Goal: Task Accomplishment & Management: Manage account settings

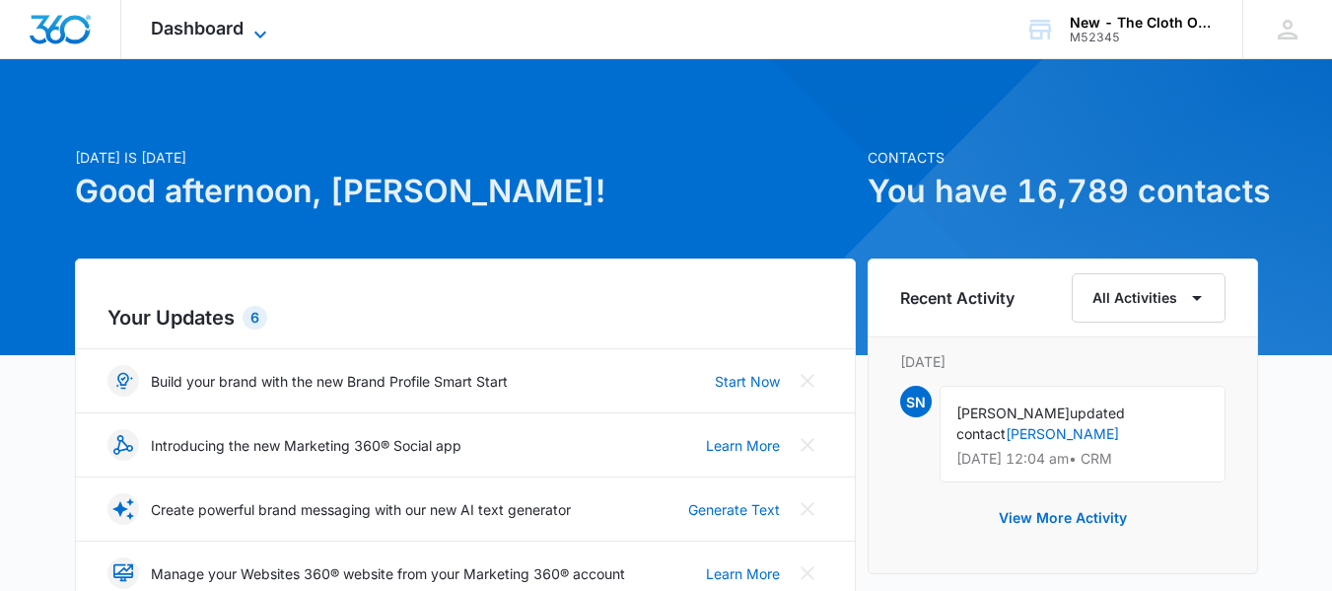
click at [226, 18] on span "Dashboard" at bounding box center [197, 28] width 93 height 21
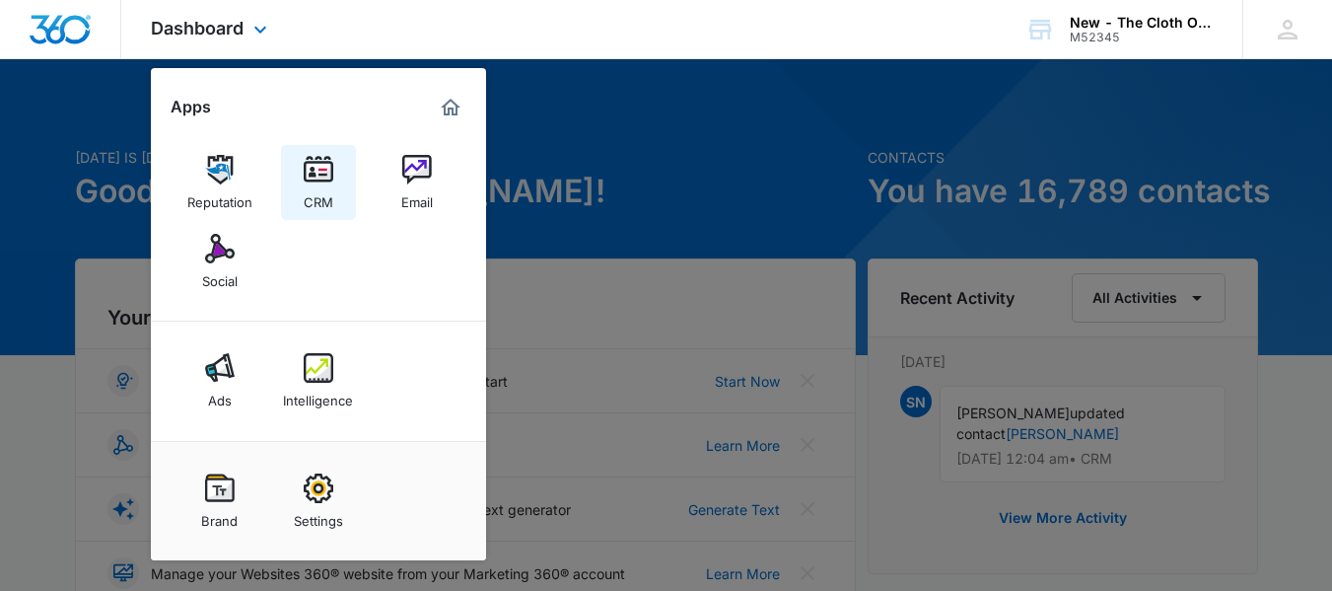
click at [328, 171] on img at bounding box center [319, 170] width 30 height 30
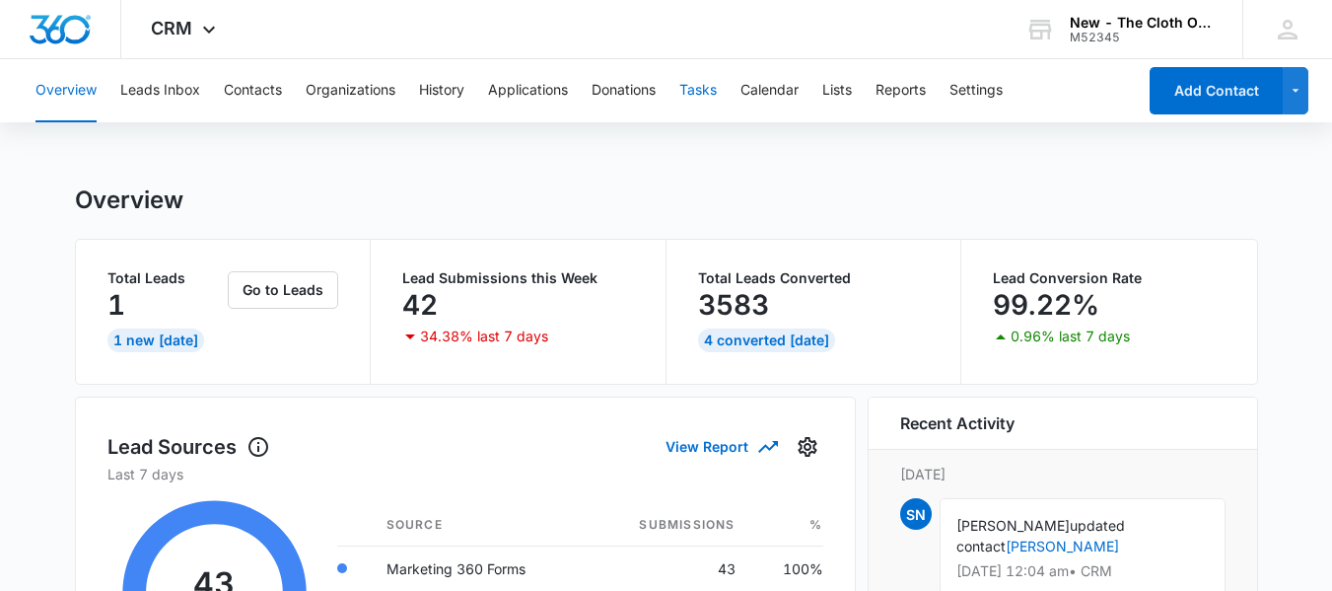
click at [713, 96] on button "Tasks" at bounding box center [697, 90] width 37 height 63
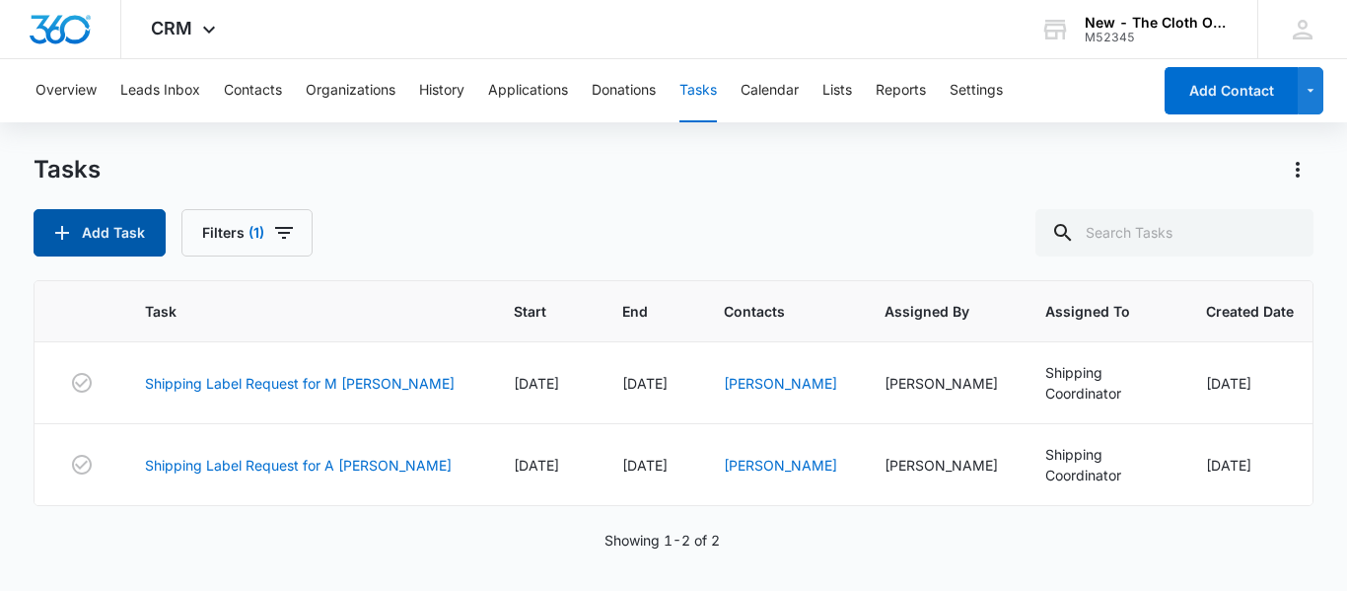
click at [96, 223] on button "Add Task" at bounding box center [100, 232] width 132 height 47
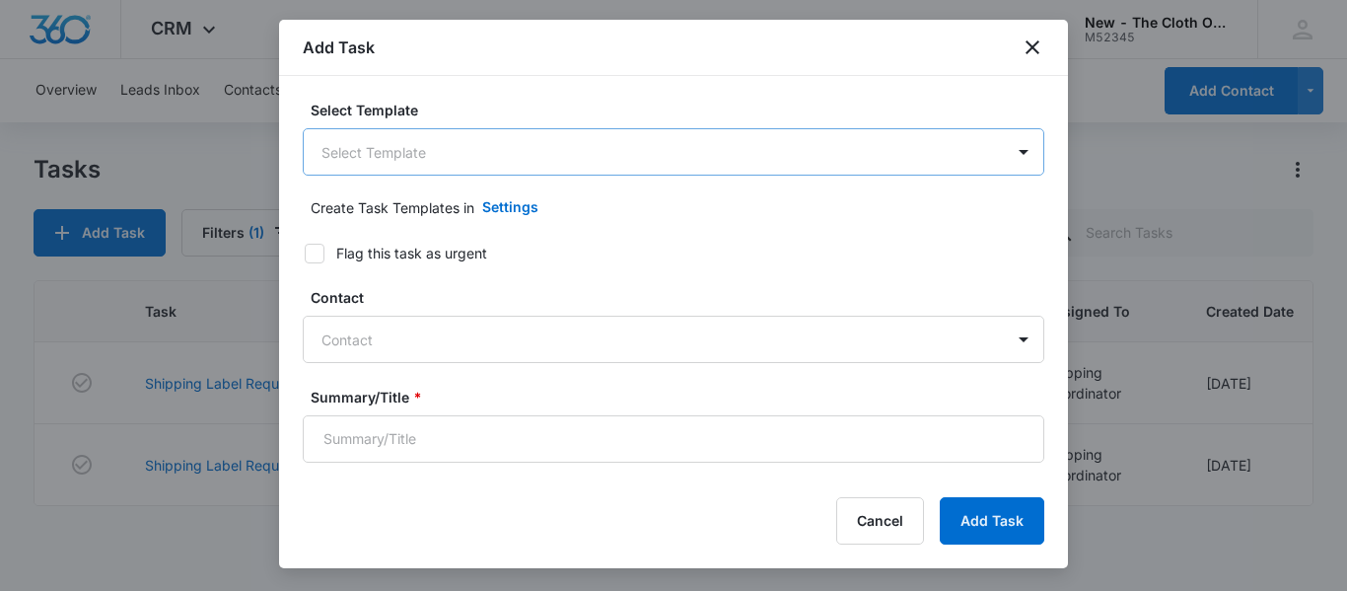
click at [363, 157] on body "CRM Apps Reputation CRM Email Social Ads Intelligence Brand Settings New - The …" at bounding box center [673, 295] width 1347 height 591
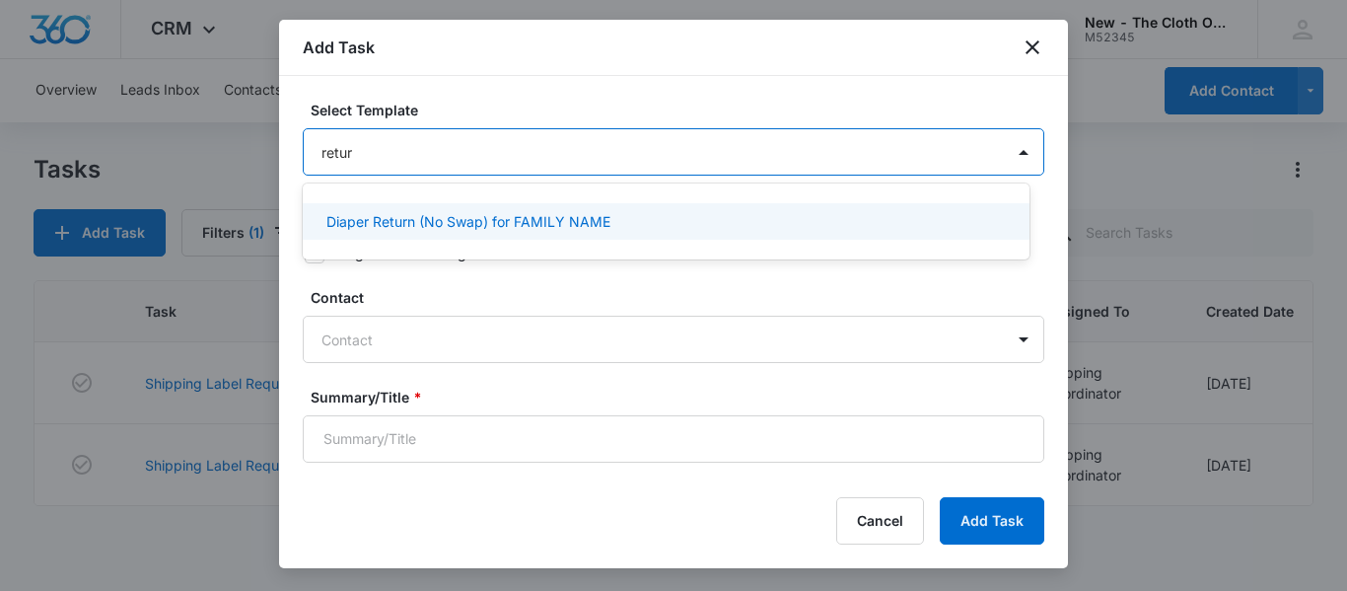
type input "return"
click at [551, 214] on p "Diaper Return (No Swap) for FAMILY NAME" at bounding box center [468, 221] width 284 height 21
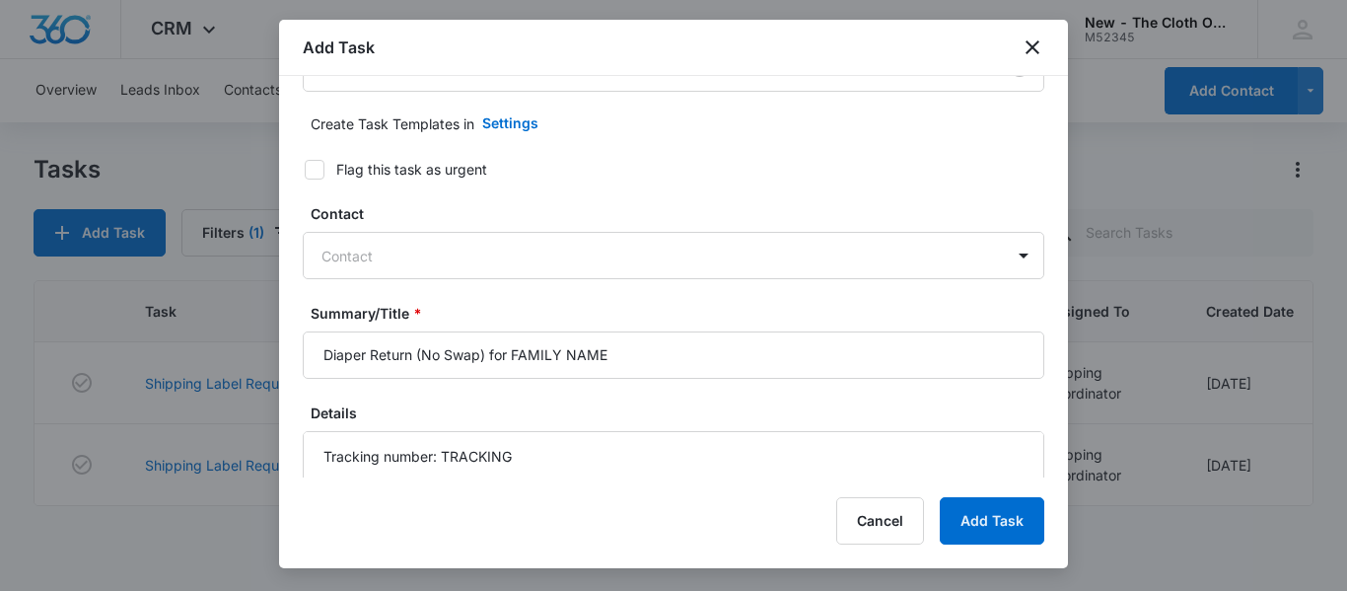
scroll to position [114, 0]
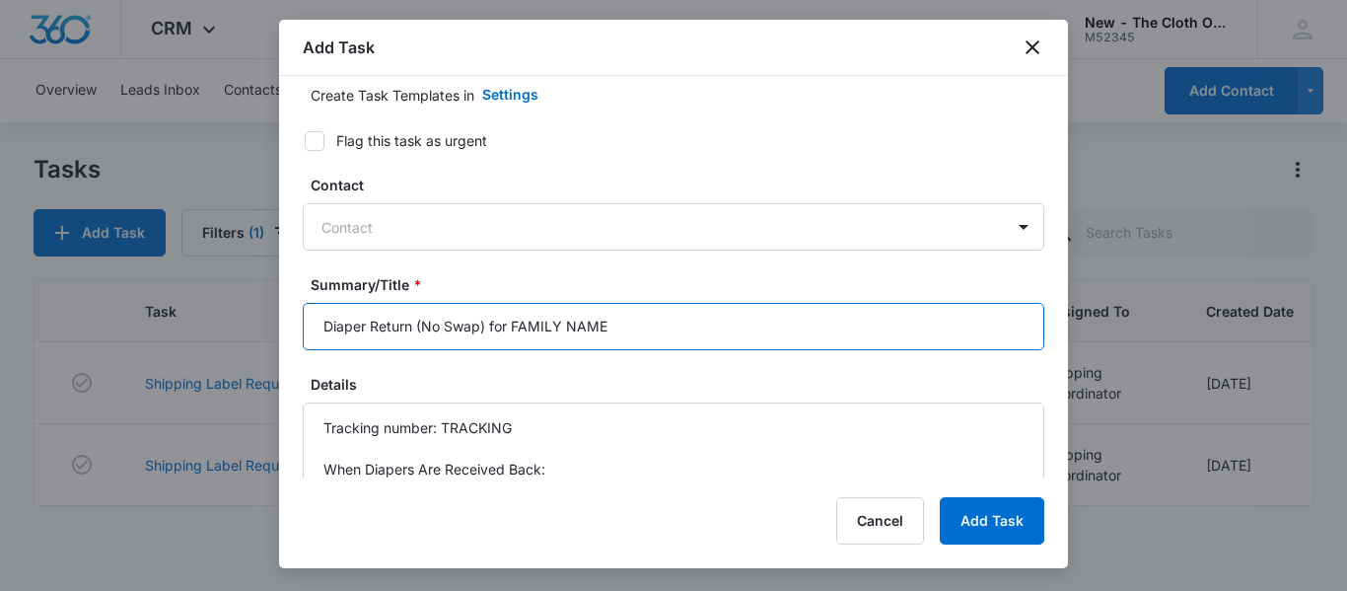
click at [665, 338] on input "Diaper Return (No Swap) for FAMILY NAME" at bounding box center [673, 326] width 741 height 47
type input "Diaper Return (No Swap) for HOPE PEET"
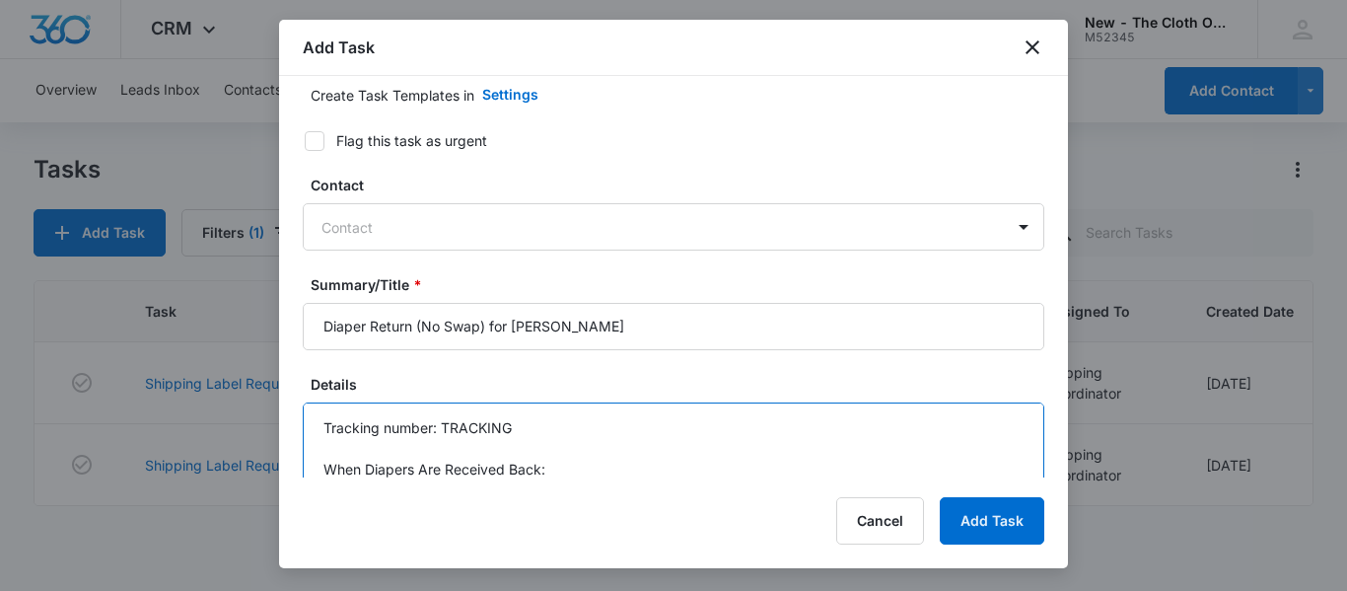
click at [611, 424] on textarea "Tracking number: TRACKING When Diapers Are Received Back: 1. Update Inventory: …" at bounding box center [673, 458] width 741 height 112
paste textarea "9434636106194297287579"
type textarea "Tracking number: 9434636106194297287579 When Diapers Are Received Back: 1. Upda…"
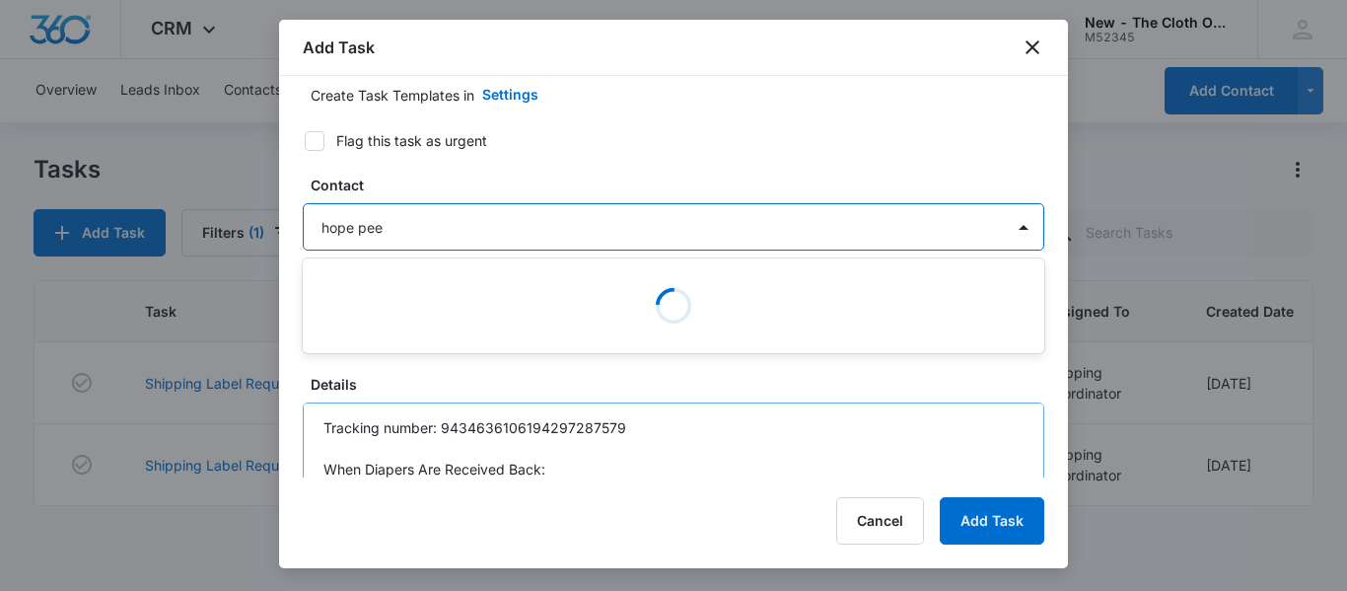
type input "hope peet"
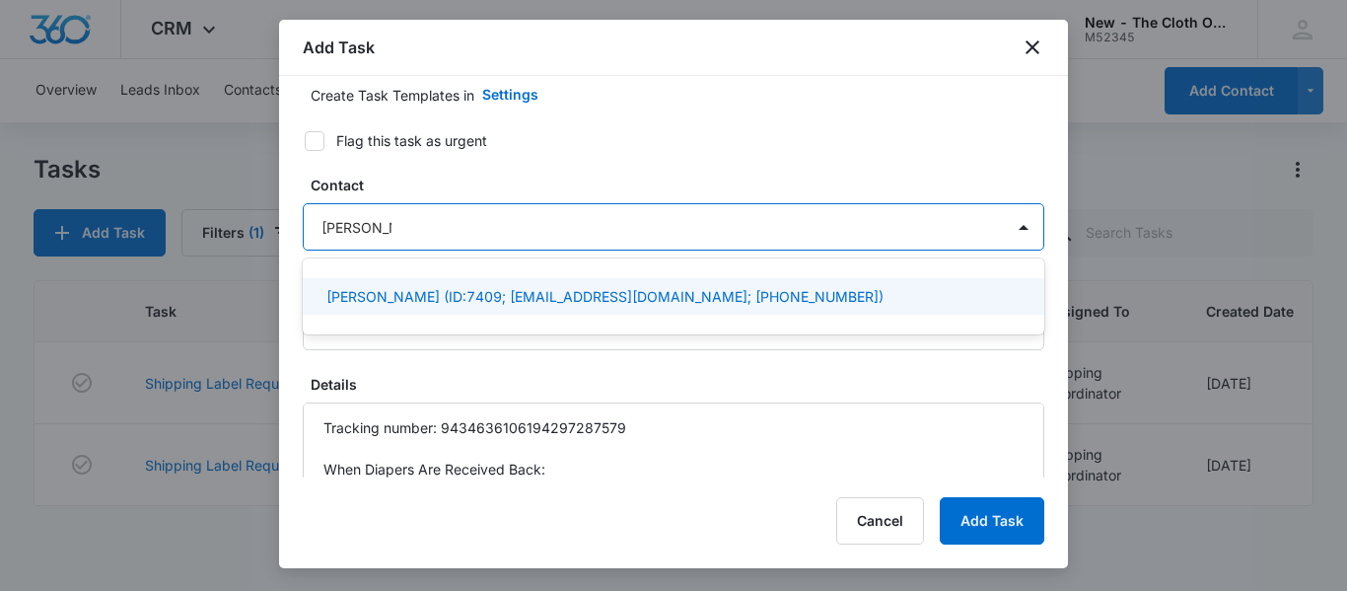
click at [570, 301] on p "Hope Peet (ID:7409; hrpeet@hotmail.com; (773) 370-3616)" at bounding box center [604, 296] width 557 height 21
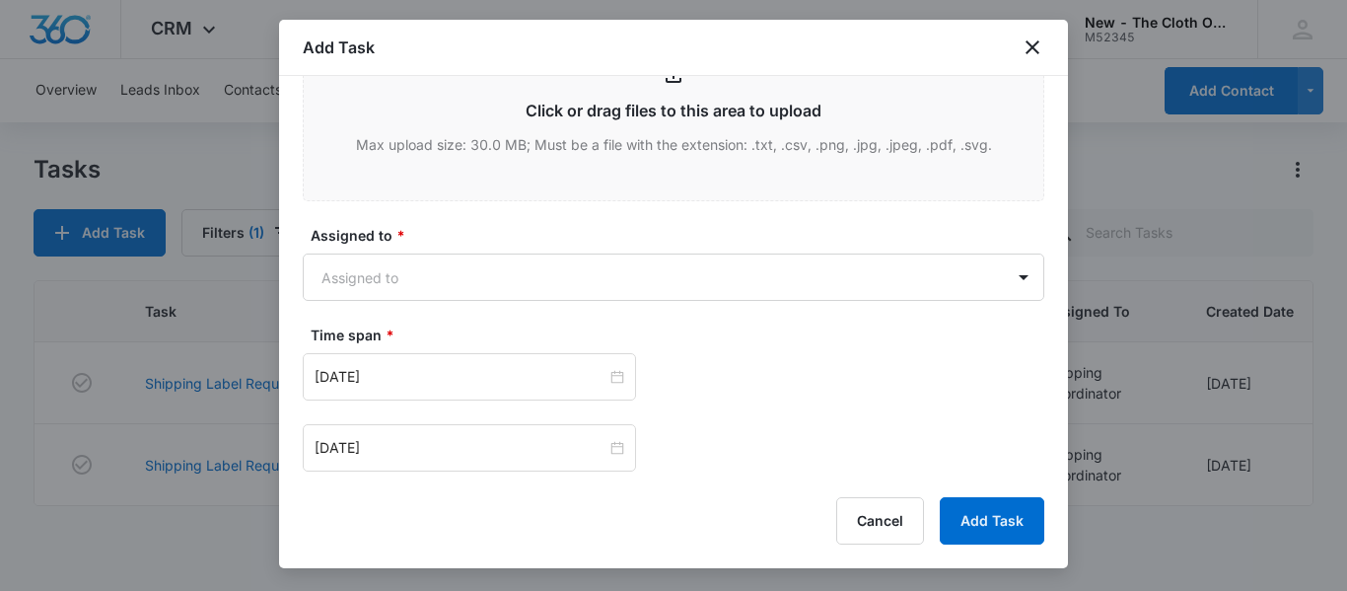
scroll to position [1042, 0]
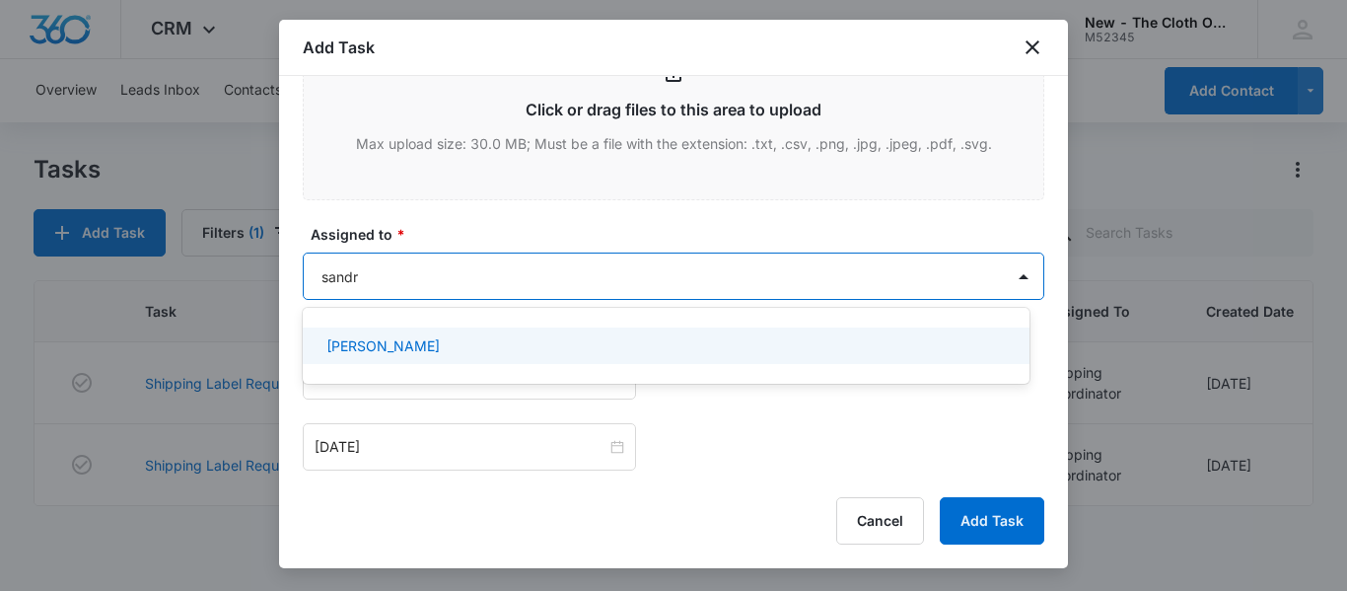
type input "sandra"
click at [414, 347] on p "[PERSON_NAME]" at bounding box center [382, 345] width 113 height 21
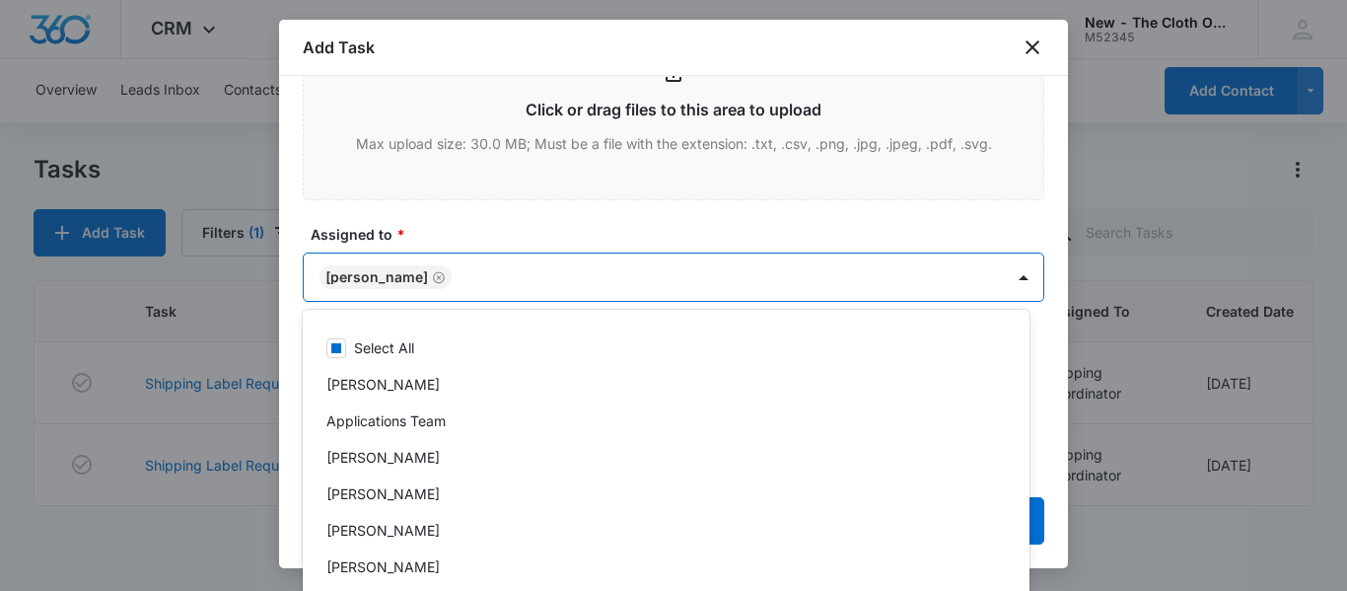
click at [665, 235] on label "Assigned to *" at bounding box center [681, 234] width 741 height 21
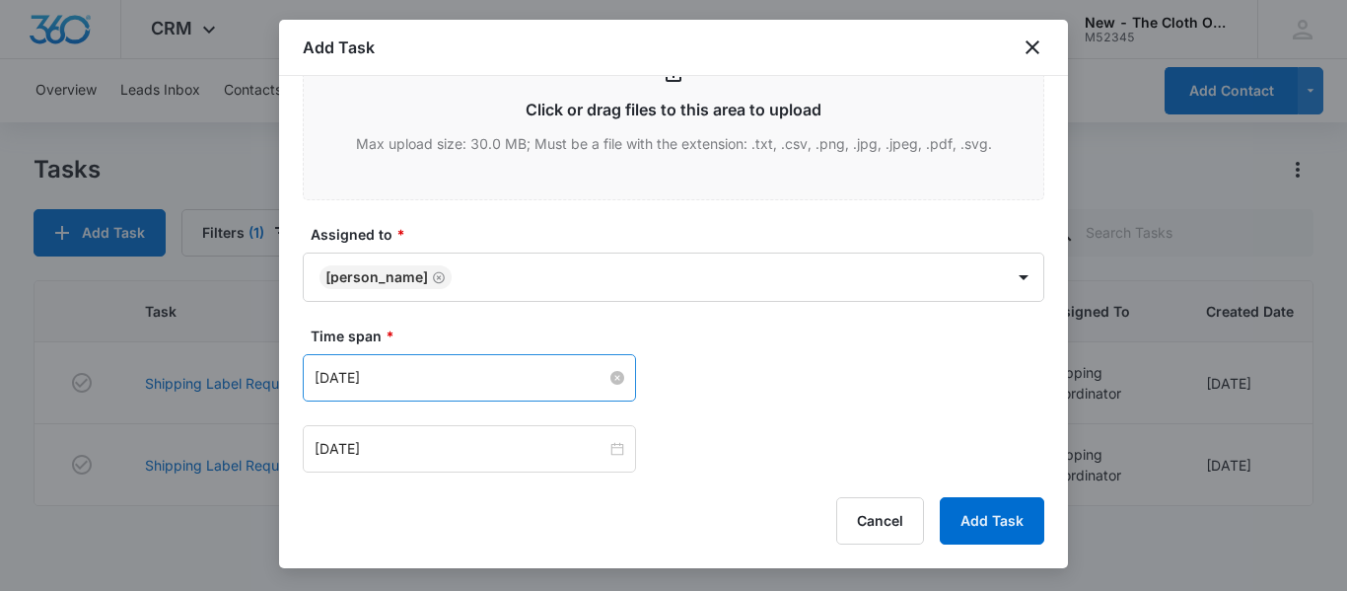
click at [478, 368] on input "Jul 25, 2025" at bounding box center [461, 378] width 292 height 22
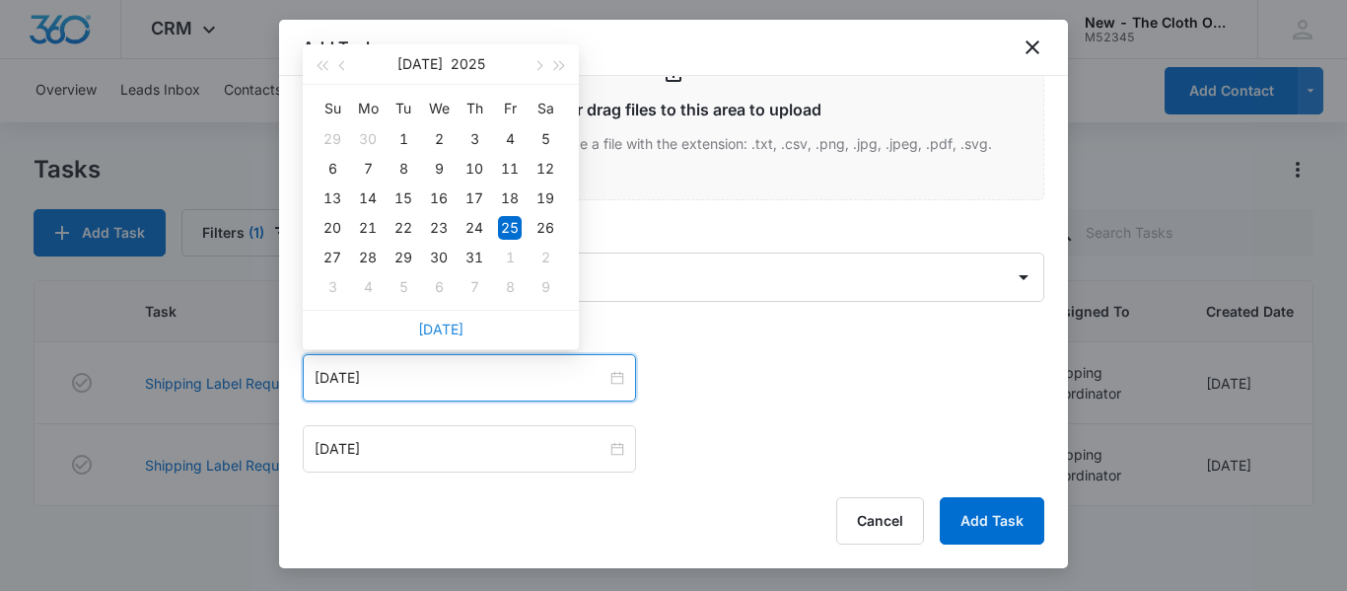
click at [448, 333] on link "Today" at bounding box center [440, 328] width 45 height 17
type input "Sep 8, 2025"
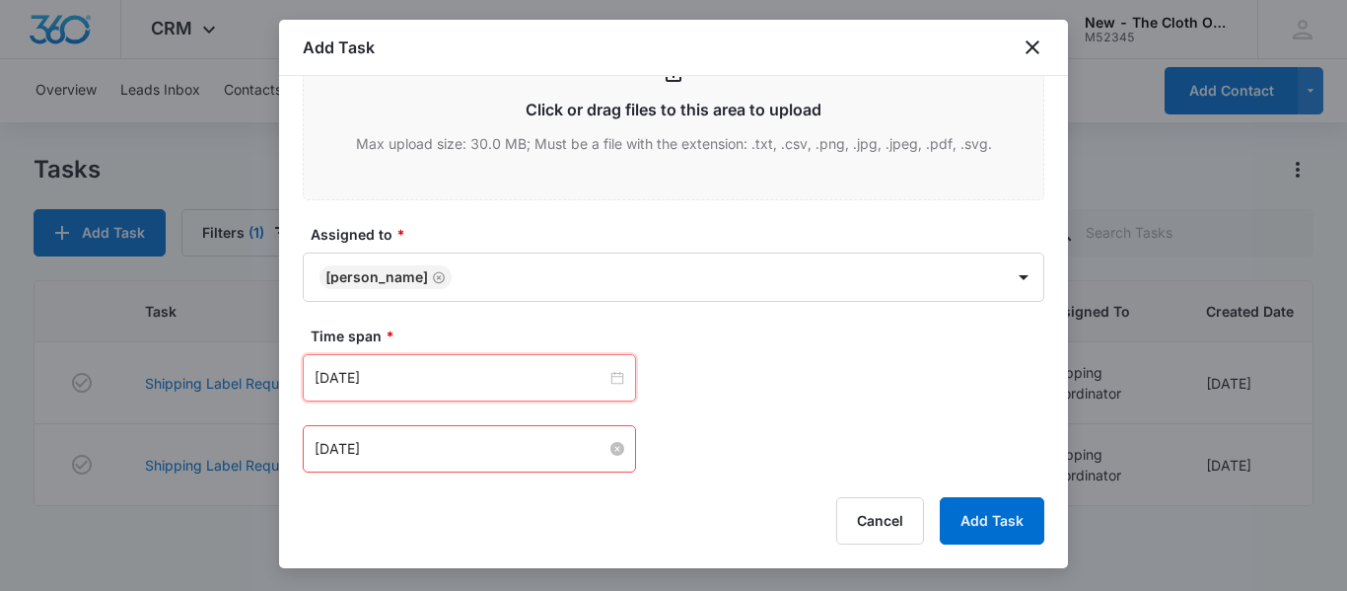
click at [499, 451] on input "Aug 1, 2025" at bounding box center [461, 449] width 292 height 22
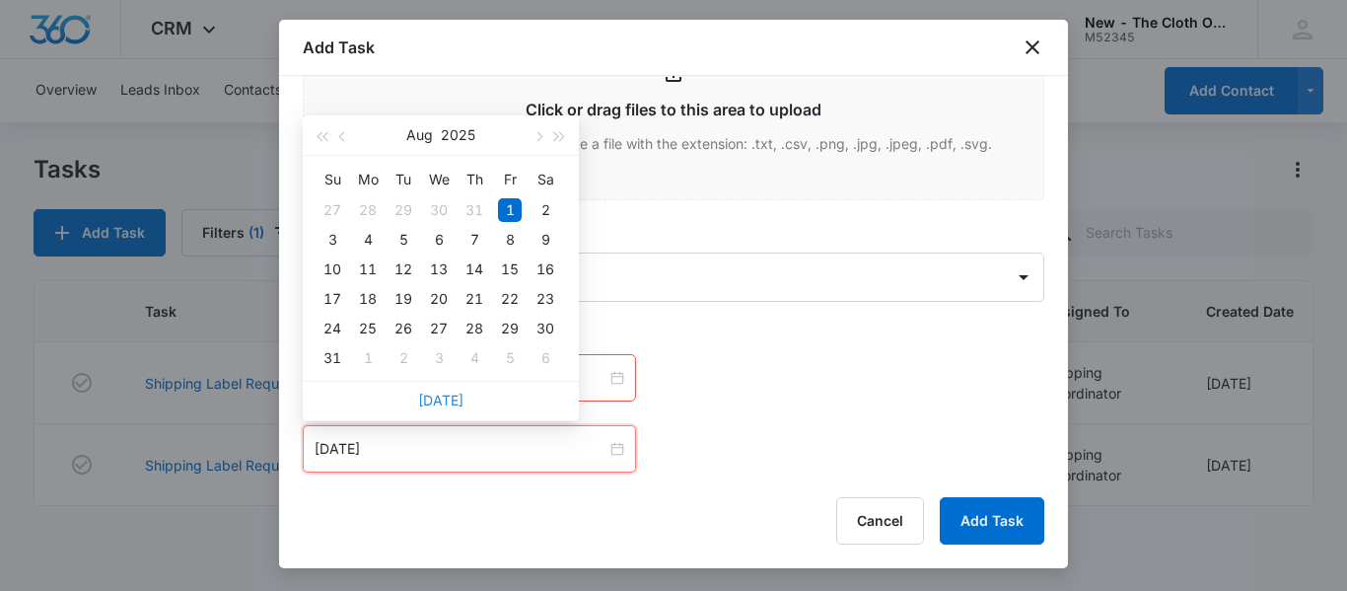
click at [445, 400] on link "Today" at bounding box center [440, 399] width 45 height 17
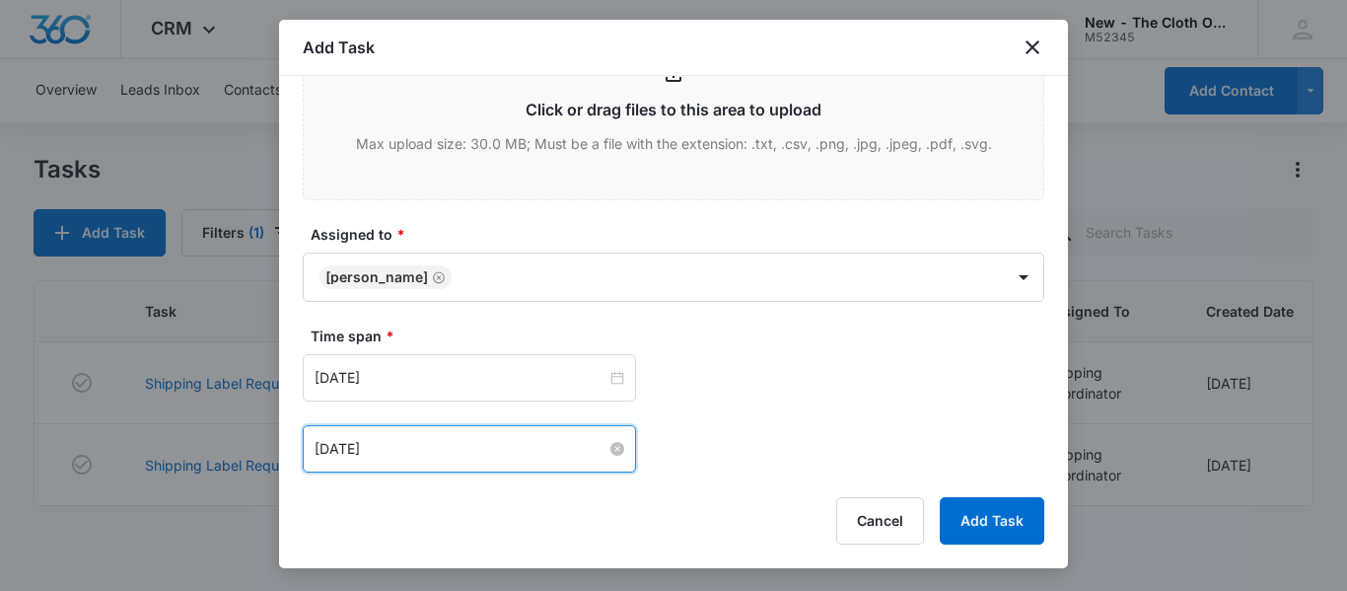
click at [442, 452] on input "Sep 8, 2025" at bounding box center [461, 449] width 292 height 22
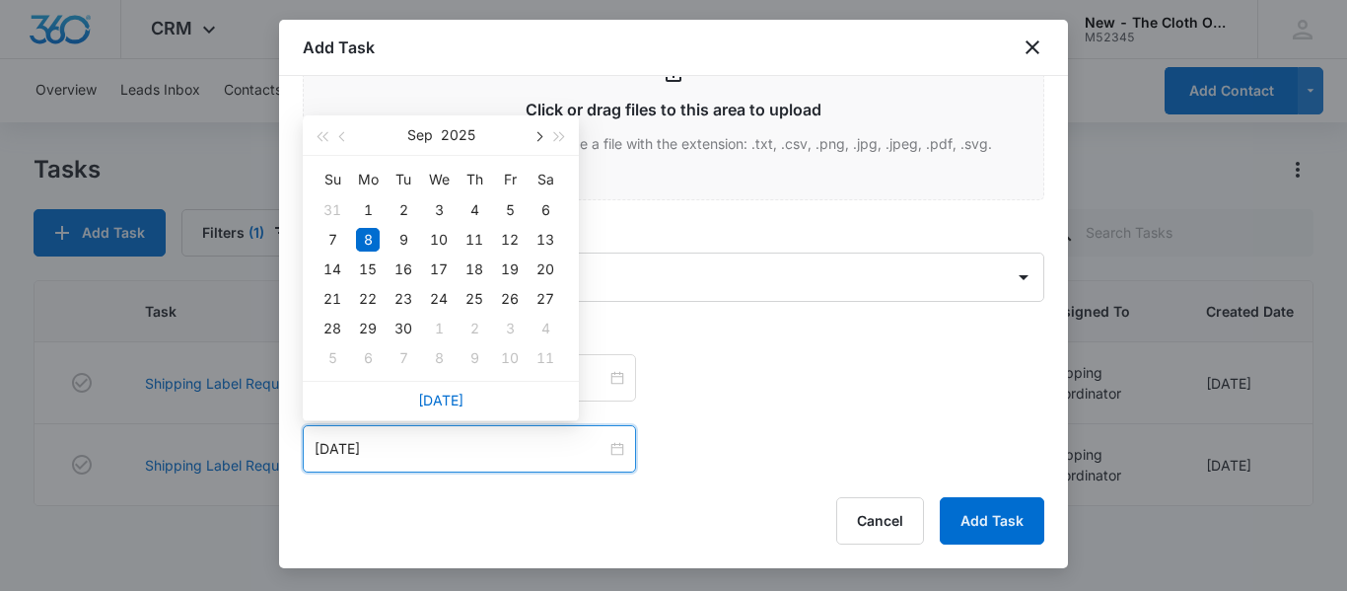
click at [537, 137] on span "button" at bounding box center [537, 137] width 10 height 10
click at [443, 240] on div "8" at bounding box center [439, 240] width 24 height 24
type input "Oct 8, 2025"
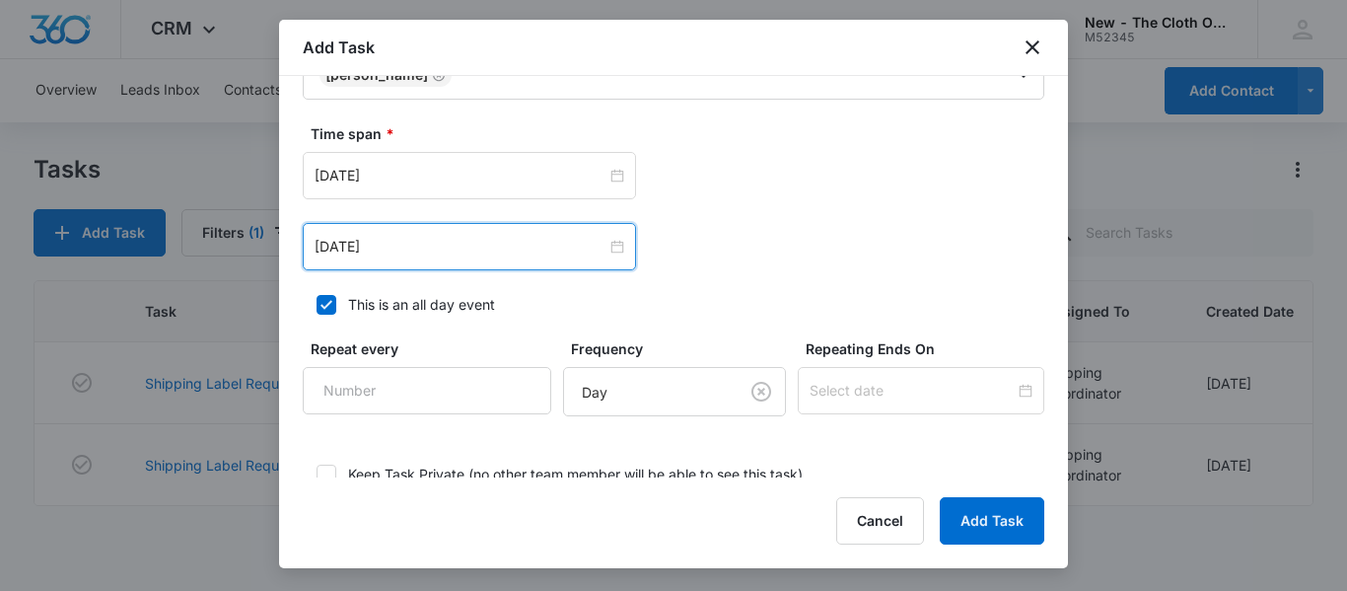
scroll to position [1374, 0]
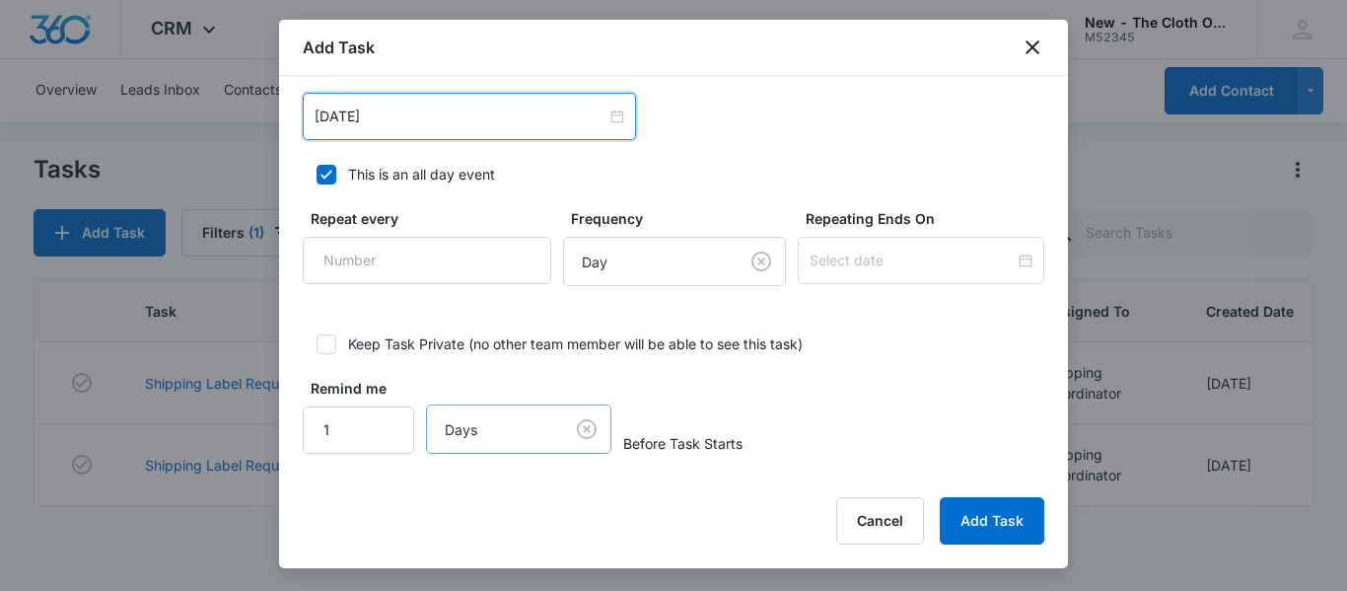
click at [577, 429] on body "CRM Apps Reputation CRM Email Social Ads Intelligence Brand Settings New - The …" at bounding box center [673, 295] width 1347 height 591
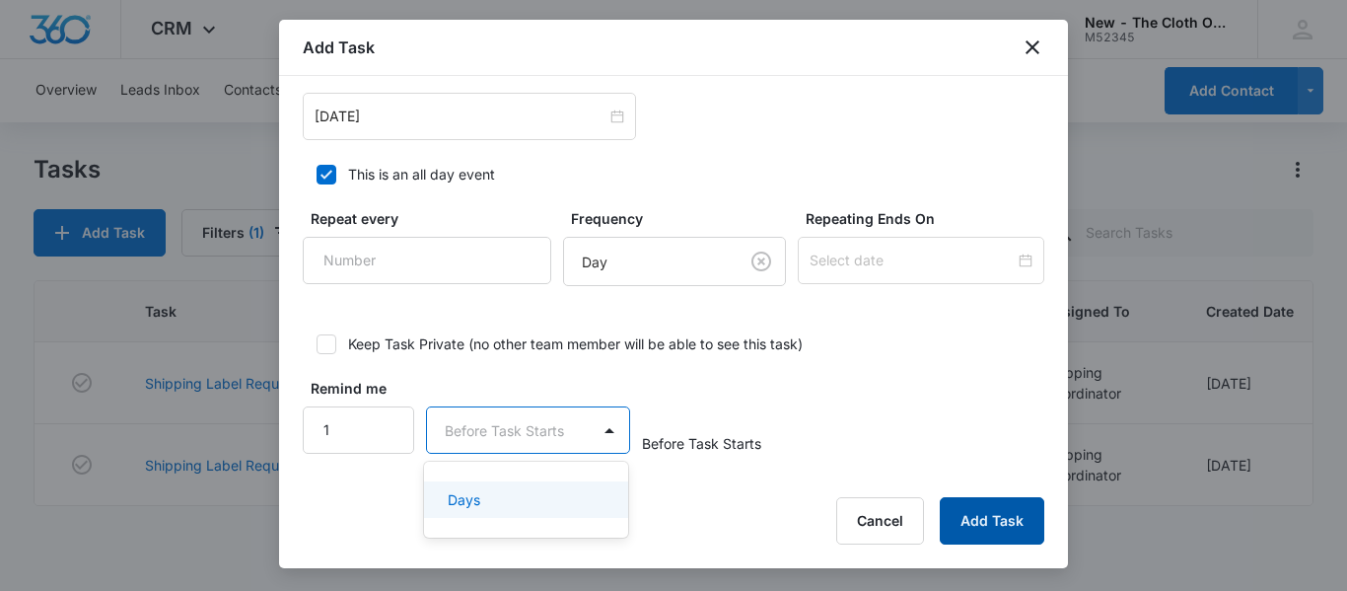
click at [998, 538] on button "Add Task" at bounding box center [992, 520] width 105 height 47
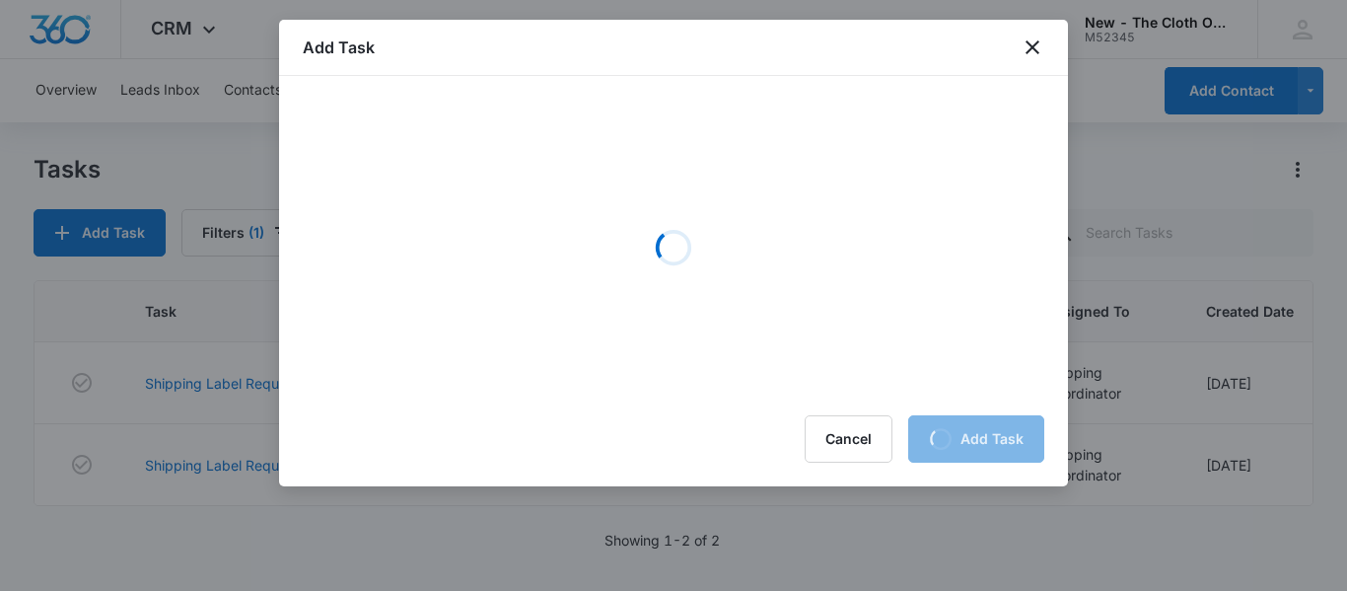
scroll to position [0, 0]
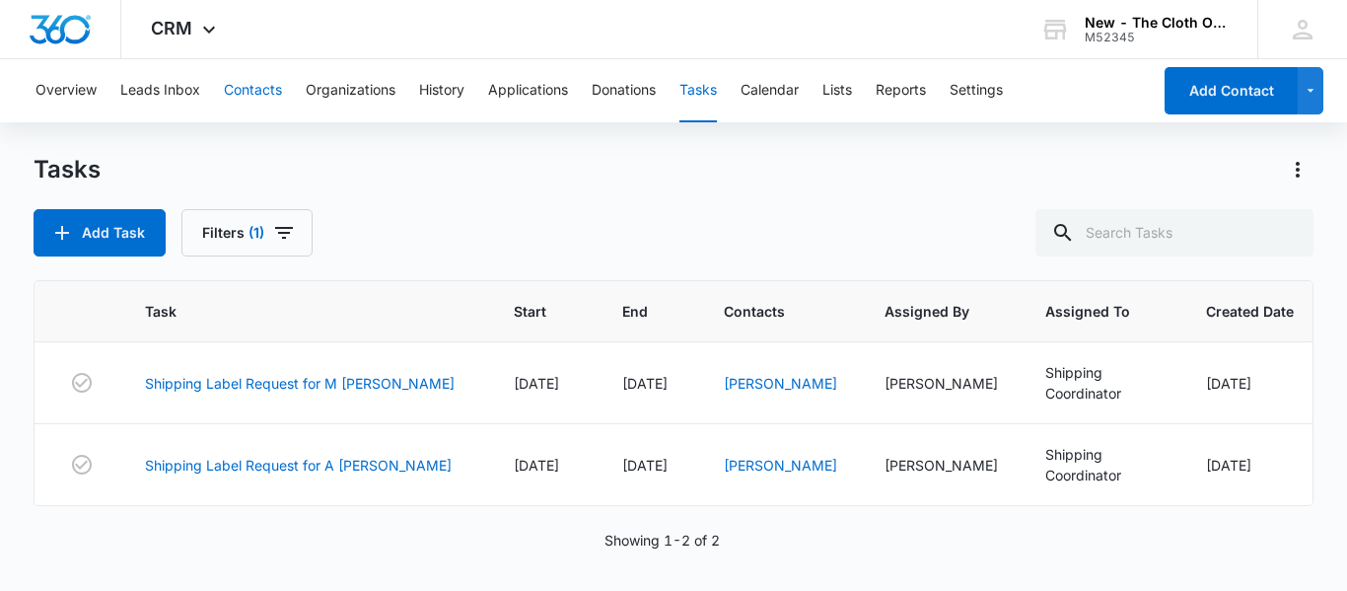
click at [245, 95] on button "Contacts" at bounding box center [253, 90] width 58 height 63
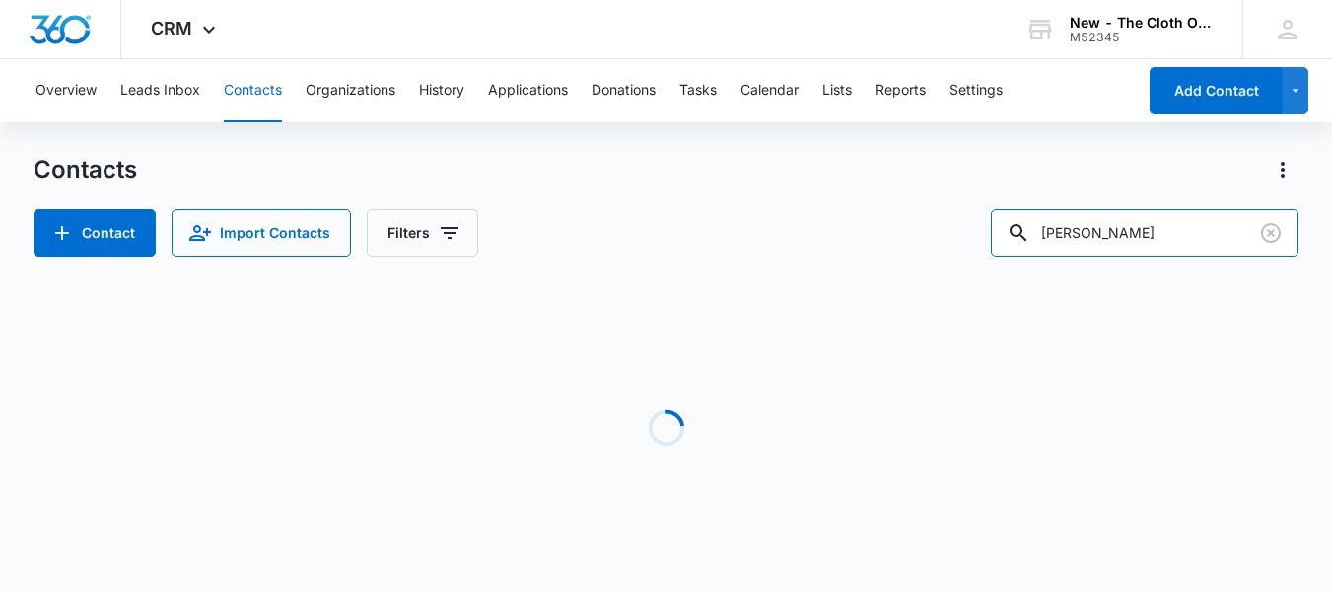
drag, startPoint x: 1211, startPoint y: 233, endPoint x: 943, endPoint y: 289, distance: 274.0
click at [943, 289] on div "Contacts Contact Import Contacts Filters cheyenne maldonado Loading No Results" at bounding box center [666, 377] width 1265 height 446
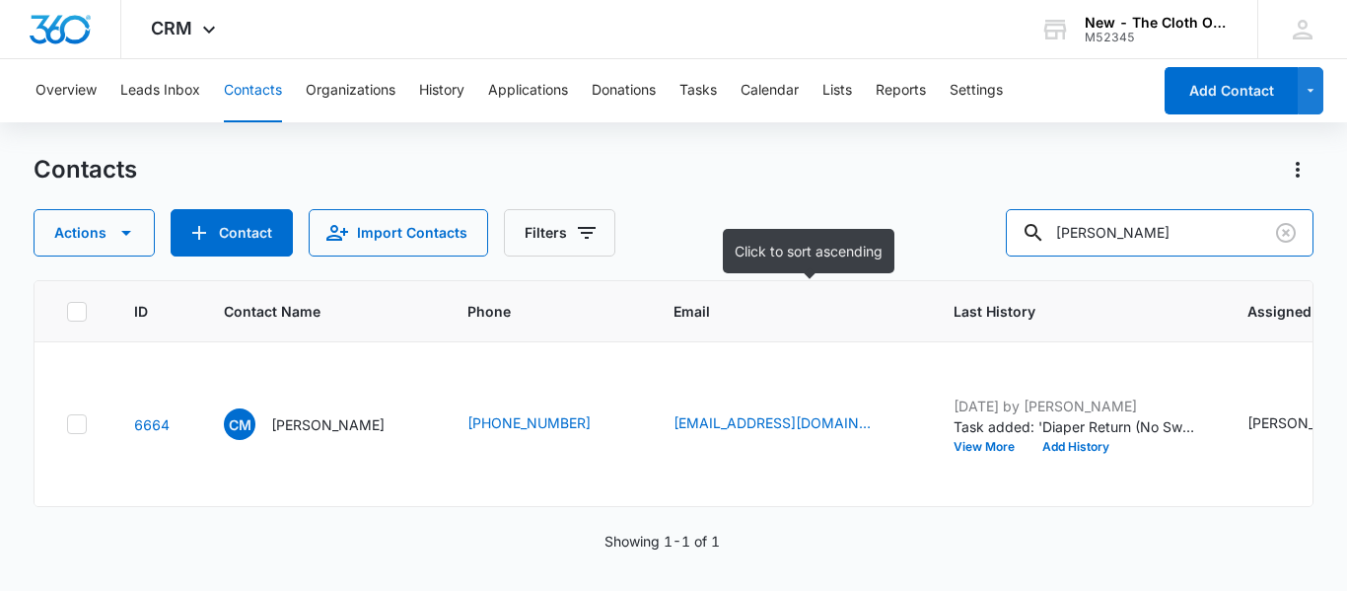
paste input "sgerace55@gmail.com"
type input "sgerace55@gmail.com"
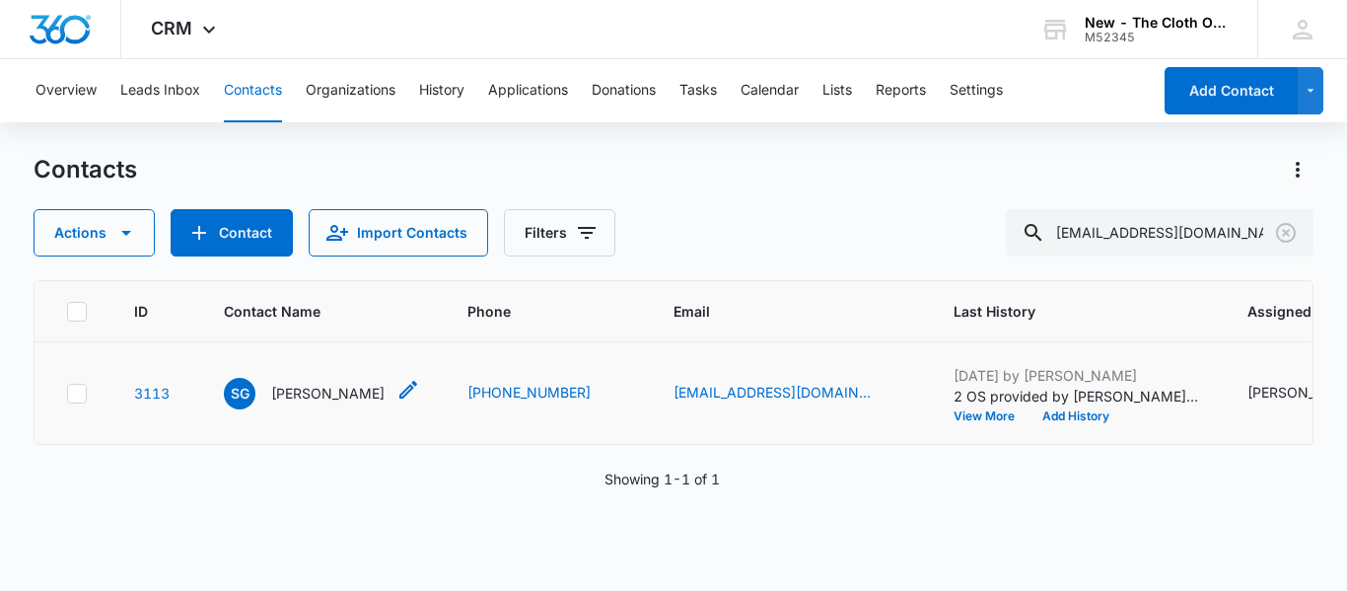
click at [311, 409] on div "SG Samantha Gerace" at bounding box center [304, 394] width 161 height 32
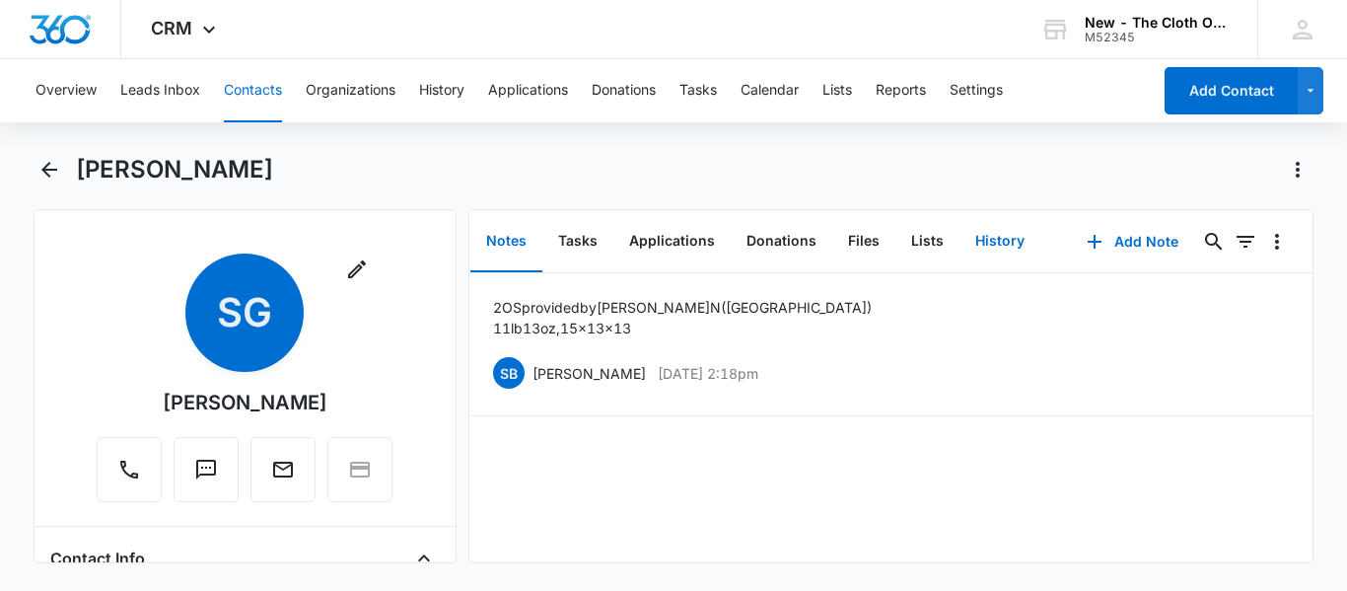
click at [982, 244] on button "History" at bounding box center [999, 241] width 81 height 61
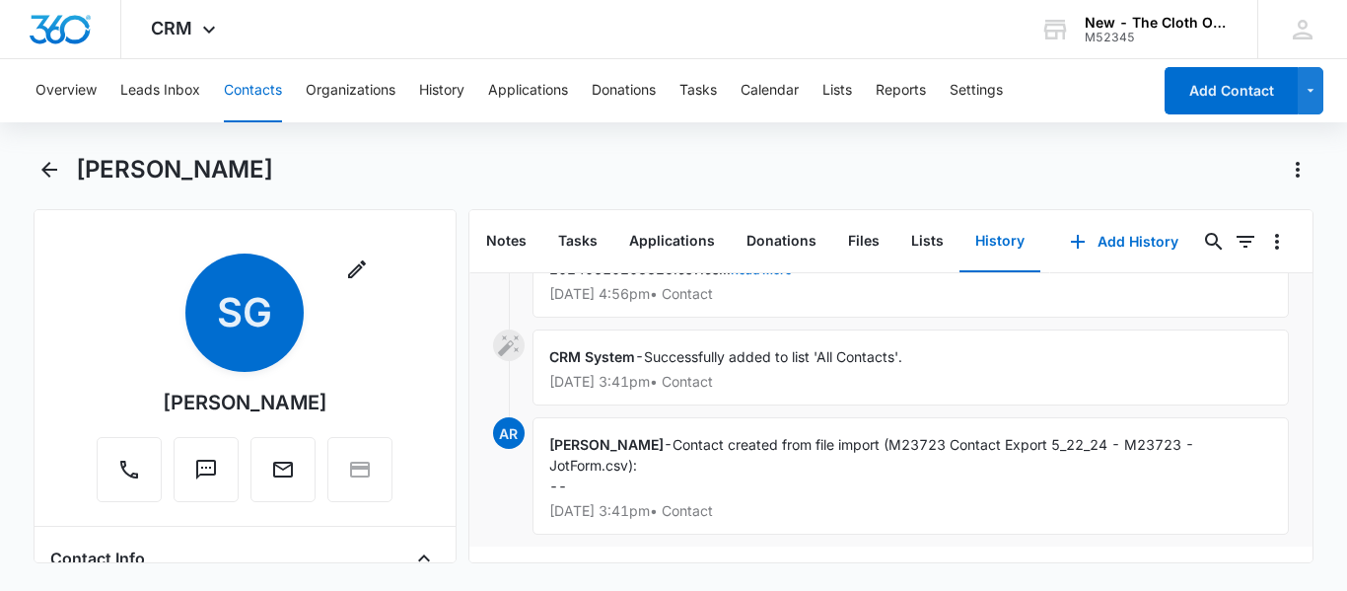
click at [266, 89] on button "Contacts" at bounding box center [253, 90] width 58 height 63
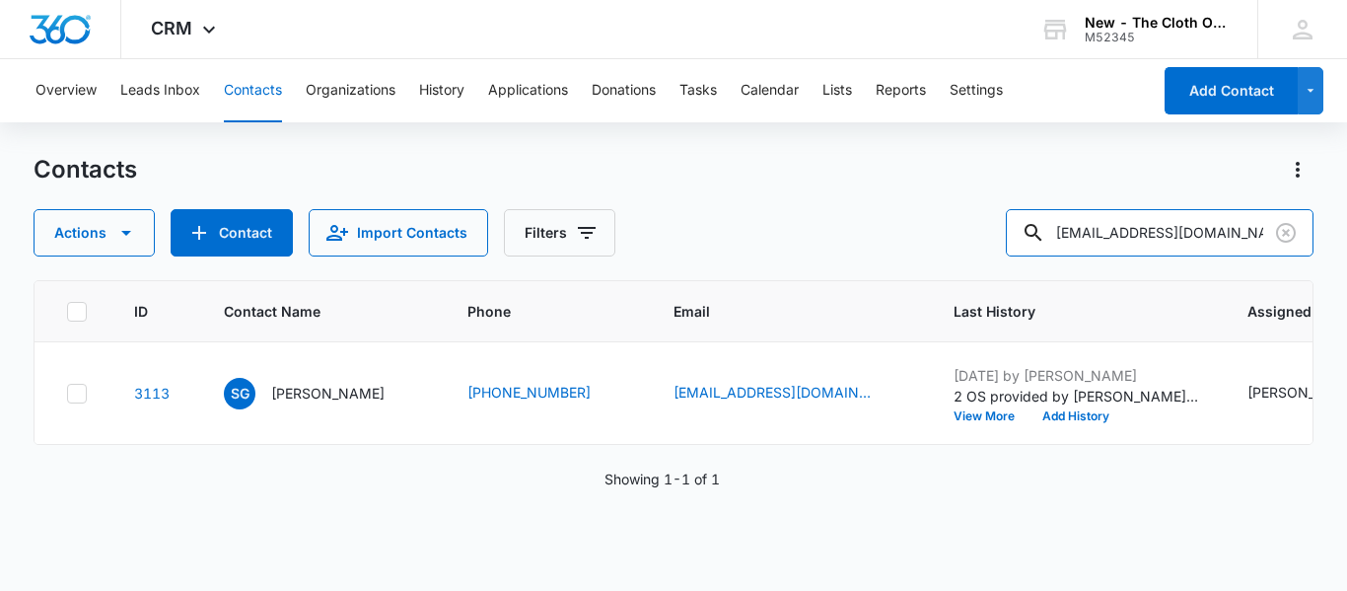
drag, startPoint x: 1222, startPoint y: 227, endPoint x: 813, endPoint y: 253, distance: 409.0
click at [813, 253] on div "Actions Contact Import Contacts Filters sgerace55@gmail.com" at bounding box center [674, 232] width 1280 height 47
paste input "leeny102@hot"
type input "leeny102@hotmail.com"
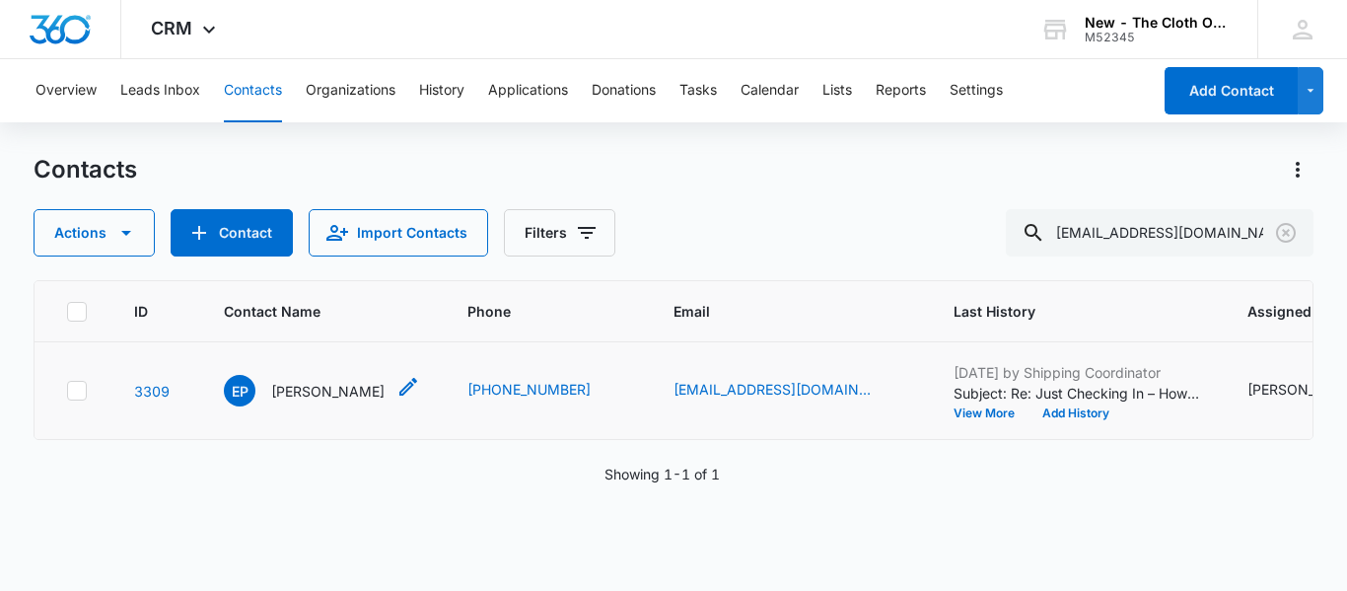
click at [316, 401] on p "Eileen Palmer" at bounding box center [327, 391] width 113 height 21
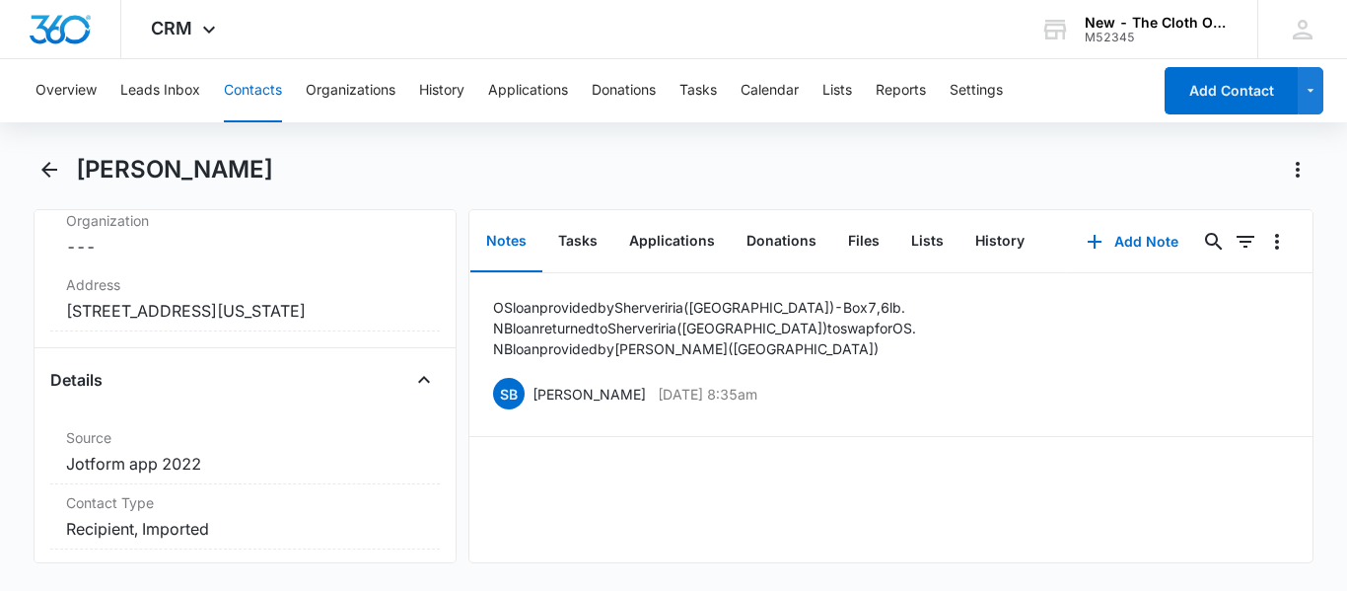
scroll to position [885, 0]
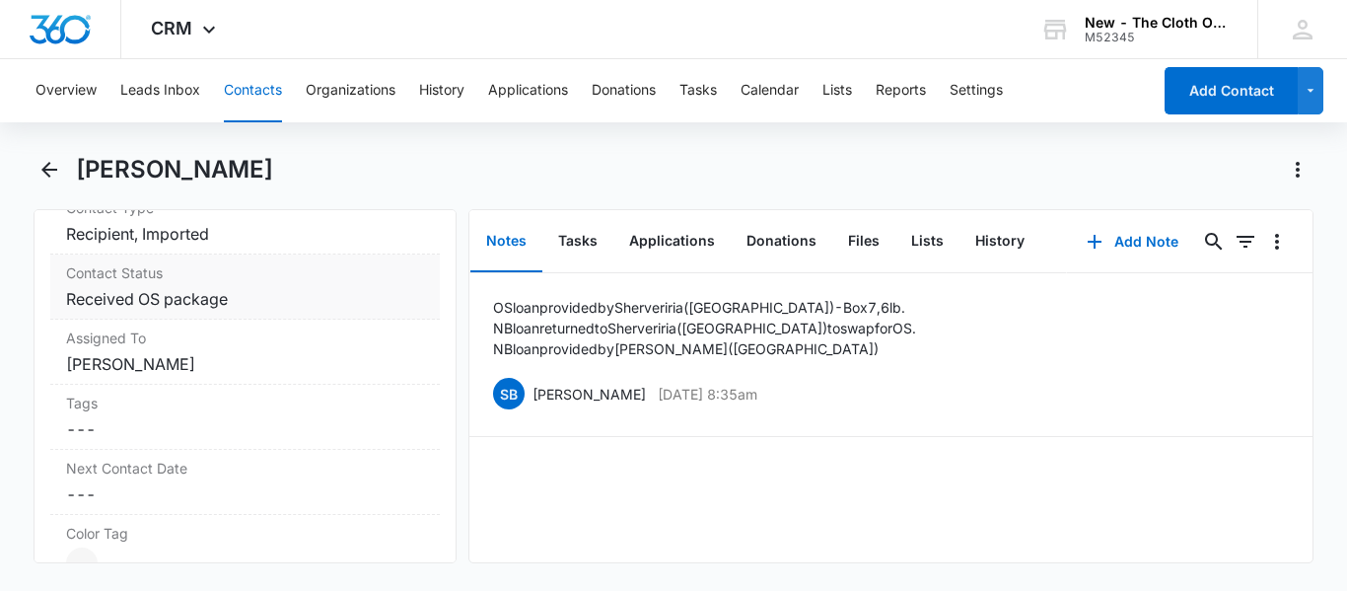
click at [237, 303] on dd "Cancel Save Changes Received OS package" at bounding box center [245, 299] width 358 height 24
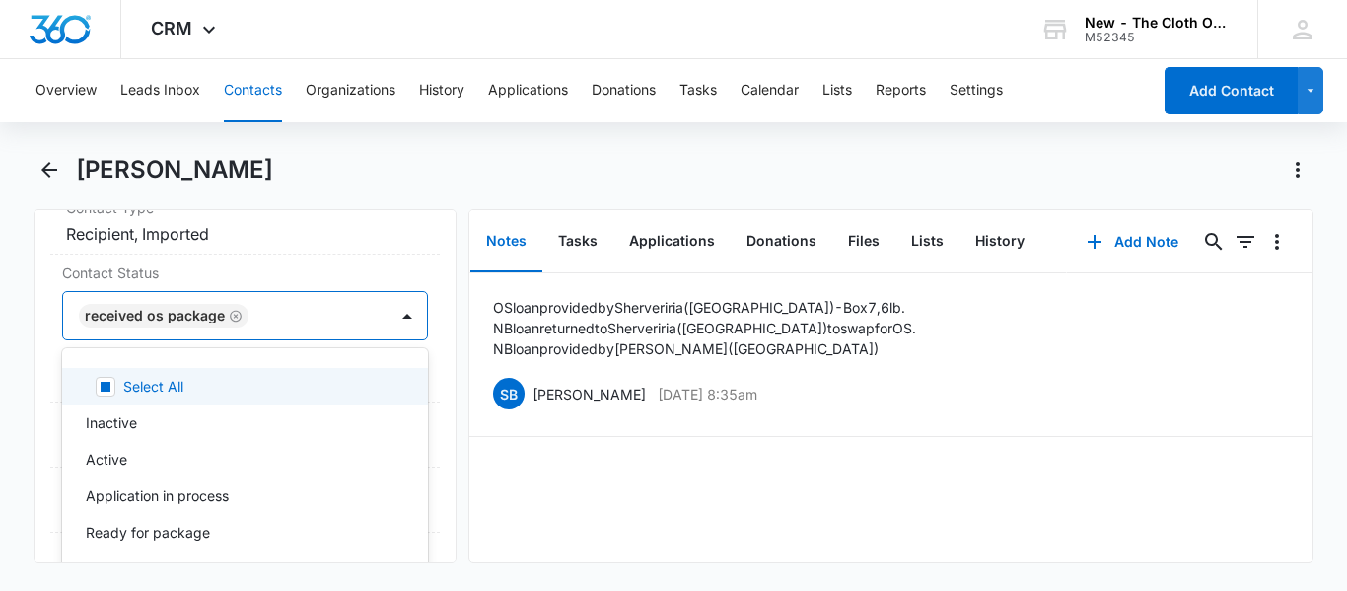
click at [261, 313] on div at bounding box center [307, 316] width 107 height 28
type input "ready"
click at [232, 496] on p "Ready to return (no swap)" at bounding box center [170, 495] width 169 height 21
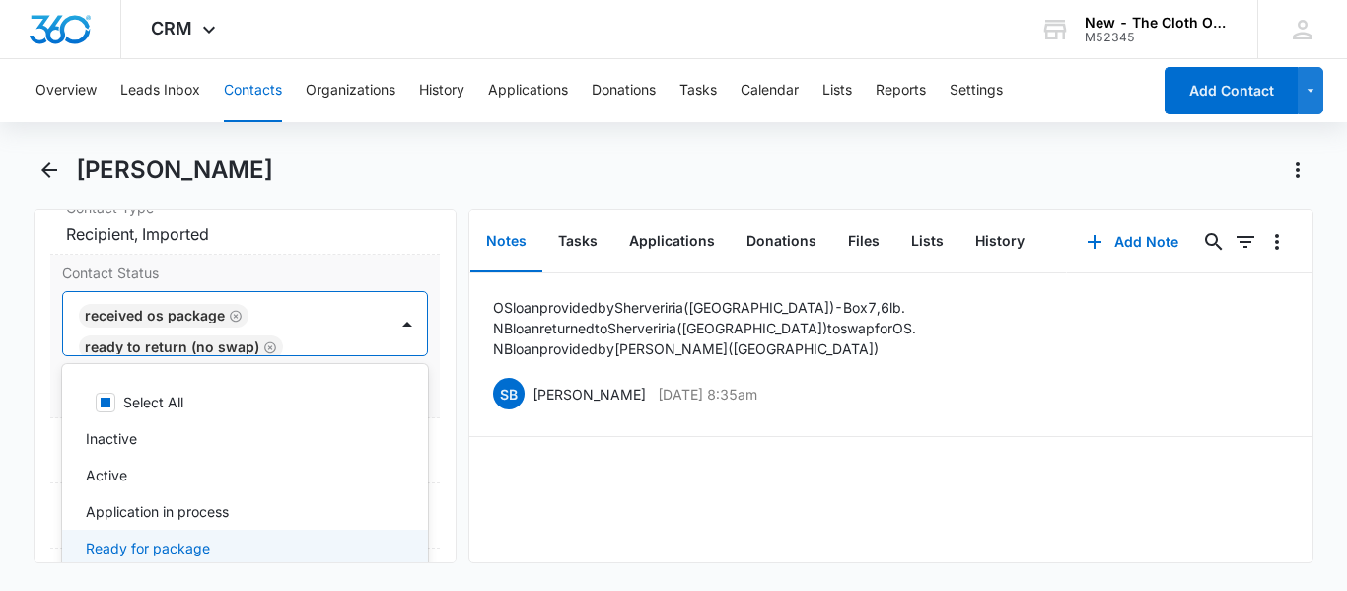
click at [423, 394] on div "Contact Status option Ready to return (no swap), selected. 23 results available…" at bounding box center [244, 336] width 389 height 164
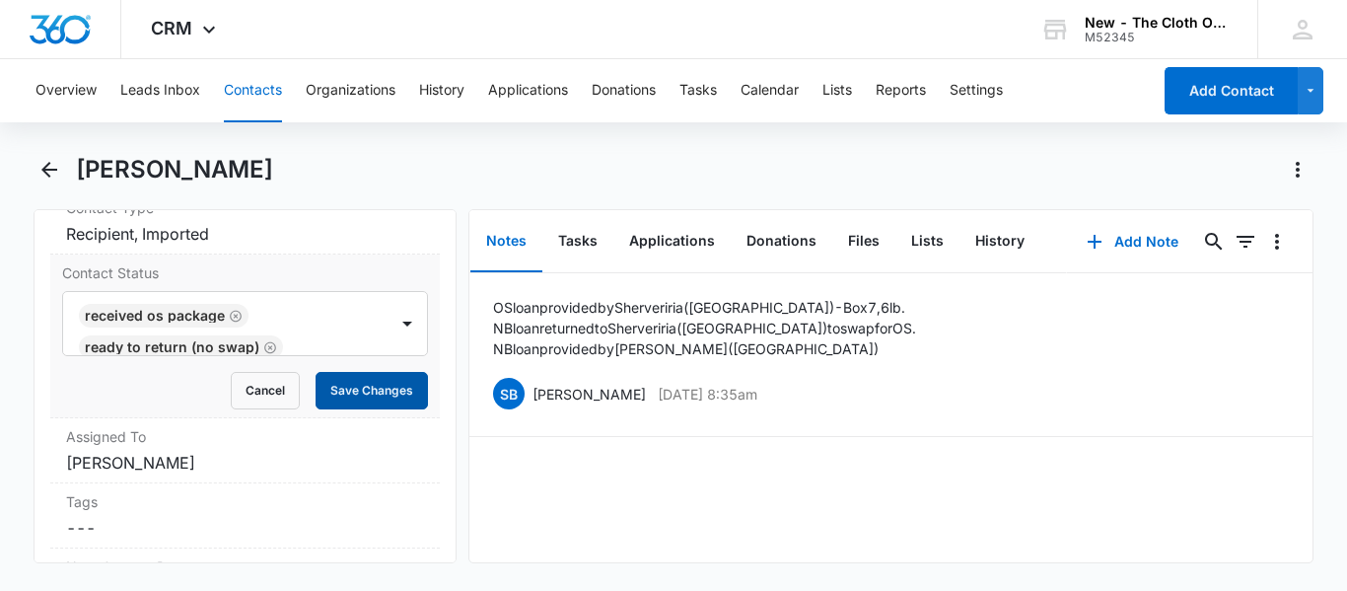
click at [388, 392] on button "Save Changes" at bounding box center [371, 390] width 112 height 37
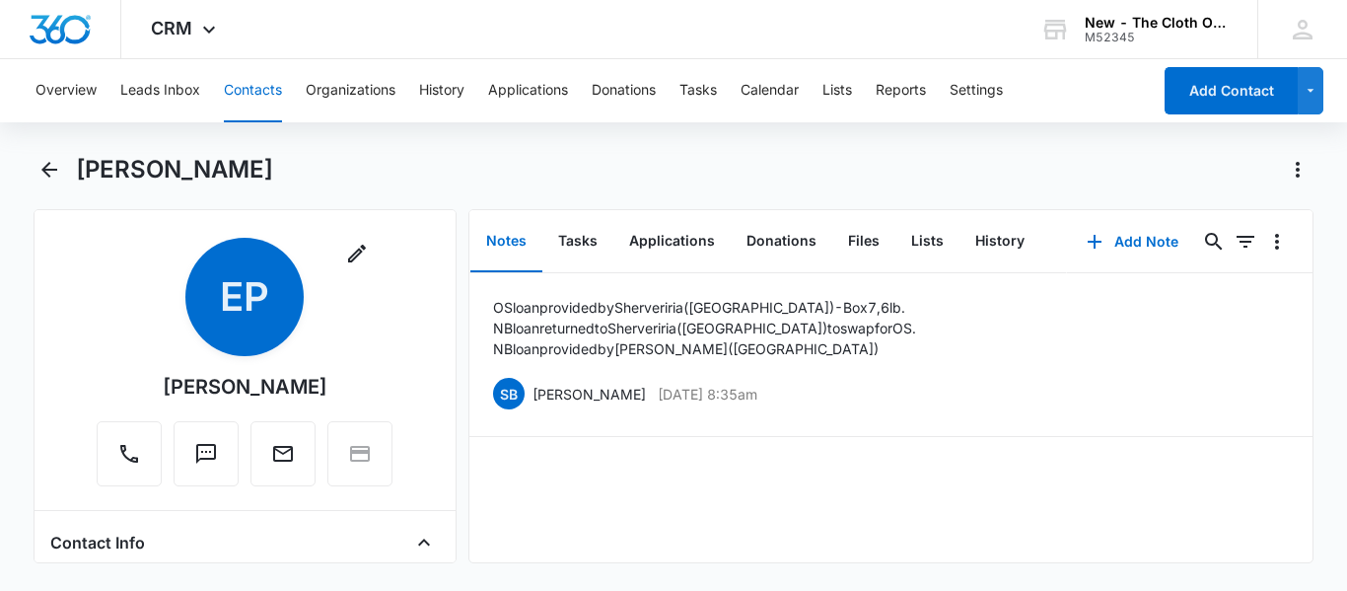
scroll to position [0, 0]
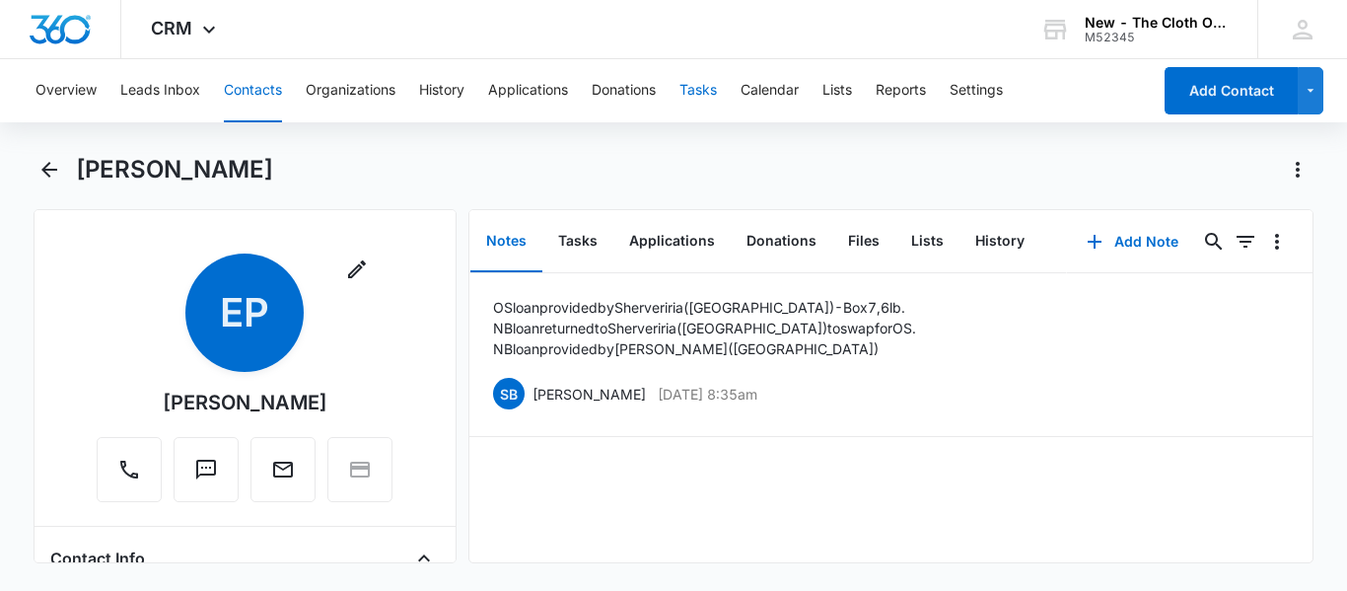
click at [700, 112] on button "Tasks" at bounding box center [697, 90] width 37 height 63
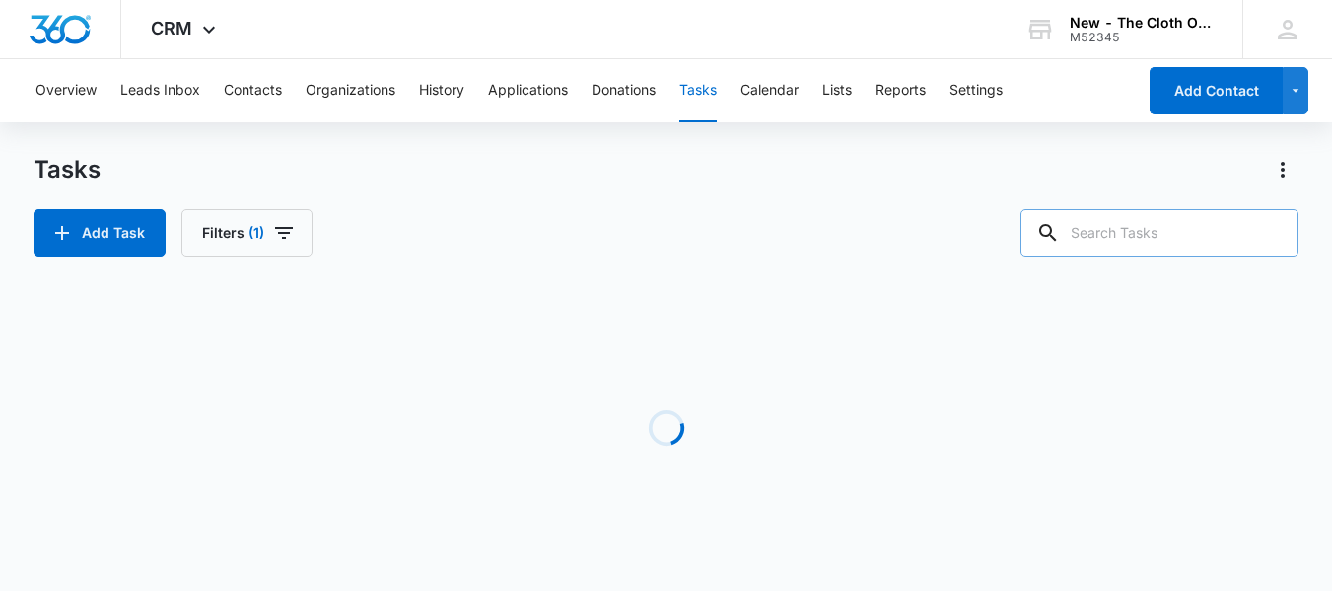
click at [1158, 220] on input "text" at bounding box center [1159, 232] width 278 height 47
type input "peet"
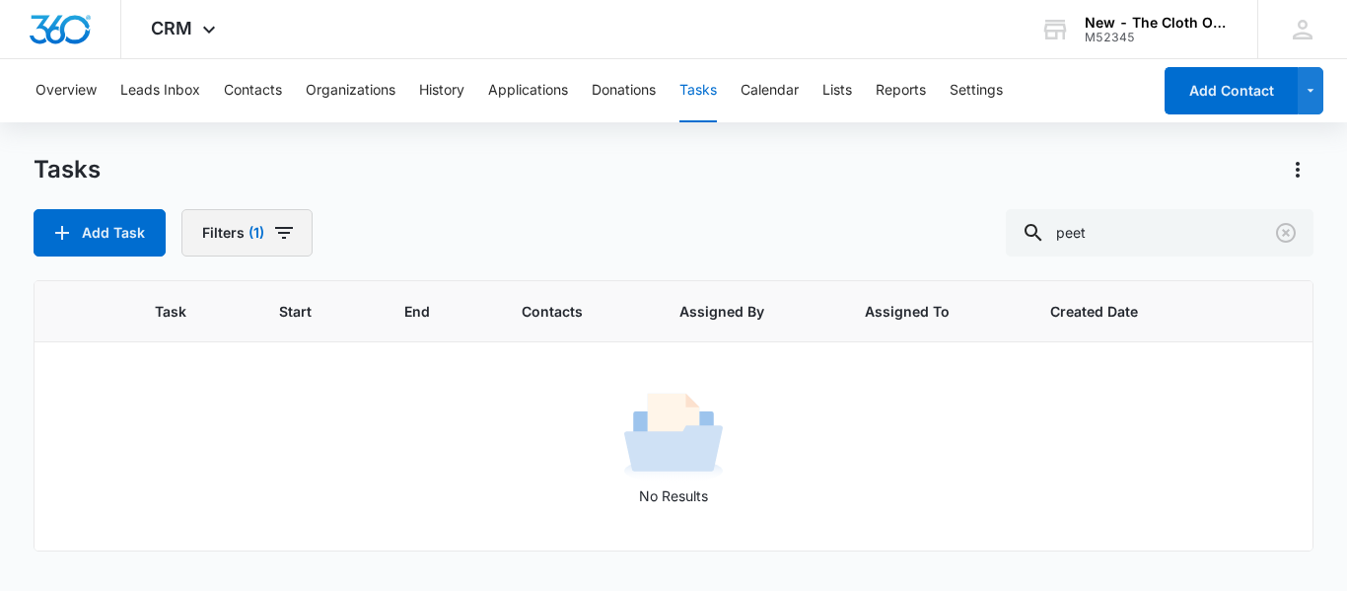
click at [243, 240] on button "Filters (1)" at bounding box center [246, 232] width 131 height 47
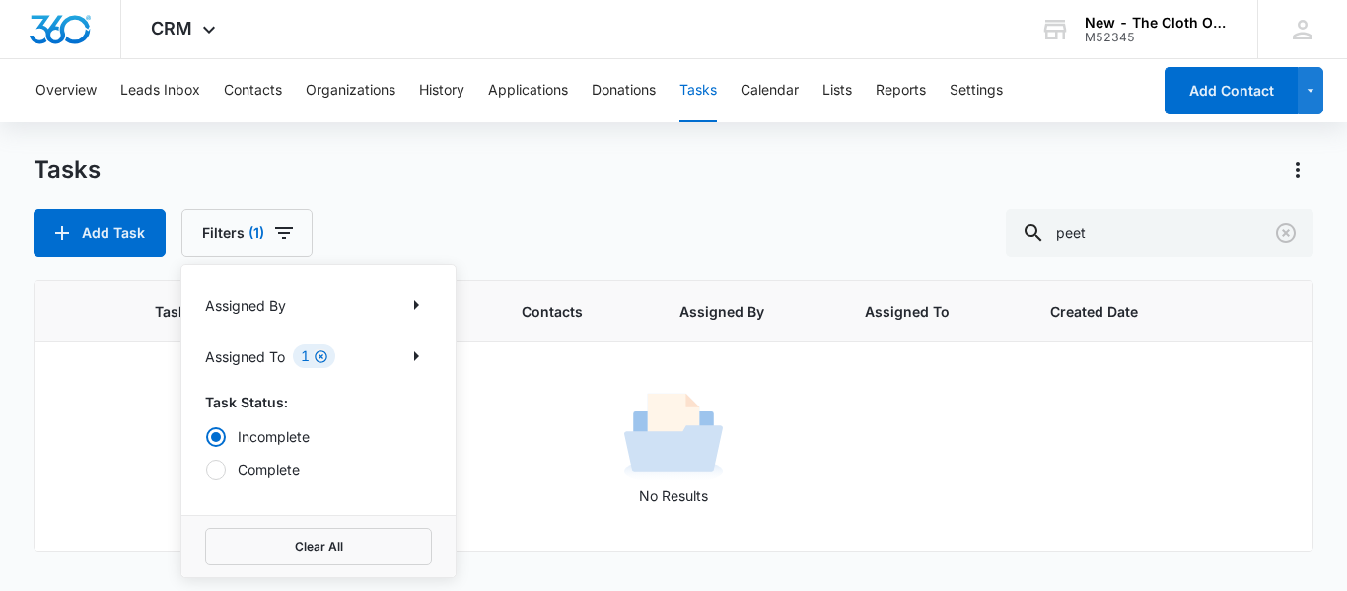
click at [318, 359] on icon "Clear" at bounding box center [321, 356] width 15 height 15
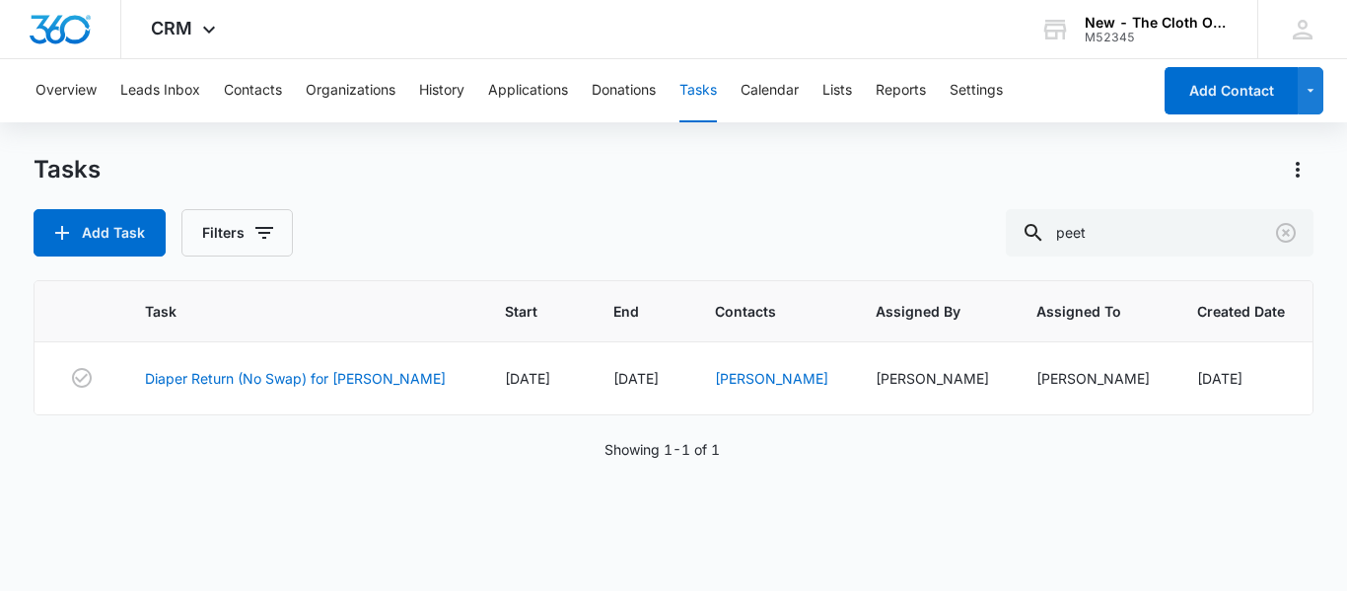
click at [673, 194] on div "Tasks Add Task Filters peet" at bounding box center [674, 205] width 1280 height 103
click at [318, 379] on link "Diaper Return (No Swap) for HOPE PEET" at bounding box center [295, 378] width 301 height 21
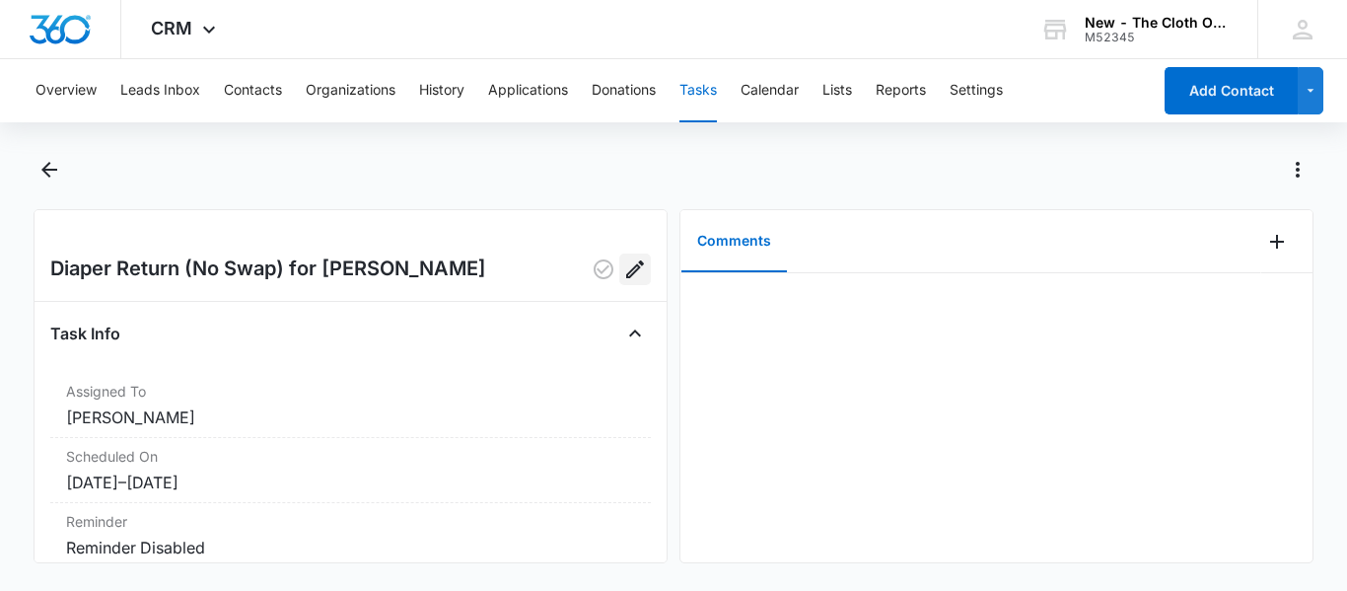
click at [623, 264] on icon "Edit" at bounding box center [635, 269] width 24 height 24
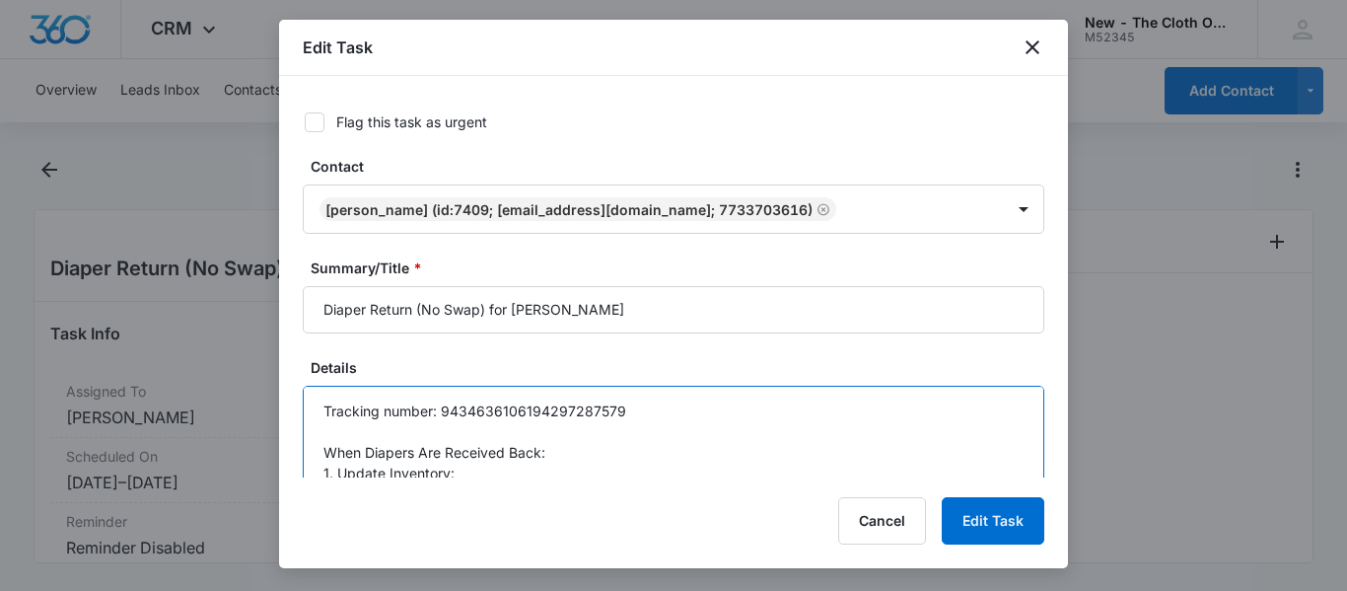
click at [675, 416] on textarea "Tracking number: 9434636106194297287579 When Diapers Are Received Back: 1. Upda…" at bounding box center [673, 441] width 741 height 112
paste textarea "9434636106194297329439"
type textarea "Tracking number: 9434636106194297329439 When Diapers Are Received Back: 1. Upda…"
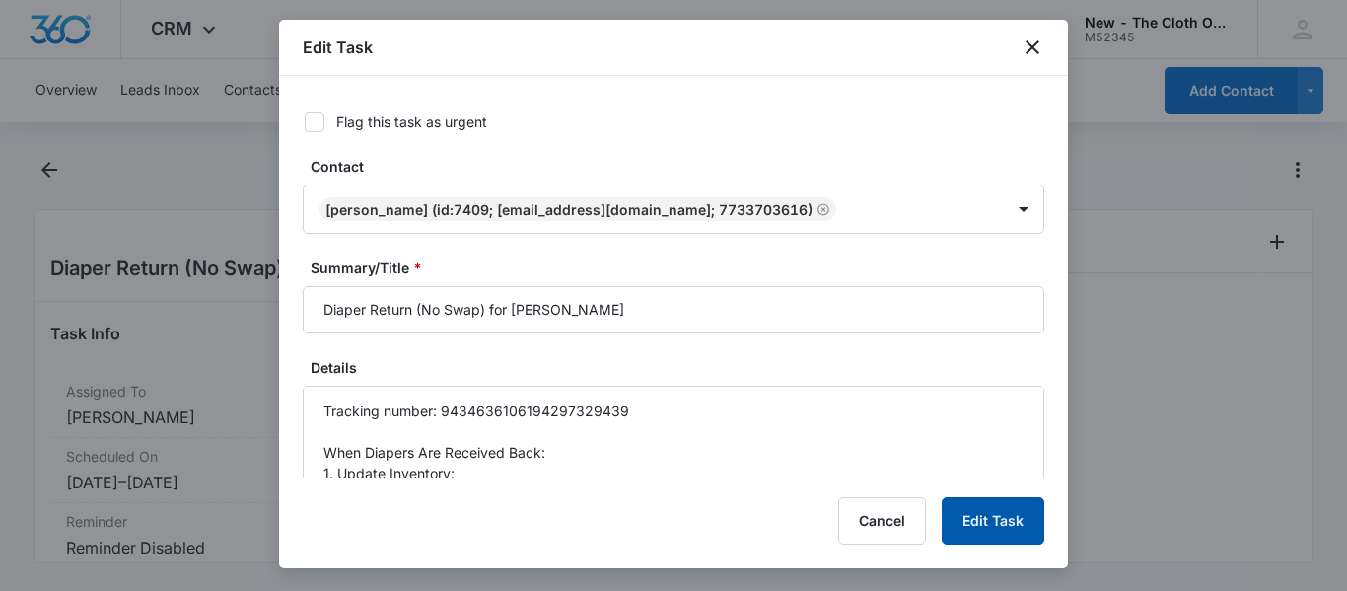
click at [990, 526] on button "Edit Task" at bounding box center [993, 520] width 103 height 47
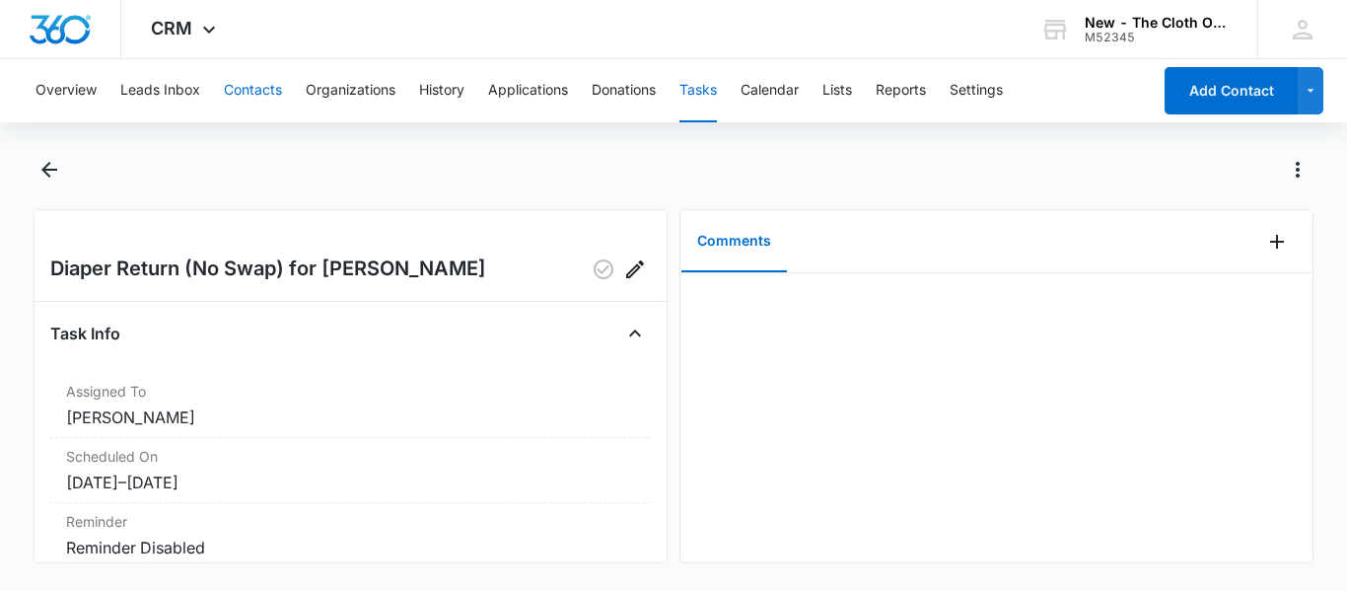
click at [260, 99] on button "Contacts" at bounding box center [253, 90] width 58 height 63
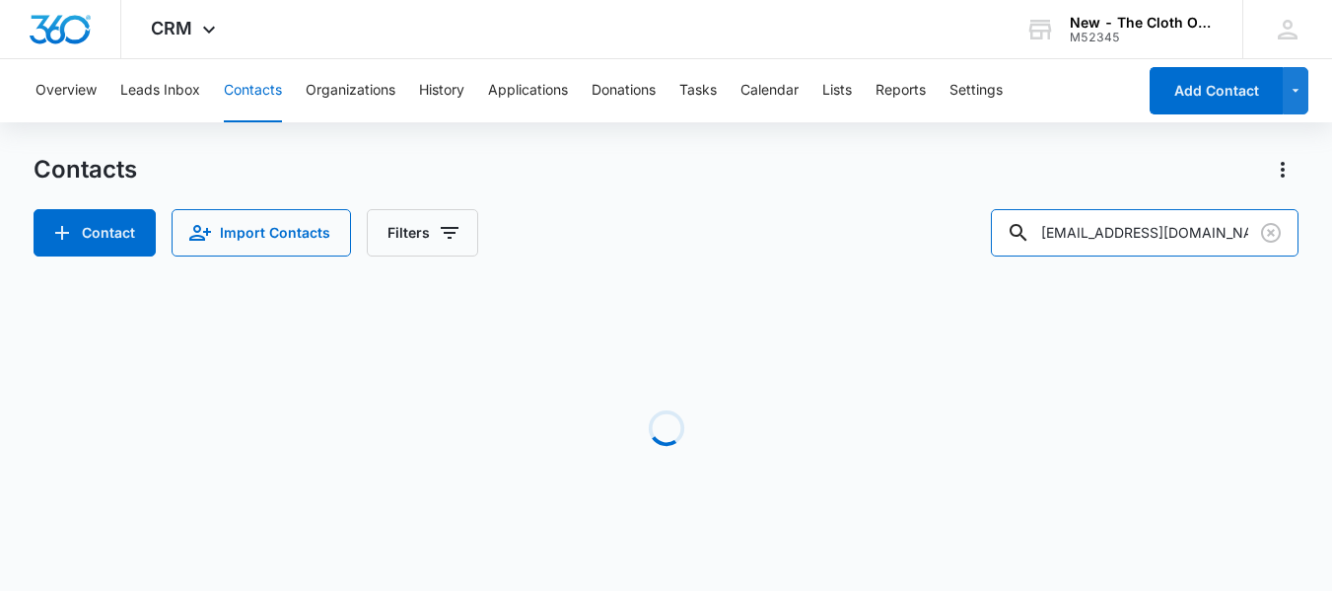
drag, startPoint x: 1231, startPoint y: 242, endPoint x: 720, endPoint y: 294, distance: 514.4
click at [720, 294] on div "Contacts Contact Import Contacts Filters leeny102@hotmail.com Loading No Results" at bounding box center [666, 377] width 1265 height 446
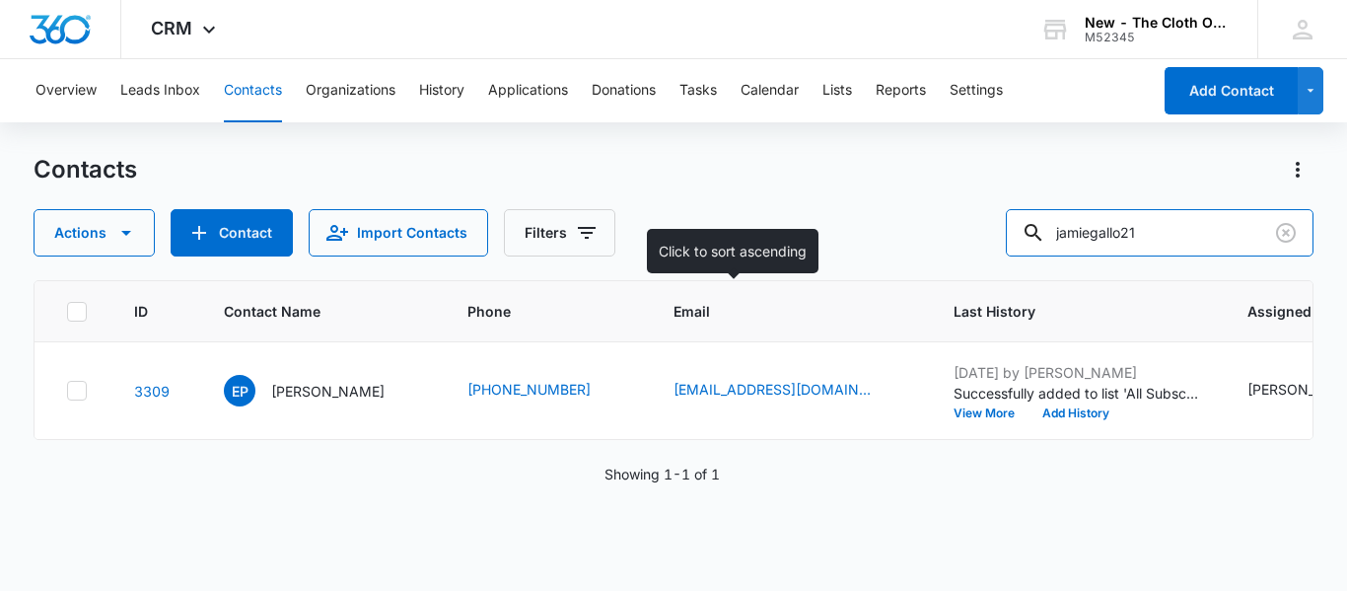
type input "jamiegallo21"
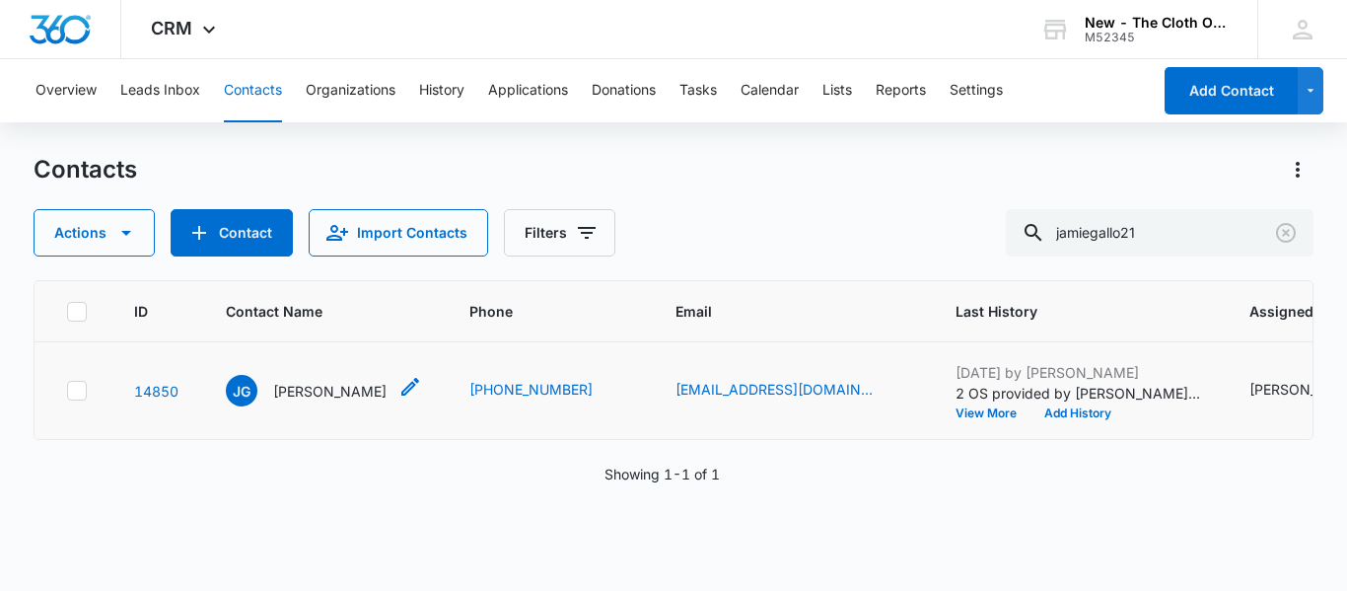
click at [298, 401] on p "Jamie Gallo" at bounding box center [329, 391] width 113 height 21
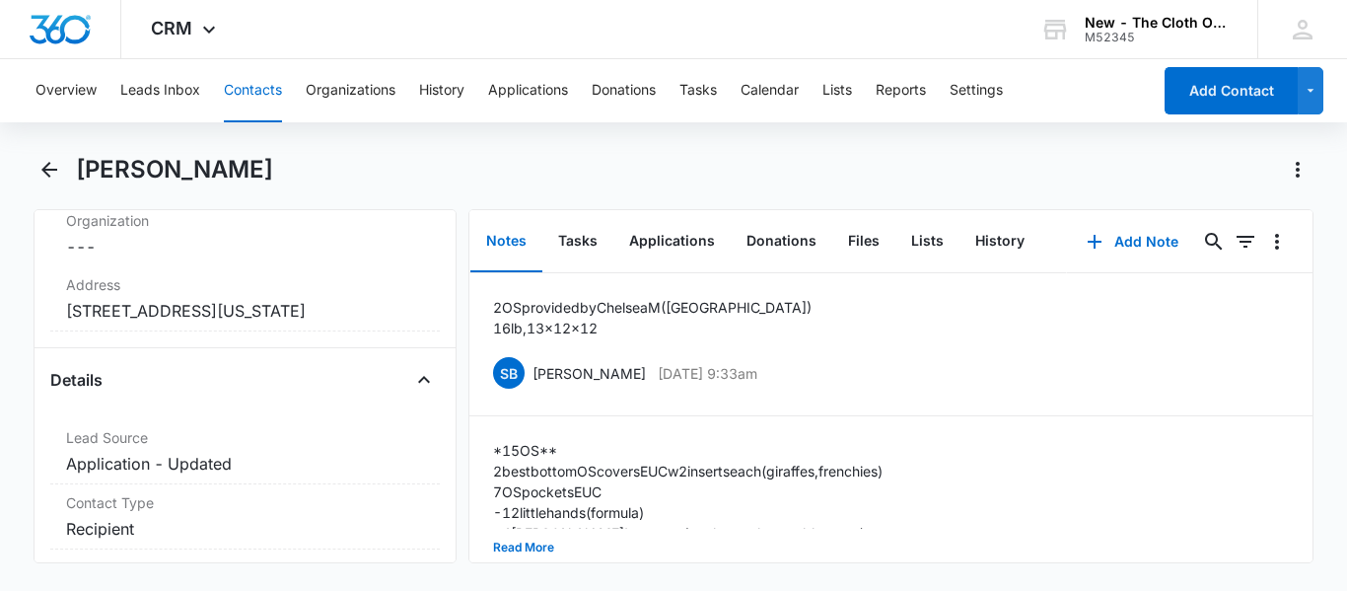
scroll to position [885, 0]
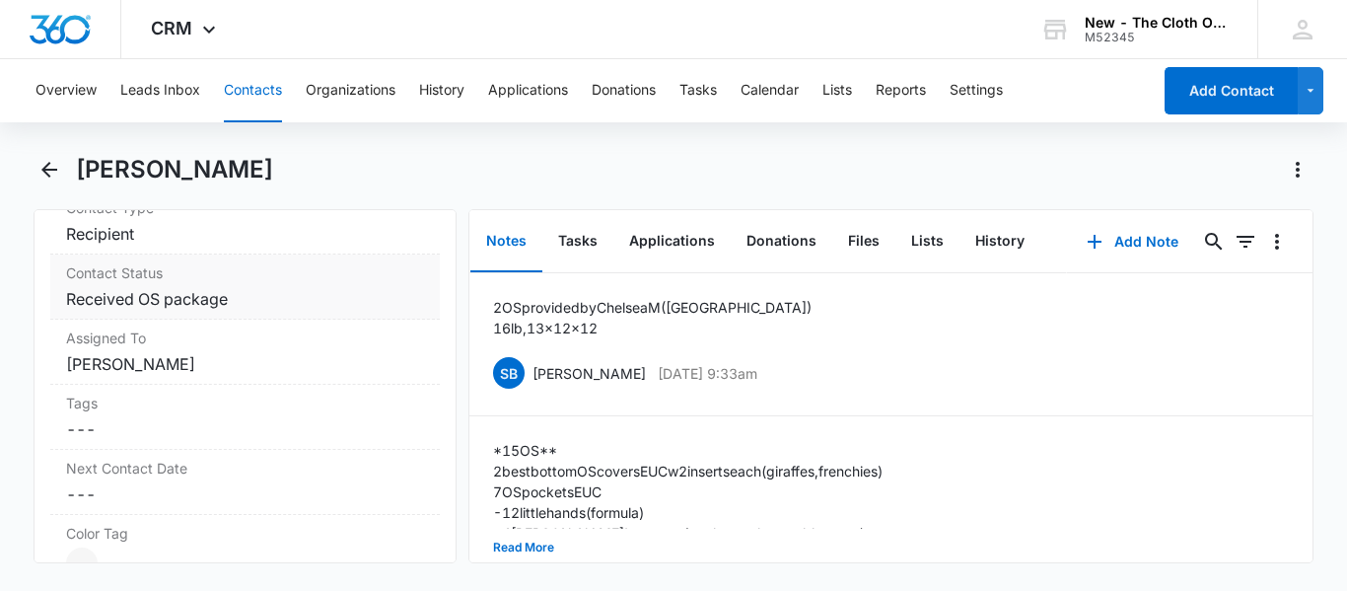
click at [281, 311] on dd "Cancel Save Changes Received OS package" at bounding box center [245, 299] width 358 height 24
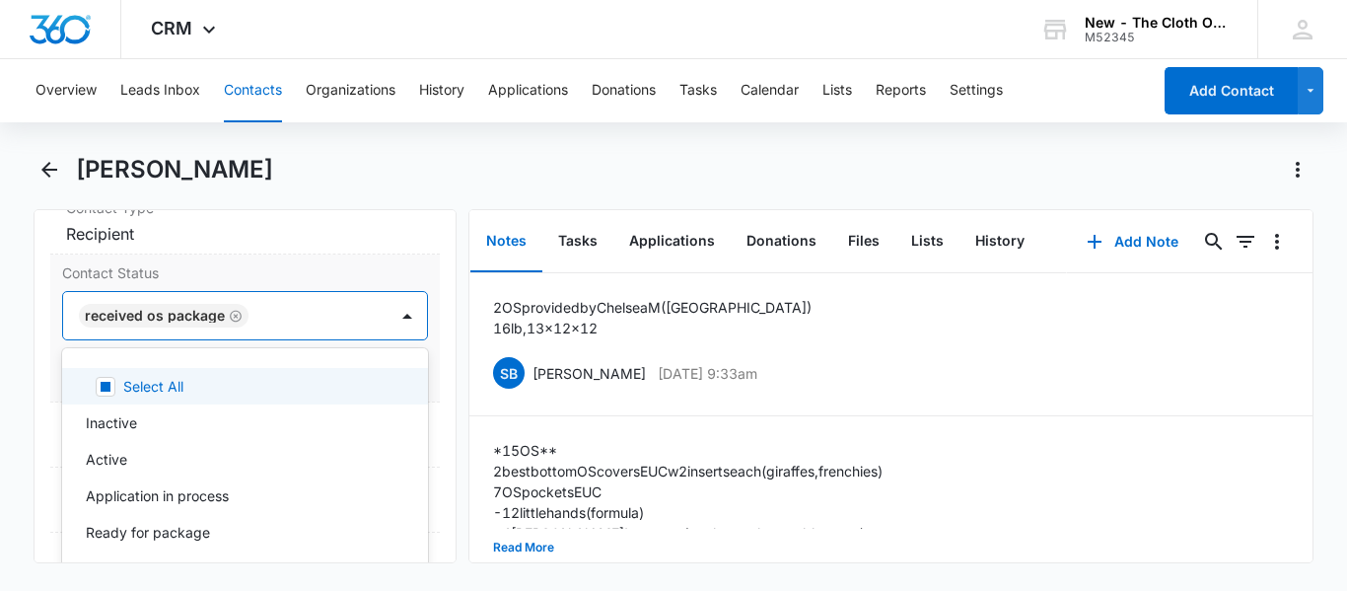
click at [265, 329] on div at bounding box center [307, 316] width 107 height 28
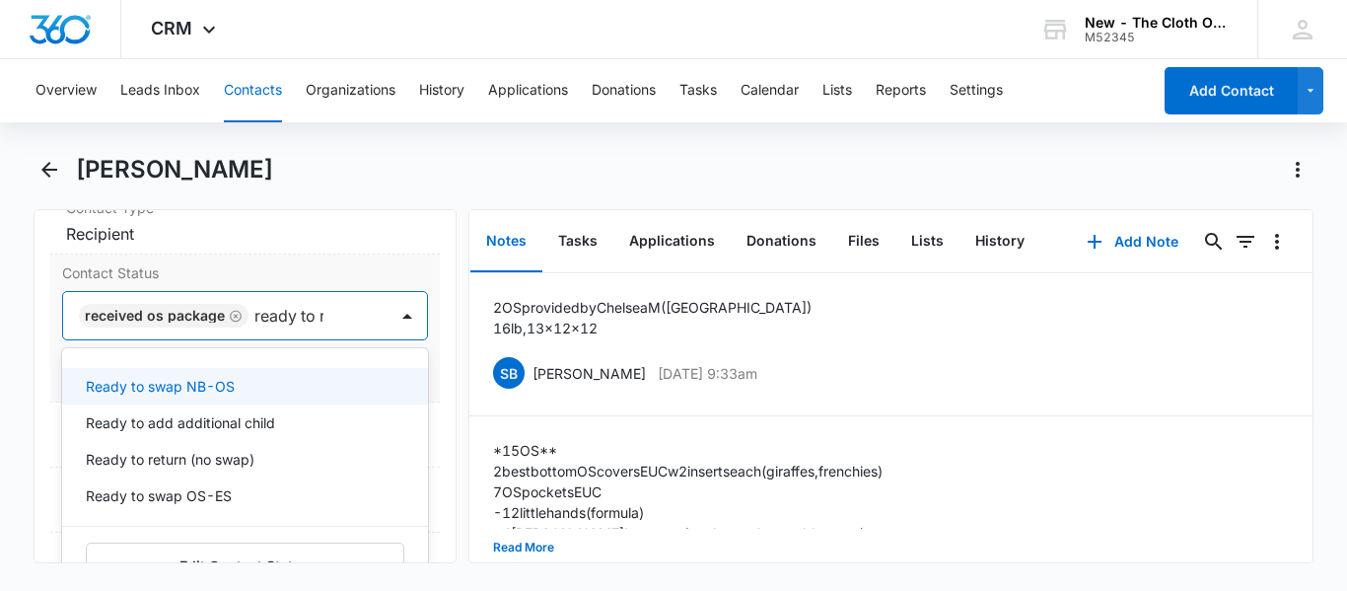
type input "ready to re"
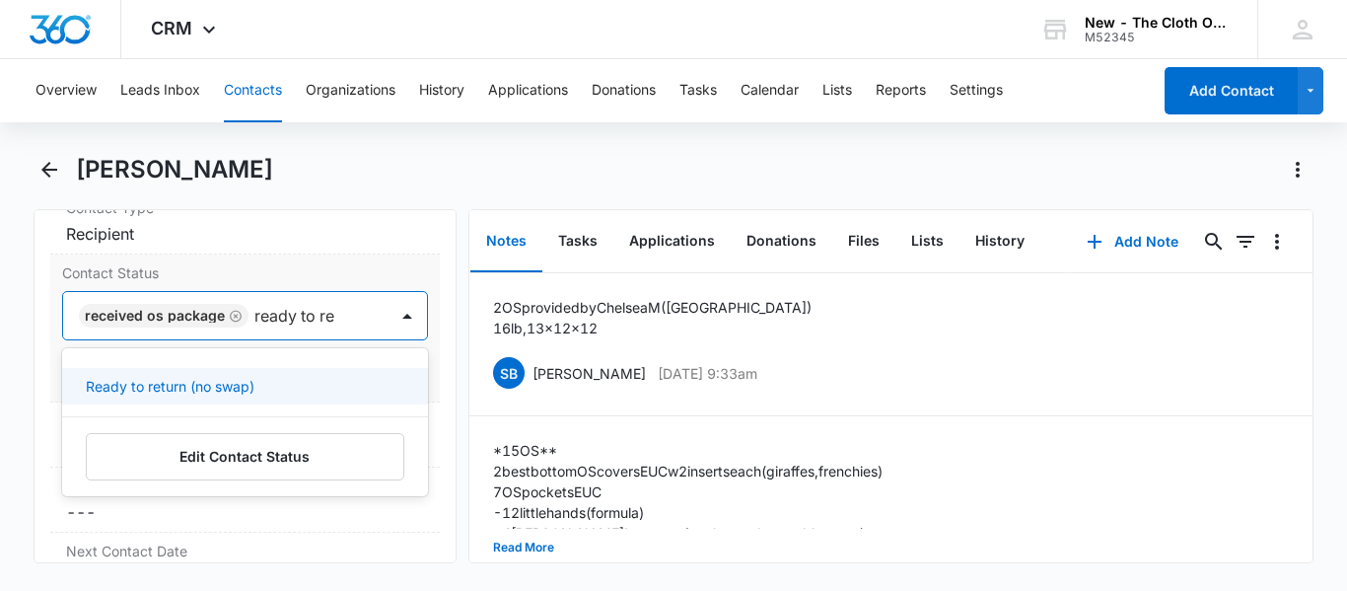
click at [220, 396] on p "Ready to return (no swap)" at bounding box center [170, 386] width 169 height 21
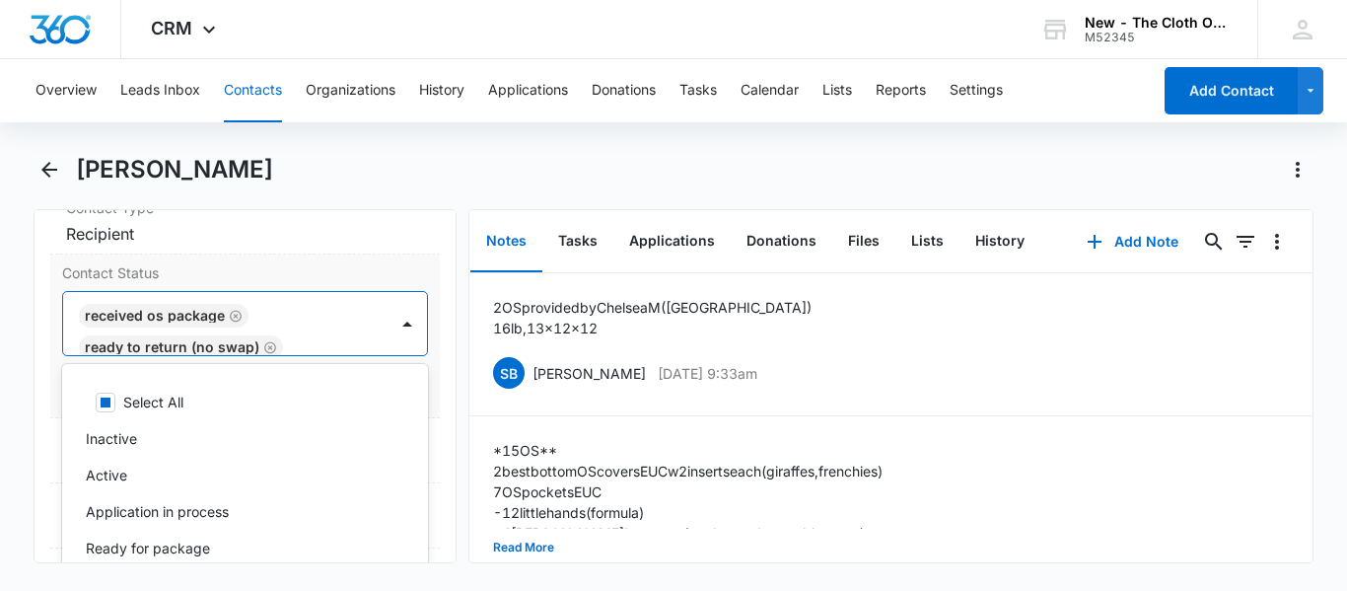
click at [422, 405] on div "Contact Status option Ready to return (no swap), selected. 23 results available…" at bounding box center [244, 336] width 389 height 164
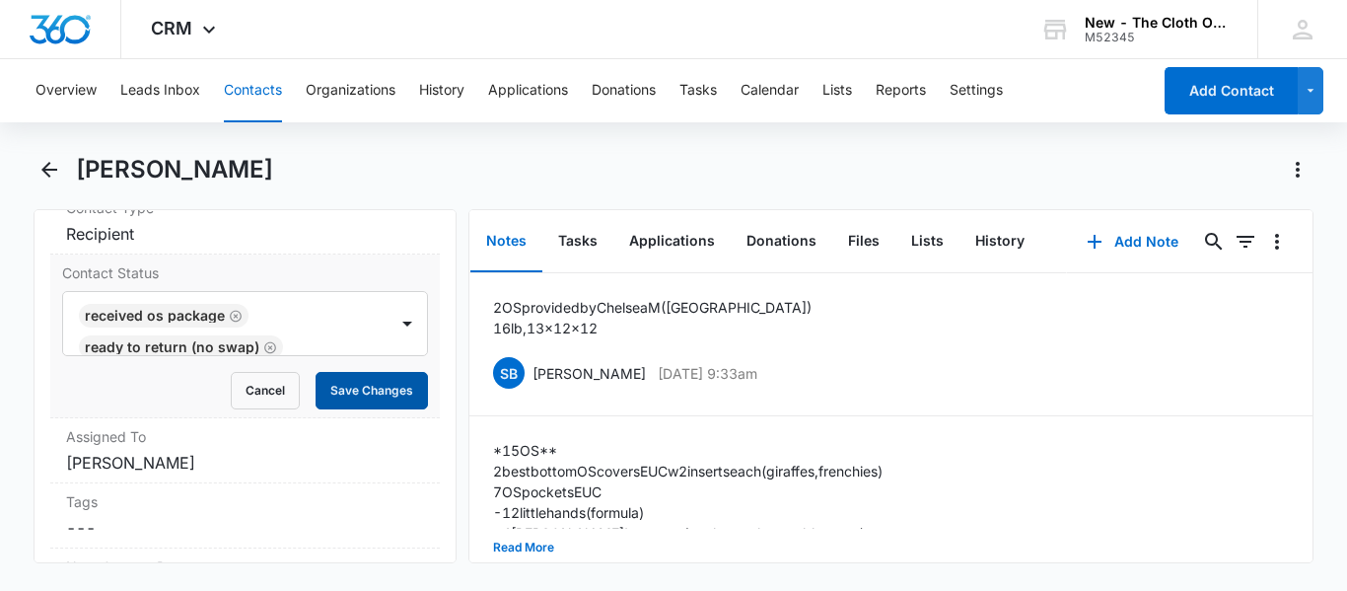
click at [391, 409] on button "Save Changes" at bounding box center [371, 390] width 112 height 37
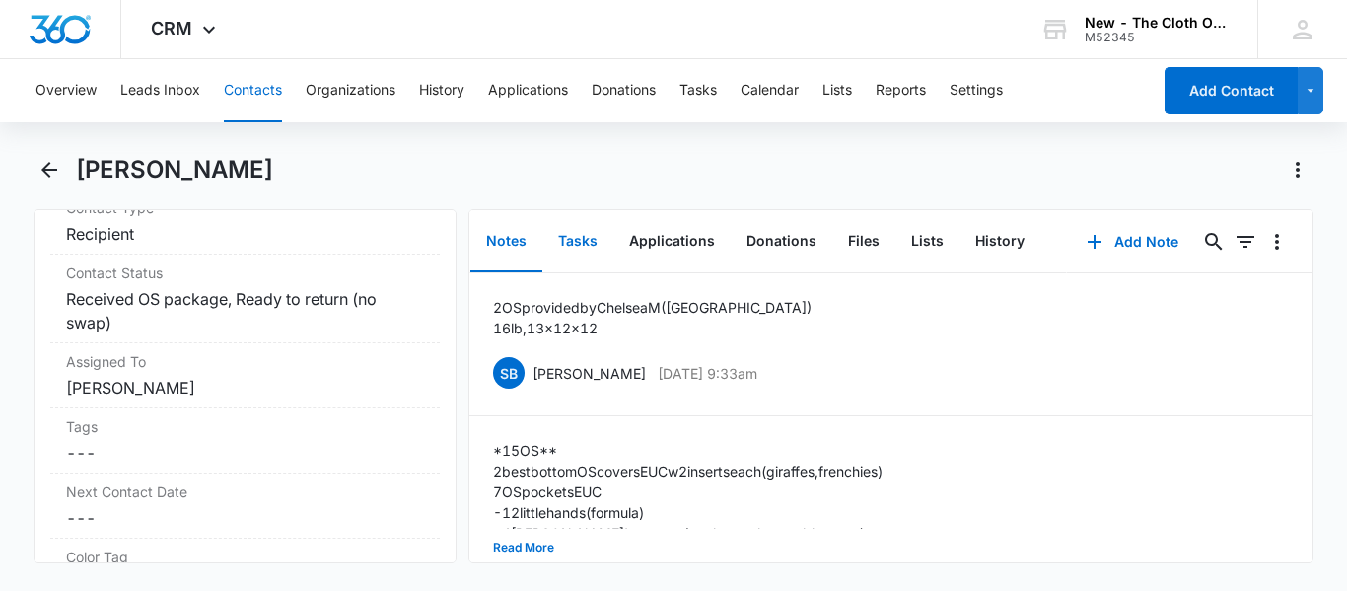
click at [572, 243] on button "Tasks" at bounding box center [577, 241] width 71 height 61
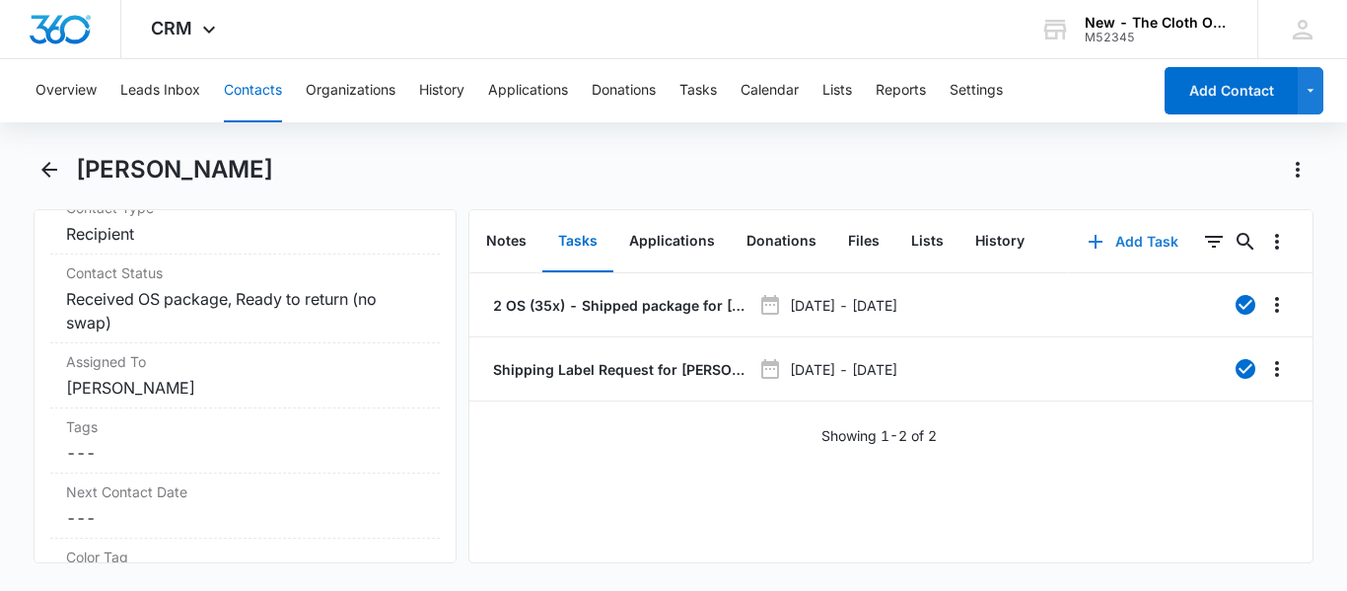
click at [1100, 240] on button "Add Task" at bounding box center [1133, 241] width 130 height 47
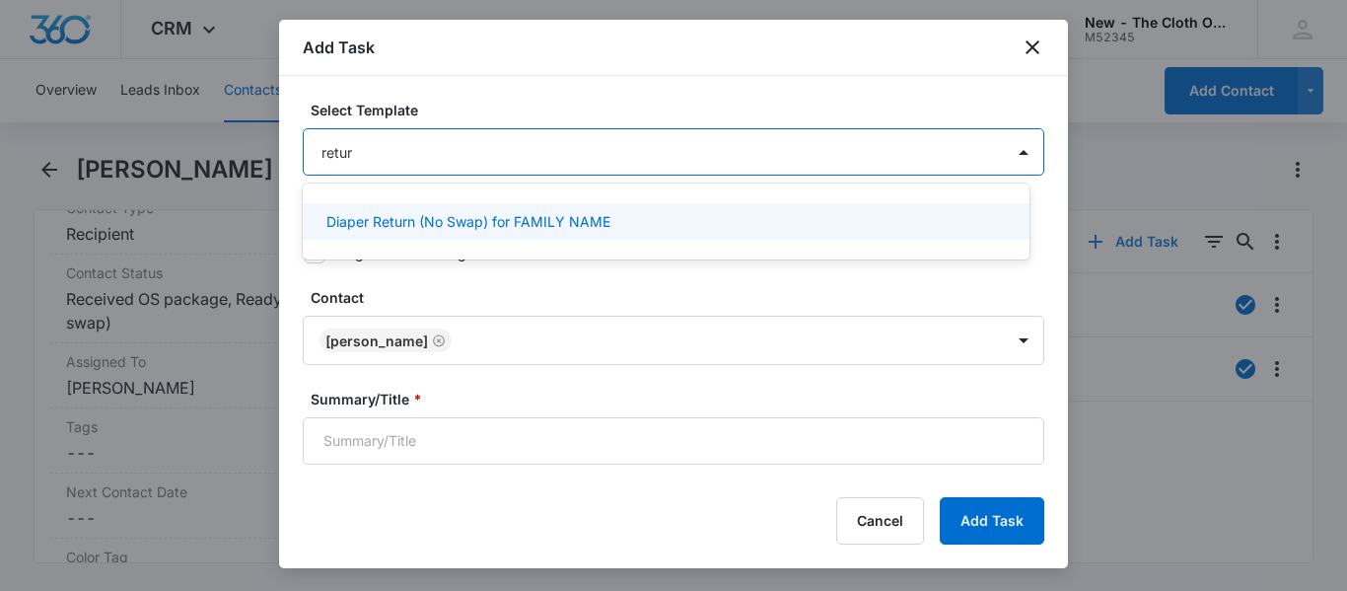
type input "return"
click at [552, 229] on p "Diaper Return (No Swap) for FAMILY NAME" at bounding box center [468, 221] width 284 height 21
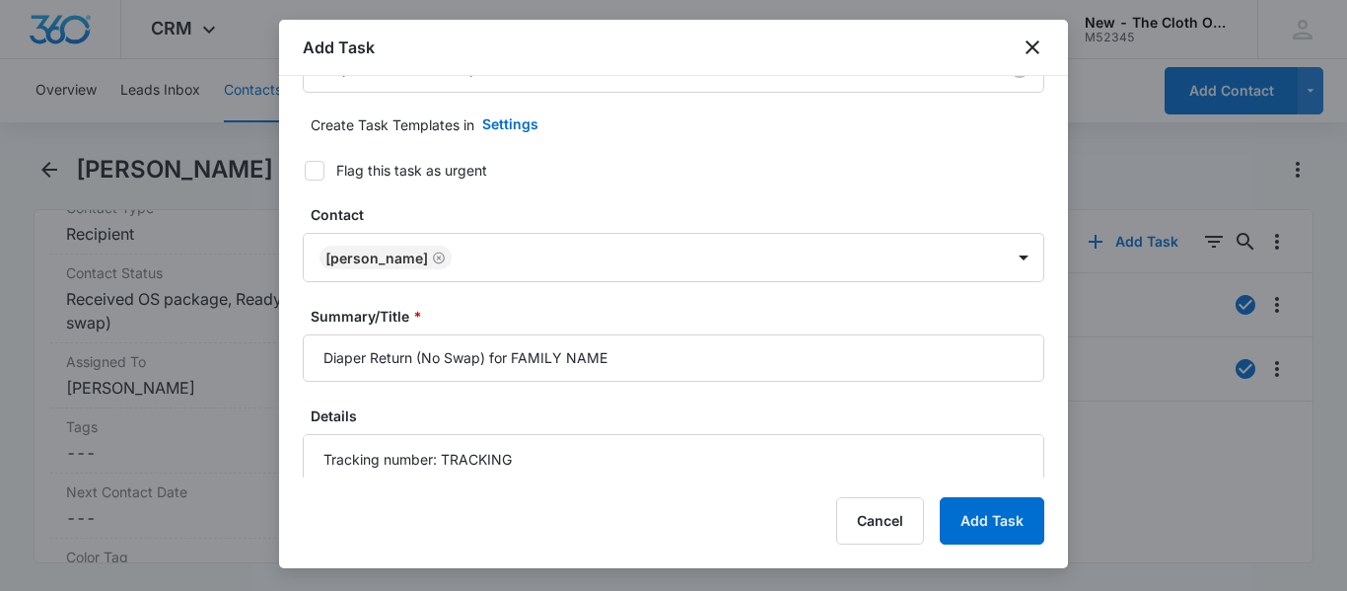
scroll to position [80, 0]
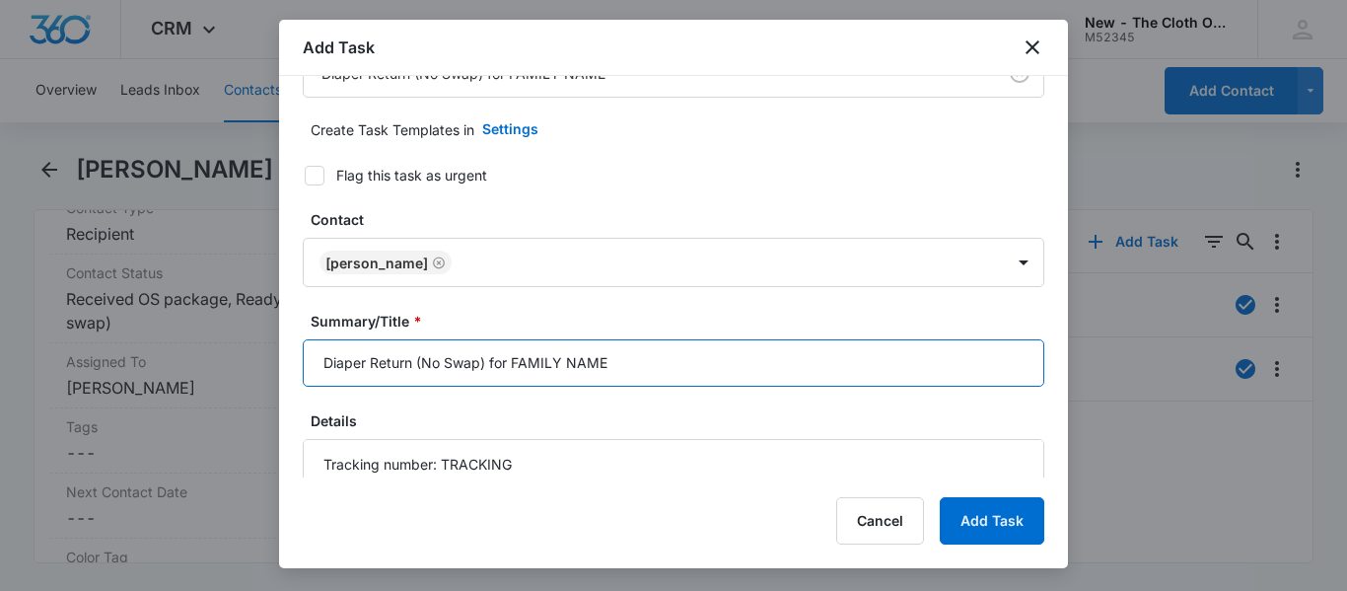
click at [326, 363] on input "Diaper Return (No Swap) for FAMILY NAME" at bounding box center [673, 362] width 741 height 47
click at [638, 360] on input "Diaper Return (No Swap) for FAMILY NAME" at bounding box center [673, 362] width 741 height 47
type input "Diaper Return (No Swap) for JAMIE GALLO"
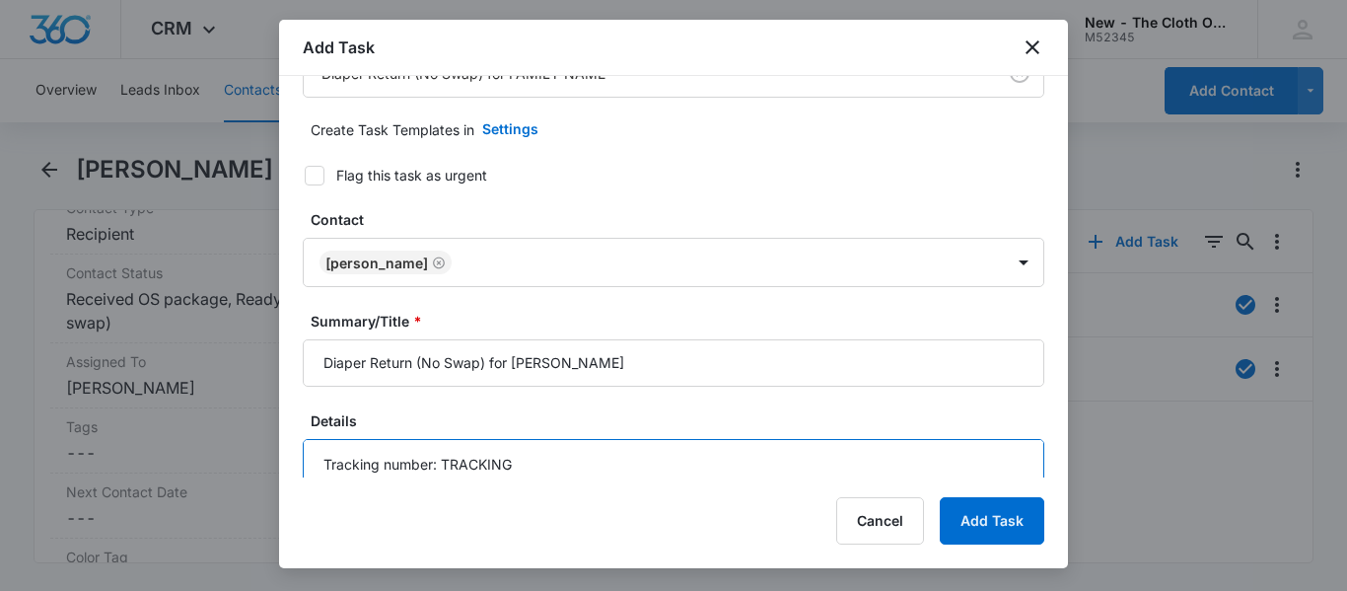
click at [328, 455] on textarea "Tracking number: TRACKING When Diapers Are Received Back: 1. Update Inventory: …" at bounding box center [673, 495] width 741 height 112
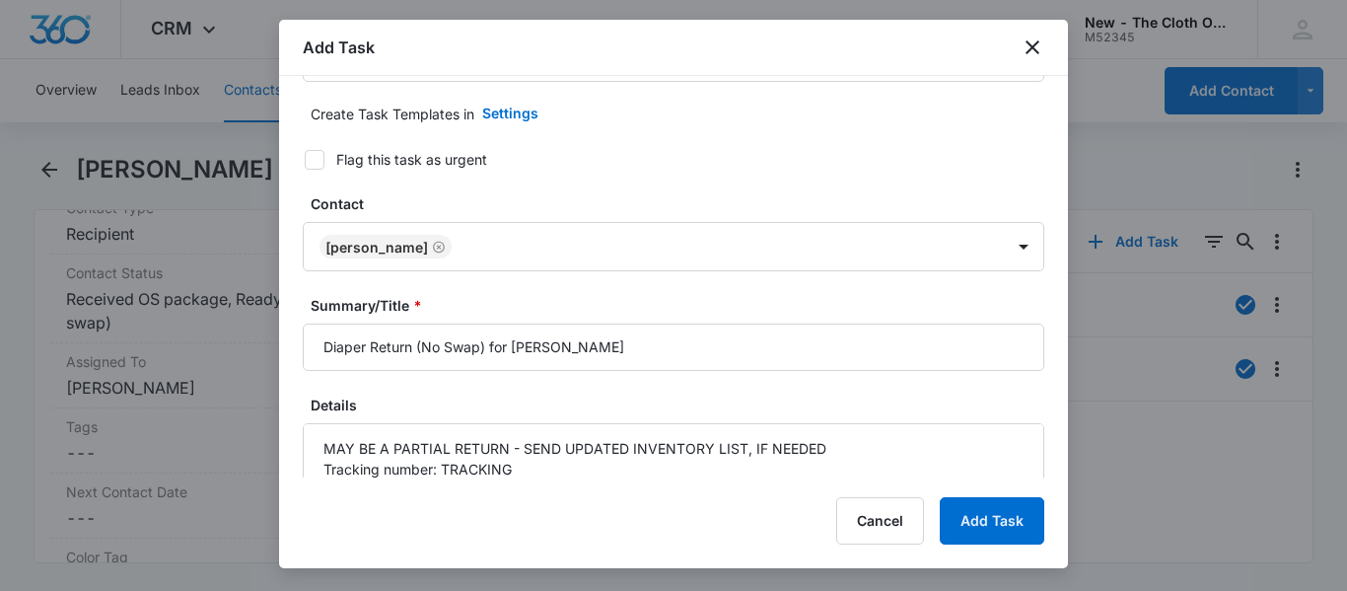
click at [554, 484] on div "Add Task Select Template Diaper Return (No Swap) for FAMILY NAME Create Task Te…" at bounding box center [673, 294] width 789 height 548
click at [522, 471] on textarea "MAY BE A PARTIAL RETURN - SEND UPDATED INVENTORY LIST, IF NEEDED Tracking numbe…" at bounding box center [673, 479] width 741 height 112
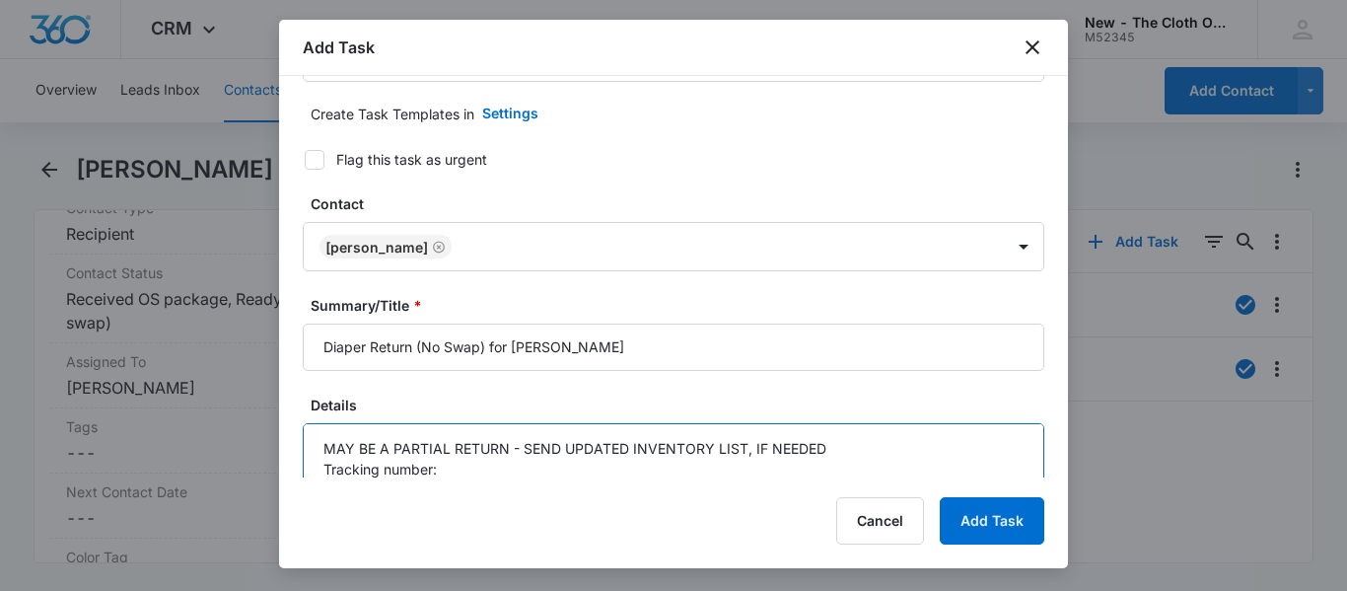
paste textarea "9434636106194297336321"
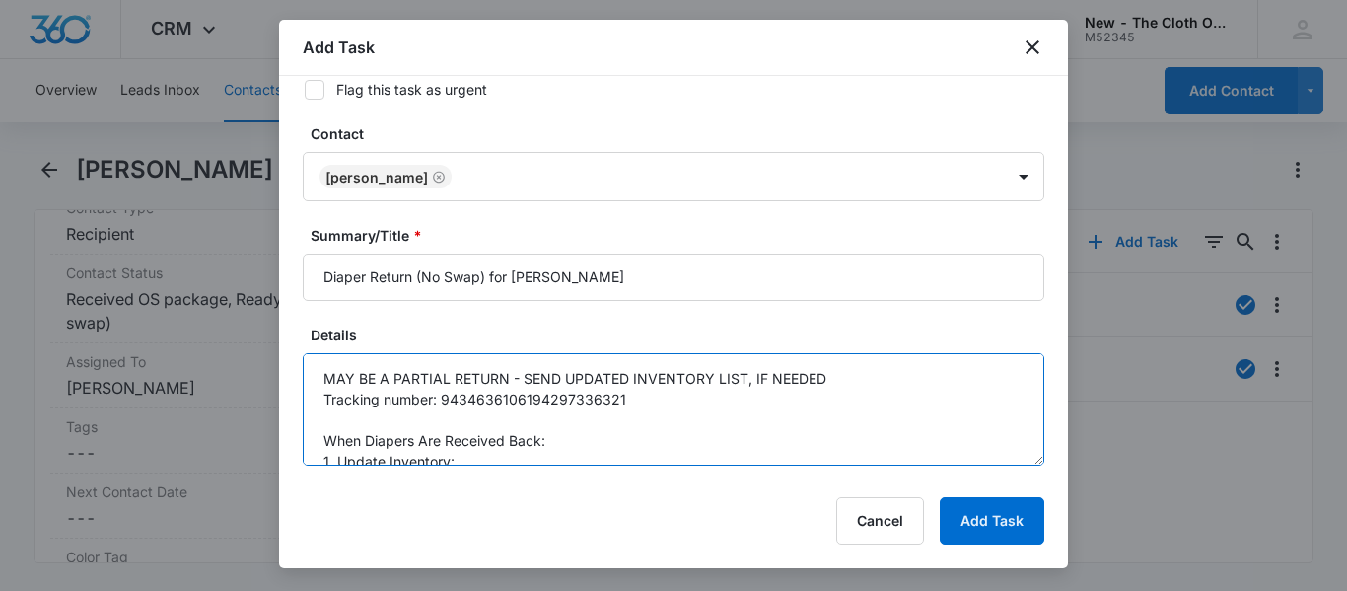
scroll to position [199, 0]
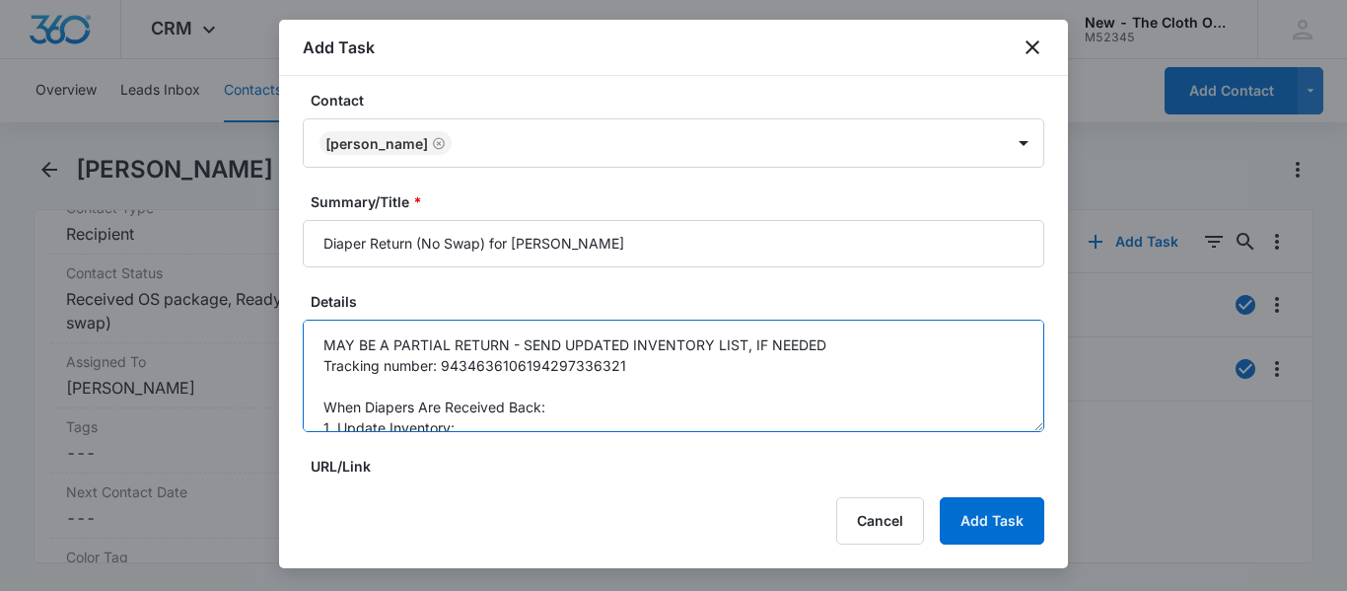
click at [863, 346] on textarea "MAY BE A PARTIAL RETURN - SEND UPDATED INVENTORY LIST, IF NEEDED Tracking numbe…" at bounding box center [673, 375] width 741 height 112
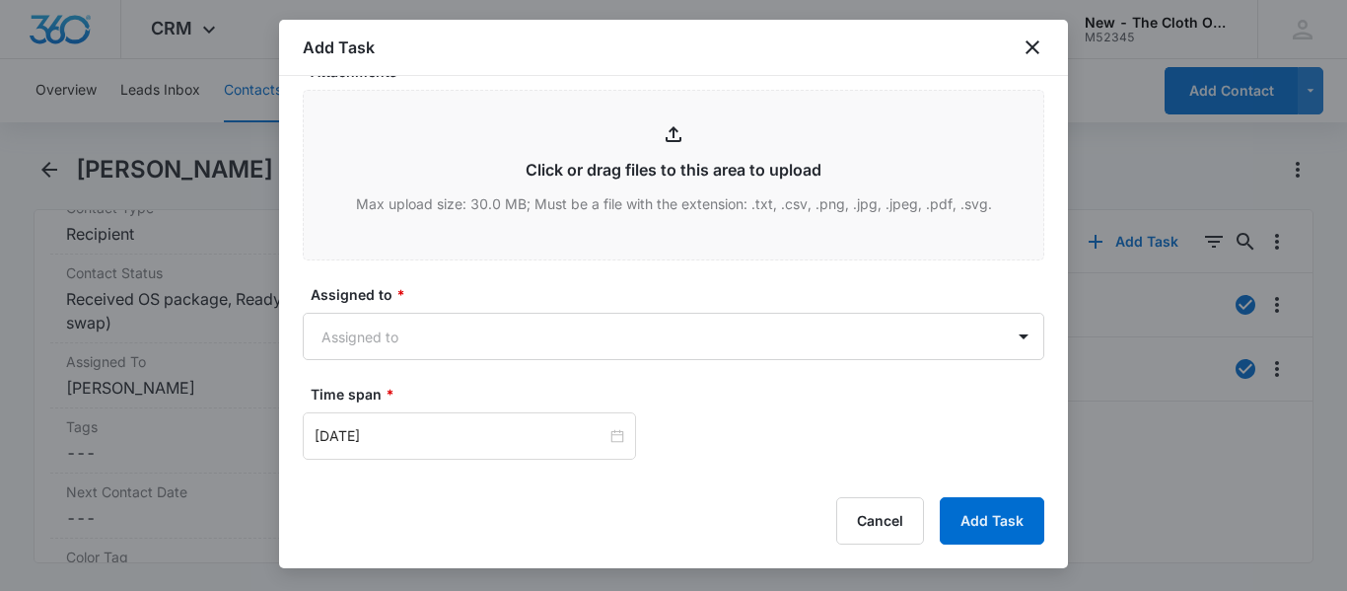
scroll to position [984, 0]
type textarea "MAY BE A PARTIAL RETURN - SEND UPDATED INVENTORY LIST, IF NEEDED Tracking numbe…"
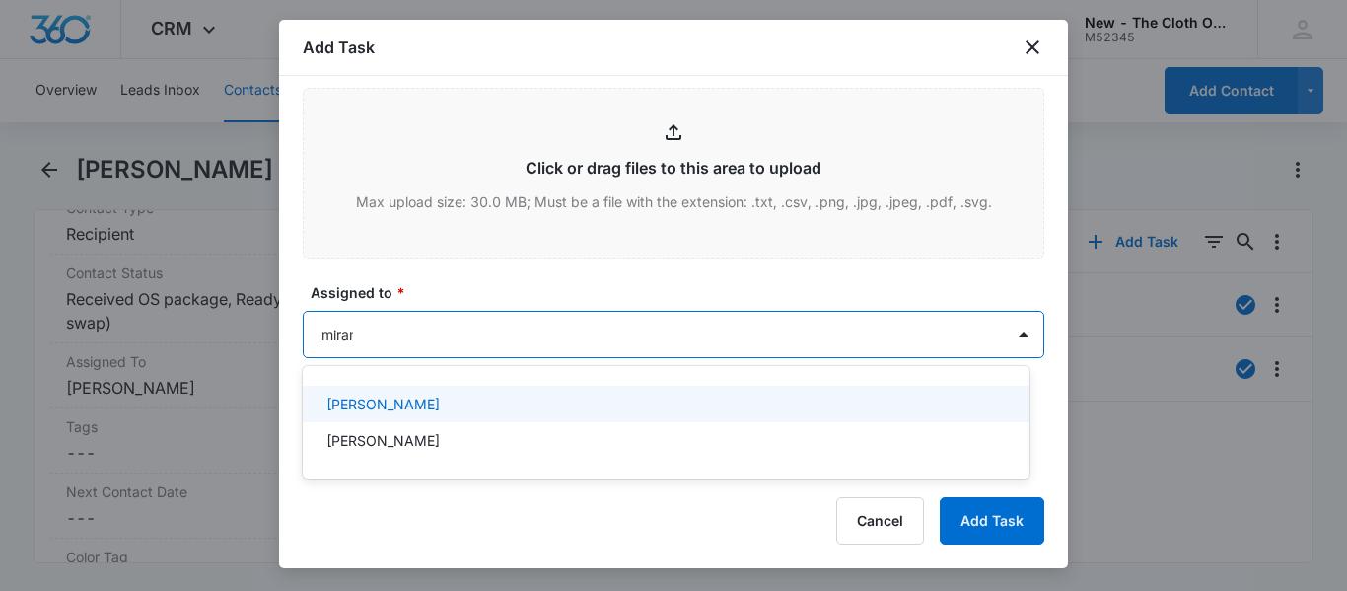
type input "mirand"
click at [415, 445] on p "Miranda Dalrymple" at bounding box center [382, 440] width 113 height 21
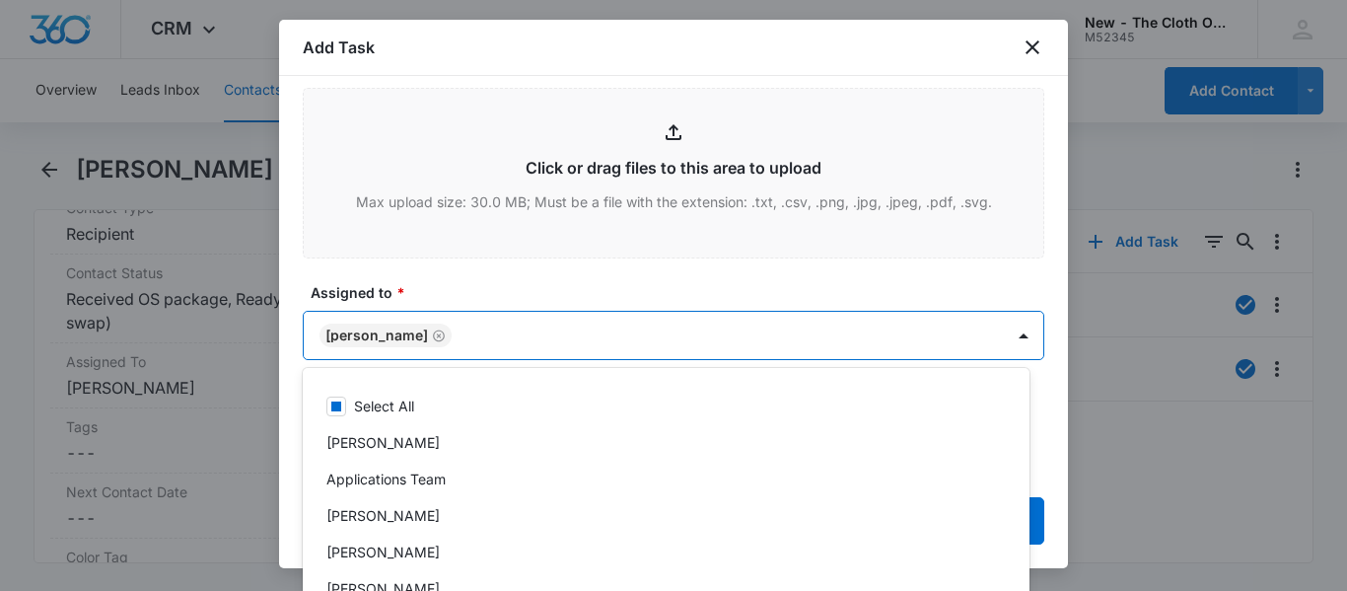
click at [609, 297] on label "Assigned to *" at bounding box center [681, 292] width 741 height 21
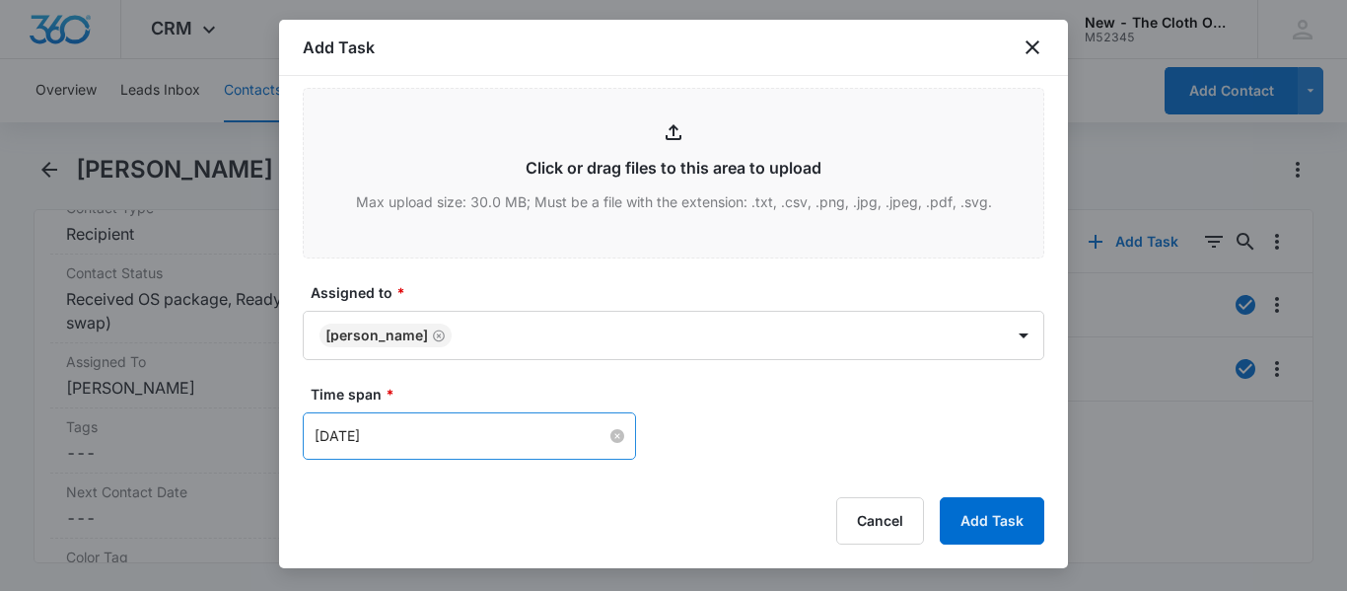
click at [490, 427] on input "Jul 25, 2025" at bounding box center [461, 436] width 292 height 22
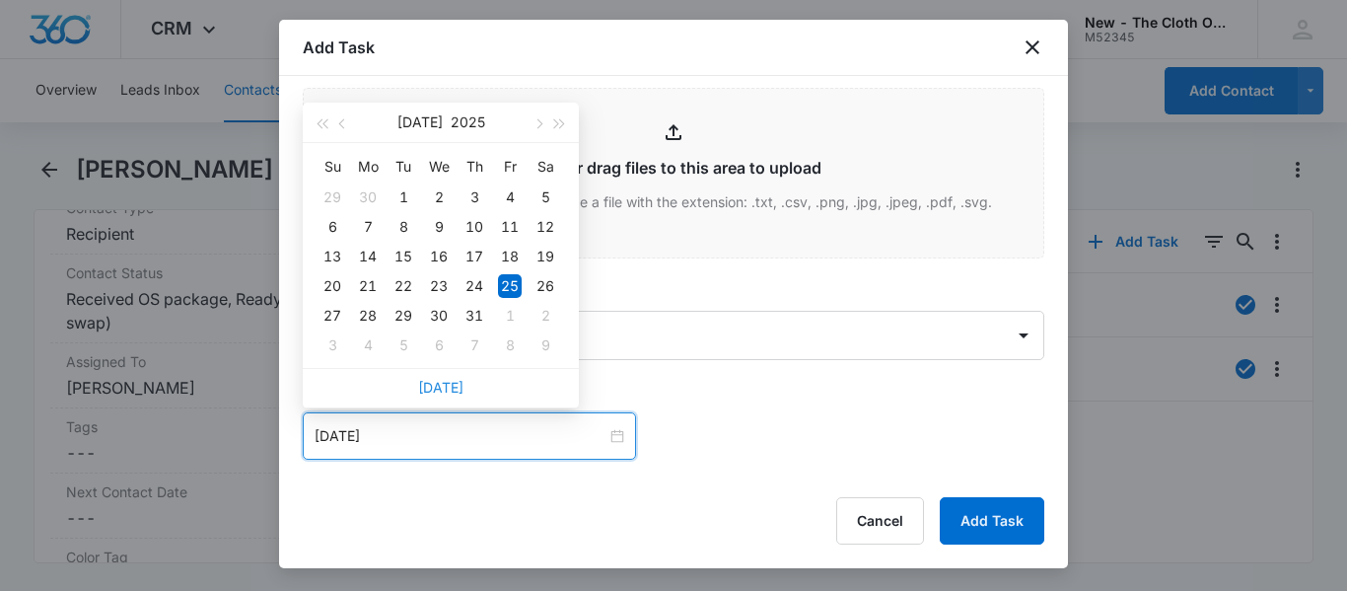
click at [448, 386] on link "Today" at bounding box center [440, 387] width 45 height 17
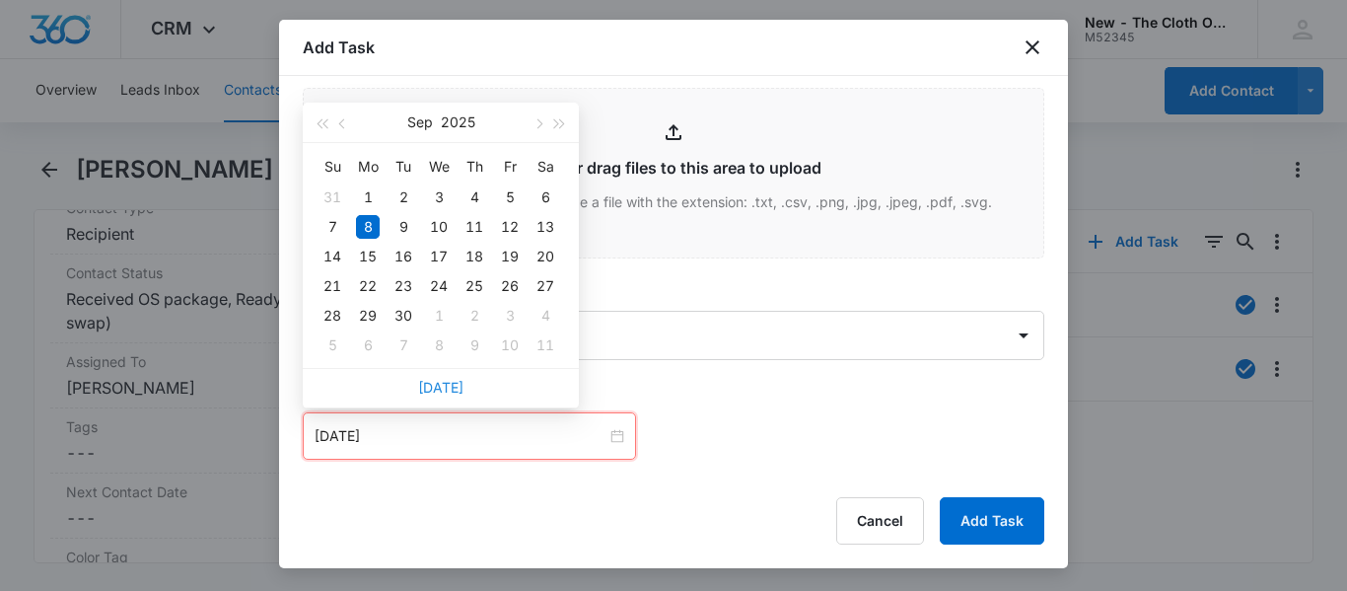
type input "Sep 8, 2025"
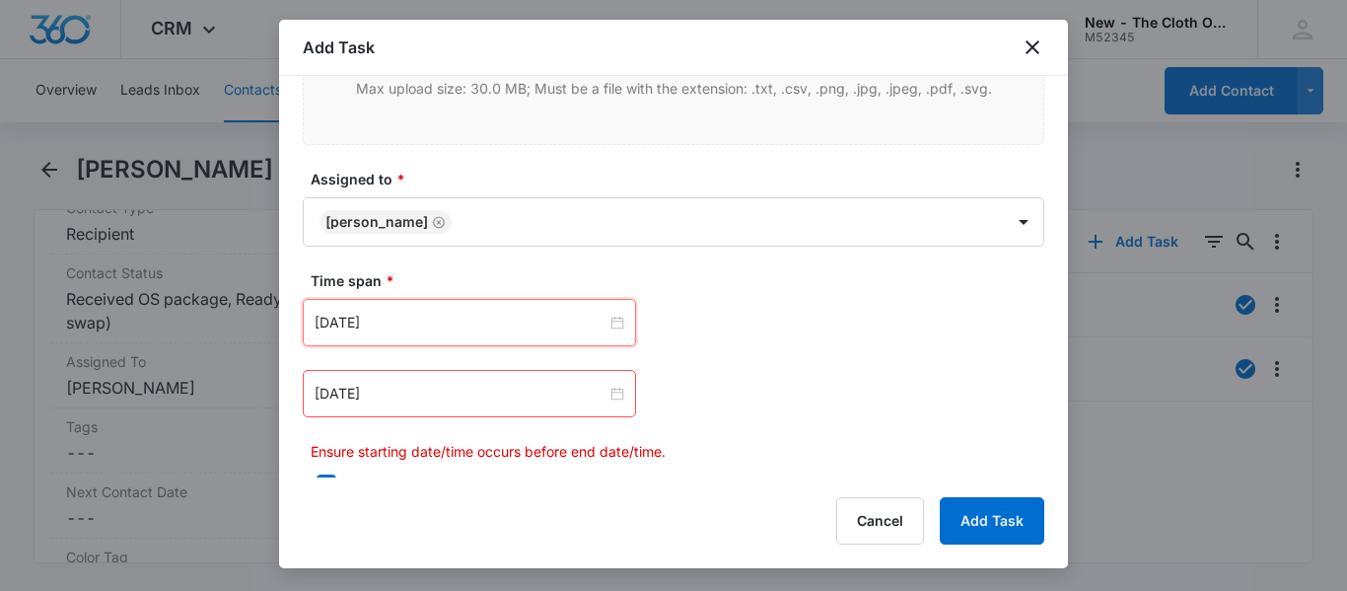
scroll to position [1164, 0]
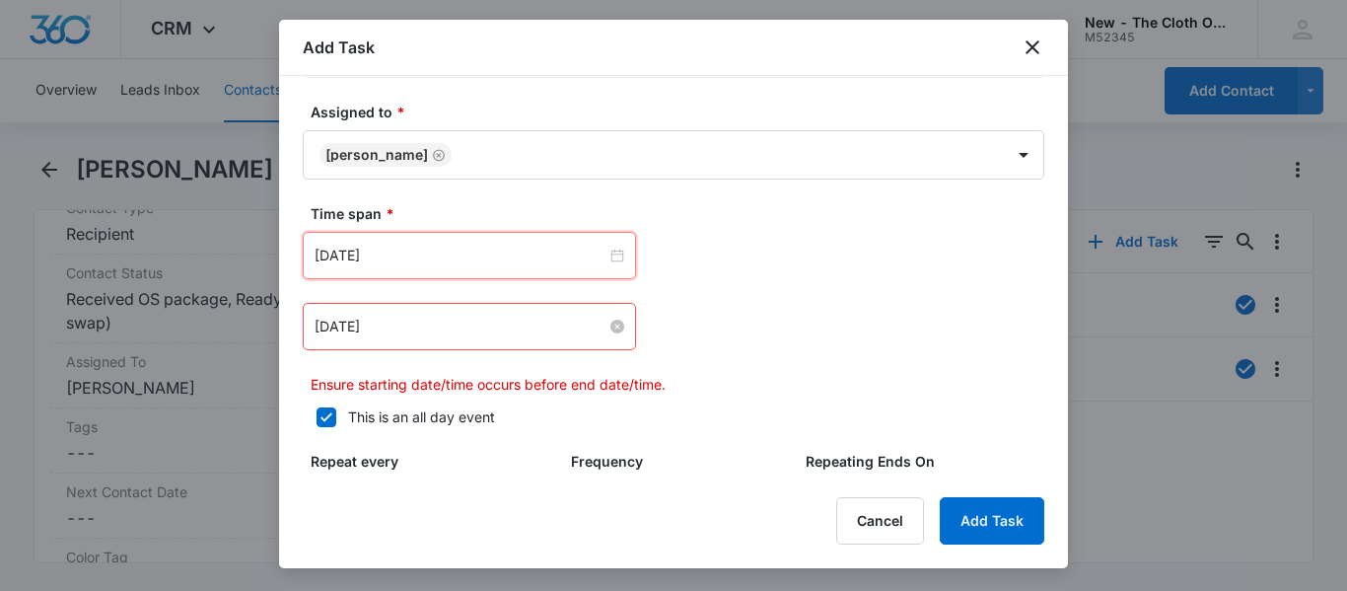
click at [546, 318] on input "Aug 1, 2025" at bounding box center [461, 326] width 292 height 22
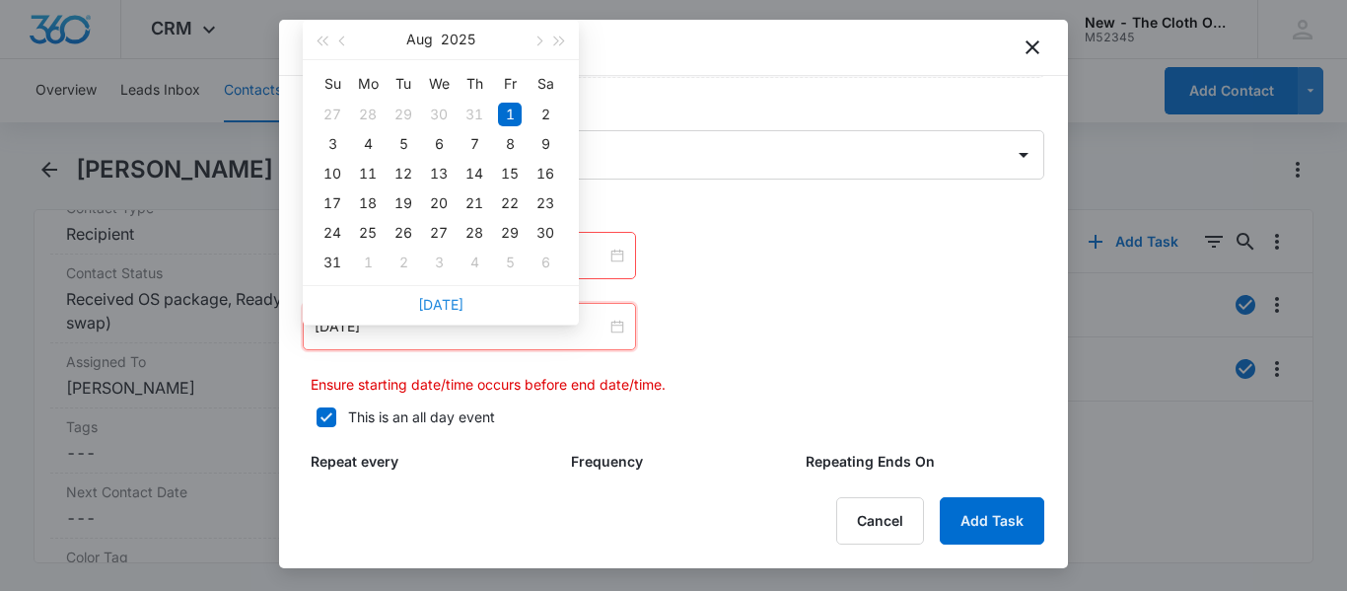
click at [447, 306] on link "Today" at bounding box center [440, 304] width 45 height 17
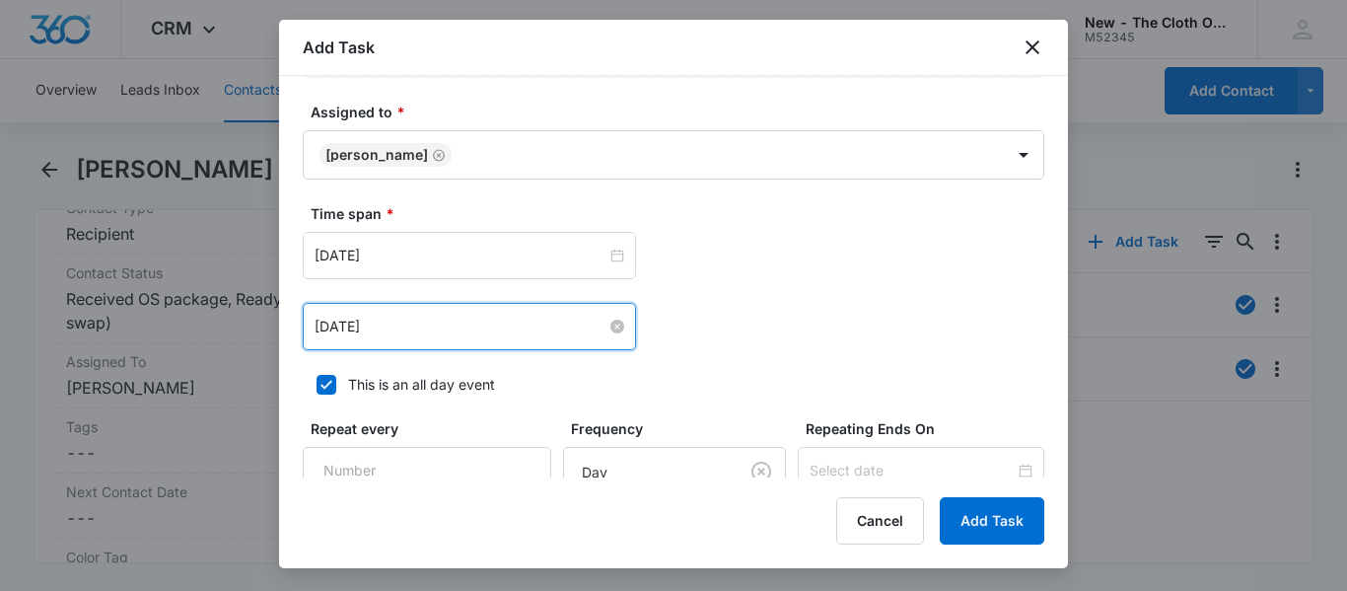
click at [479, 317] on input "Sep 8, 2025" at bounding box center [461, 326] width 292 height 22
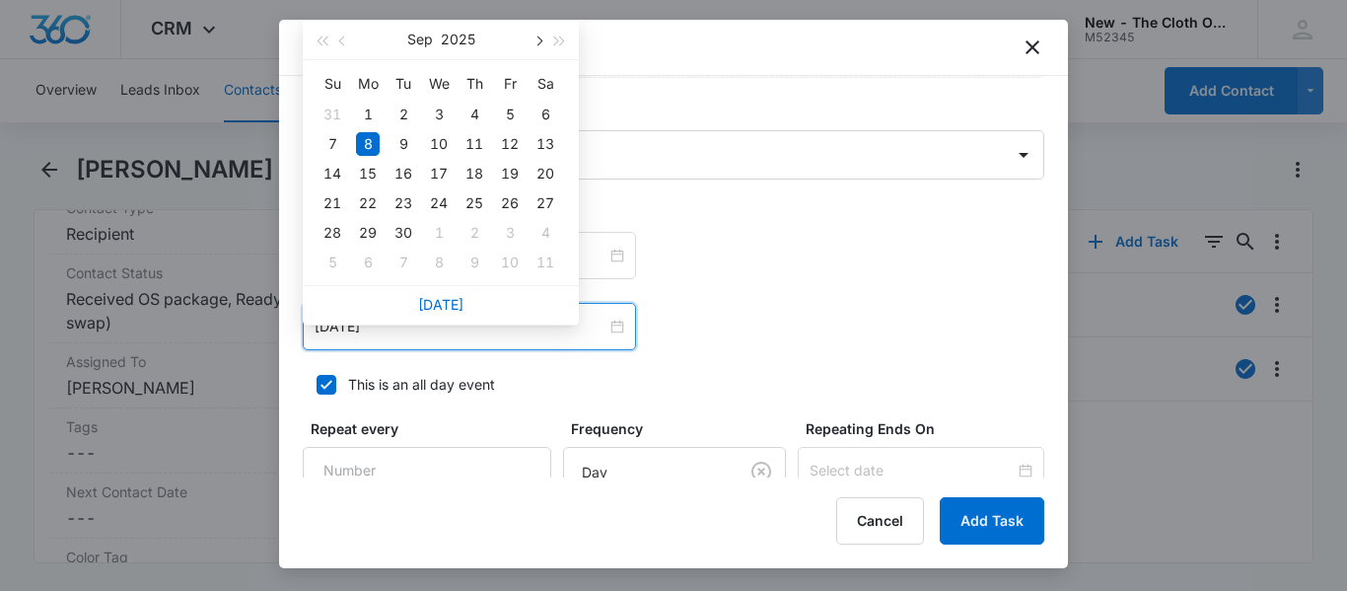
click at [536, 32] on button "button" at bounding box center [537, 39] width 22 height 39
click at [441, 148] on div "8" at bounding box center [439, 144] width 24 height 24
type input "Oct 8, 2025"
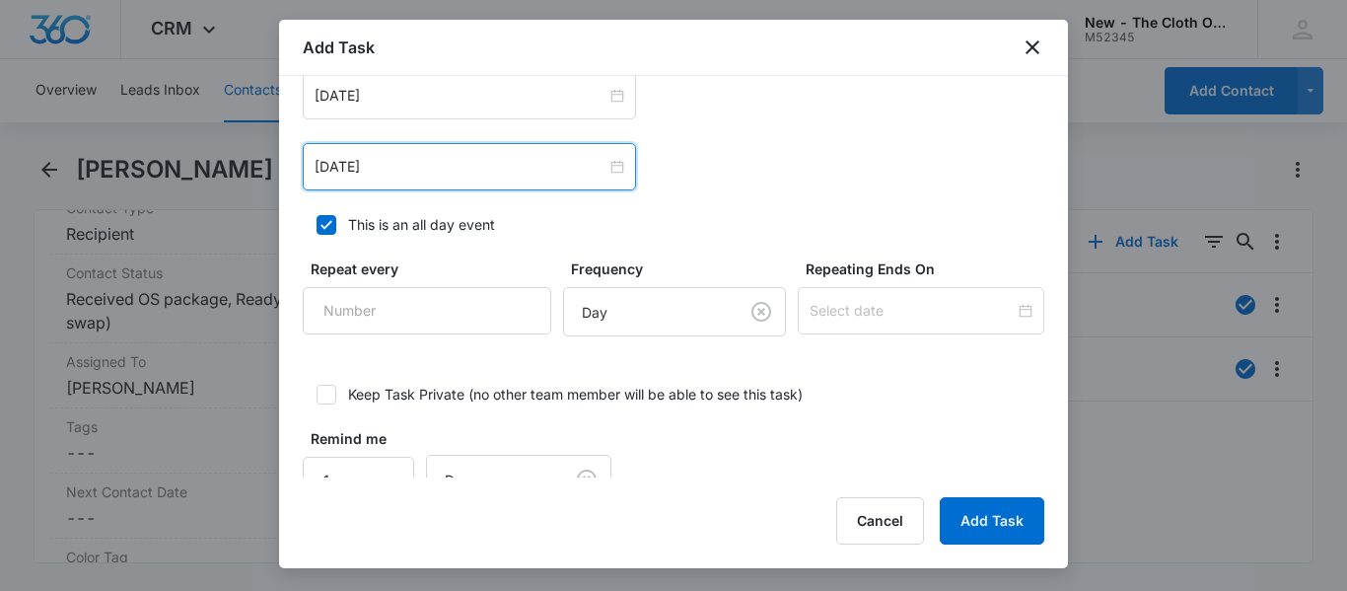
scroll to position [1374, 0]
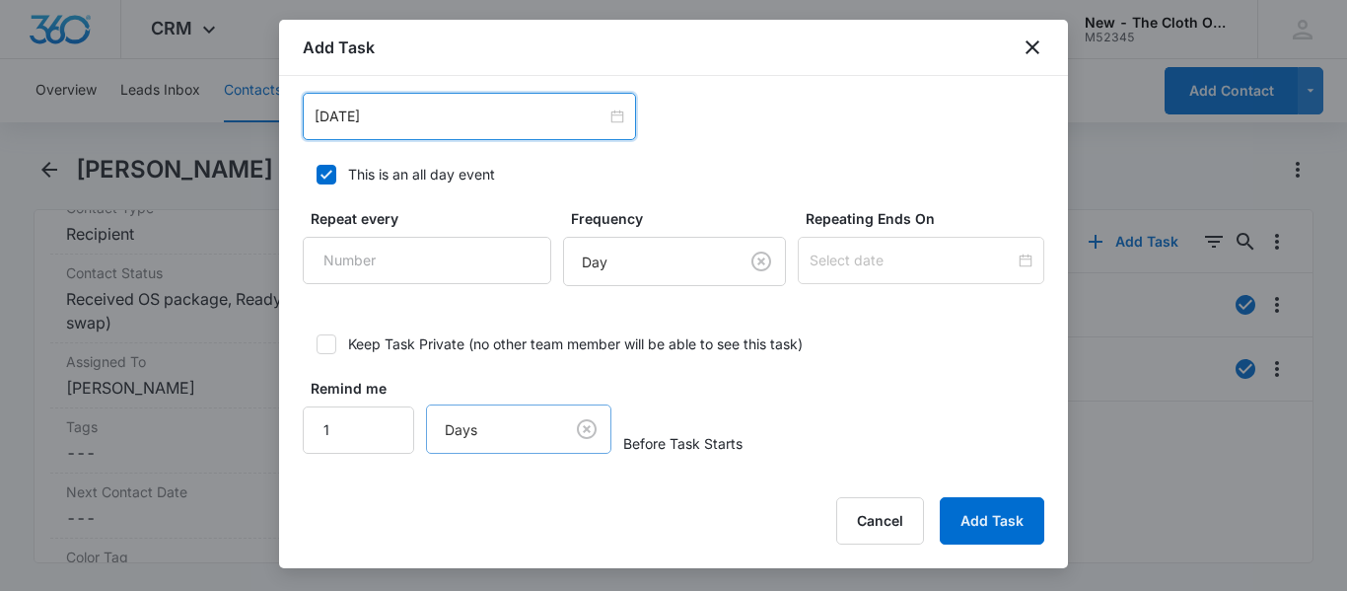
click at [577, 429] on body "CRM Apps Reputation CRM Email Social Ads Intelligence Brand Settings New - The …" at bounding box center [673, 295] width 1347 height 591
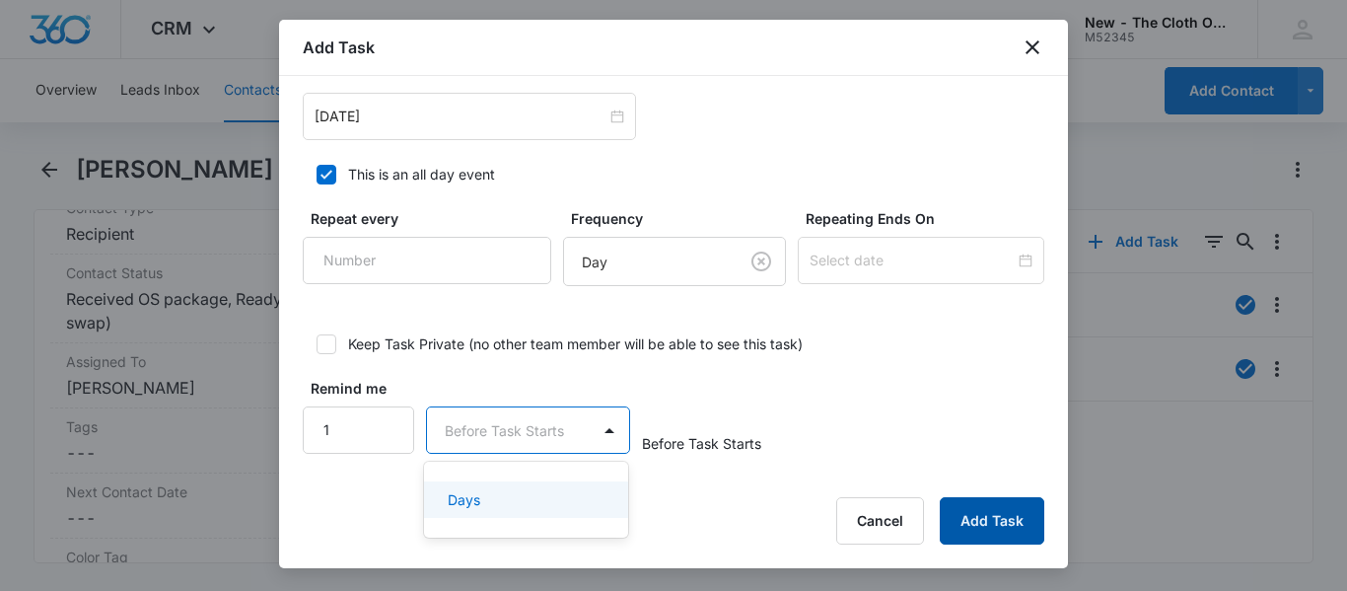
click at [985, 523] on button "Add Task" at bounding box center [992, 520] width 105 height 47
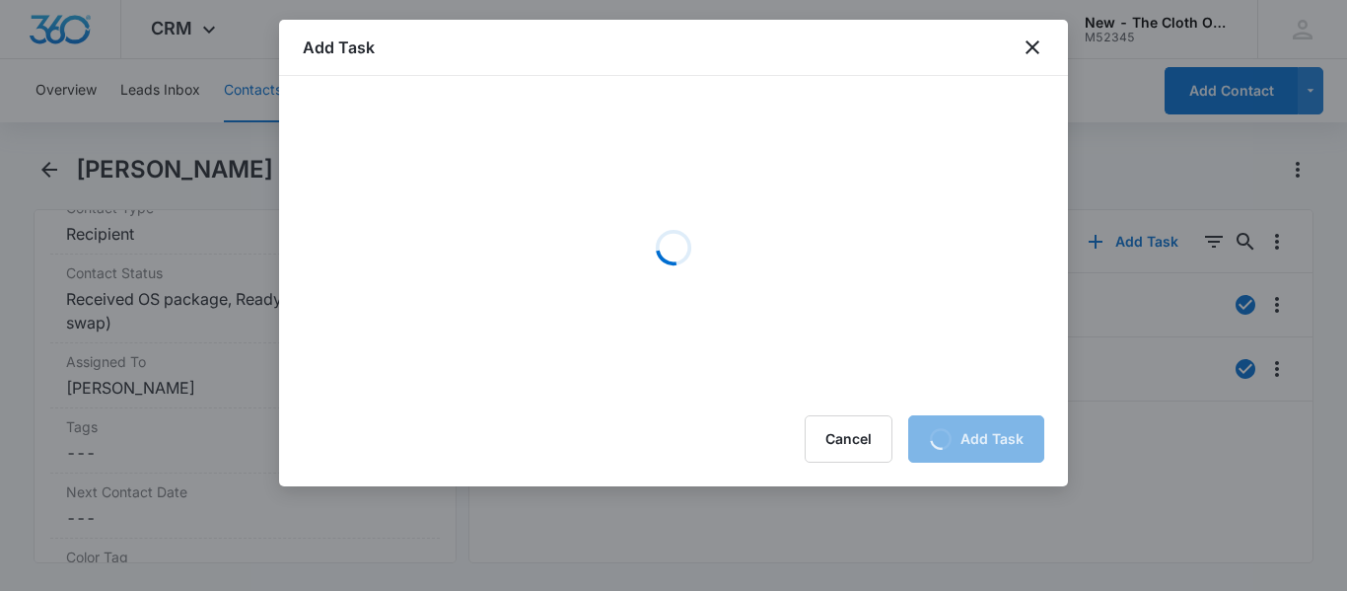
scroll to position [0, 0]
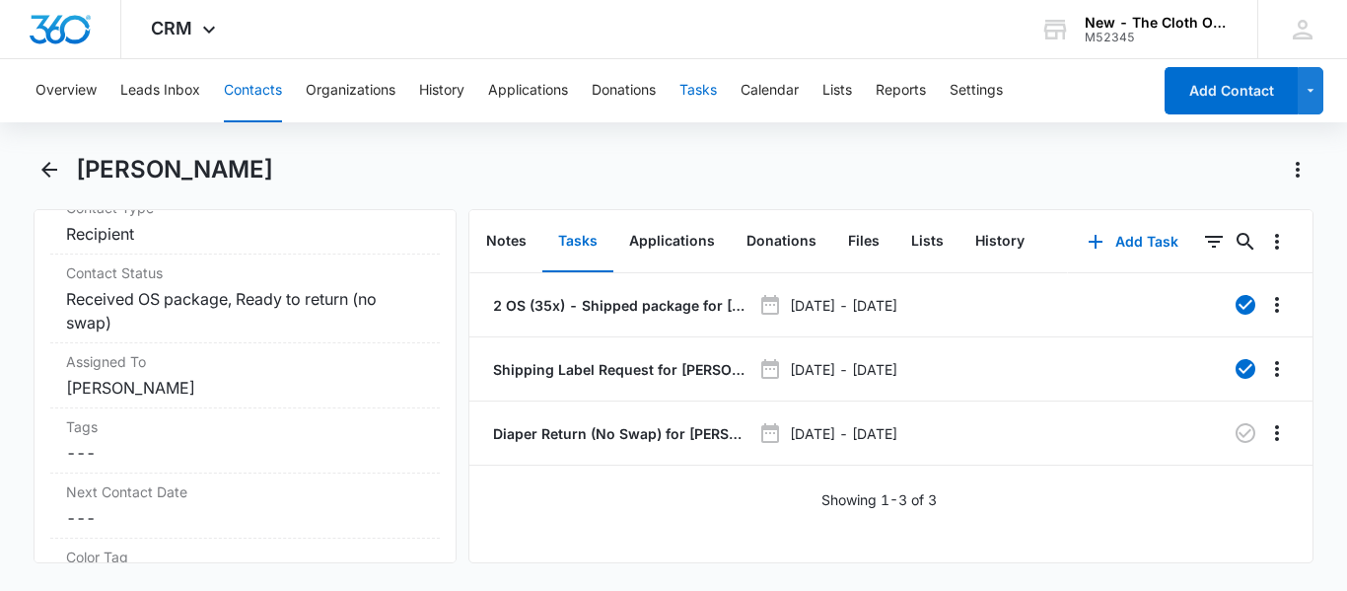
click at [695, 90] on button "Tasks" at bounding box center [697, 90] width 37 height 63
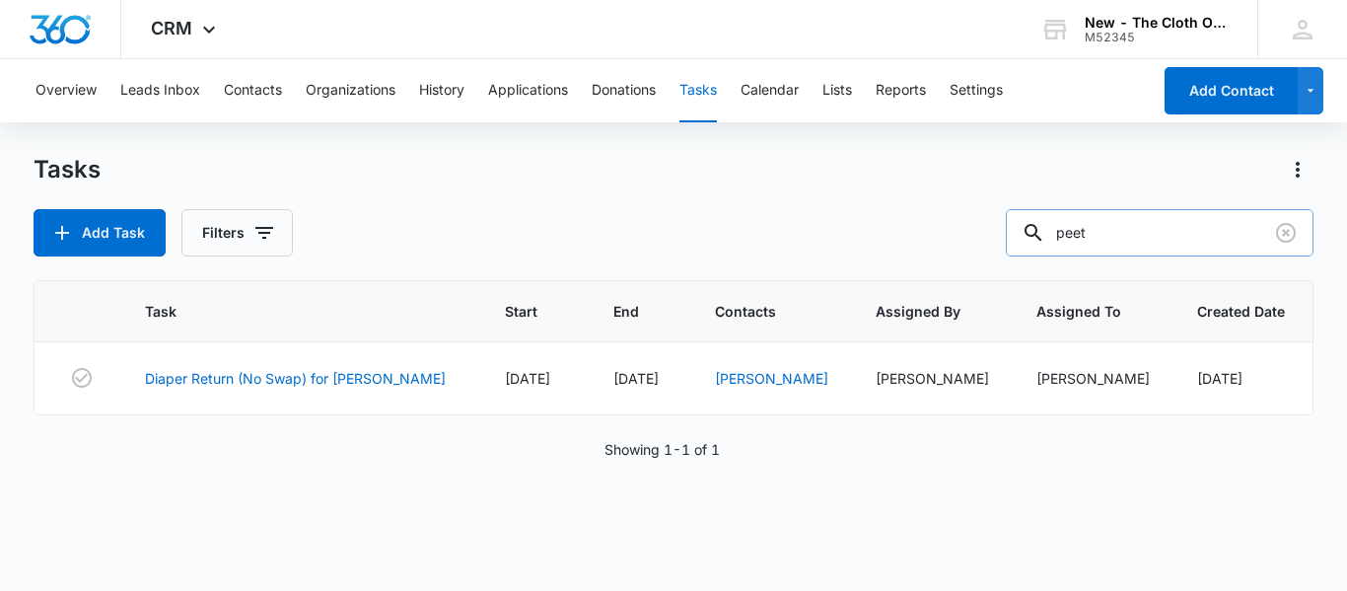
click at [1152, 249] on input "peet" at bounding box center [1160, 232] width 308 height 47
type input "p"
type input "co"
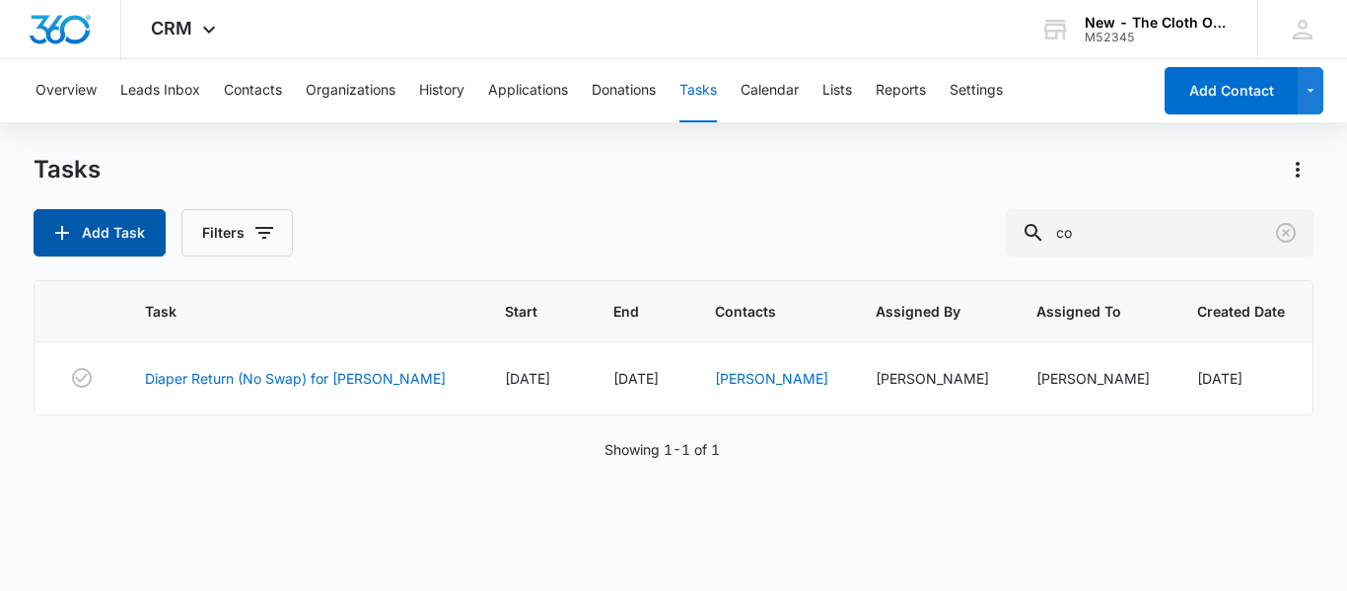
click at [106, 240] on button "Add Task" at bounding box center [100, 232] width 132 height 47
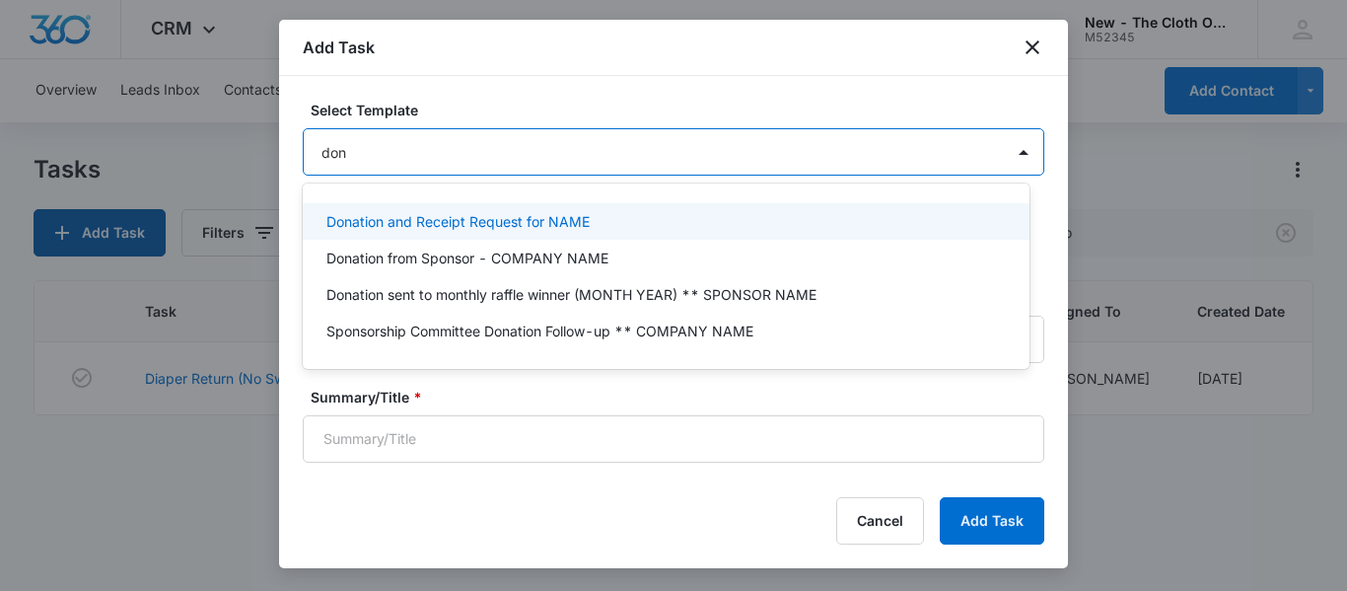
type input "dona"
click at [471, 214] on p "Donation and Receipt Request for NAME" at bounding box center [457, 221] width 263 height 21
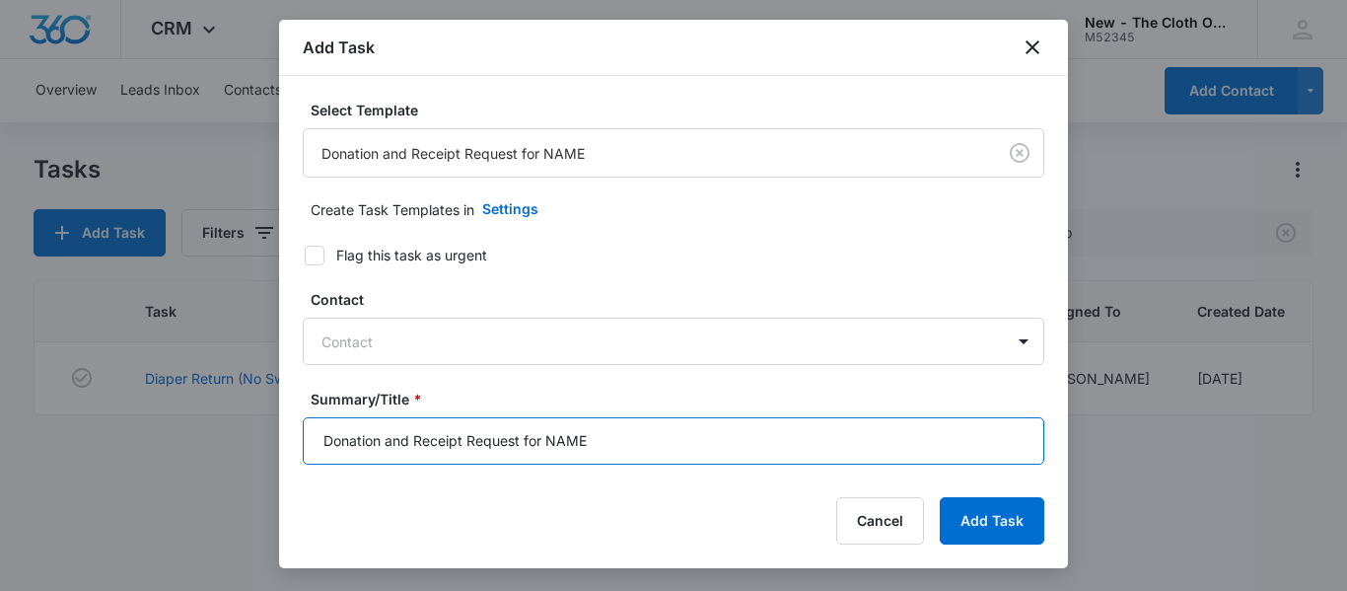
click at [643, 437] on input "Donation and Receipt Request for NAME" at bounding box center [673, 440] width 741 height 47
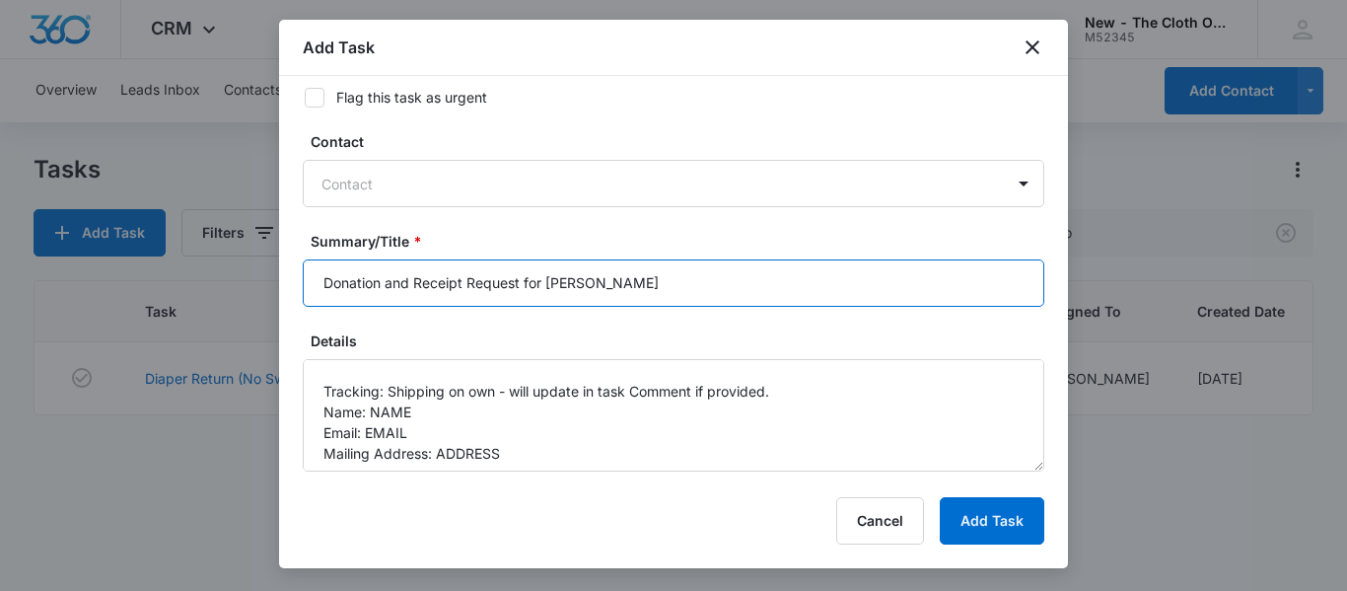
scroll to position [111, 0]
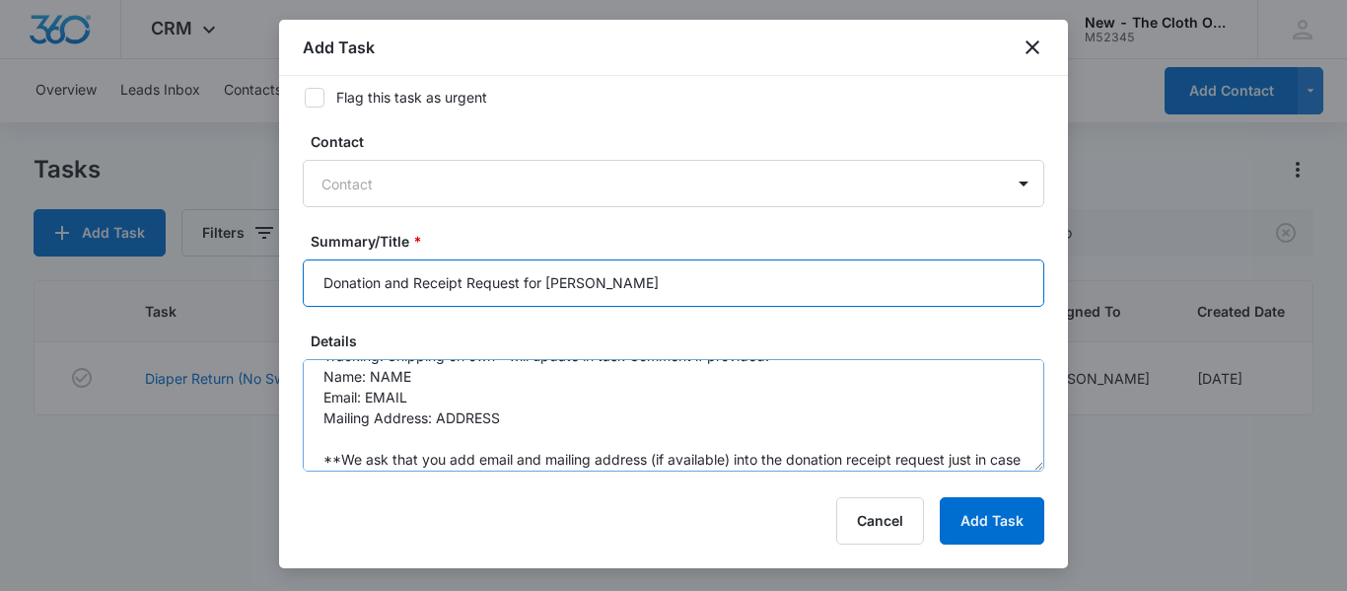
type input "Donation and Receipt Request for BRIGID CISEK"
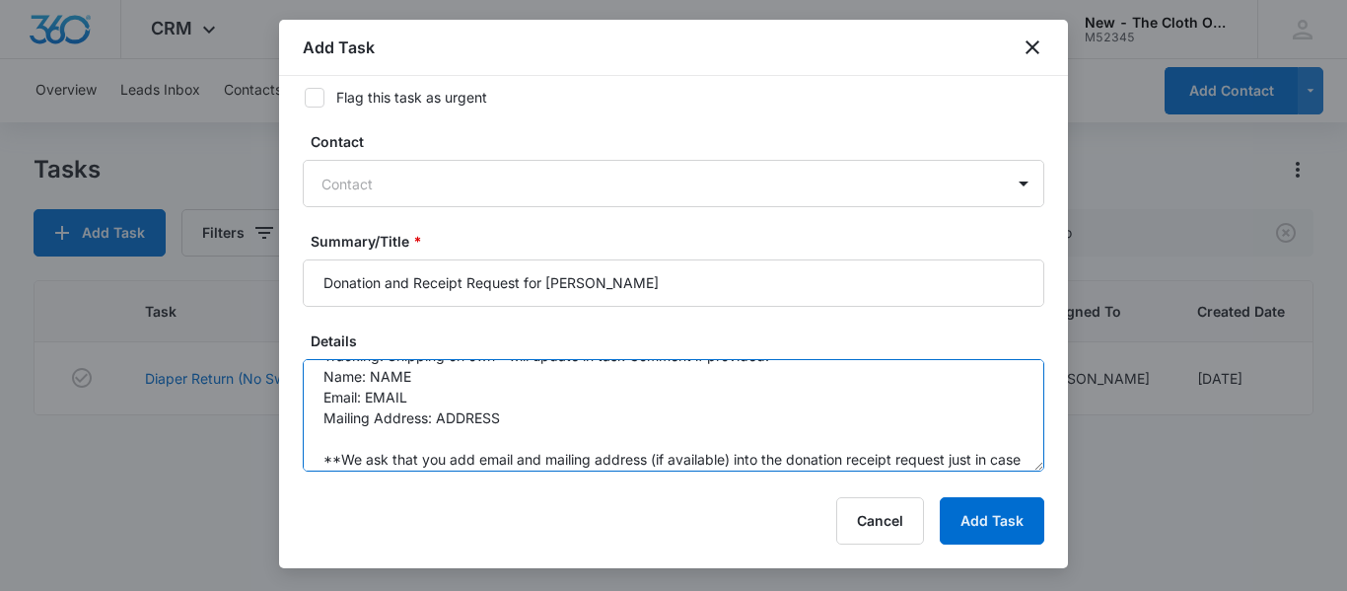
click at [643, 390] on textarea "You will be receiving a donation from the following family. Please be sure to r…" at bounding box center [673, 415] width 741 height 112
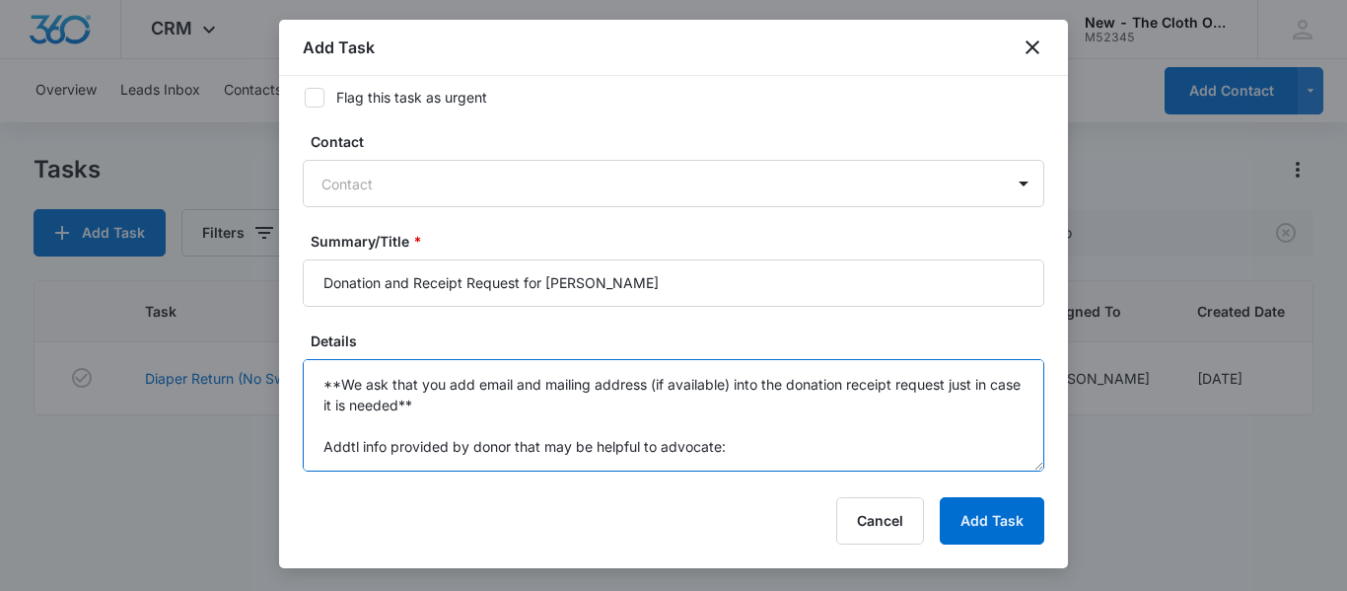
click at [793, 426] on textarea "You will be receiving a donation from the following family. Please be sure to r…" at bounding box center [673, 415] width 741 height 112
paste textarea "Mostly flip brand pocket diapers with inserts. A few grovia covers too. I recei…"
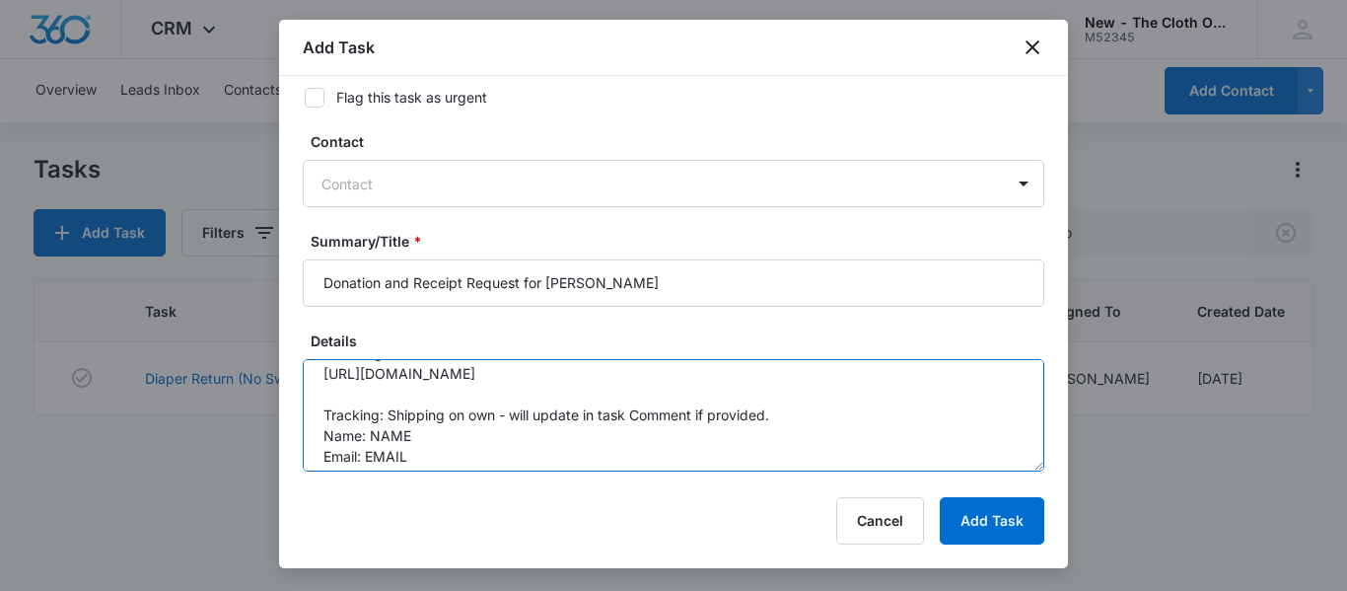
scroll to position [69, 0]
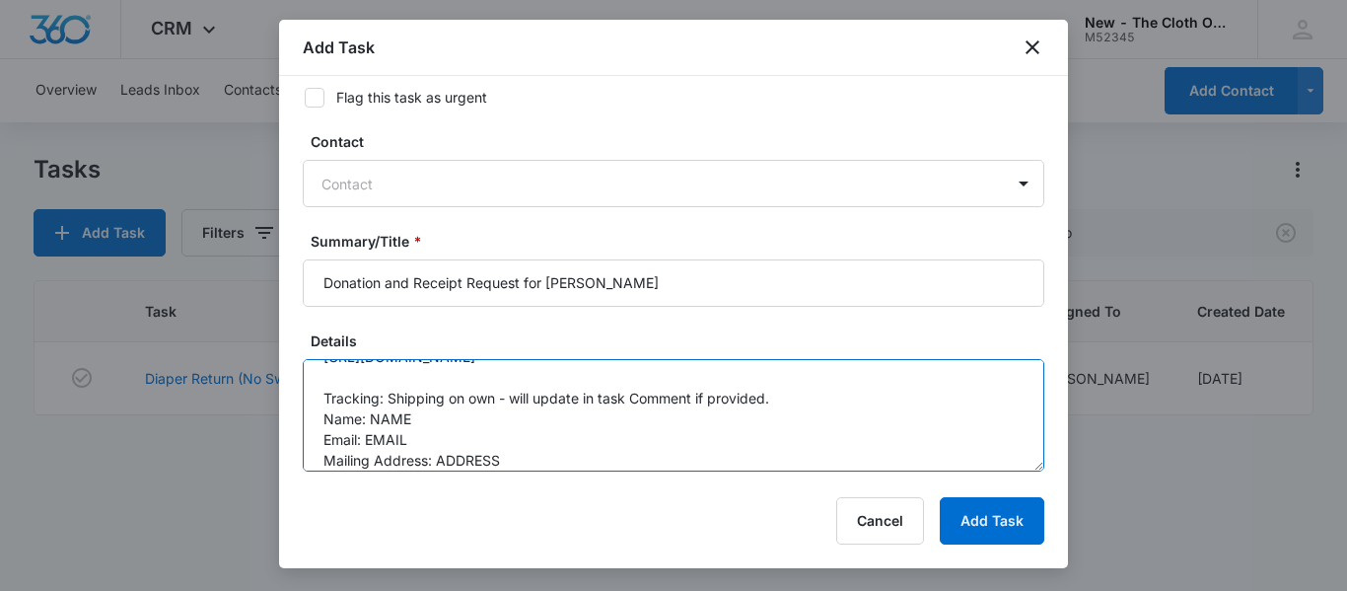
click at [424, 435] on textarea "You will be receiving a donation from the following family. Please be sure to r…" at bounding box center [673, 415] width 741 height 112
paste textarea "brigidcisek@outlook.com"
paste textarea "7921 Riverview Terrace NE"
paste textarea "Fridley"
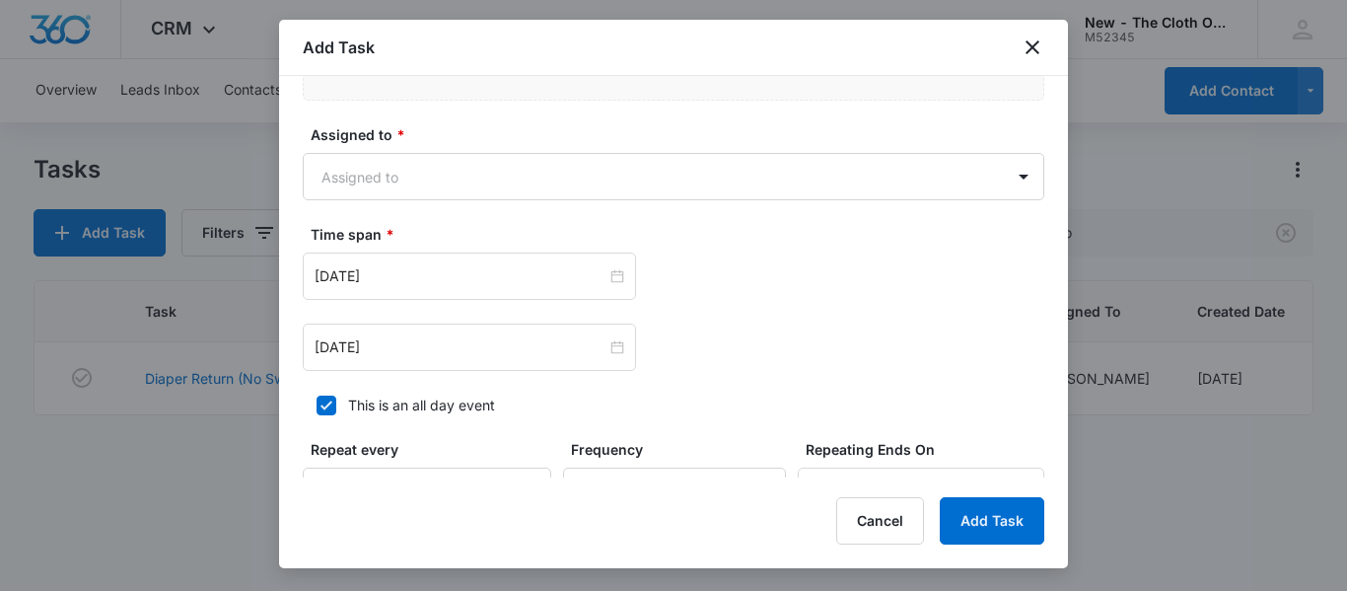
scroll to position [1089, 0]
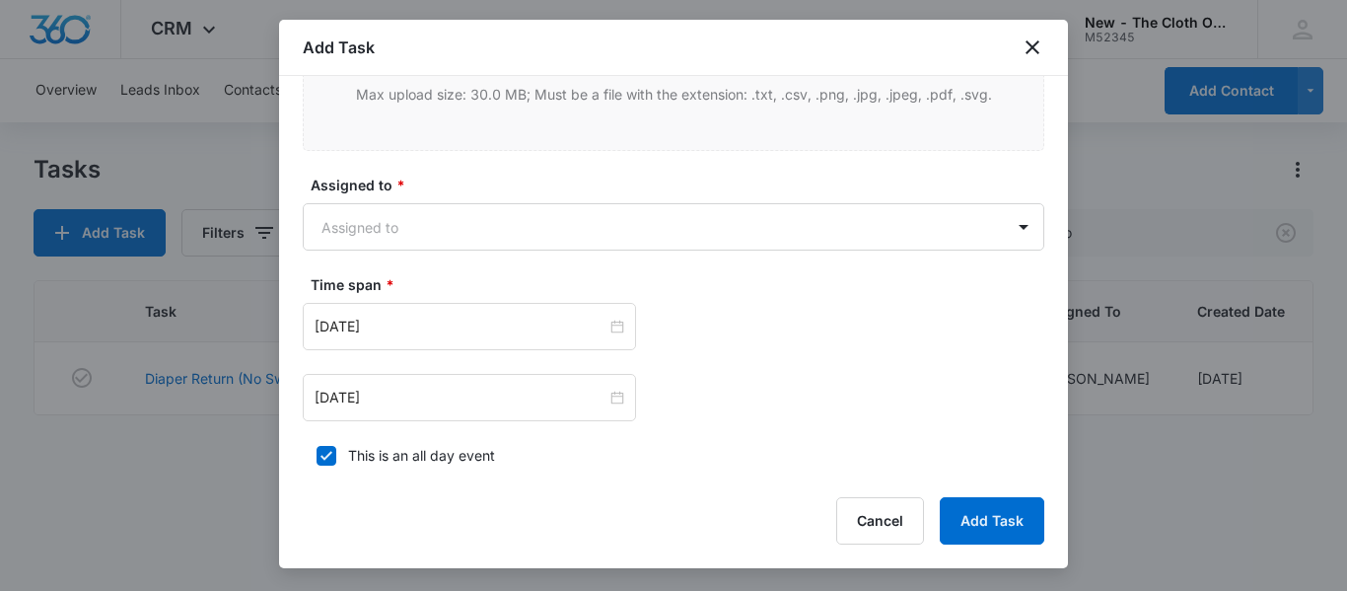
type textarea "You will be receiving a donation from the following family. Please be sure to r…"
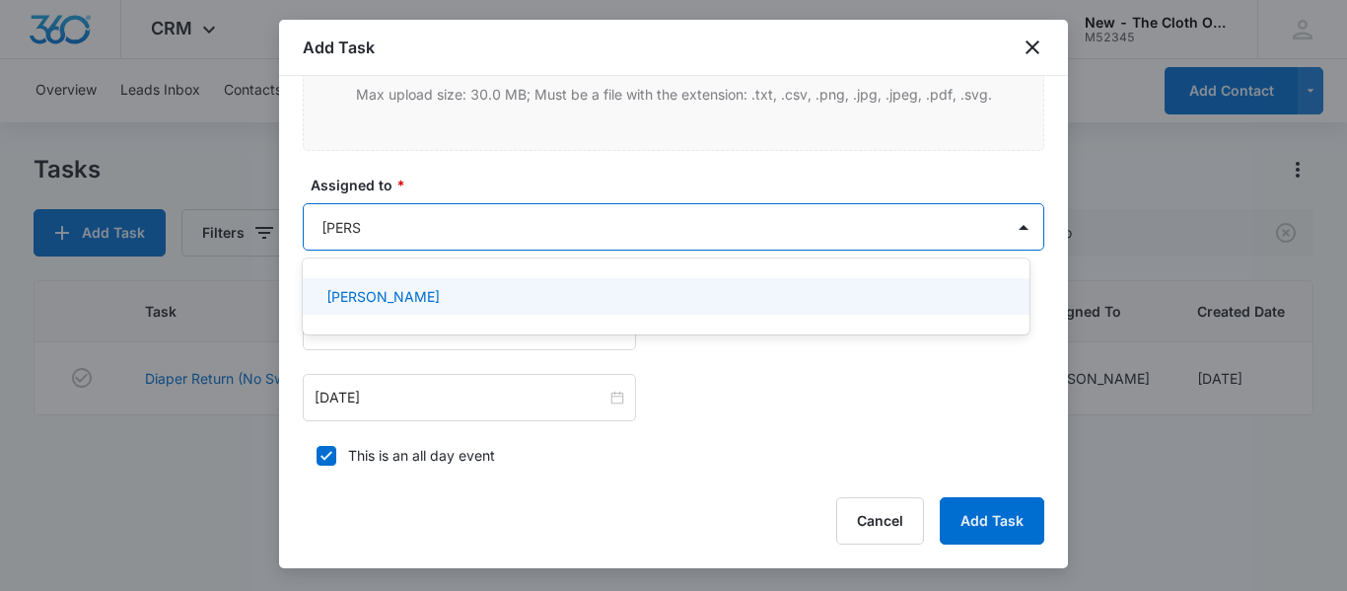
type input "mariah"
click at [411, 296] on p "Mariah Kaiser" at bounding box center [382, 296] width 113 height 21
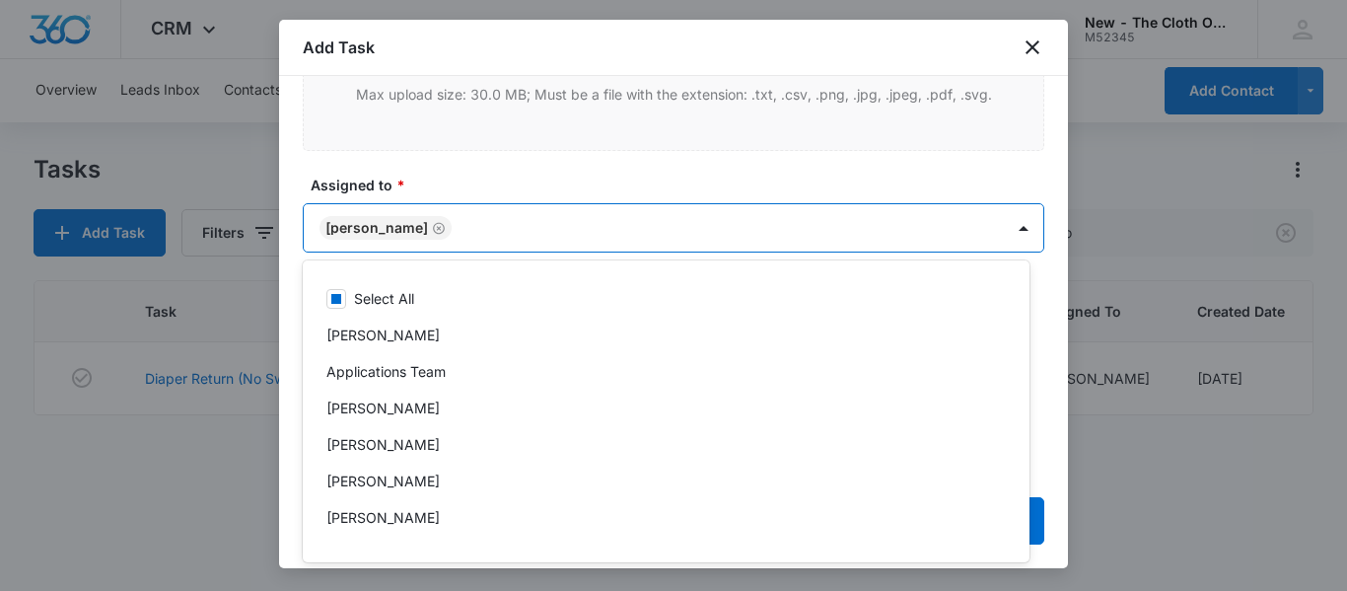
click at [621, 175] on label "Assigned to *" at bounding box center [681, 185] width 741 height 21
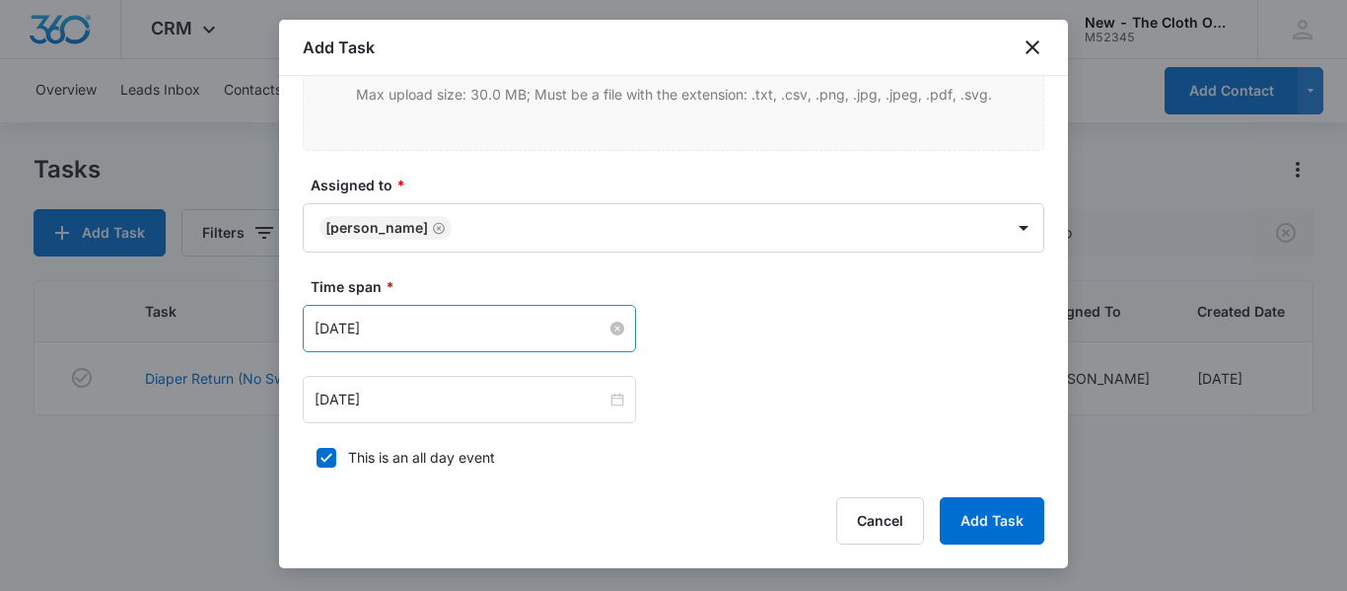
click at [489, 317] on input "Dec 5, 2024" at bounding box center [461, 328] width 292 height 22
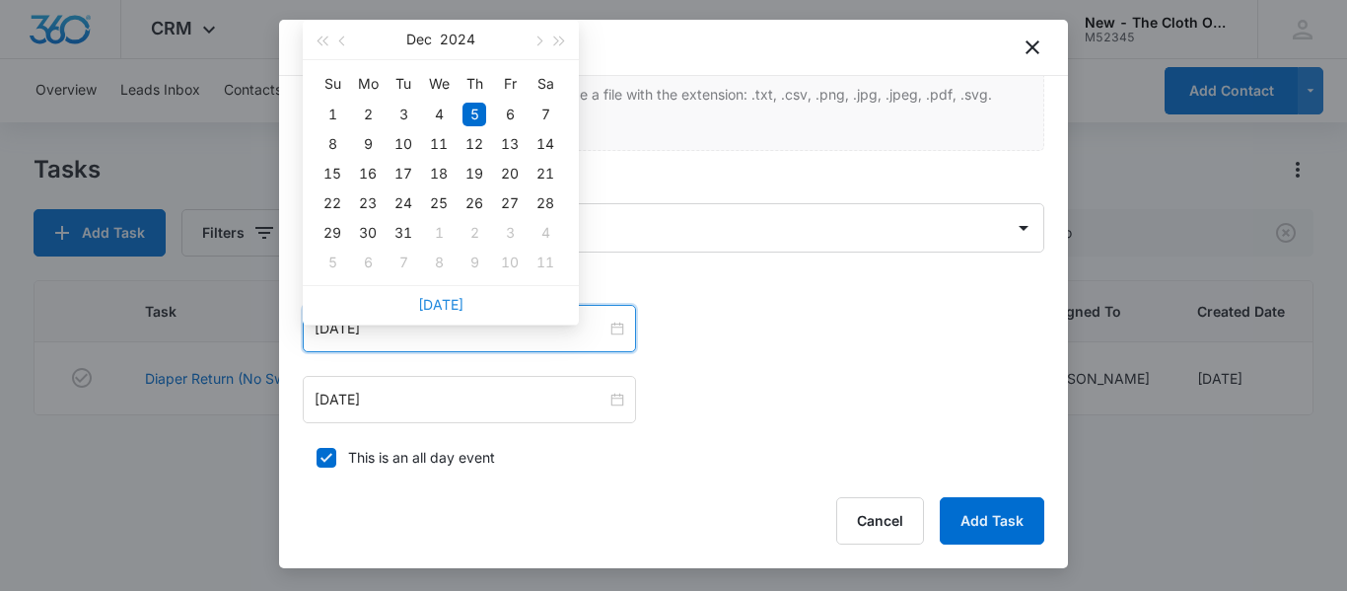
click at [437, 306] on link "Today" at bounding box center [440, 304] width 45 height 17
type input "Sep 8, 2025"
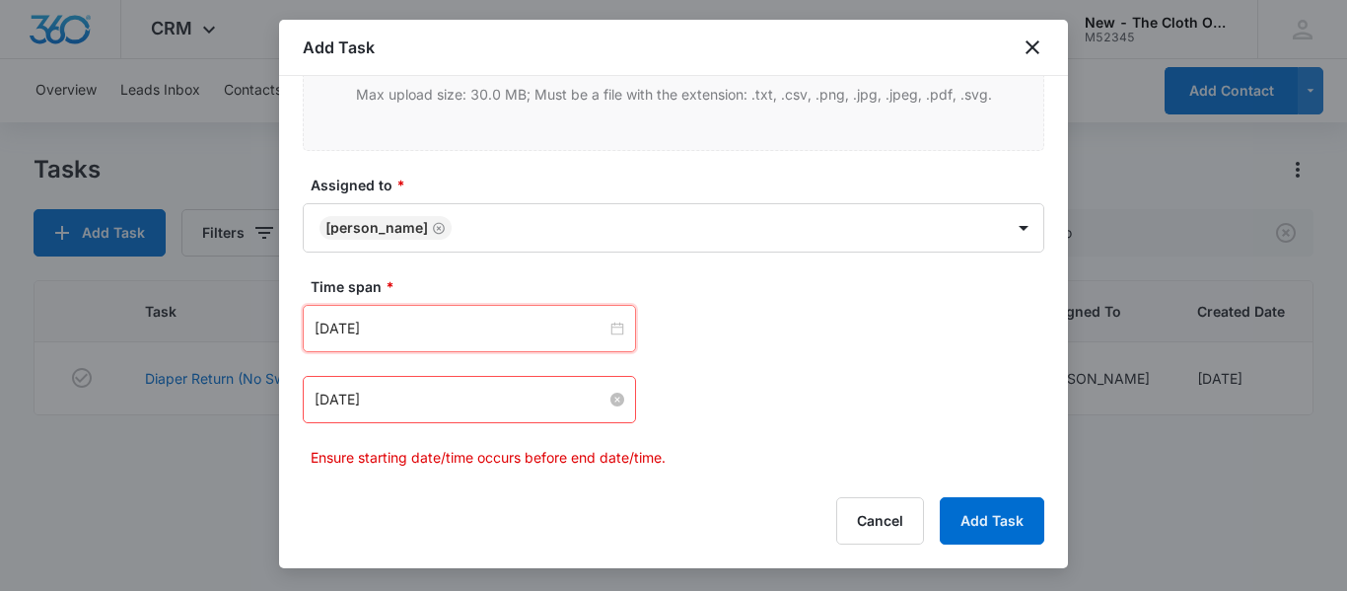
click at [434, 403] on input "Dec 5, 2024" at bounding box center [461, 399] width 292 height 22
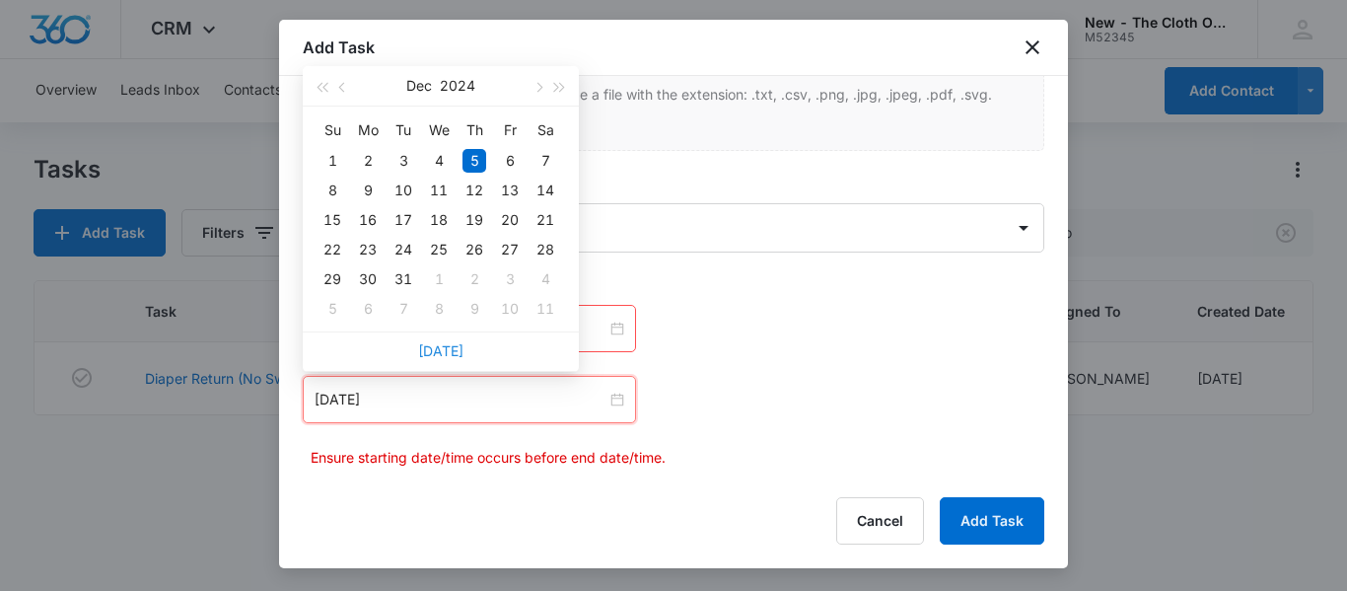
click at [447, 351] on link "Today" at bounding box center [440, 350] width 45 height 17
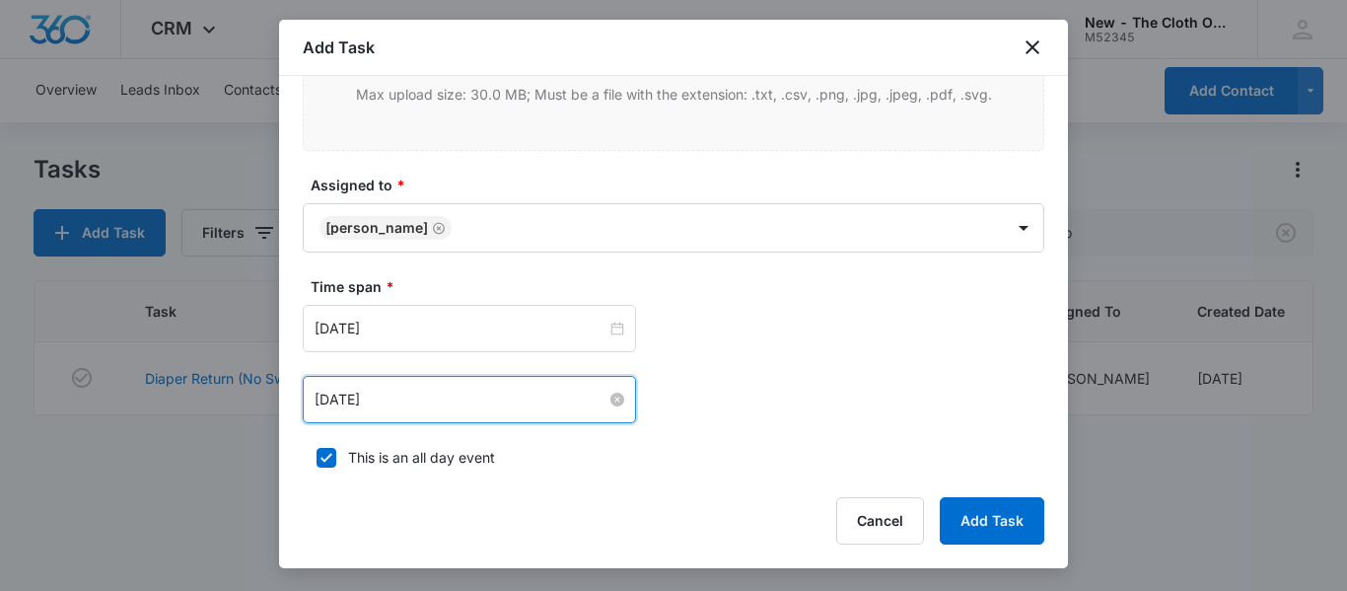
click at [469, 404] on input "Sep 8, 2025" at bounding box center [461, 399] width 292 height 22
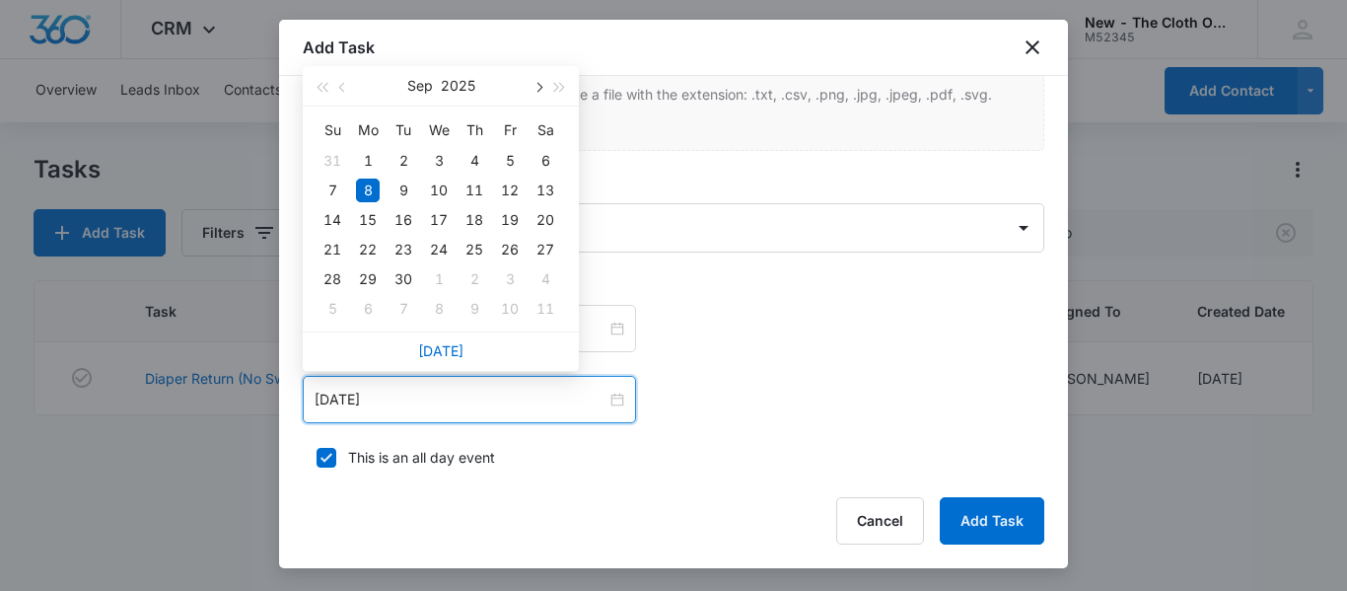
click at [535, 80] on button "button" at bounding box center [537, 85] width 22 height 39
click at [439, 189] on div "8" at bounding box center [439, 190] width 24 height 24
type input "Oct 8, 2025"
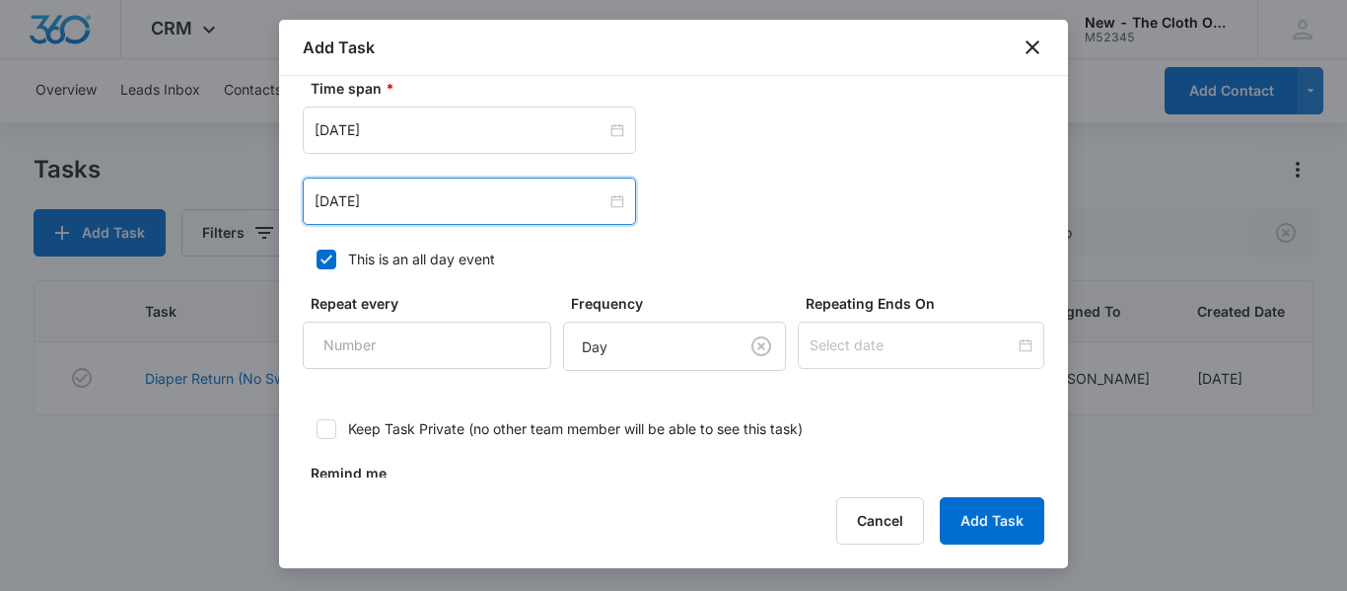
scroll to position [1372, 0]
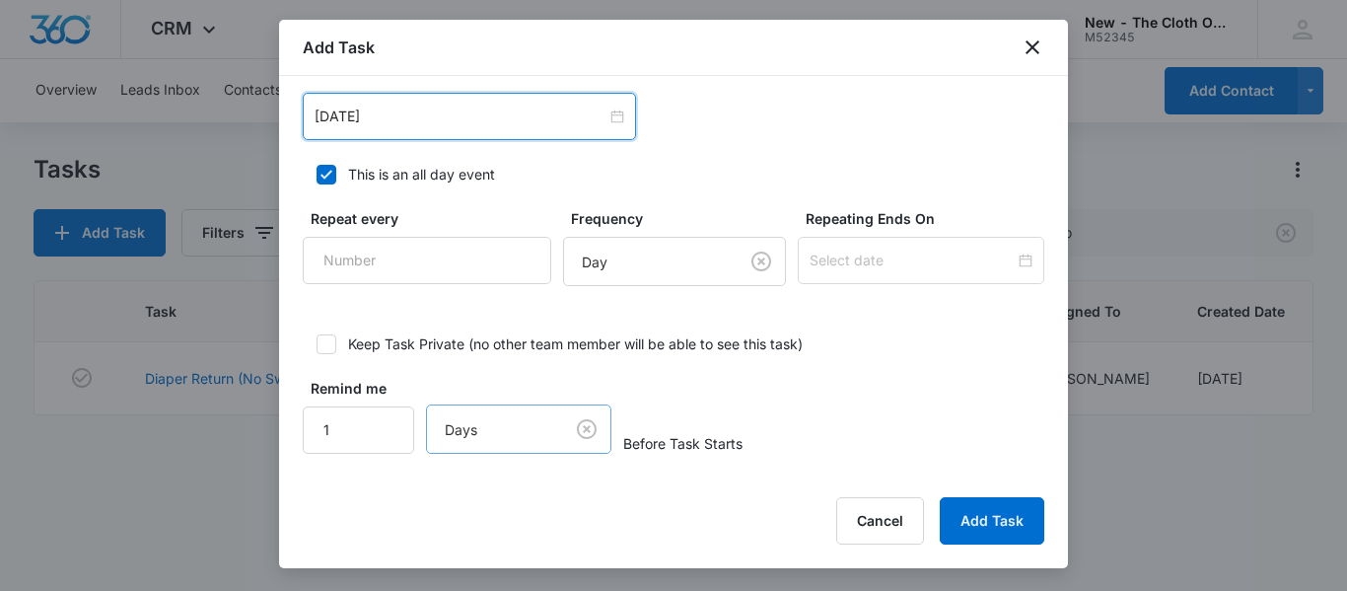
click at [587, 436] on body "CRM Apps Reputation CRM Email Social Ads Intelligence Brand Settings New - The …" at bounding box center [673, 295] width 1347 height 591
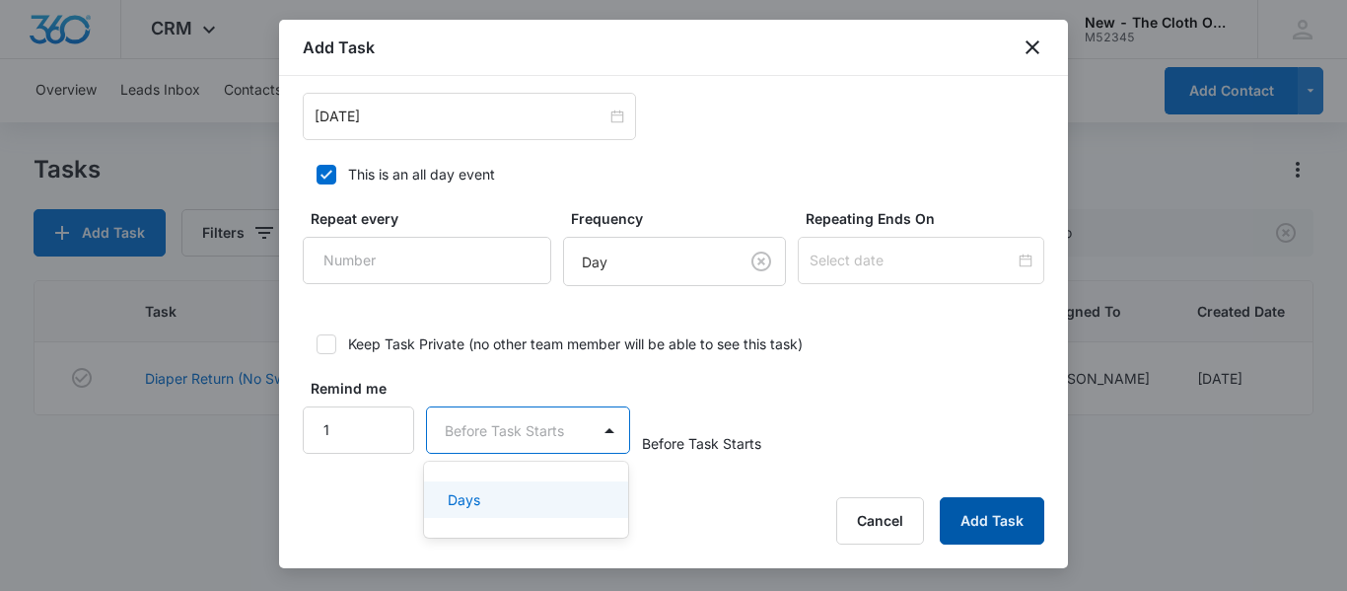
click at [1015, 525] on button "Add Task" at bounding box center [992, 520] width 105 height 47
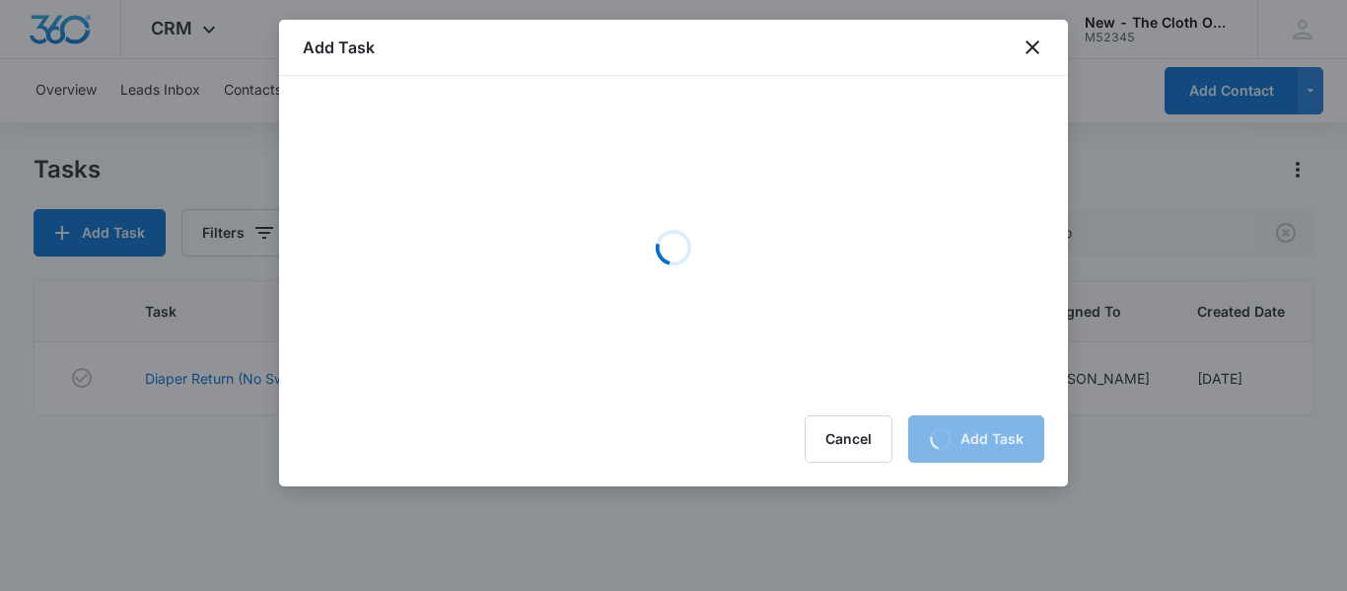
scroll to position [0, 0]
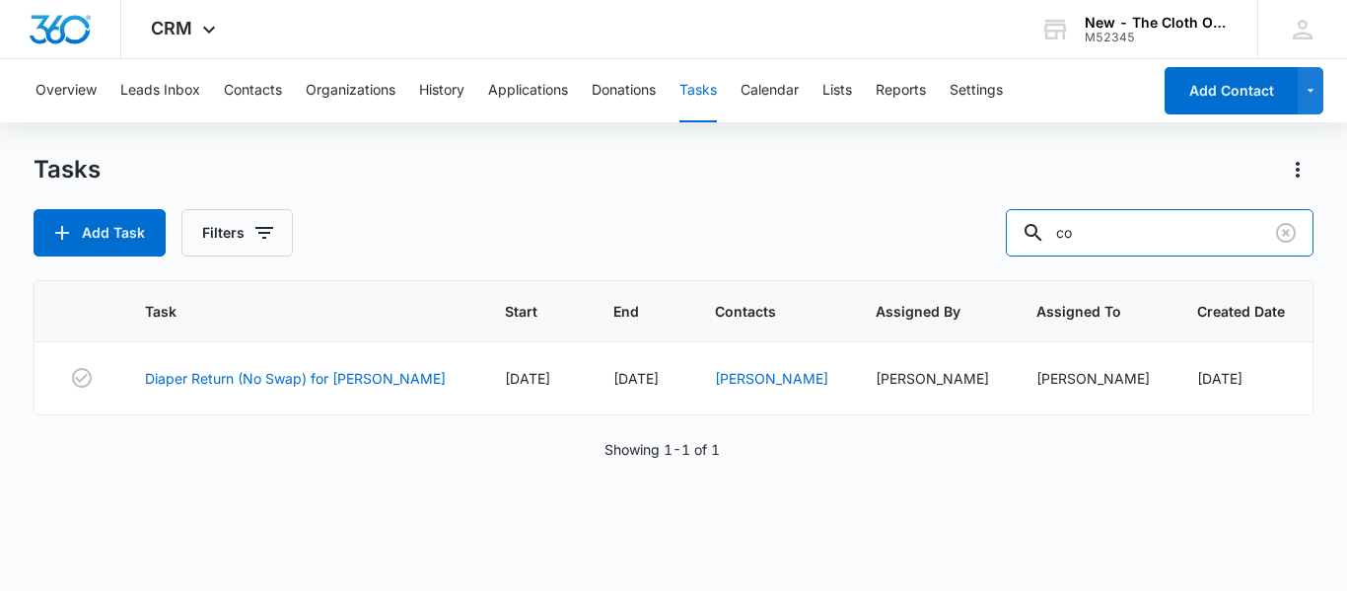
drag, startPoint x: 1151, startPoint y: 224, endPoint x: 736, endPoint y: 315, distance: 425.1
click at [736, 315] on div "Tasks Add Task Filters co Task Start End Contacts Assigned By Assigned To Creat…" at bounding box center [674, 371] width 1280 height 435
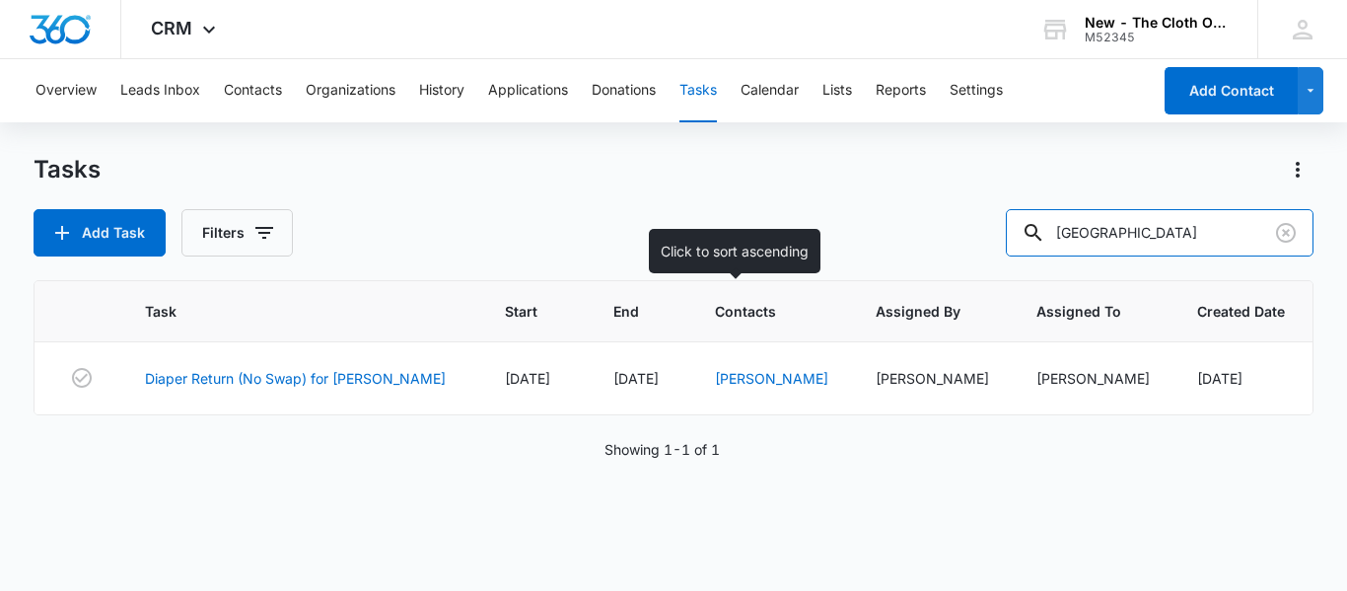
type input "newport"
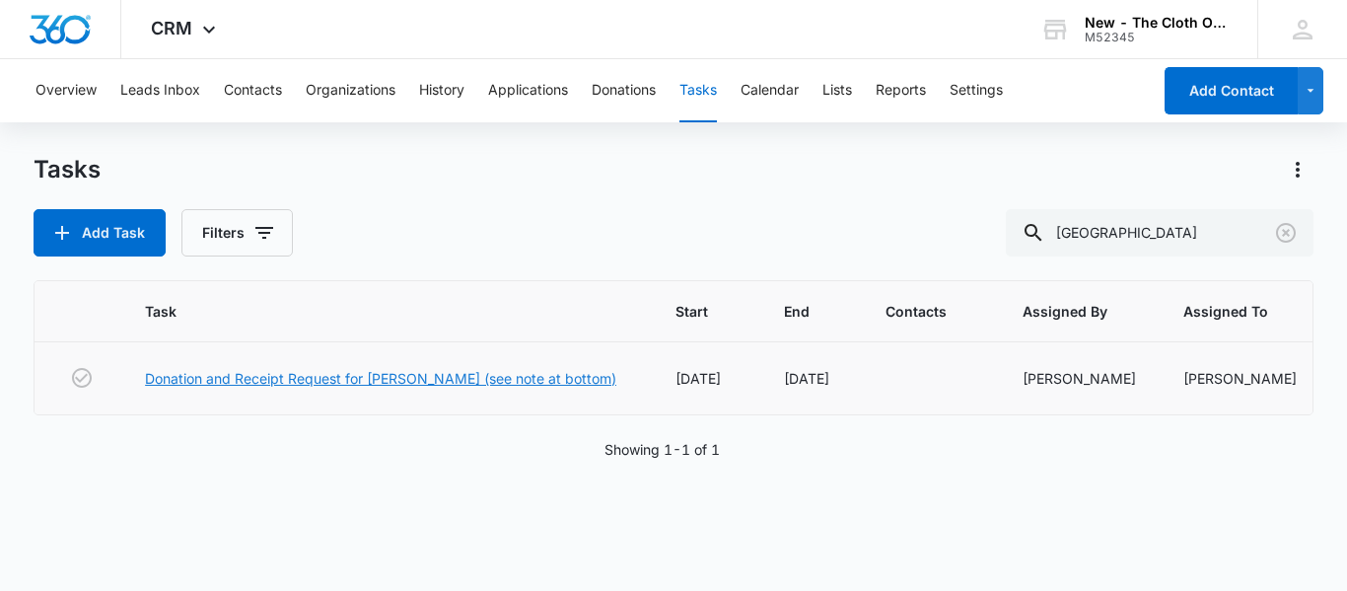
click at [503, 374] on link "Donation and Receipt Request for ALEXANDRA NEWPORT (see note at bottom)" at bounding box center [380, 378] width 471 height 21
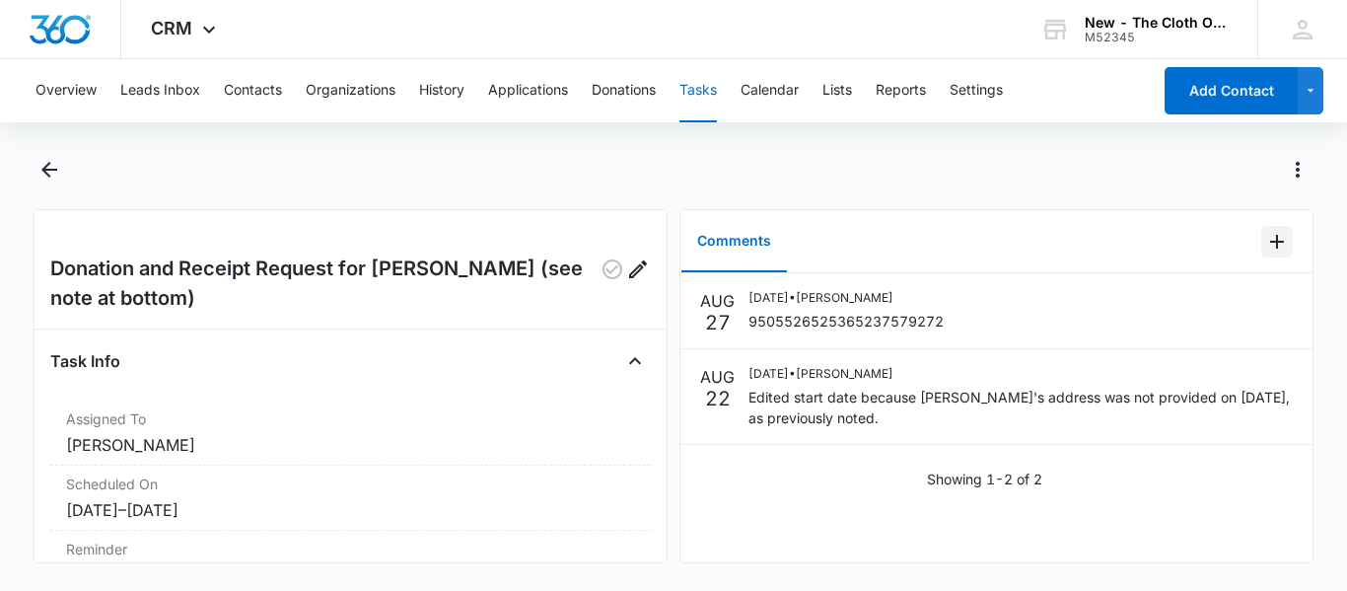
click at [1270, 241] on icon "Add Comment" at bounding box center [1277, 242] width 14 height 14
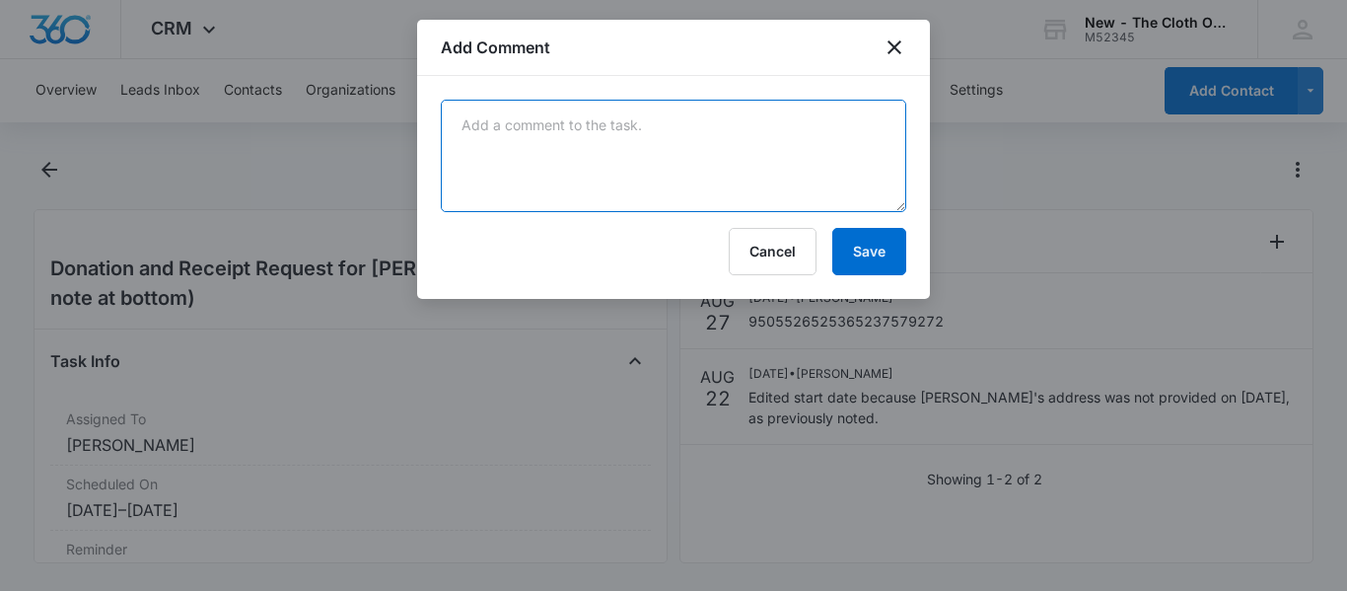
click at [713, 157] on textarea at bounding box center [673, 156] width 465 height 112
paste textarea "Your item was delivered at the front door or porch at 1:09 pm on August 29, 202…"
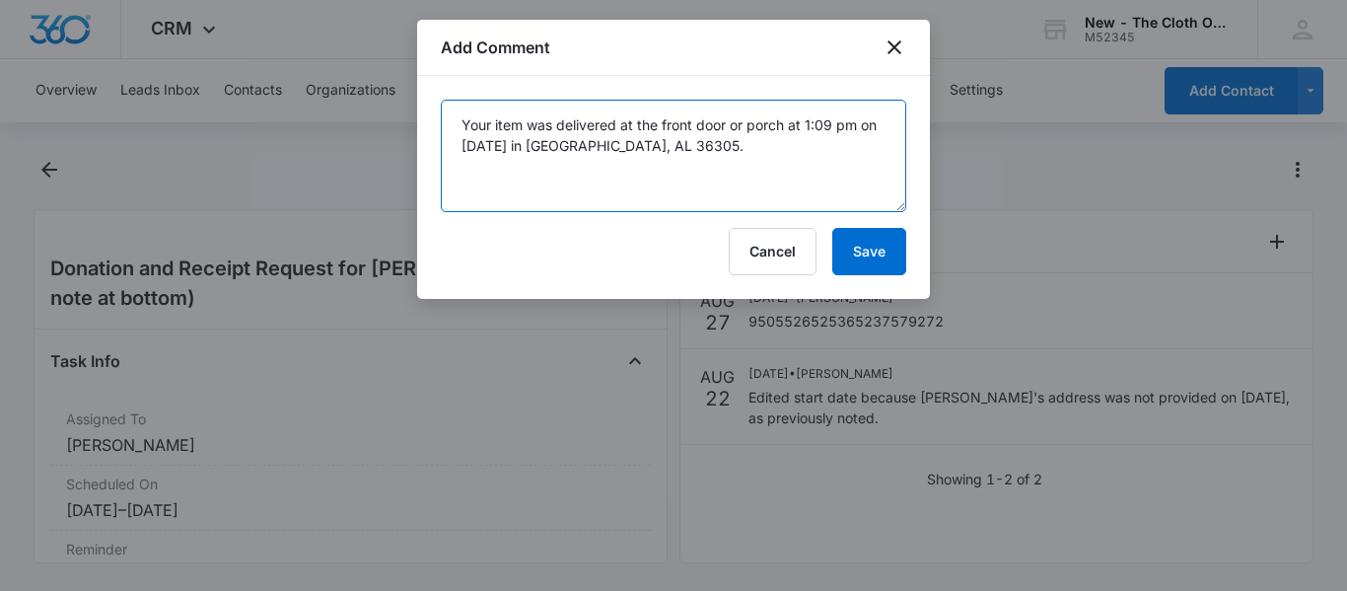
type textarea "Your item was delivered at the front door or porch at 1:09 pm on August 29, 202…"
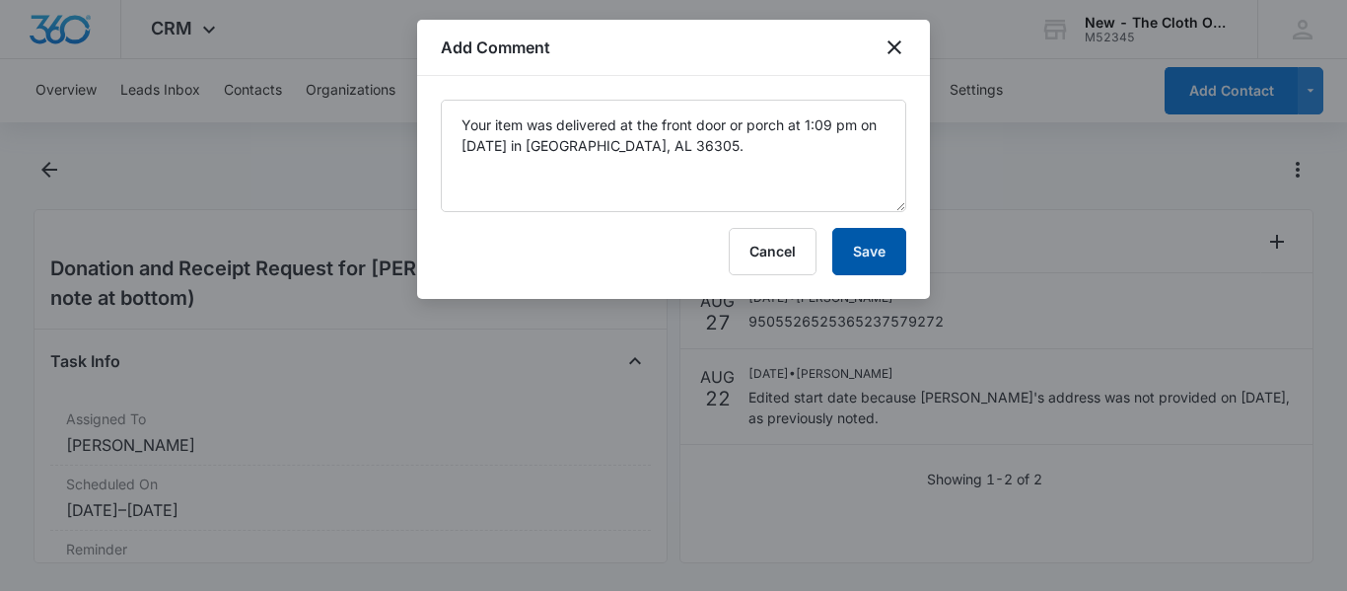
click at [870, 249] on button "Save" at bounding box center [869, 251] width 74 height 47
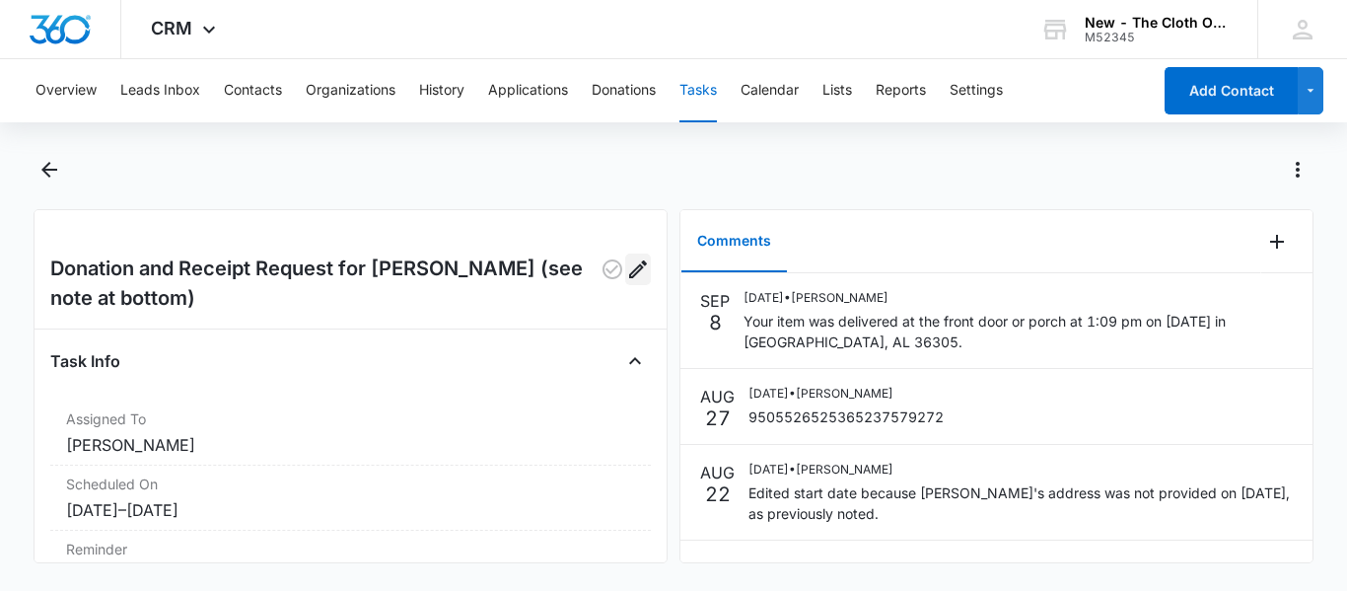
click at [629, 270] on icon "Edit" at bounding box center [638, 269] width 18 height 18
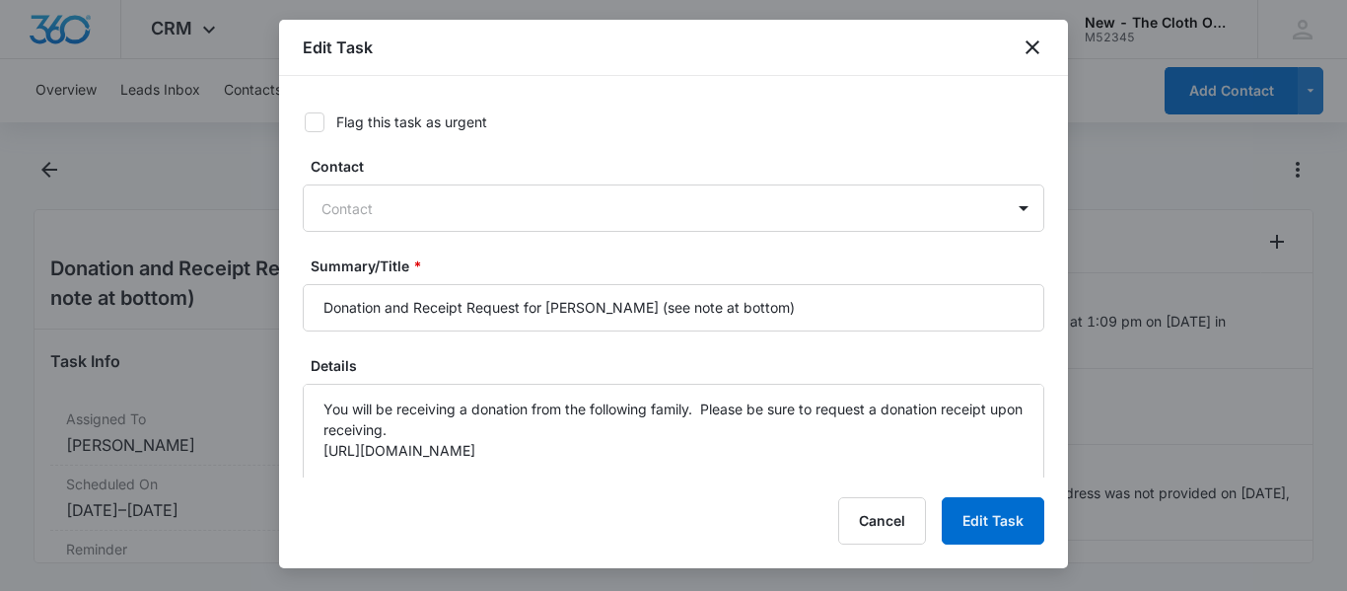
type input "Aug 22, 2025"
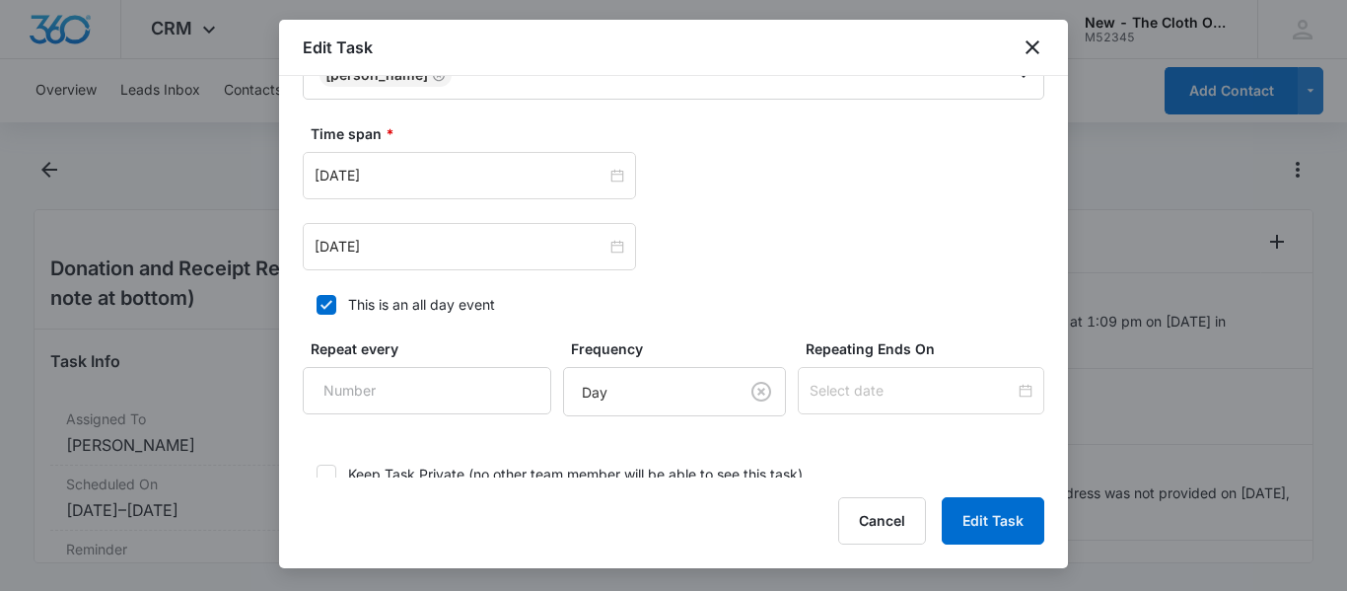
scroll to position [1067, 0]
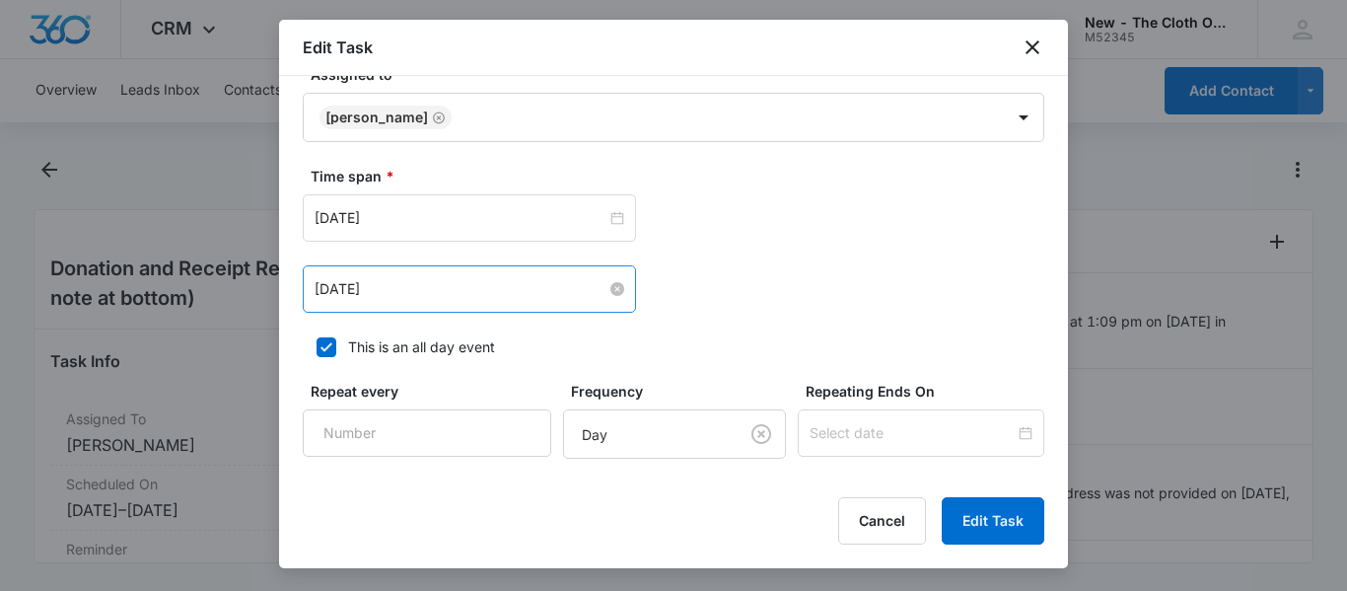
click at [515, 288] on input "Sep 22, 2025" at bounding box center [461, 289] width 292 height 22
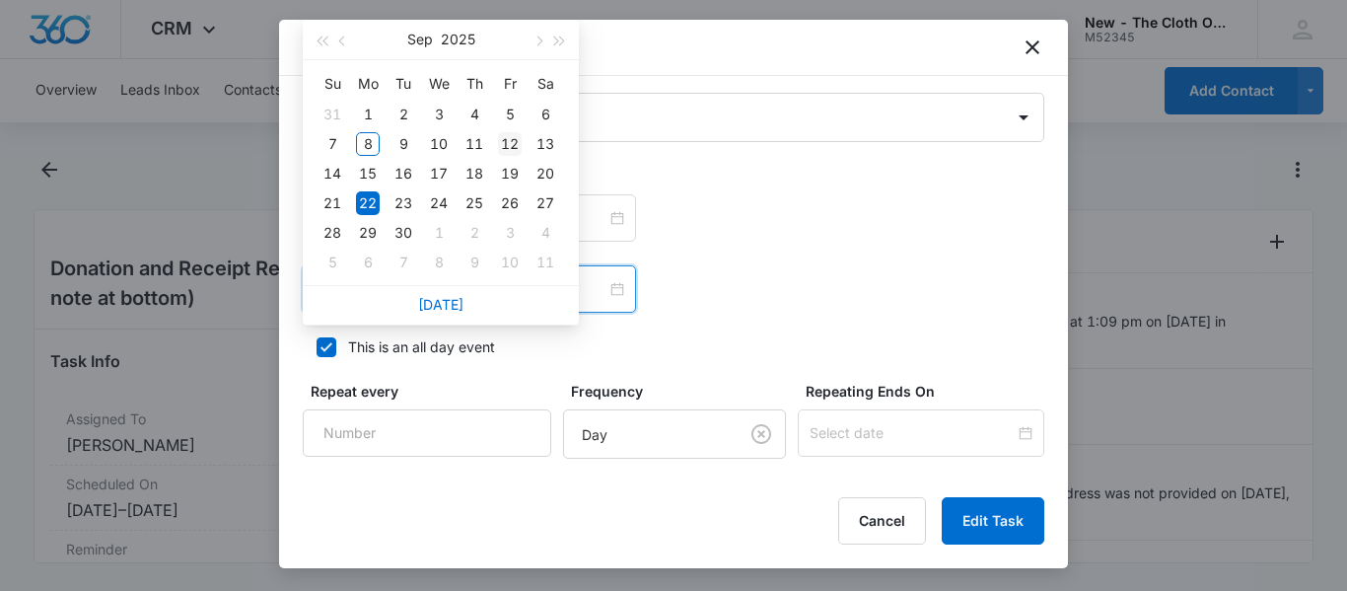
click at [510, 149] on div "12" at bounding box center [510, 144] width 24 height 24
type input "Sep 12, 2025"
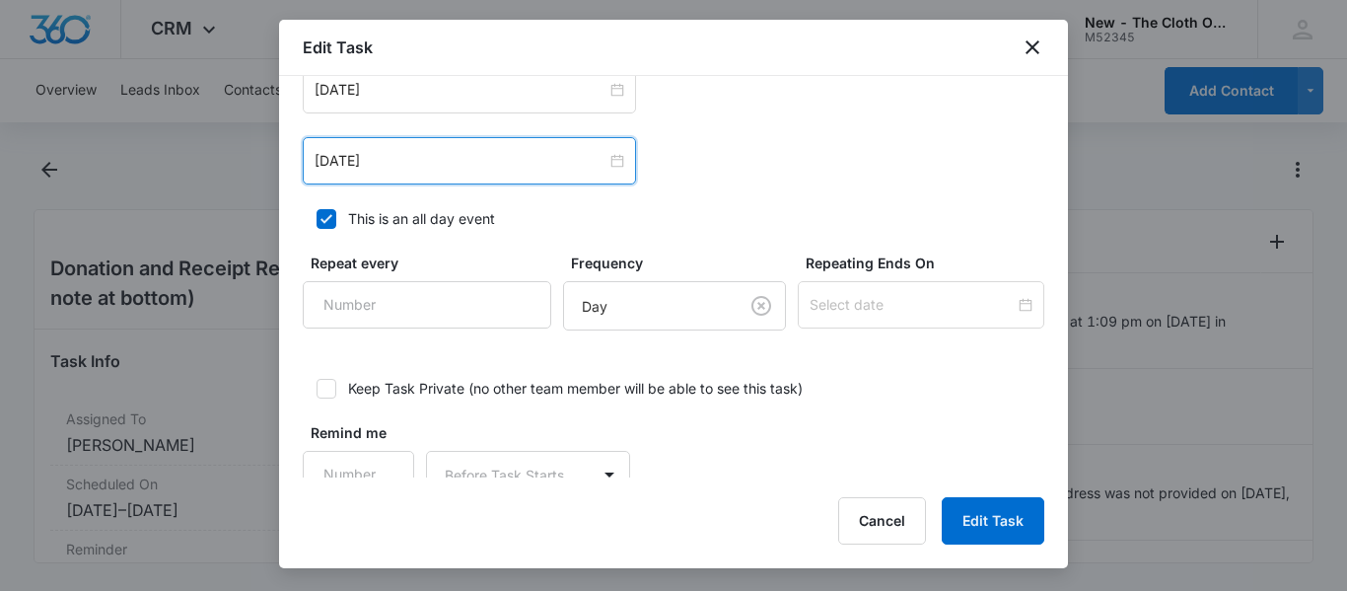
scroll to position [1239, 0]
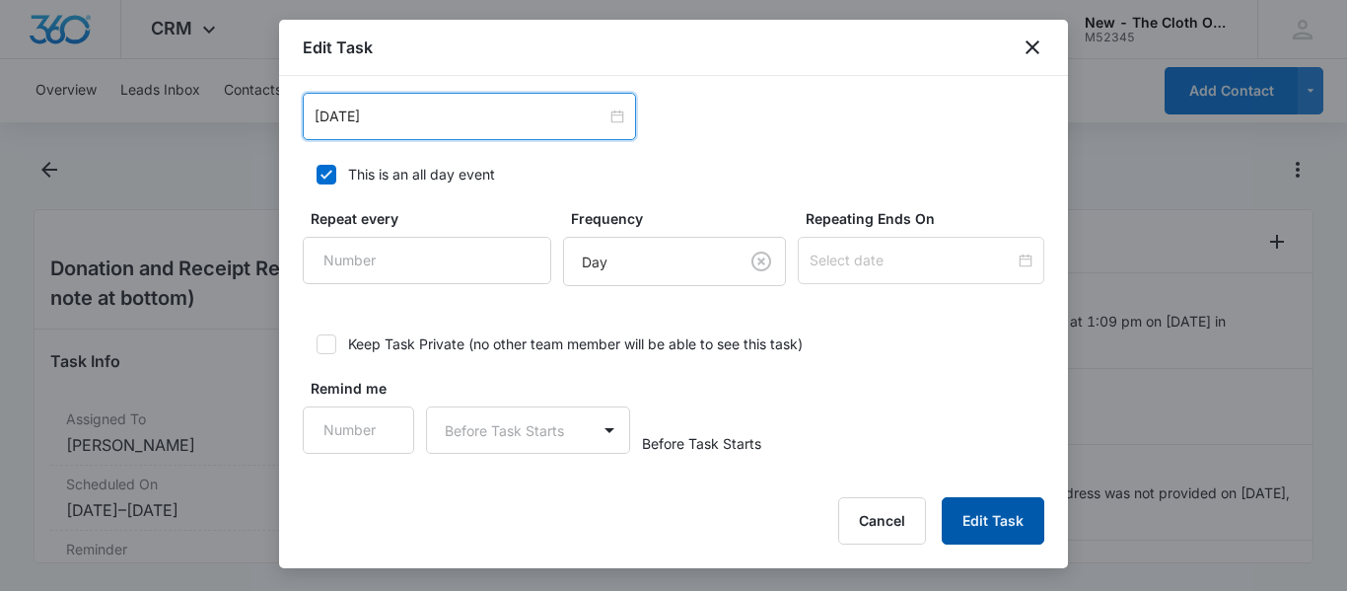
click at [991, 532] on button "Edit Task" at bounding box center [993, 520] width 103 height 47
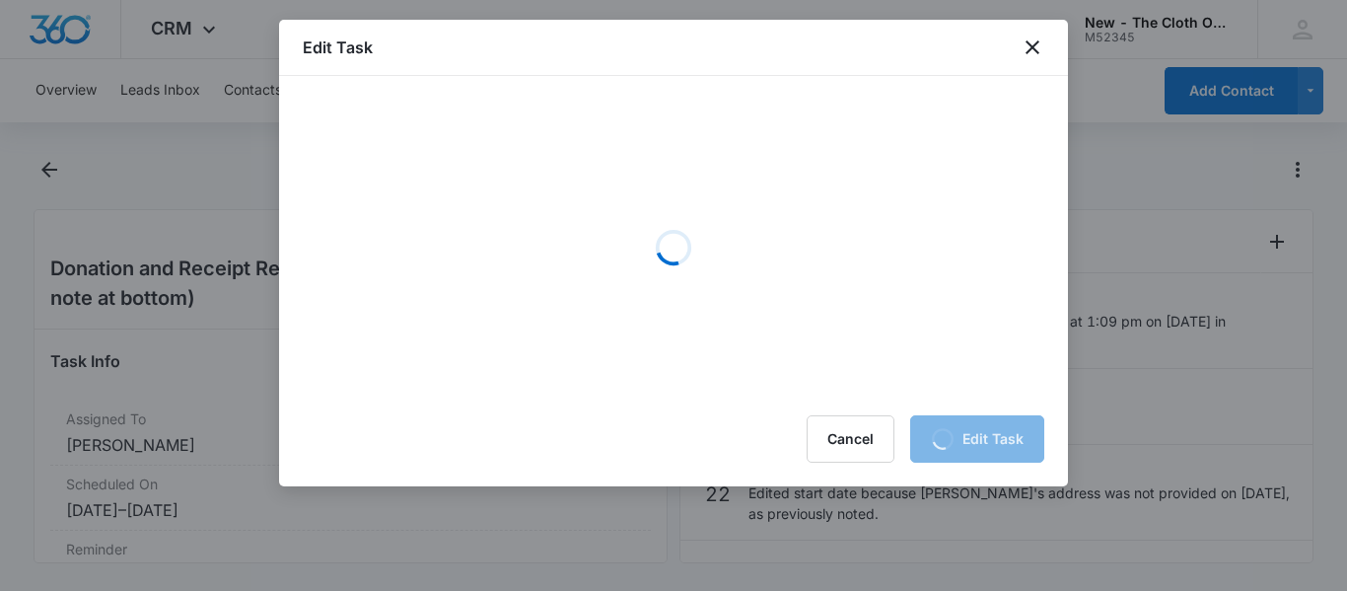
scroll to position [0, 0]
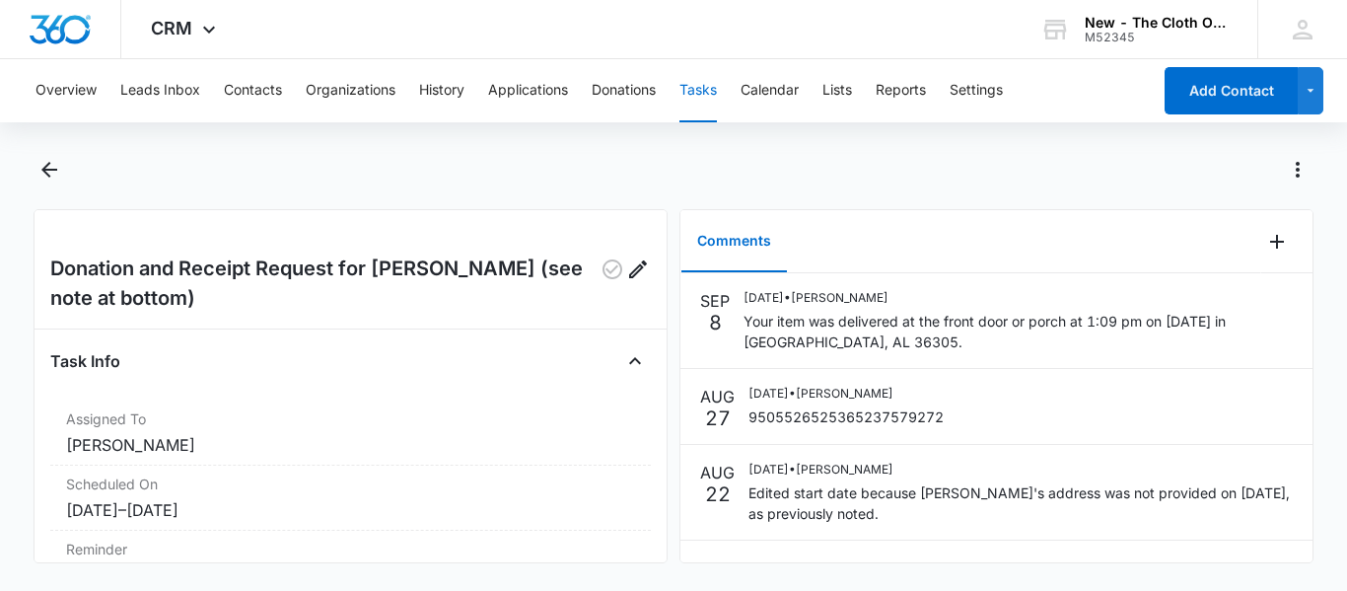
click at [706, 106] on button "Tasks" at bounding box center [697, 90] width 37 height 63
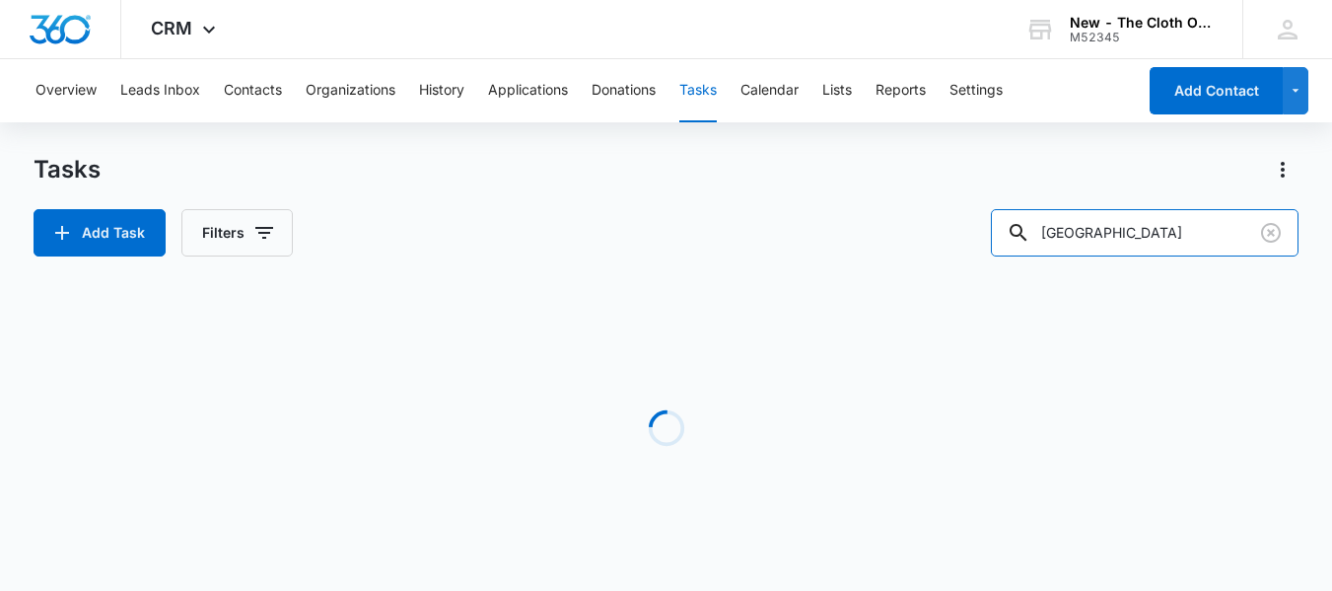
drag, startPoint x: 1143, startPoint y: 238, endPoint x: 702, endPoint y: 291, distance: 443.9
click at [702, 291] on div "Tasks Add Task Filters newport Loading Task Start End Contacts Assigned By Assi…" at bounding box center [666, 377] width 1265 height 446
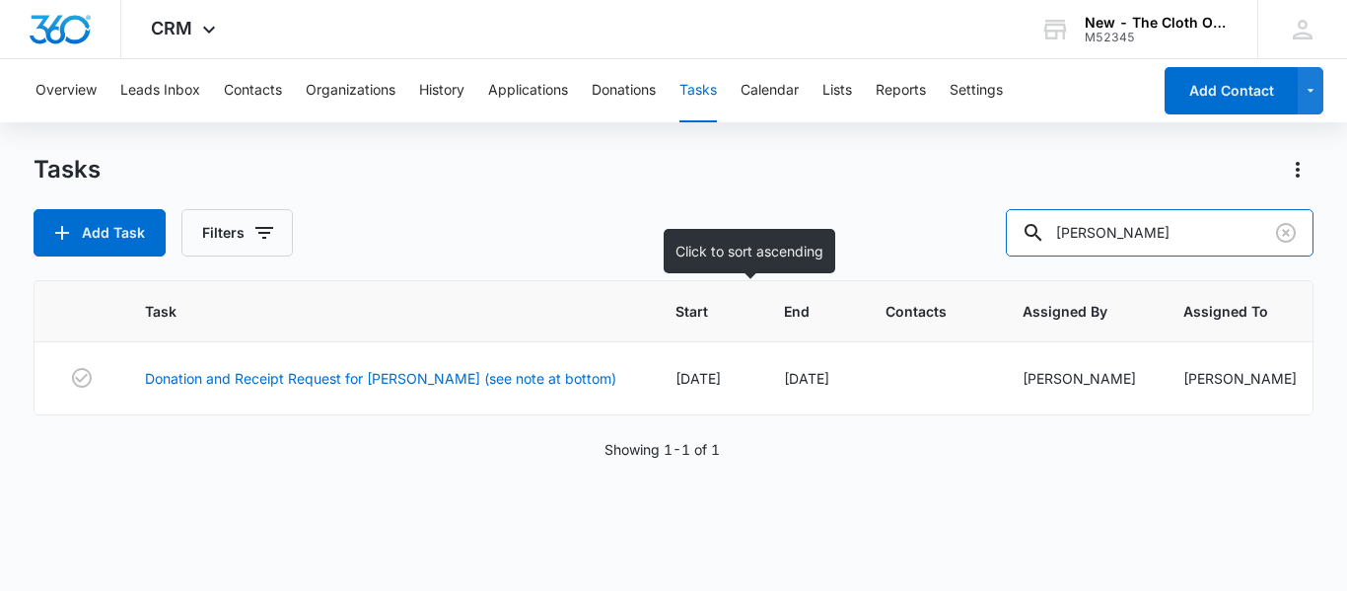
type input "ottaway"
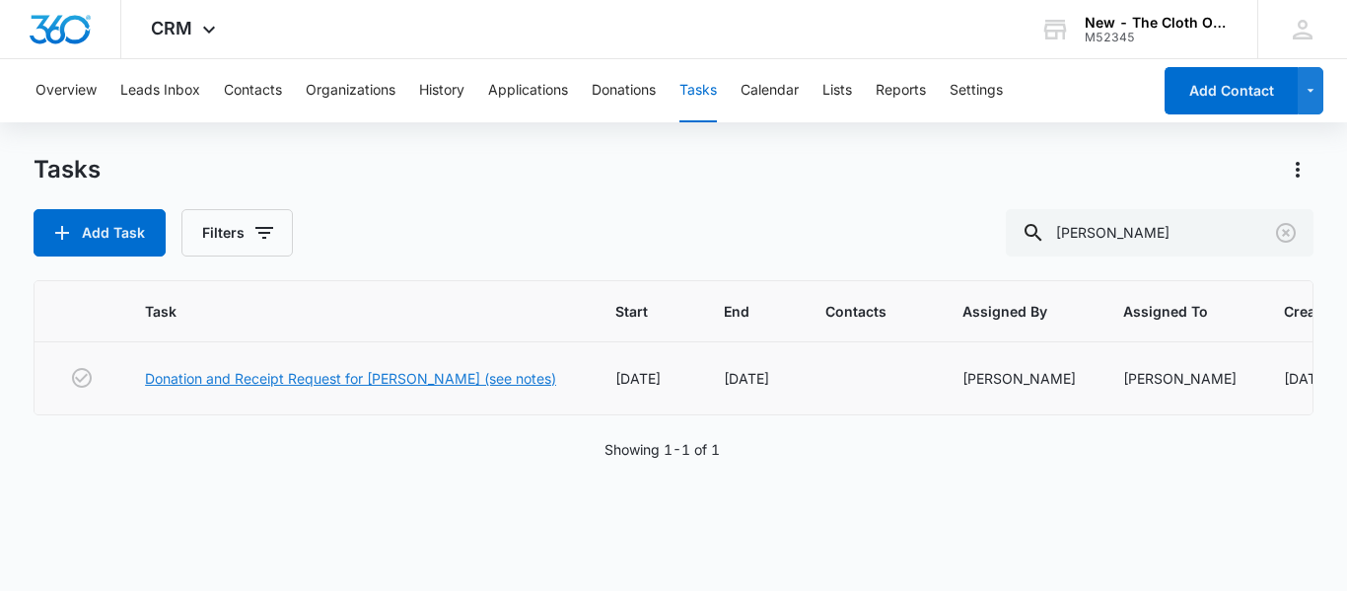
click at [448, 385] on link "Donation and Receipt Request for JENNY OTTAWAY (see notes)" at bounding box center [350, 378] width 411 height 21
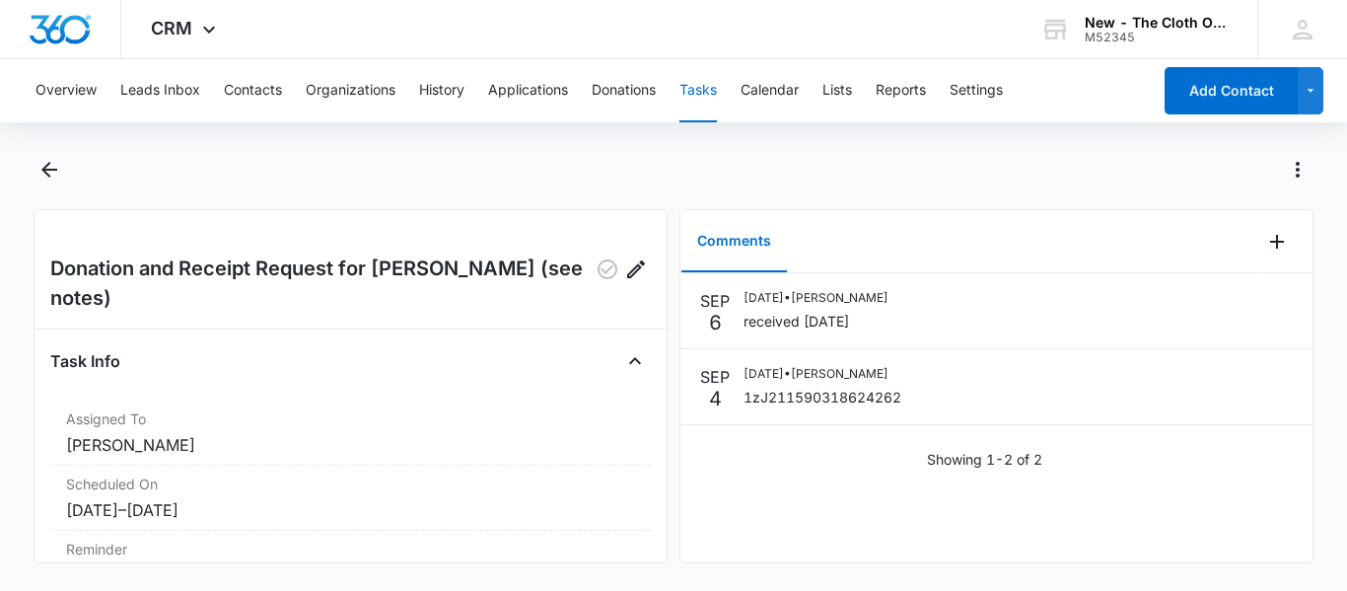
click at [696, 86] on button "Tasks" at bounding box center [697, 90] width 37 height 63
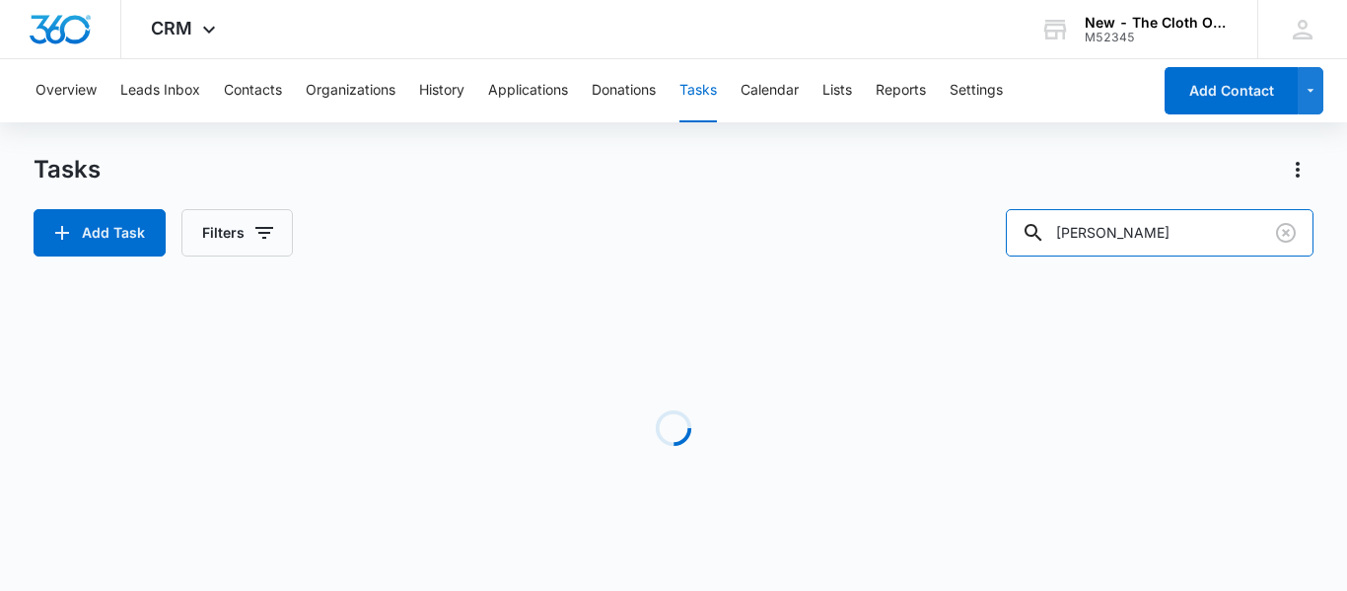
drag, startPoint x: 1168, startPoint y: 222, endPoint x: 555, endPoint y: 302, distance: 618.4
click at [555, 302] on div "Tasks Add Task Filters ottaway Loading Task Start End Contacts Assigned By Assi…" at bounding box center [674, 377] width 1280 height 446
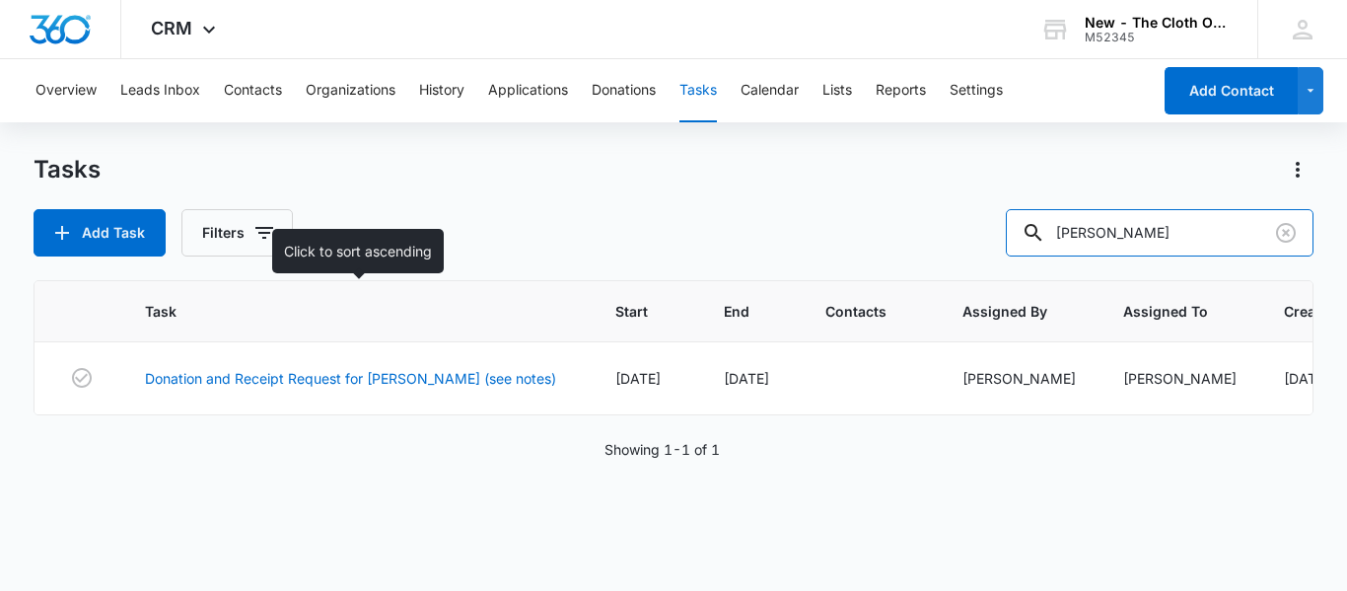
type input "lopez"
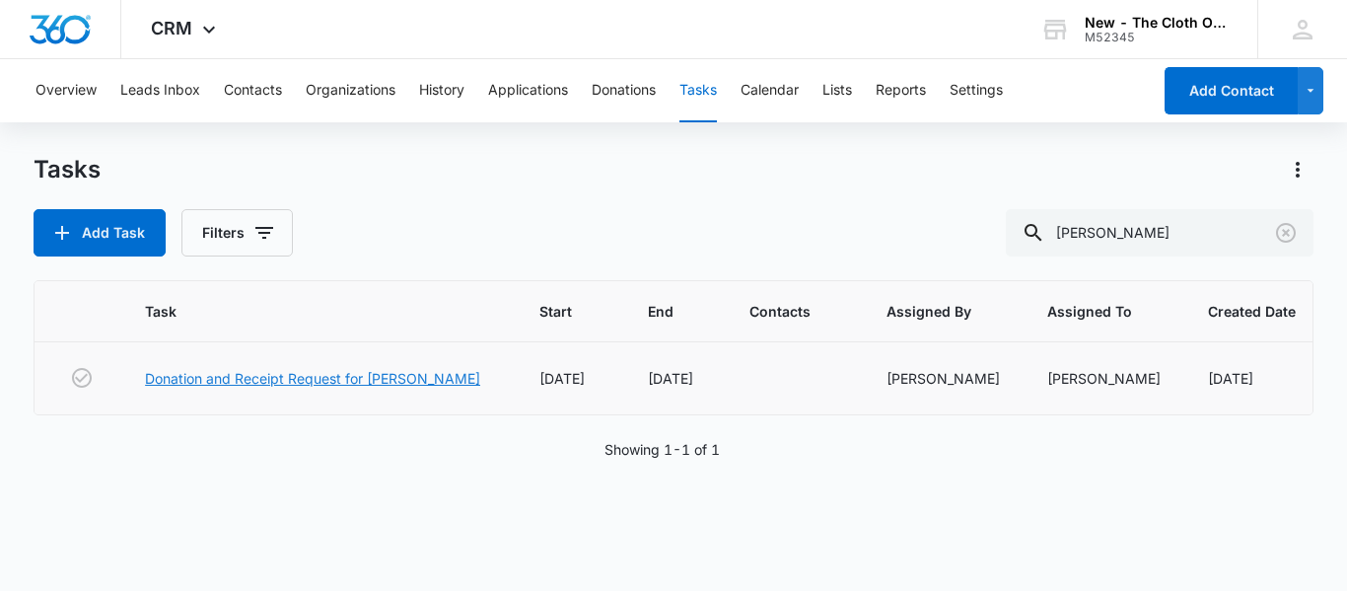
click at [286, 379] on link "Donation and Receipt Request for LILIA LOPEZ" at bounding box center [312, 378] width 335 height 21
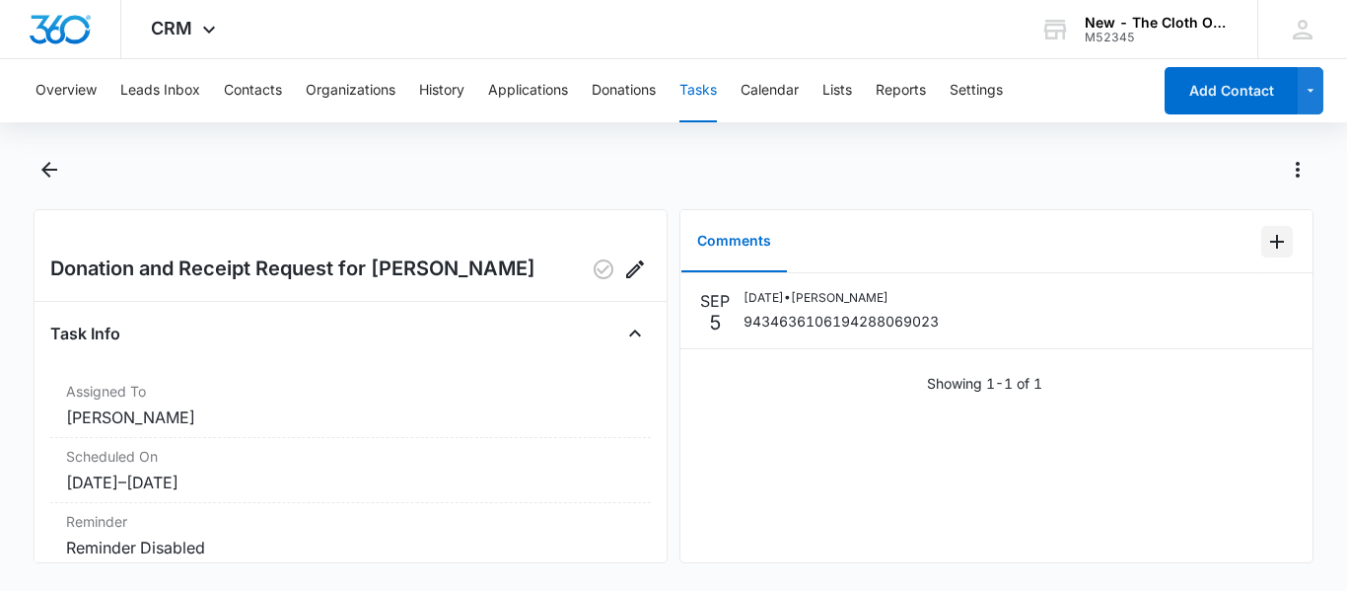
click at [1265, 239] on icon "Add Comment" at bounding box center [1277, 242] width 24 height 24
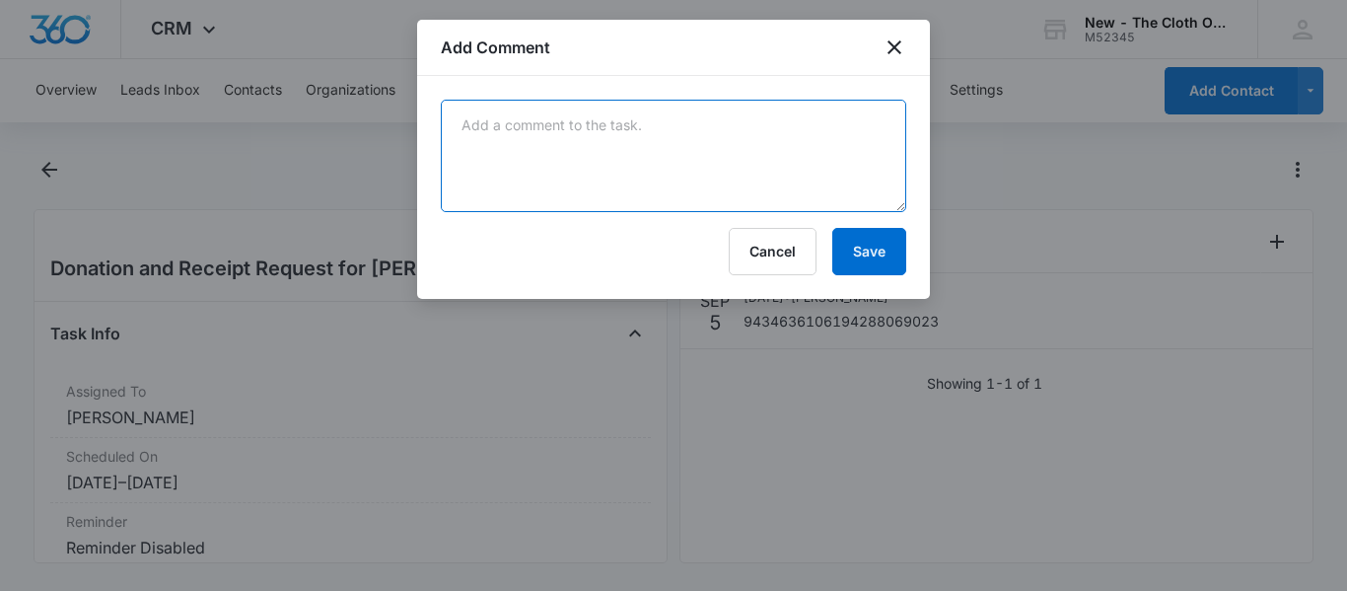
click at [700, 117] on textarea at bounding box center [673, 156] width 465 height 112
paste textarea "Your item was delivered in or at the mailbox at 12:47 pm on [DATE] in [GEOGRAPH…"
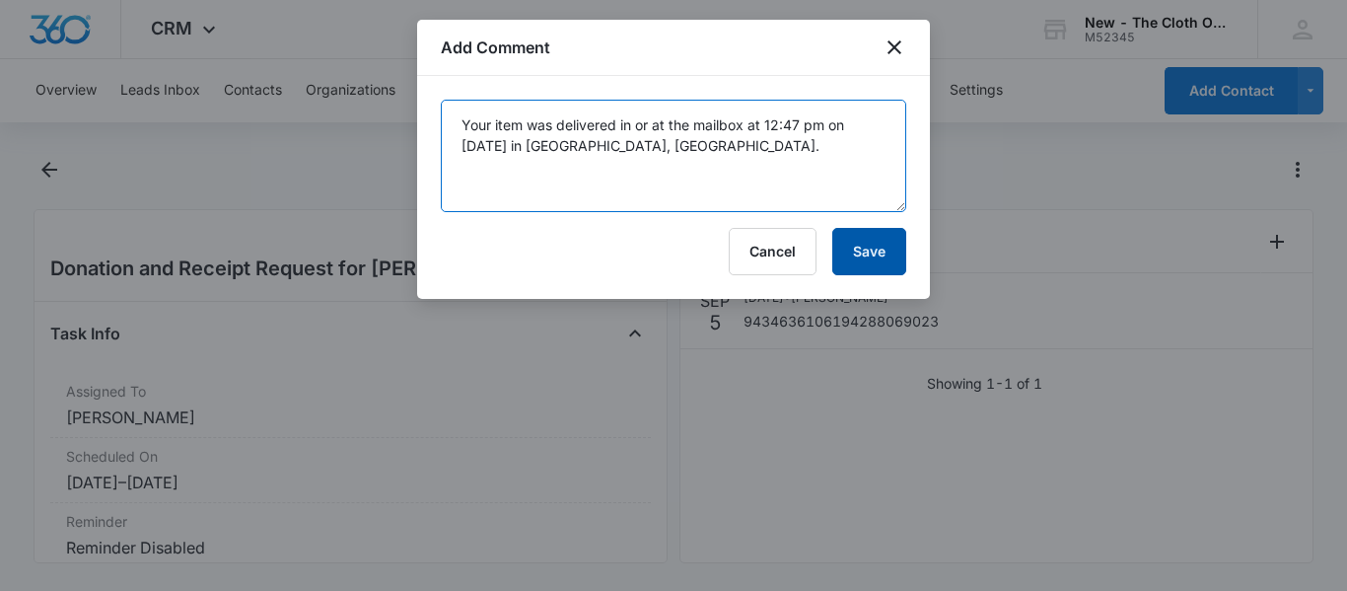
type textarea "Your item was delivered in or at the mailbox at 12:47 pm on [DATE] in [GEOGRAPH…"
click at [872, 262] on button "Save" at bounding box center [869, 251] width 74 height 47
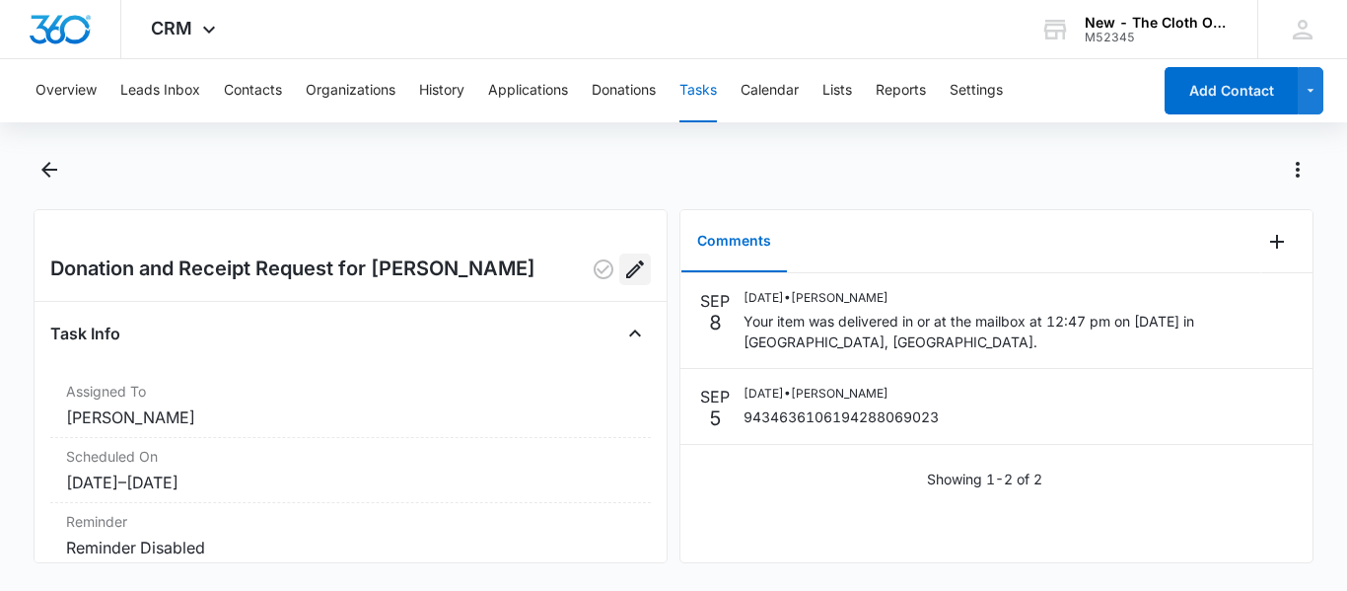
click at [623, 276] on icon "Edit" at bounding box center [635, 269] width 24 height 24
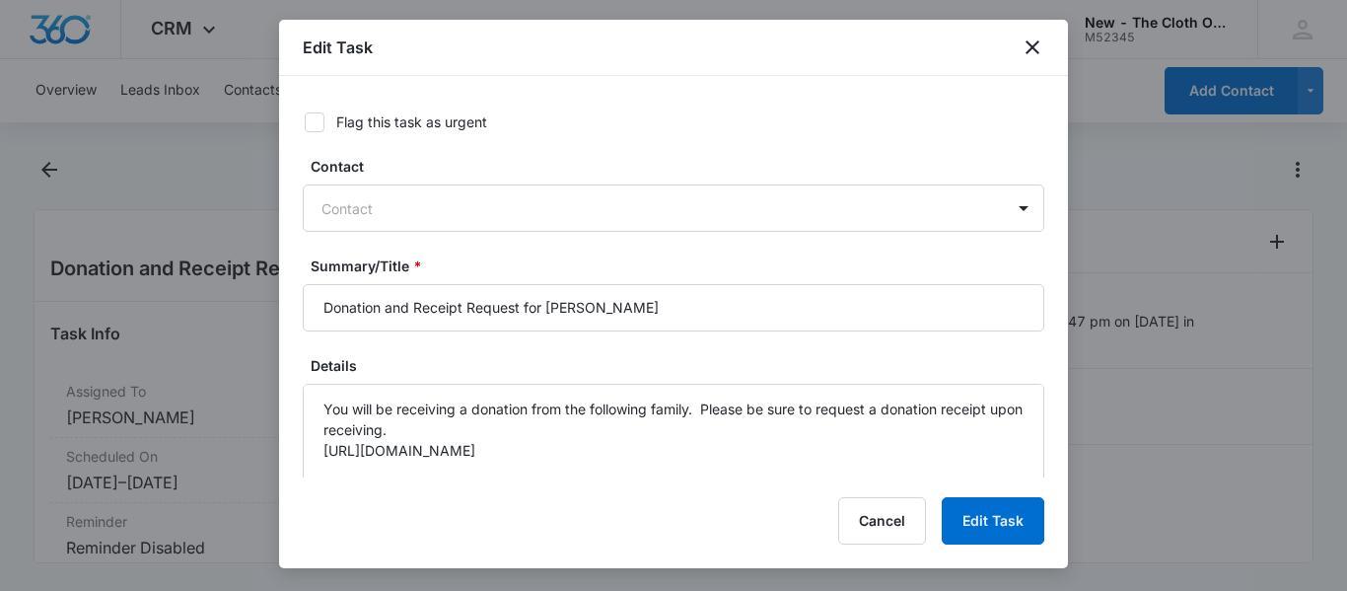
type input "[DATE]"
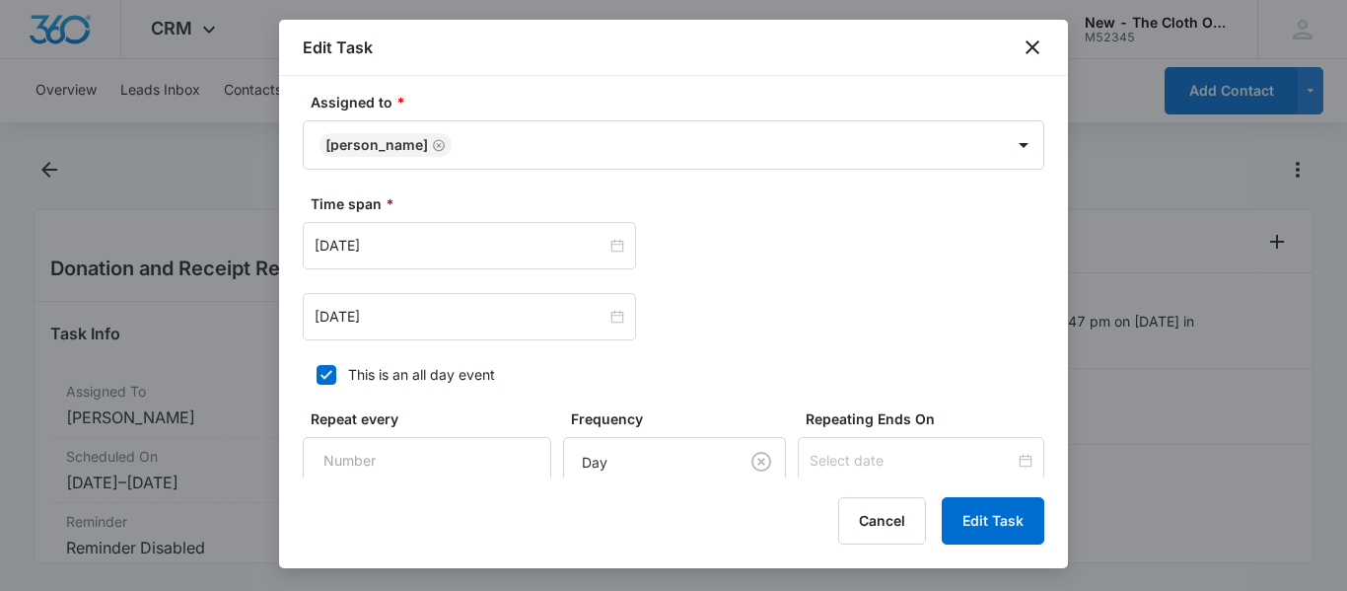
scroll to position [1021, 0]
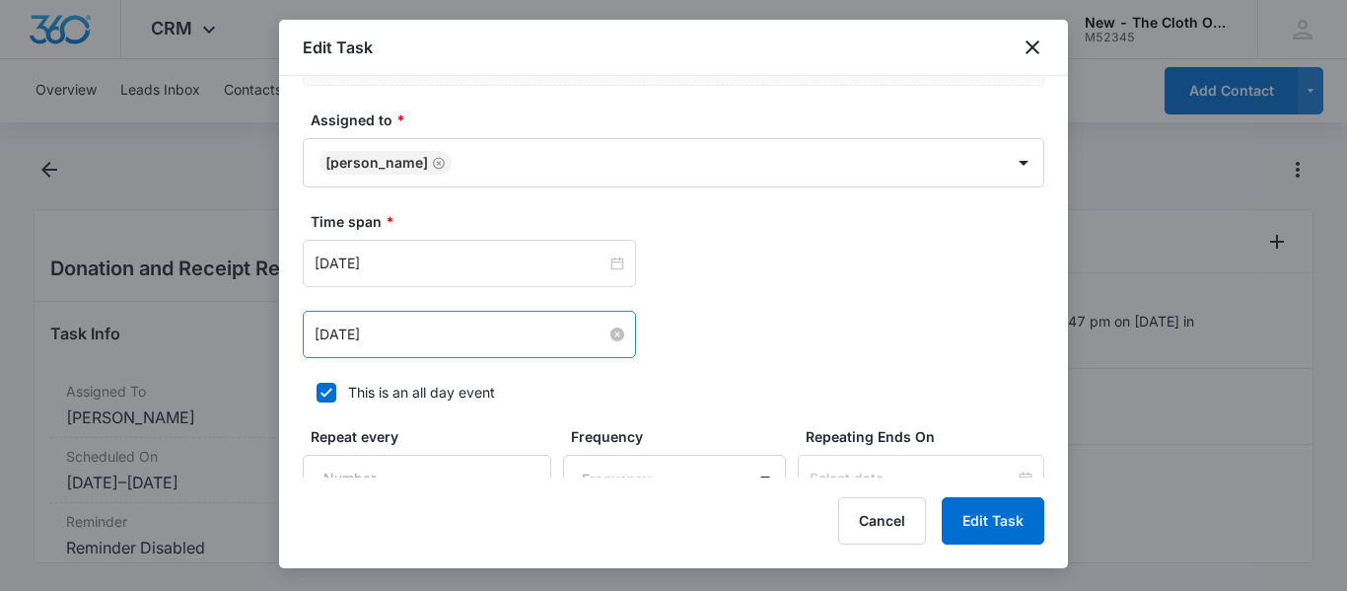
click at [474, 324] on input "[DATE]" at bounding box center [461, 334] width 292 height 22
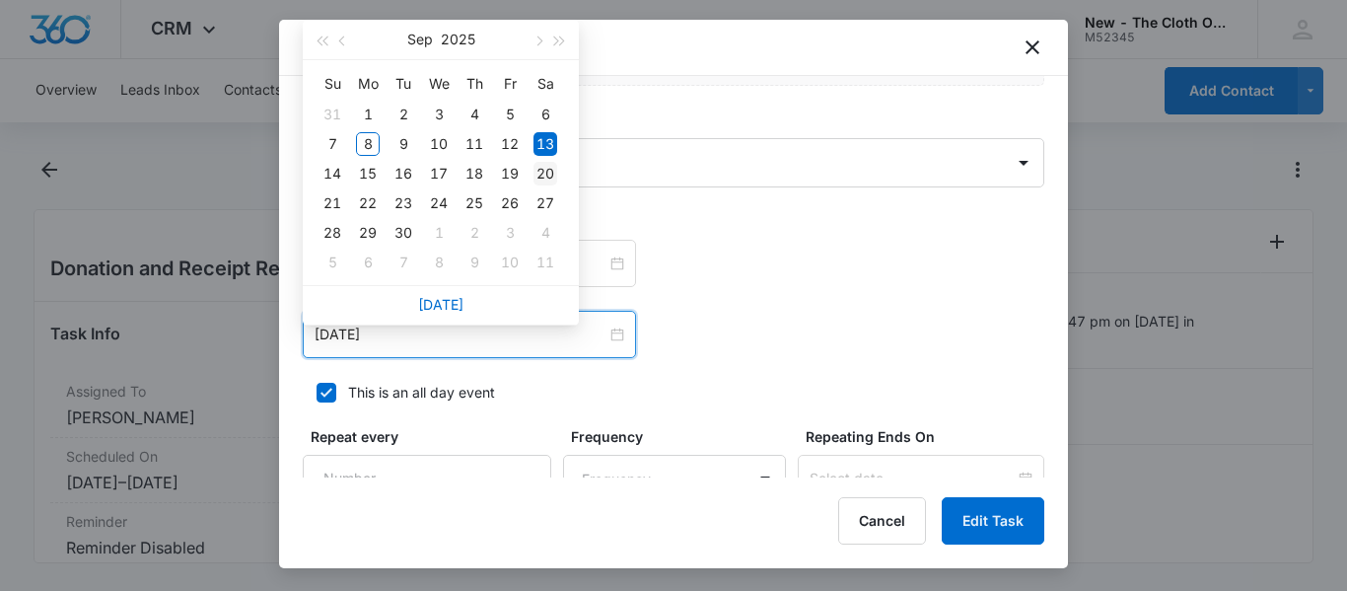
click at [545, 171] on div "20" at bounding box center [545, 174] width 24 height 24
type input "[DATE]"
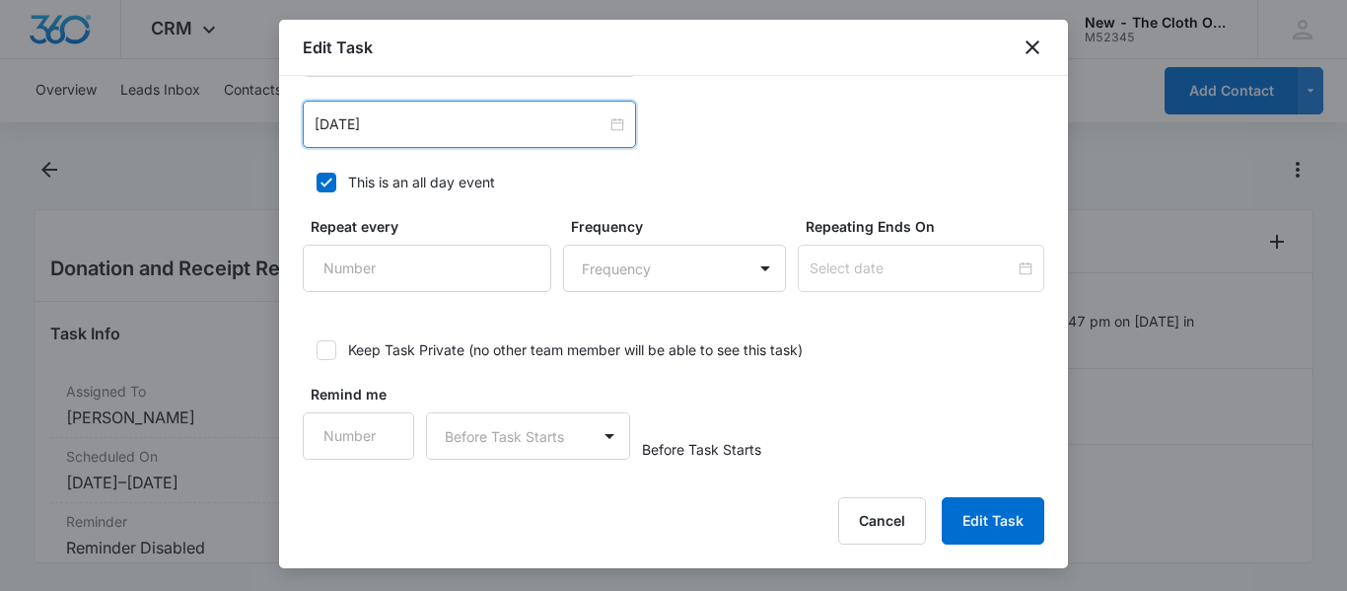
scroll to position [1237, 0]
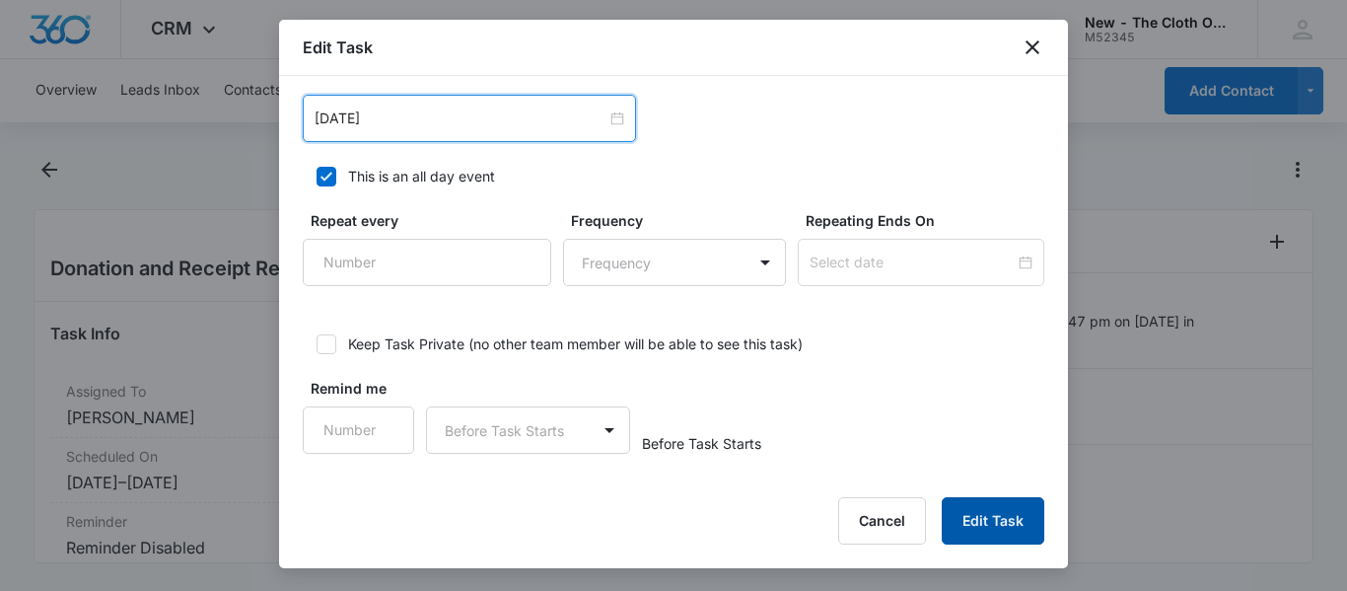
click at [982, 528] on button "Edit Task" at bounding box center [993, 520] width 103 height 47
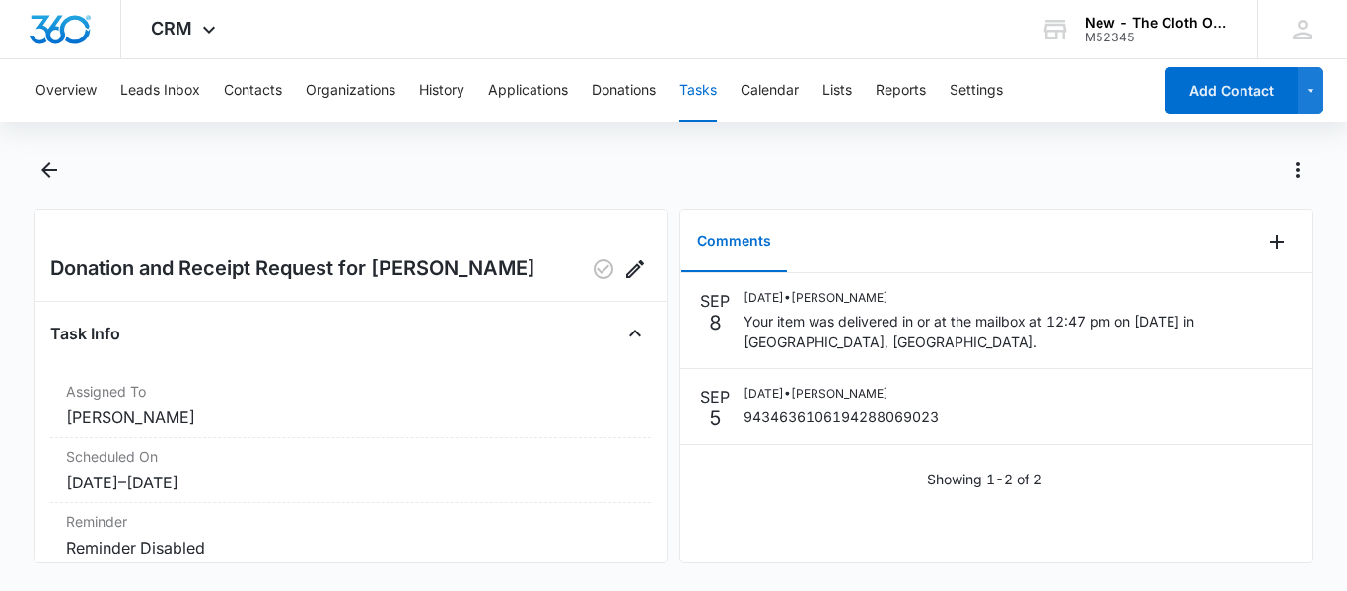
click at [704, 86] on button "Tasks" at bounding box center [697, 90] width 37 height 63
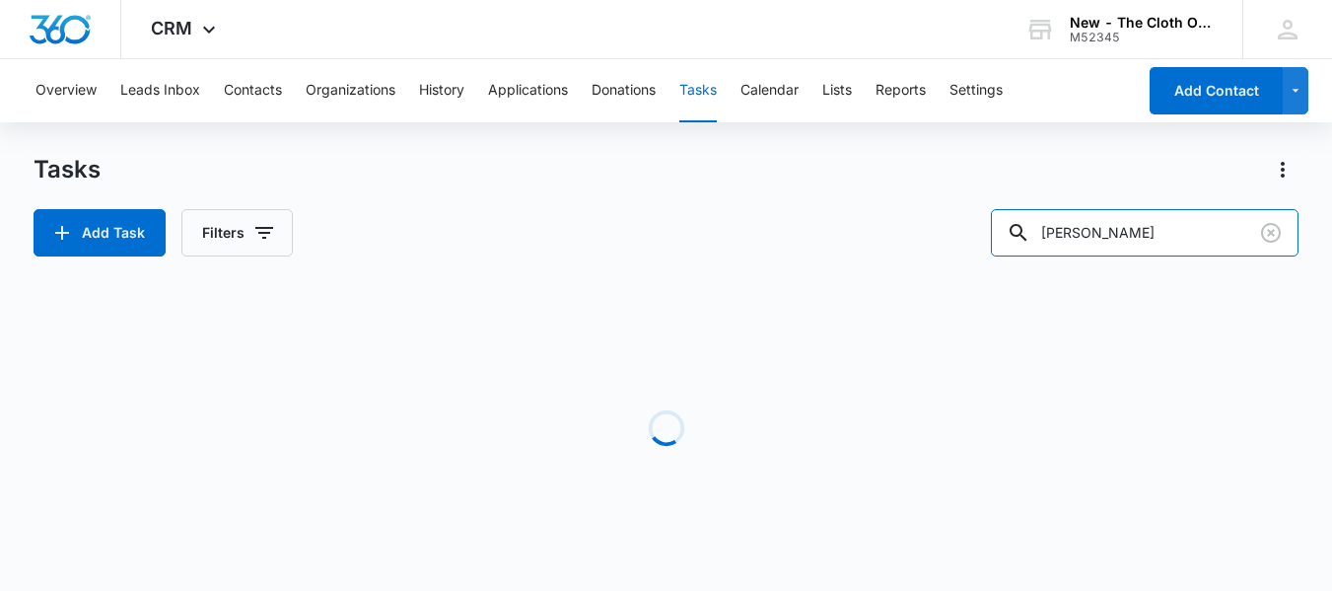
drag, startPoint x: 1121, startPoint y: 236, endPoint x: 822, endPoint y: 245, distance: 298.9
click at [822, 245] on div "Add Task Filters lopez" at bounding box center [666, 232] width 1265 height 47
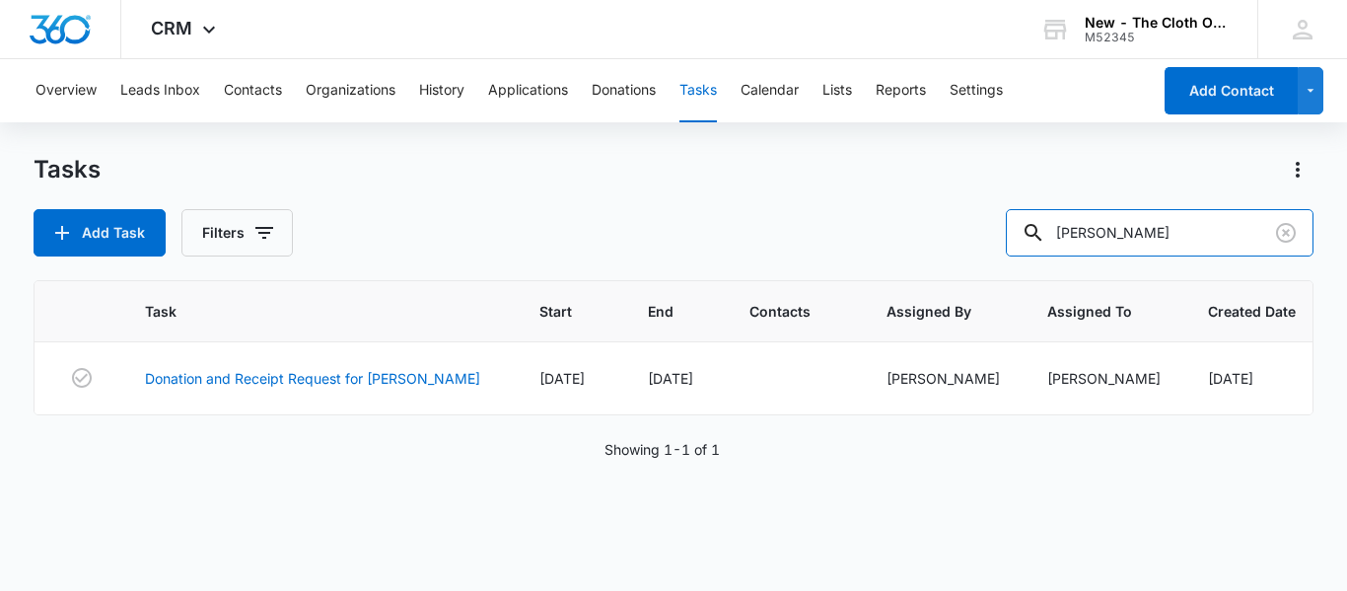
type input "[PERSON_NAME]"
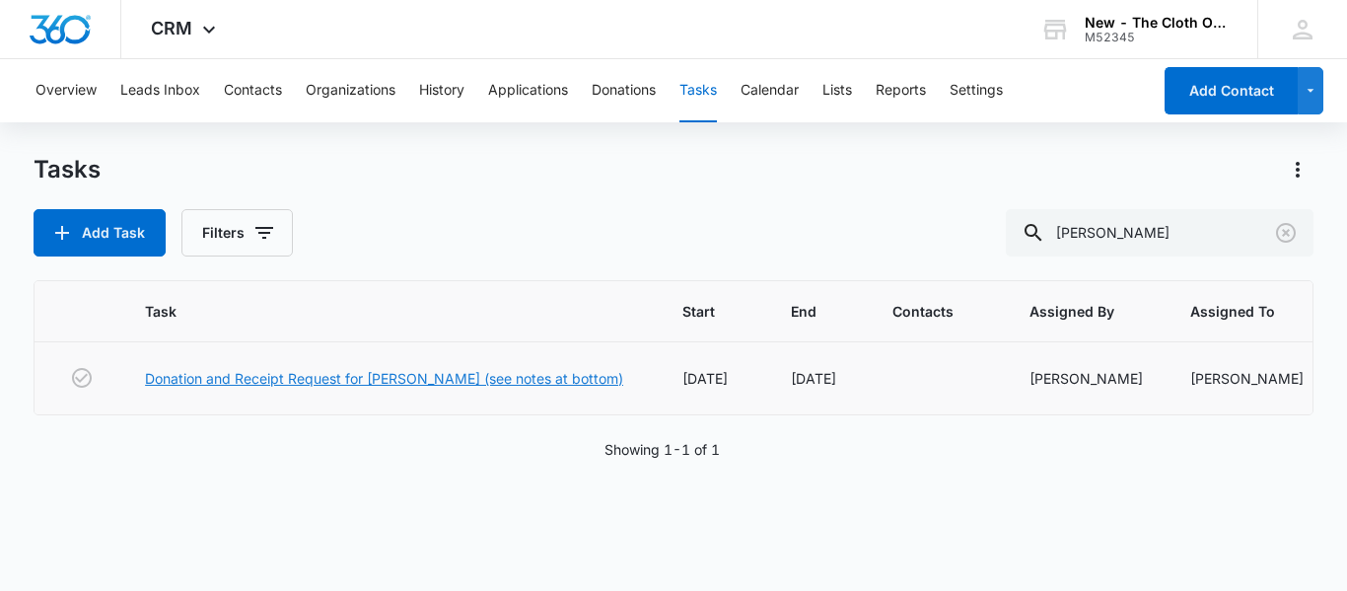
click at [456, 379] on link "Donation and Receipt Request for [PERSON_NAME] (see notes at bottom)" at bounding box center [384, 378] width 478 height 21
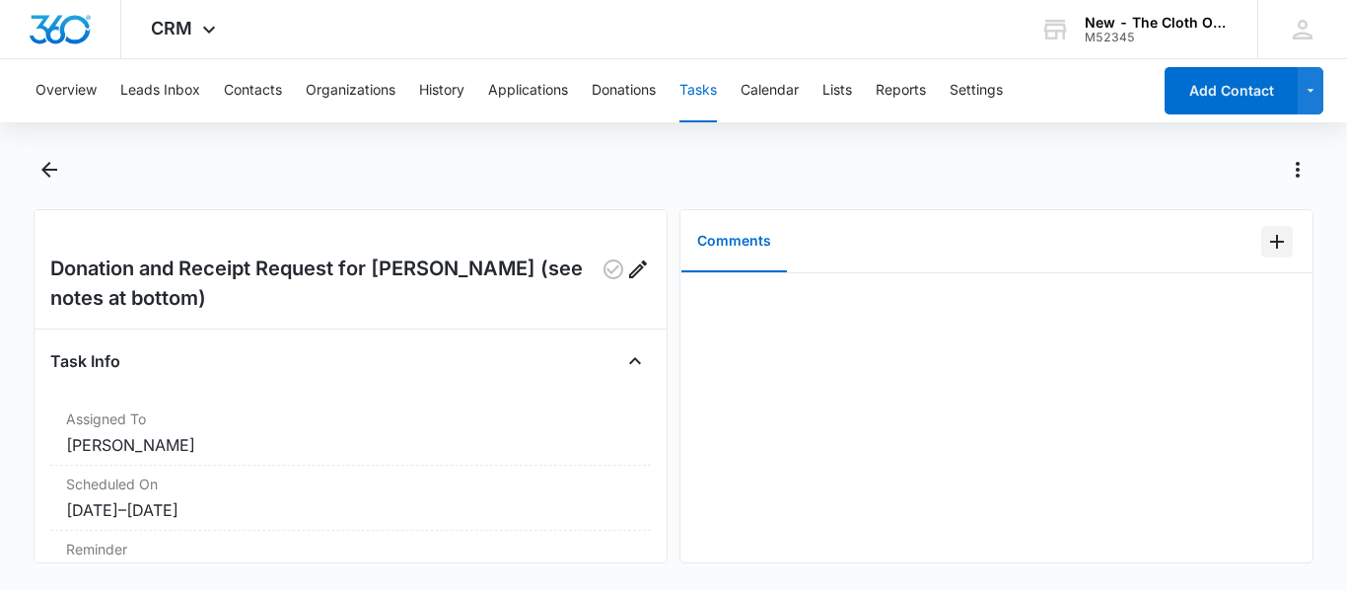
click at [1261, 252] on button "Add Comment" at bounding box center [1277, 242] width 32 height 32
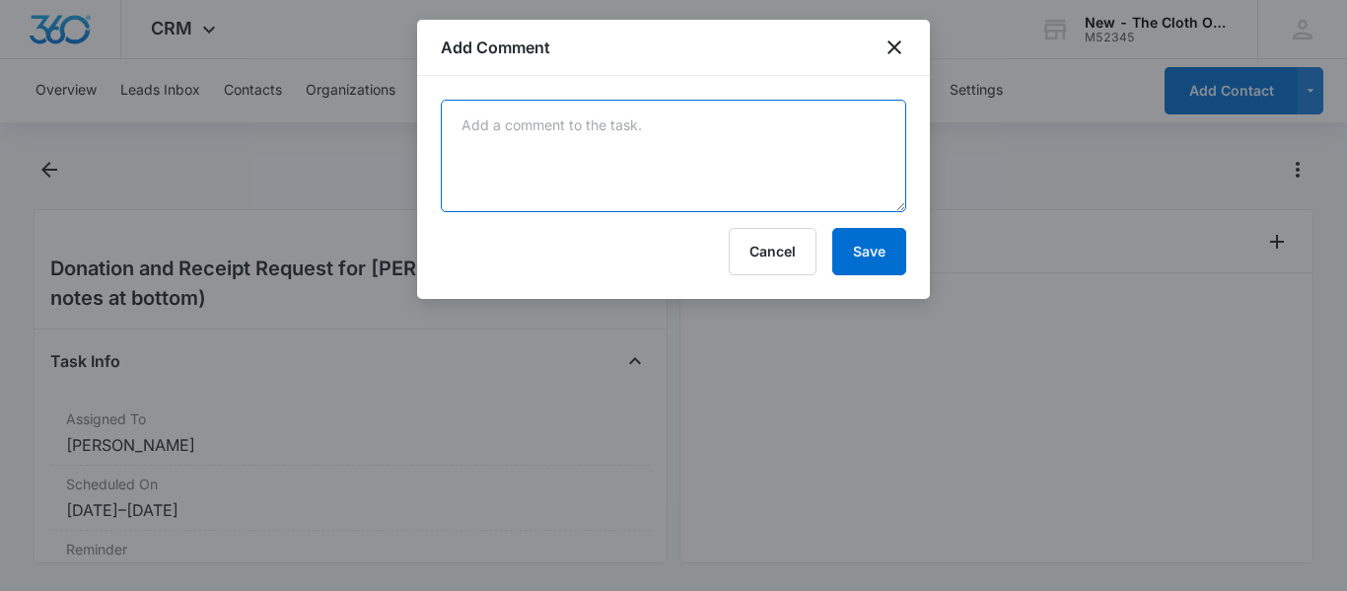
click at [701, 126] on textarea at bounding box center [673, 156] width 465 height 112
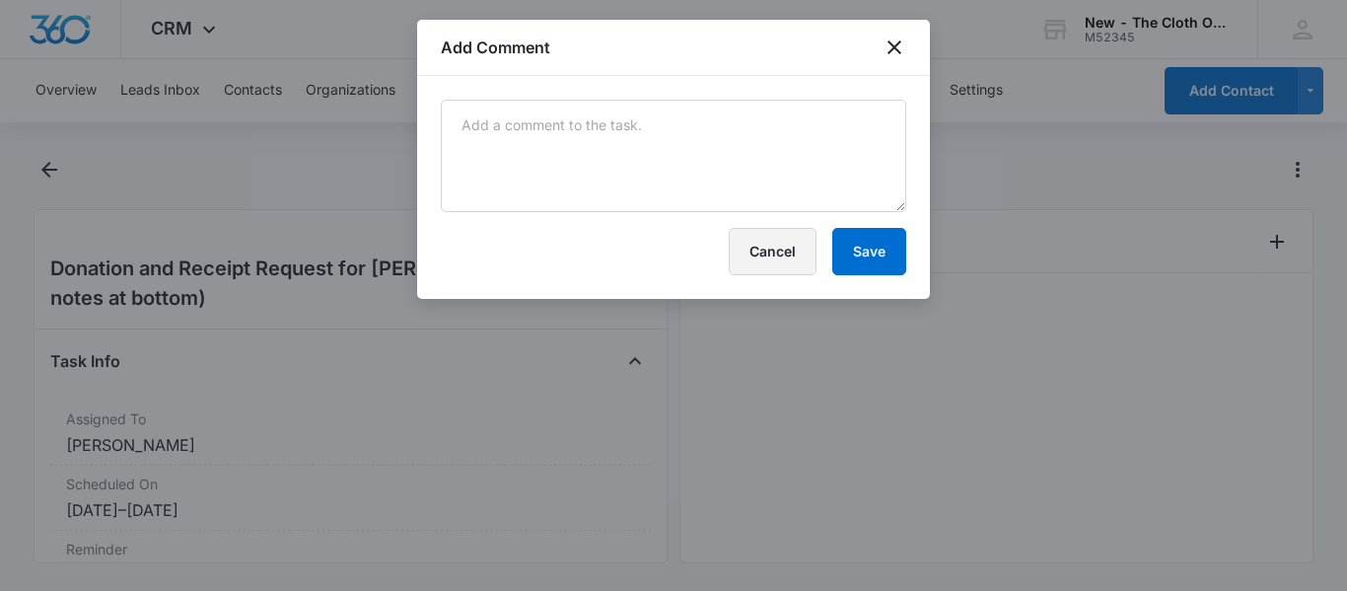
click at [766, 264] on button "Cancel" at bounding box center [773, 251] width 88 height 47
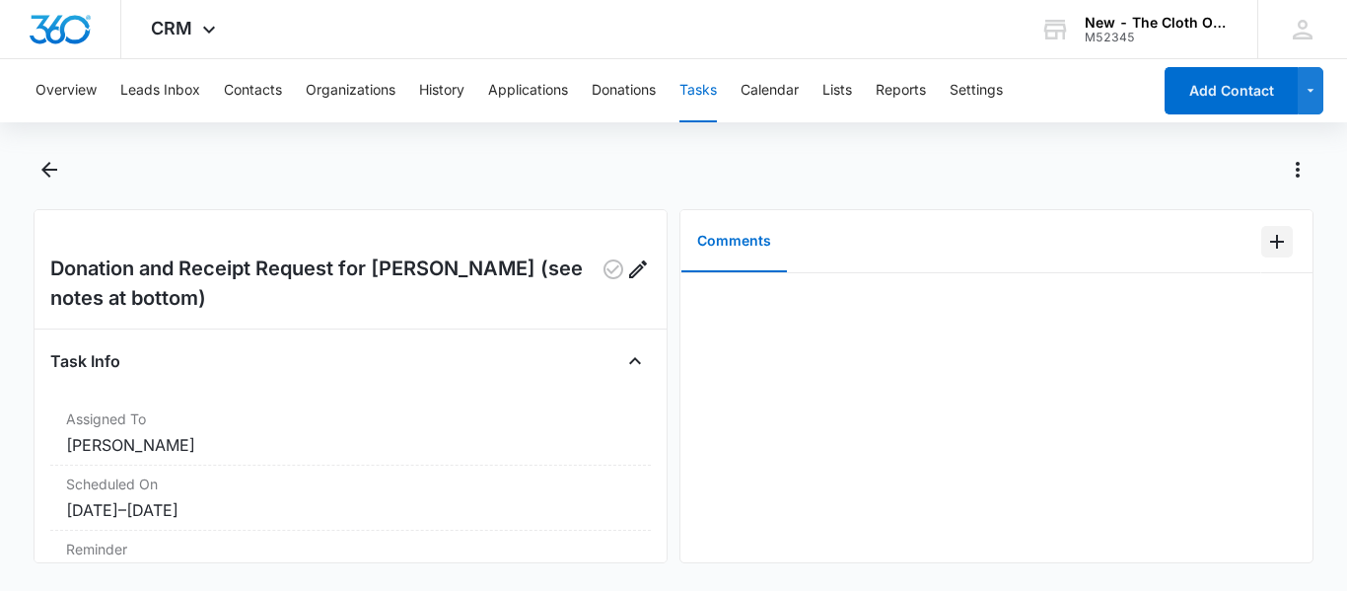
click at [1270, 244] on icon "Add Comment" at bounding box center [1277, 242] width 14 height 14
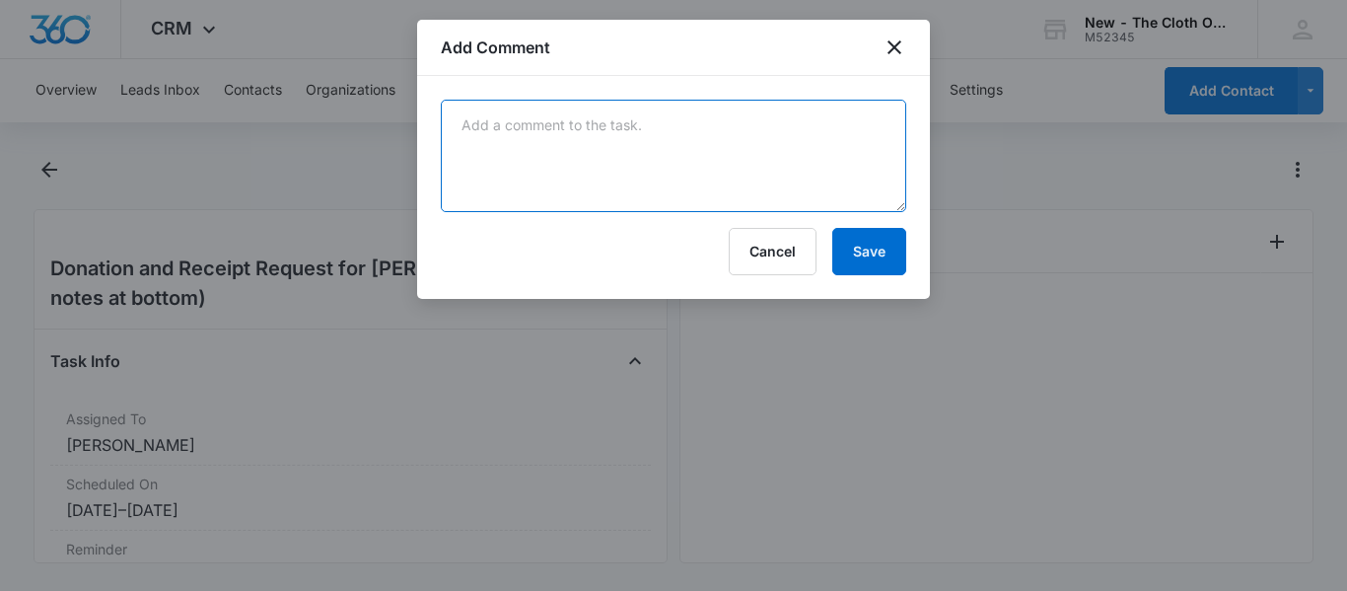
click at [656, 128] on textarea at bounding box center [673, 156] width 465 height 112
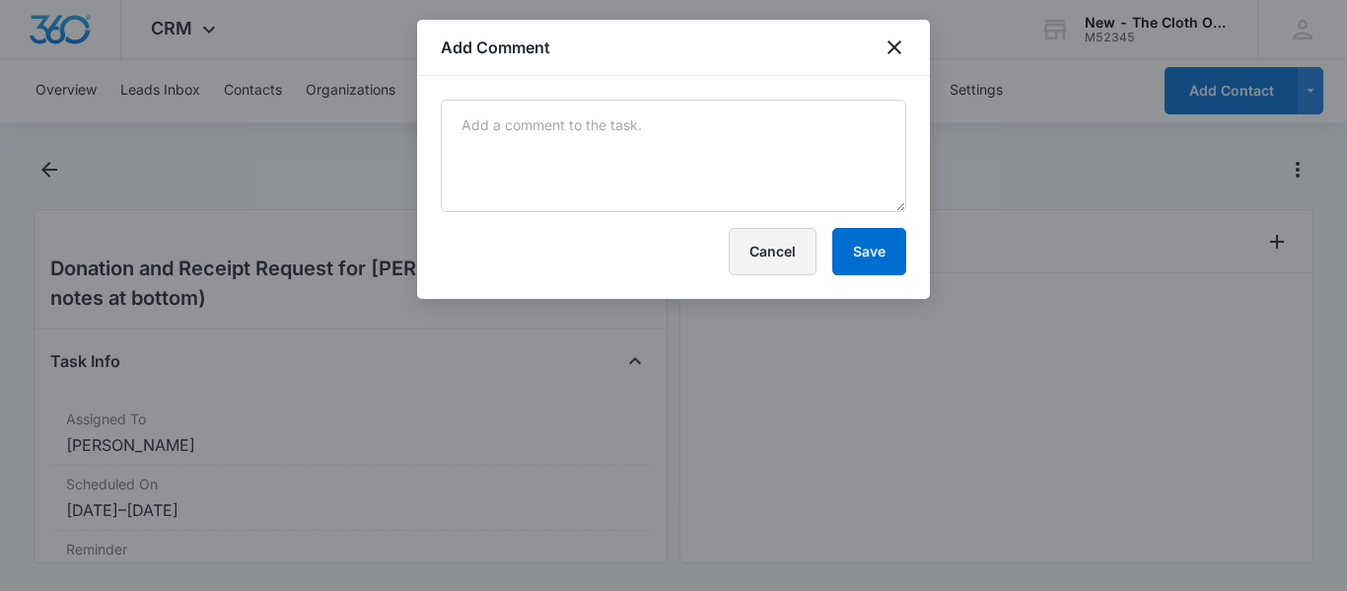
click at [775, 255] on button "Cancel" at bounding box center [773, 251] width 88 height 47
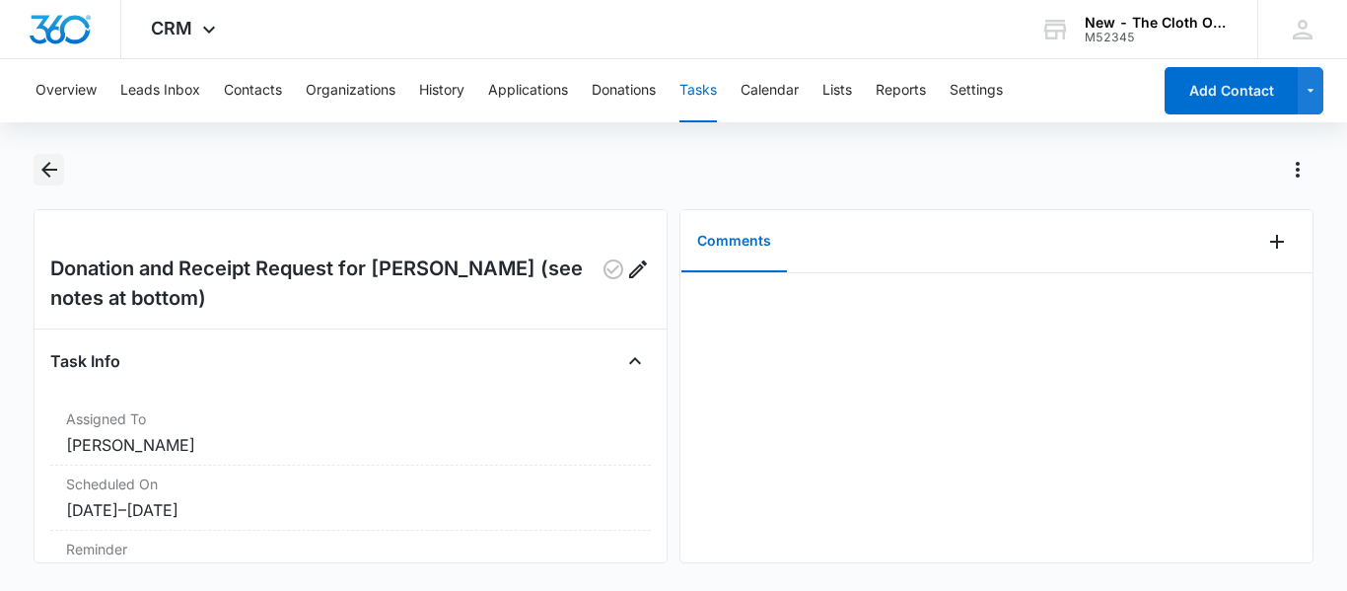
click at [47, 157] on button "Back" at bounding box center [49, 170] width 31 height 32
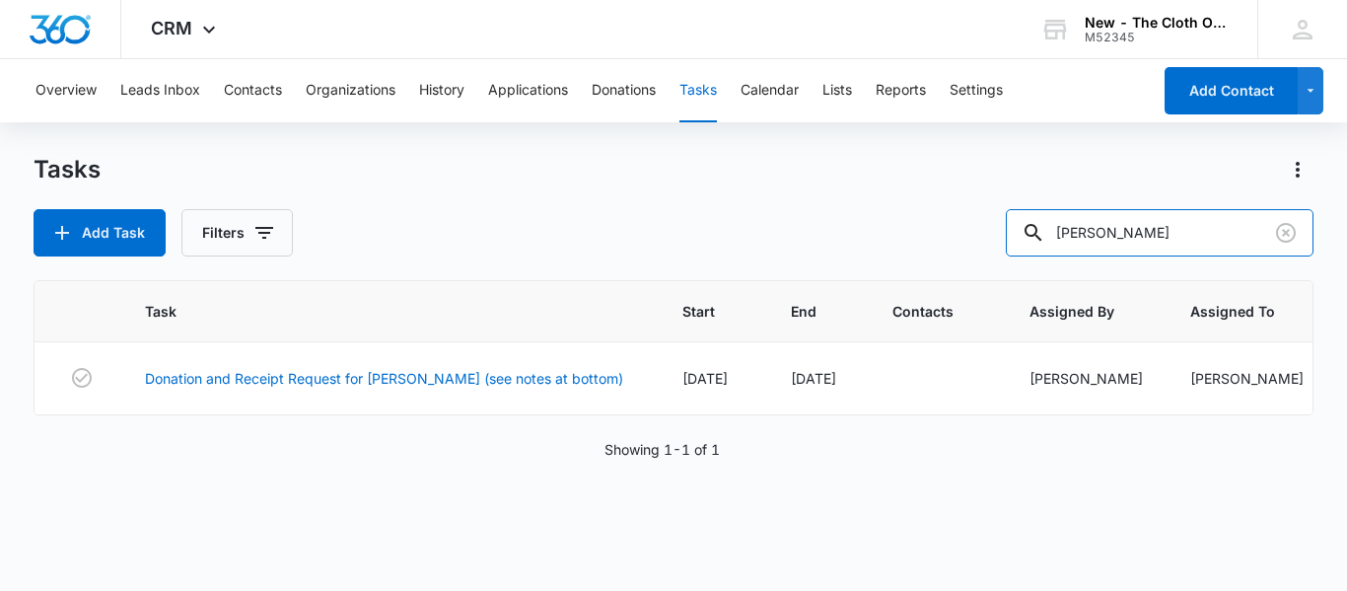
drag, startPoint x: 1161, startPoint y: 232, endPoint x: 576, endPoint y: 270, distance: 586.9
click at [576, 270] on div "Tasks Add Task Filters [PERSON_NAME] Task Start End Contacts Assigned By Assign…" at bounding box center [674, 371] width 1280 height 435
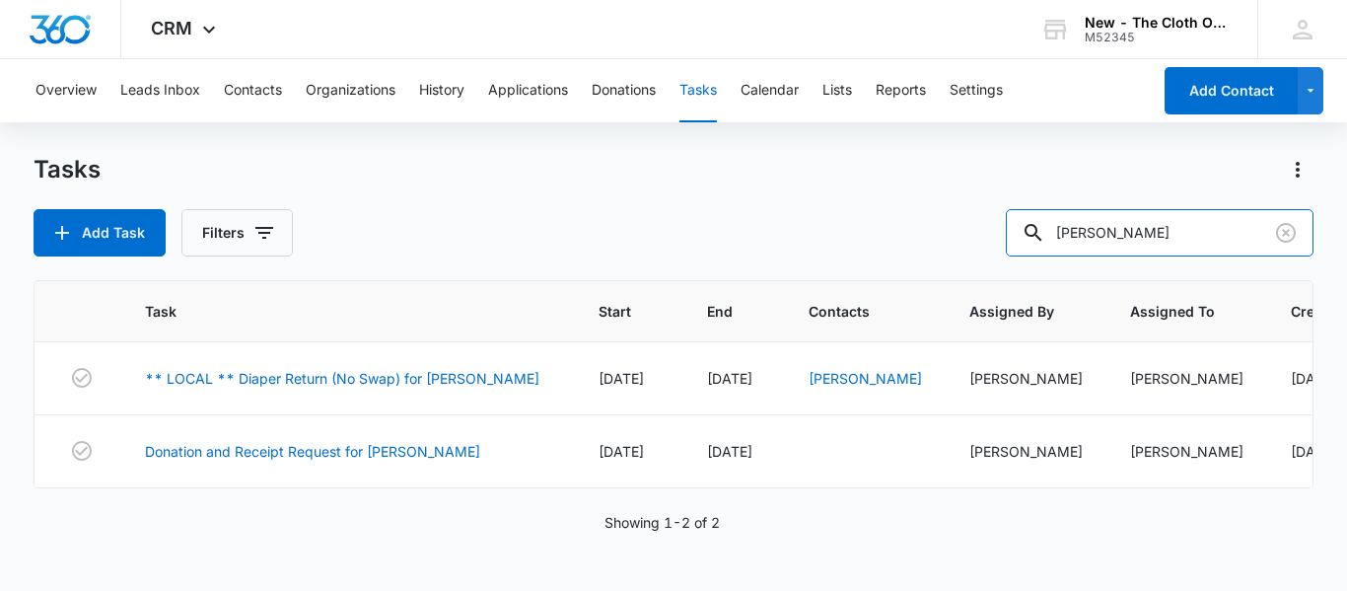
drag, startPoint x: 1157, startPoint y: 241, endPoint x: 918, endPoint y: 242, distance: 239.6
click at [918, 242] on div "Add Task Filters [PERSON_NAME]" at bounding box center [674, 232] width 1280 height 47
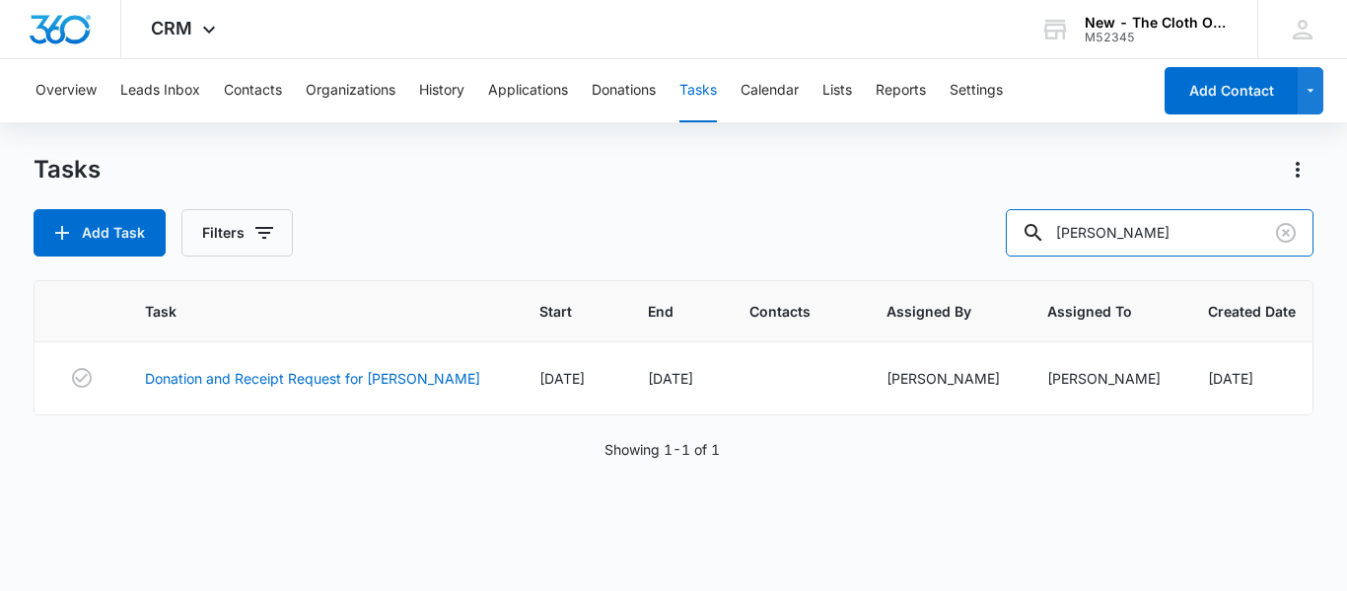
drag, startPoint x: 1202, startPoint y: 233, endPoint x: 622, endPoint y: 311, distance: 584.9
click at [622, 311] on div "Tasks Add Task Filters [PERSON_NAME] Task Start End Contacts Assigned By Assign…" at bounding box center [674, 371] width 1280 height 435
type input "[PERSON_NAME]"
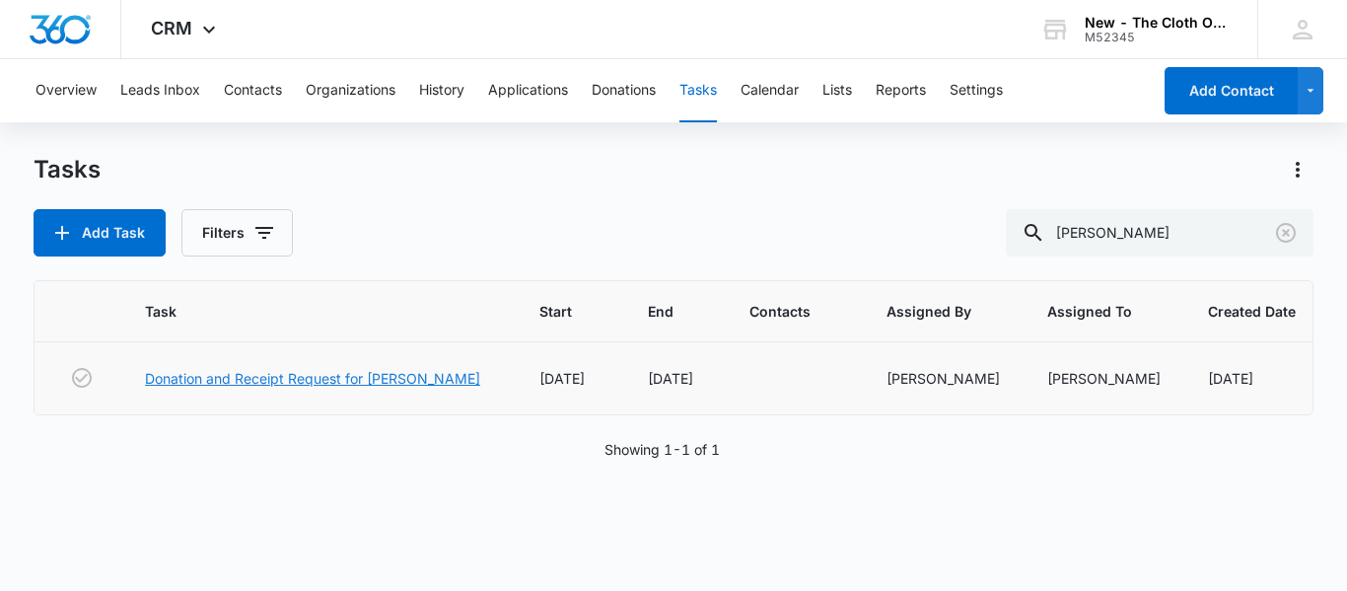
click at [357, 382] on link "Donation and Receipt Request for [PERSON_NAME]" at bounding box center [312, 378] width 335 height 21
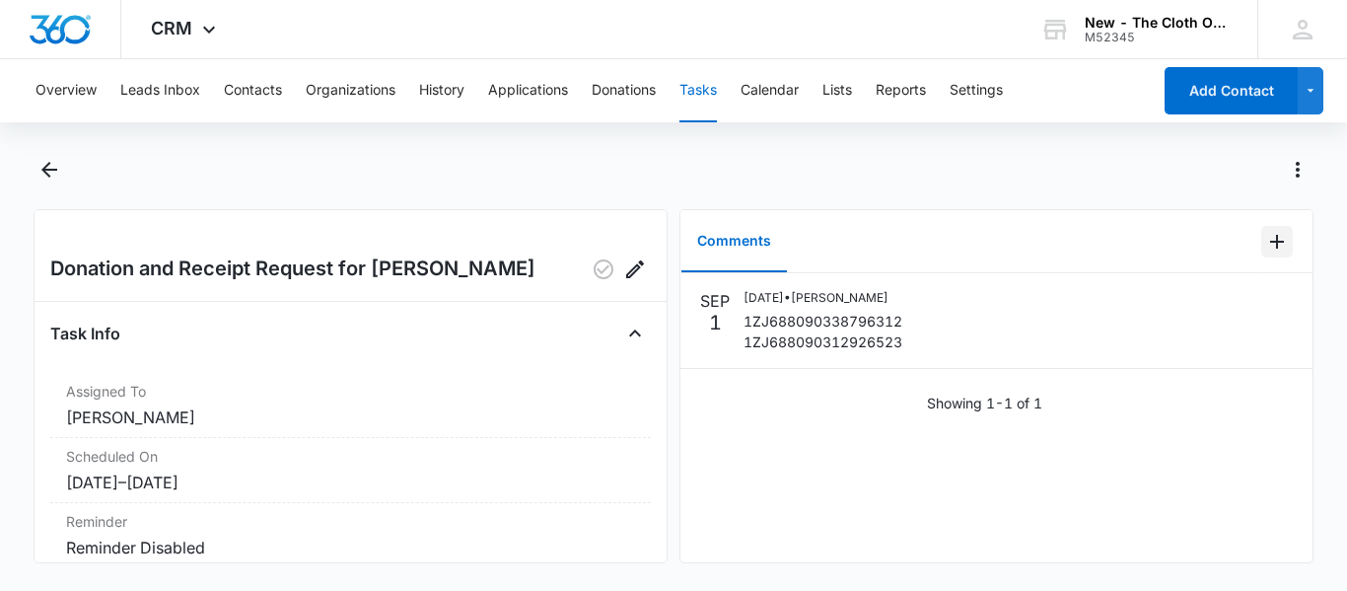
click at [1270, 247] on icon "Add Comment" at bounding box center [1277, 242] width 14 height 14
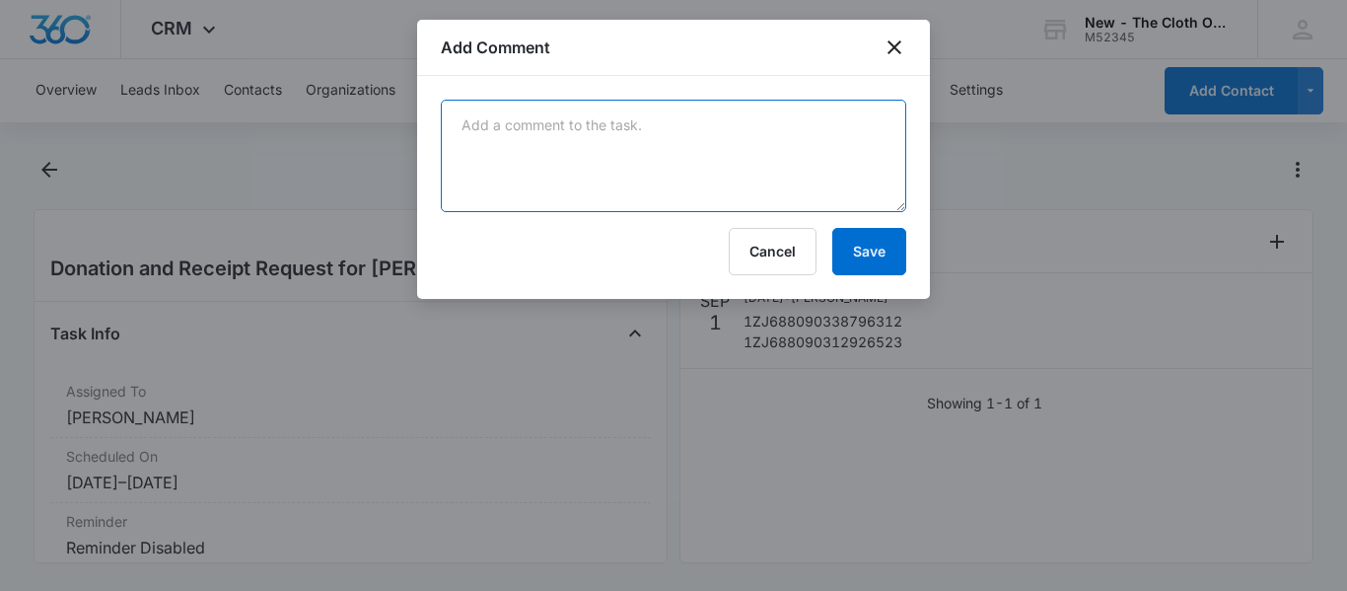
click at [731, 123] on textarea at bounding box center [673, 156] width 465 height 112
paste textarea "Delivered Delivered On: Thursday, September 04 at 11:39 A.M. at Rear Door"
drag, startPoint x: 467, startPoint y: 156, endPoint x: 436, endPoint y: 131, distance: 40.0
click at [436, 131] on div "Delivered Delivered On: Thursday, September 04 at 11:39 A.M. at Rear Door Cance…" at bounding box center [673, 187] width 513 height 223
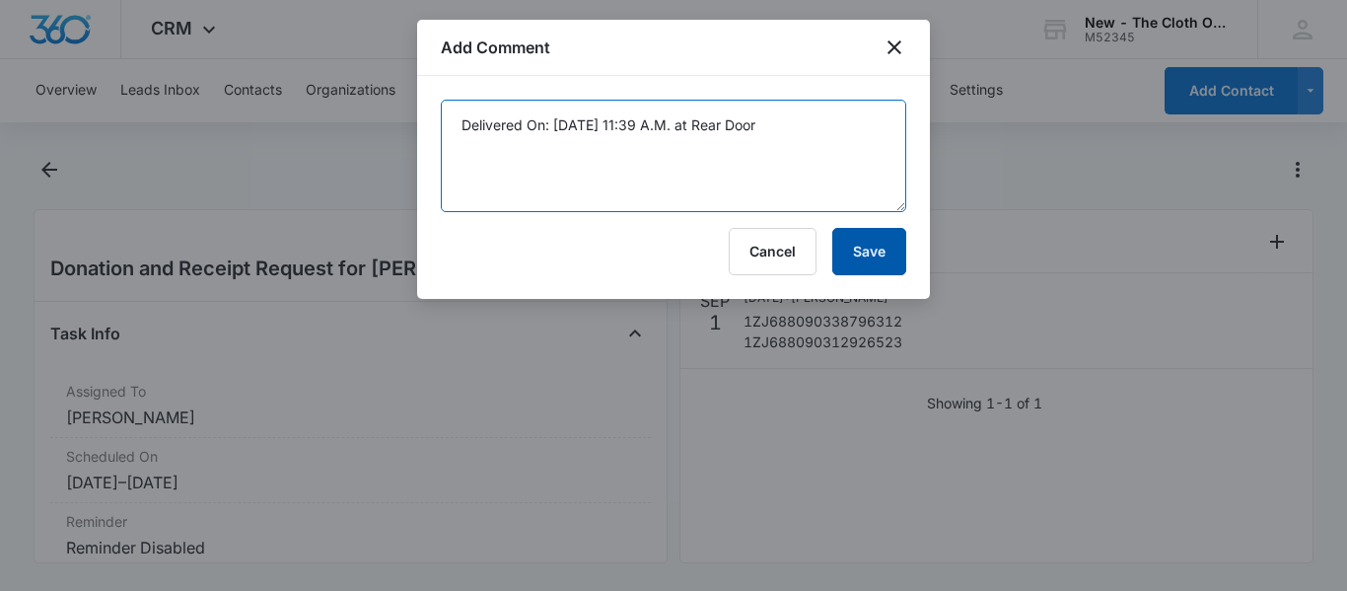
type textarea "Delivered On: Thursday, September 04 at 11:39 A.M. at Rear Door"
click at [884, 253] on button "Save" at bounding box center [869, 251] width 74 height 47
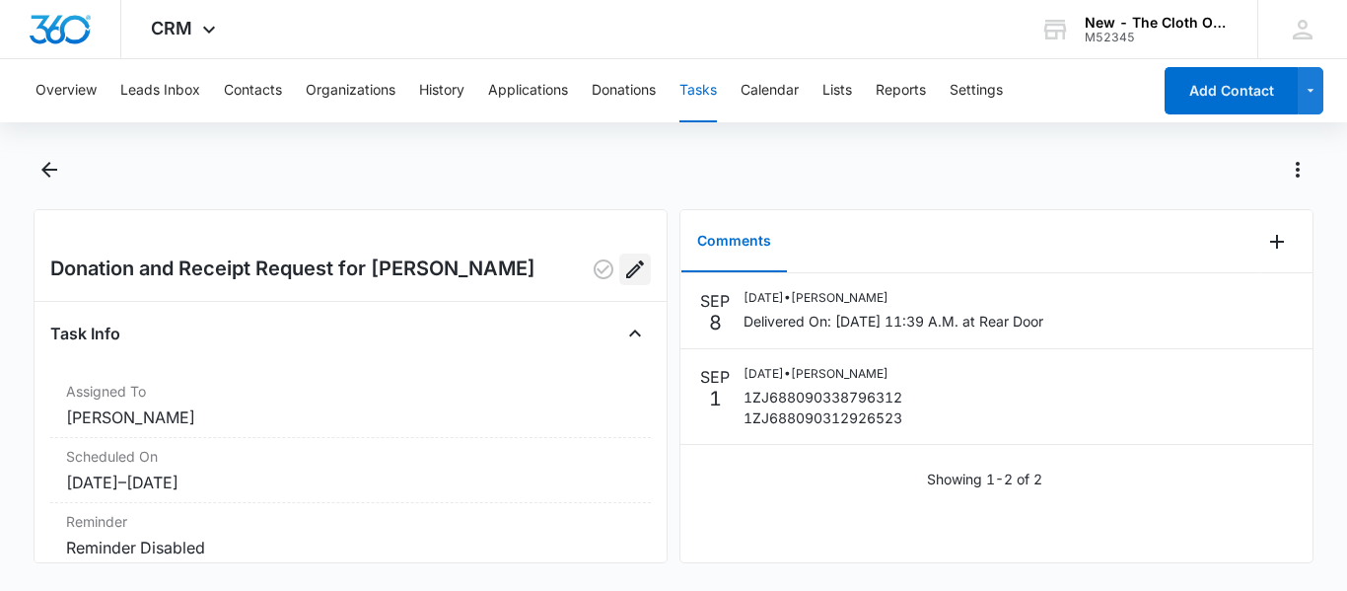
click at [623, 275] on icon "Edit" at bounding box center [635, 269] width 24 height 24
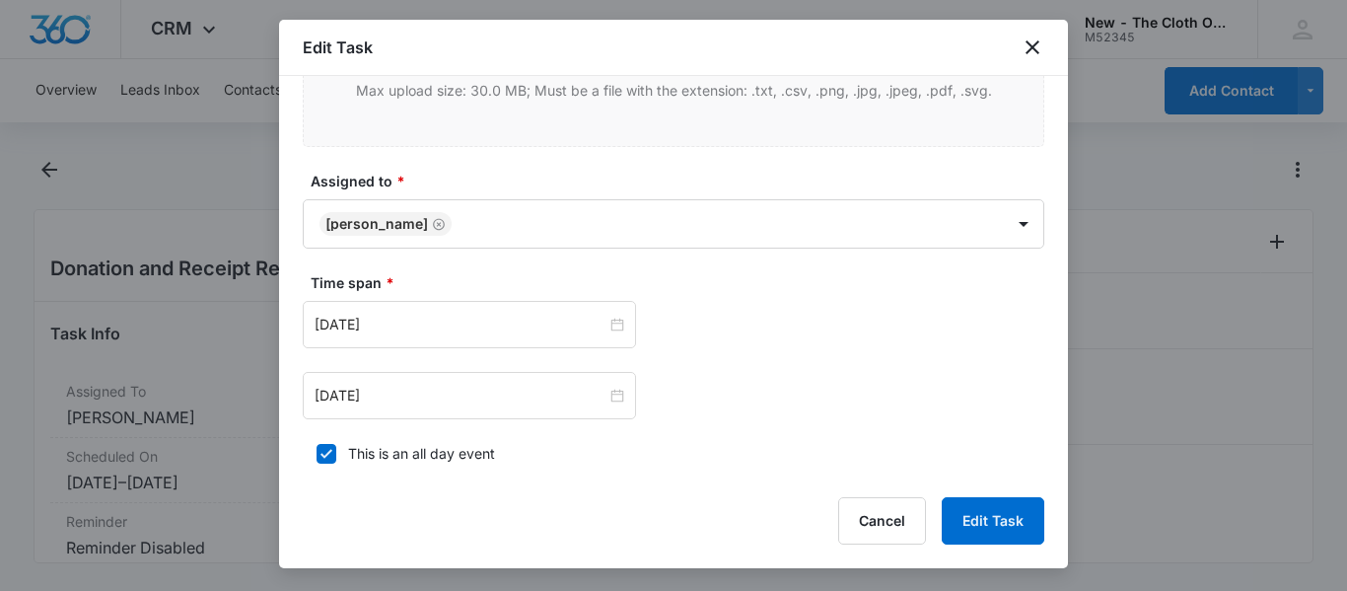
scroll to position [1007, 0]
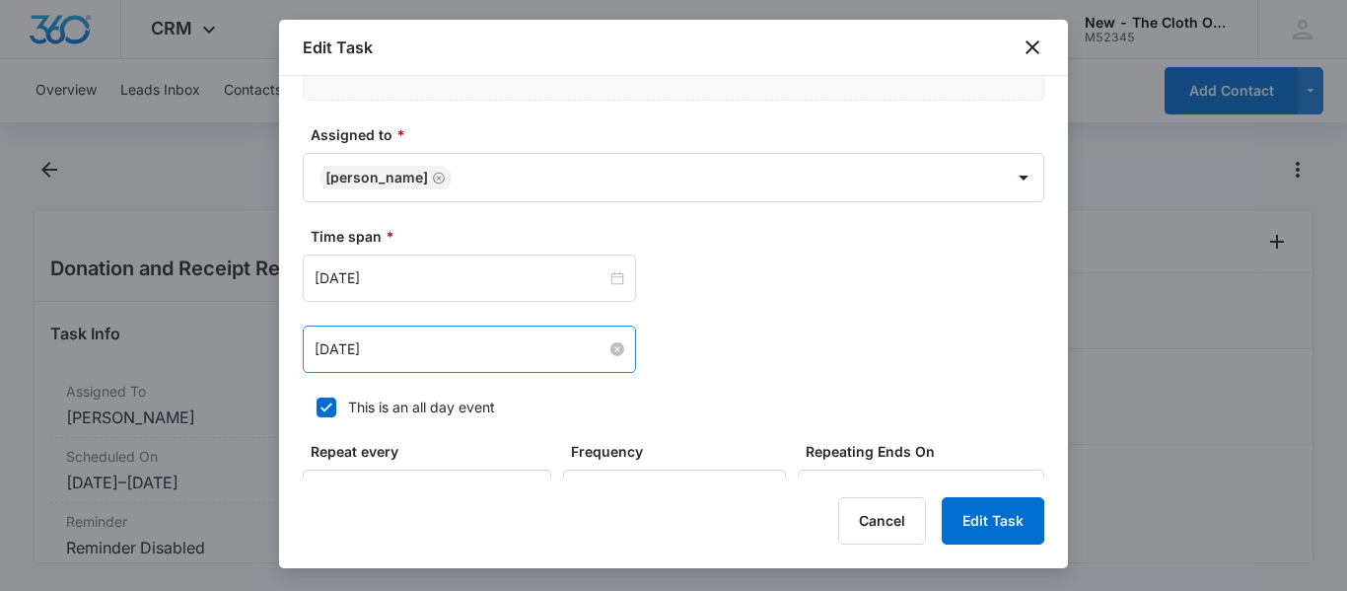
click at [463, 343] on input "Oct 1, 2025" at bounding box center [461, 349] width 292 height 22
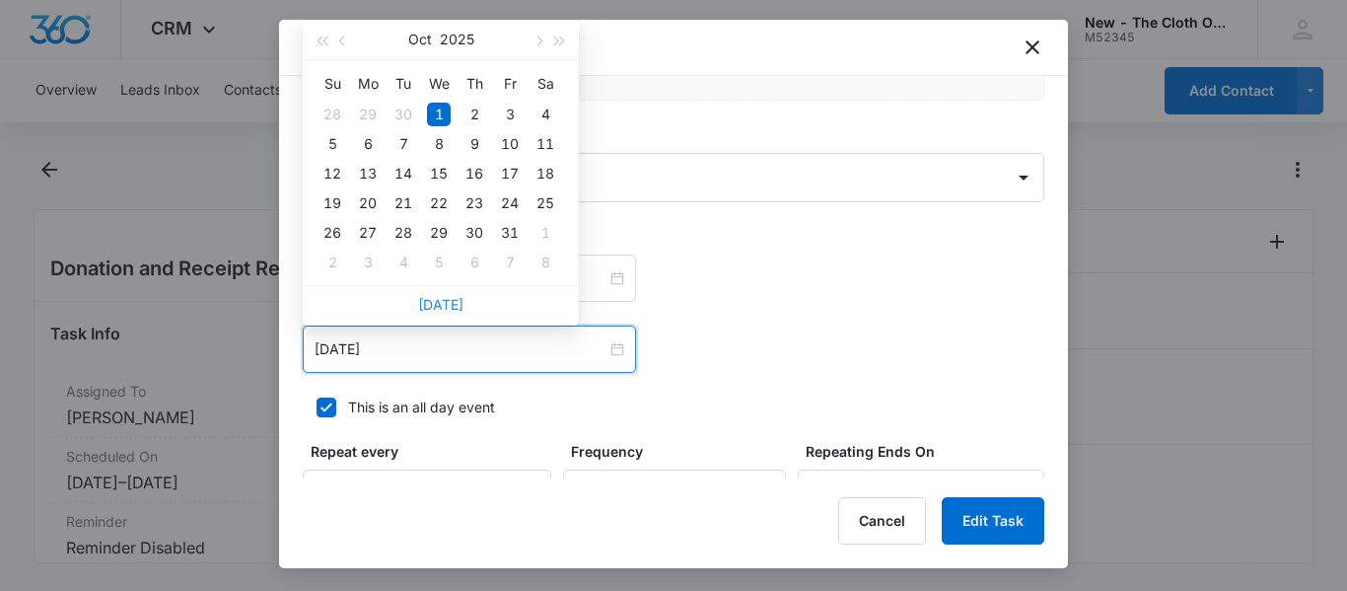
click at [441, 301] on link "[DATE]" at bounding box center [440, 304] width 45 height 17
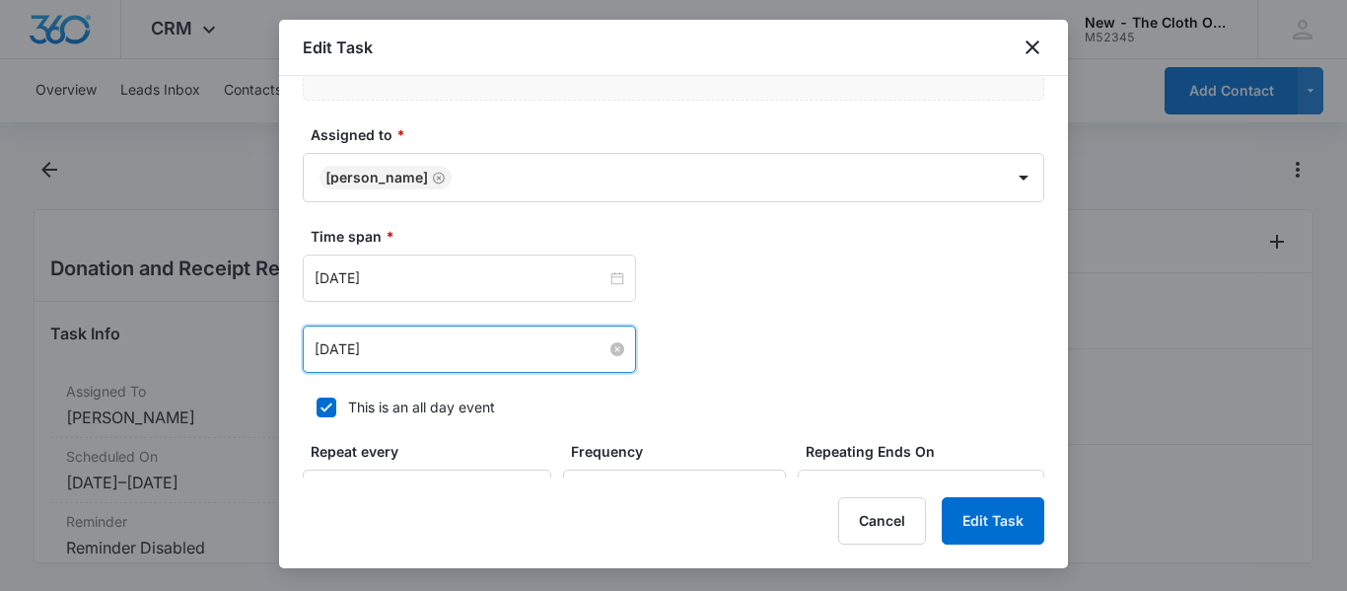
click at [435, 352] on input "Sep 8, 2025" at bounding box center [461, 349] width 292 height 22
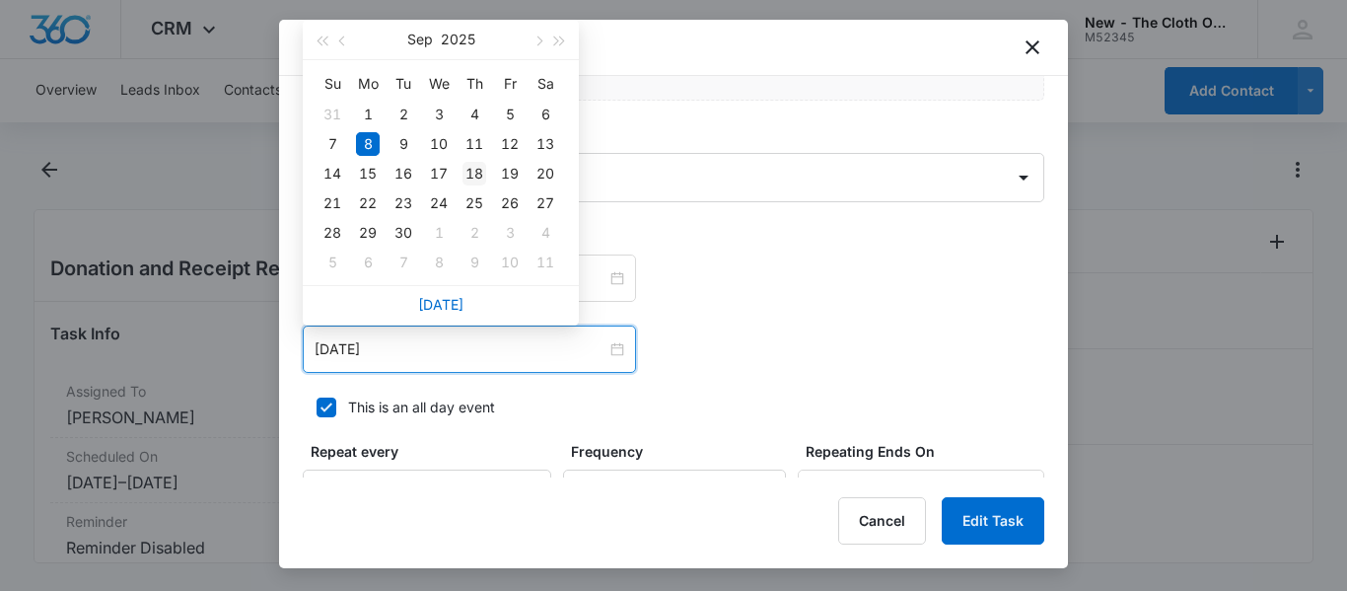
click at [472, 177] on div "18" at bounding box center [474, 174] width 24 height 24
type input "Sep 18, 2025"
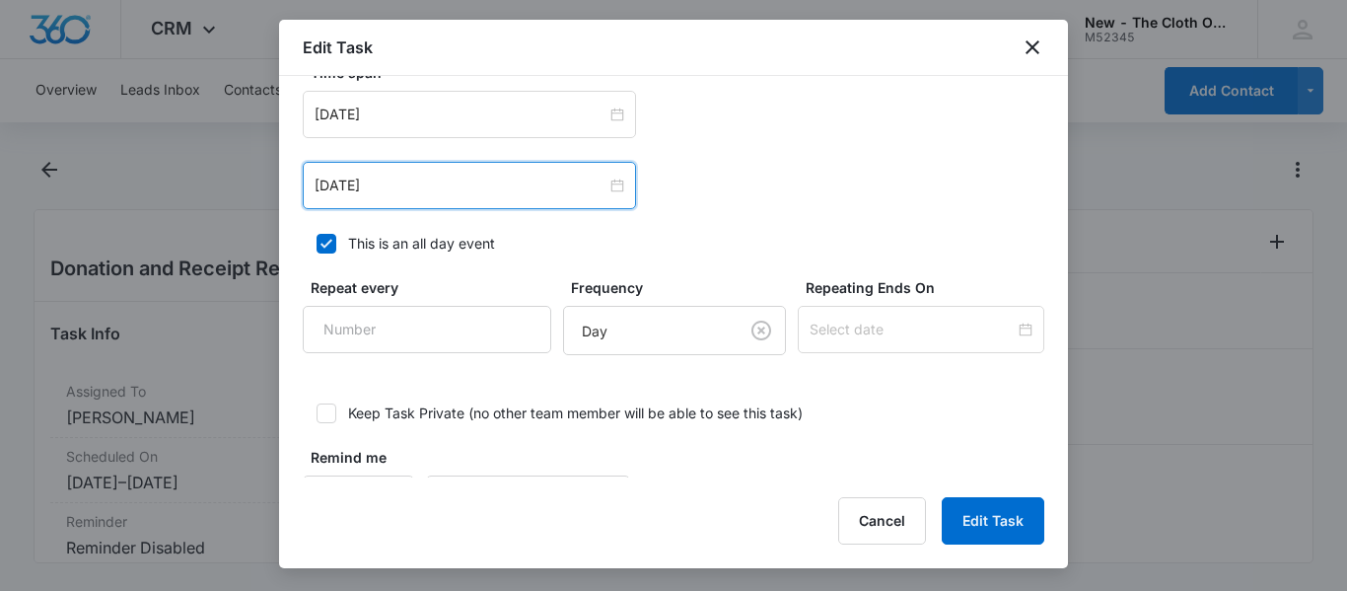
scroll to position [1239, 0]
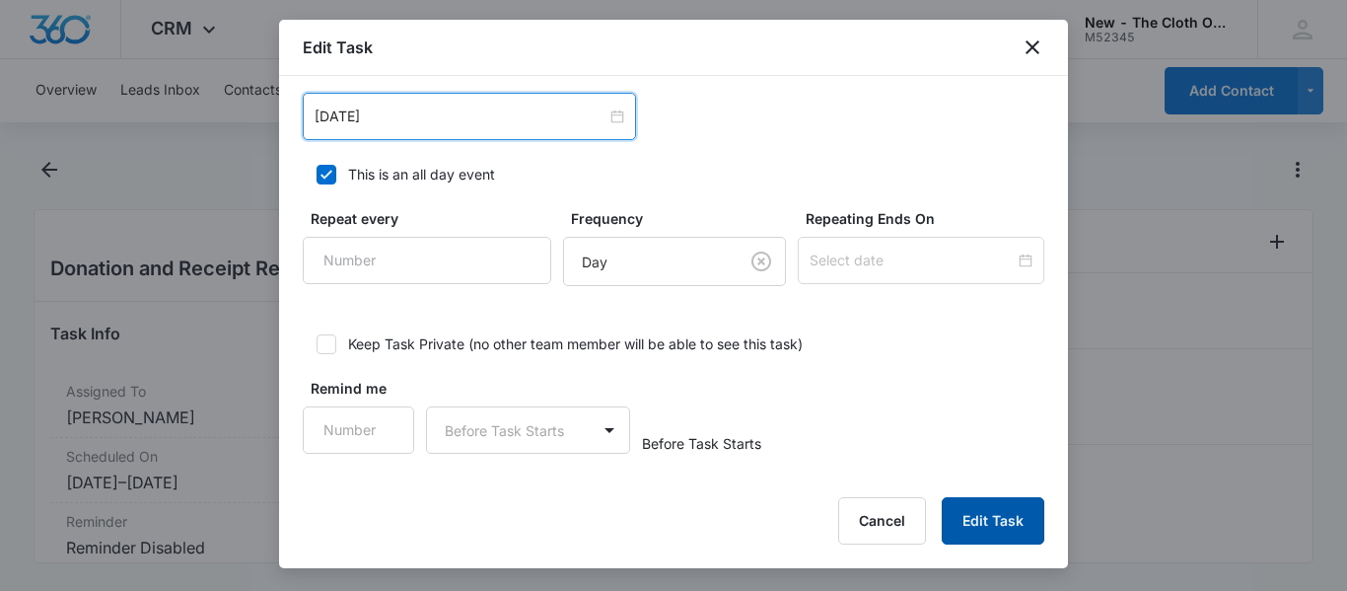
click at [991, 526] on button "Edit Task" at bounding box center [993, 520] width 103 height 47
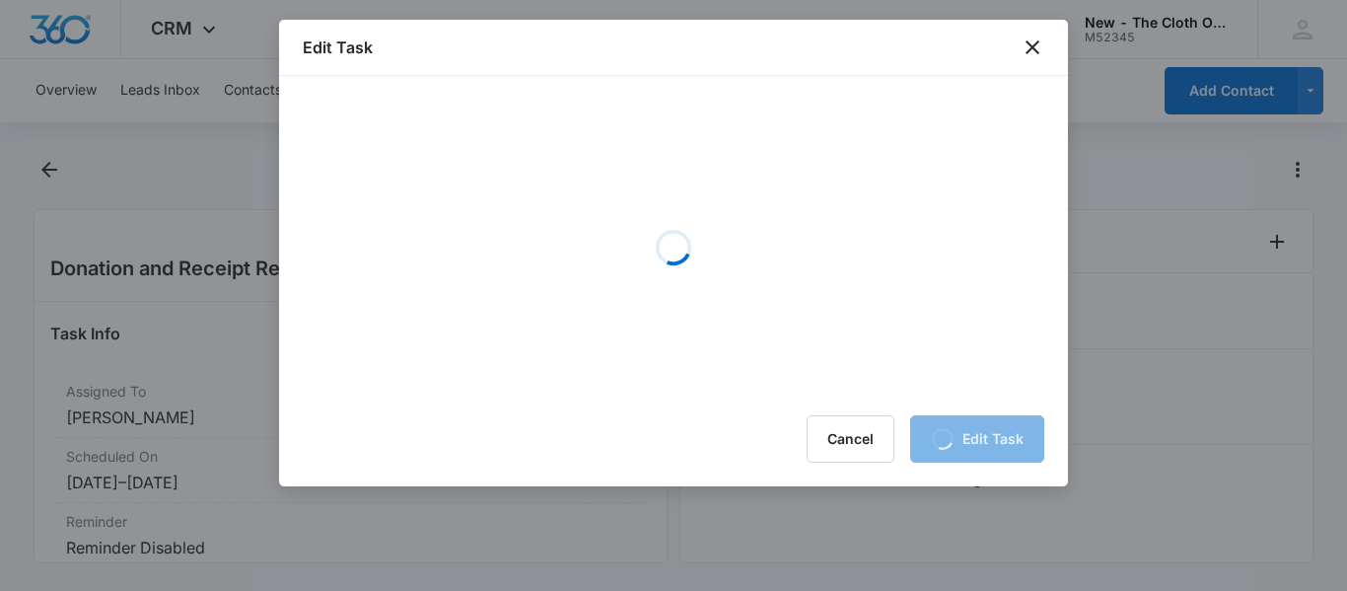
scroll to position [0, 0]
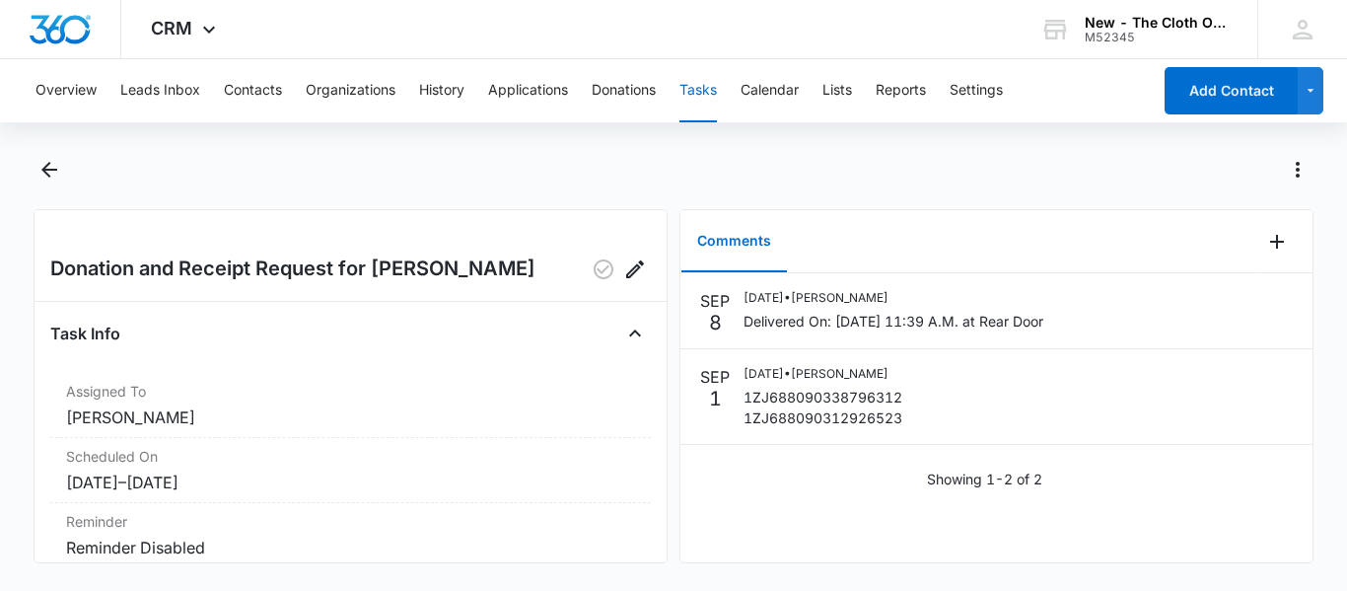
click at [705, 93] on button "Tasks" at bounding box center [697, 90] width 37 height 63
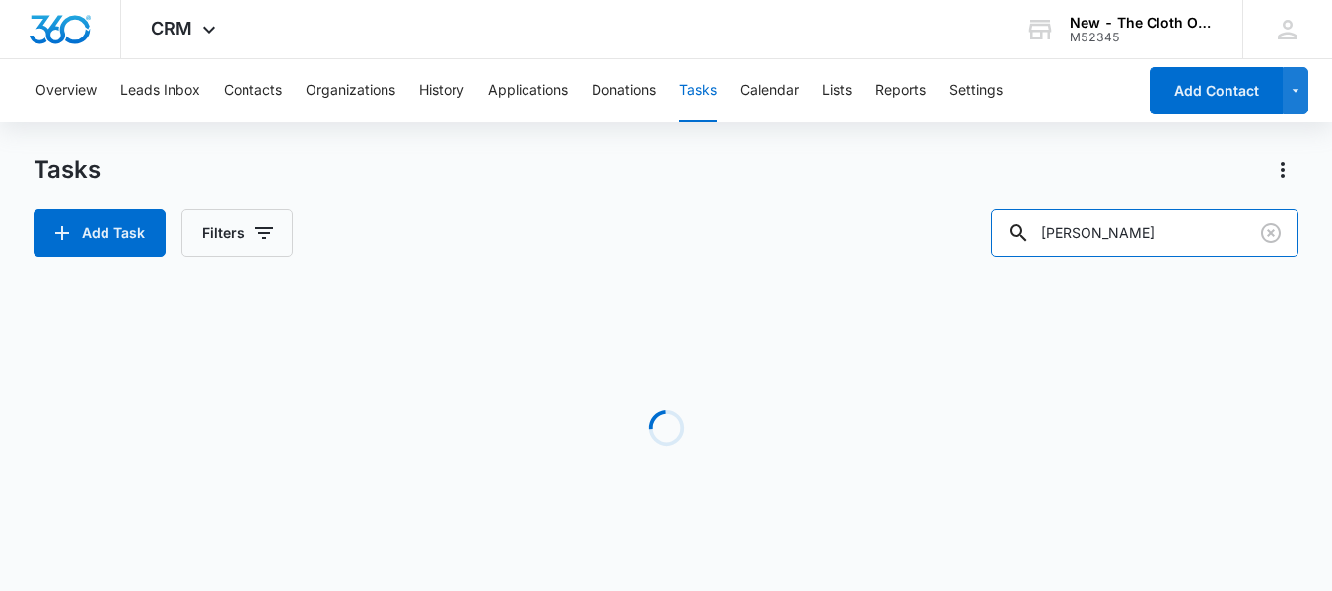
drag, startPoint x: 1183, startPoint y: 244, endPoint x: 769, endPoint y: 246, distance: 414.1
click at [769, 246] on div "Add Task Filters peralta" at bounding box center [666, 232] width 1265 height 47
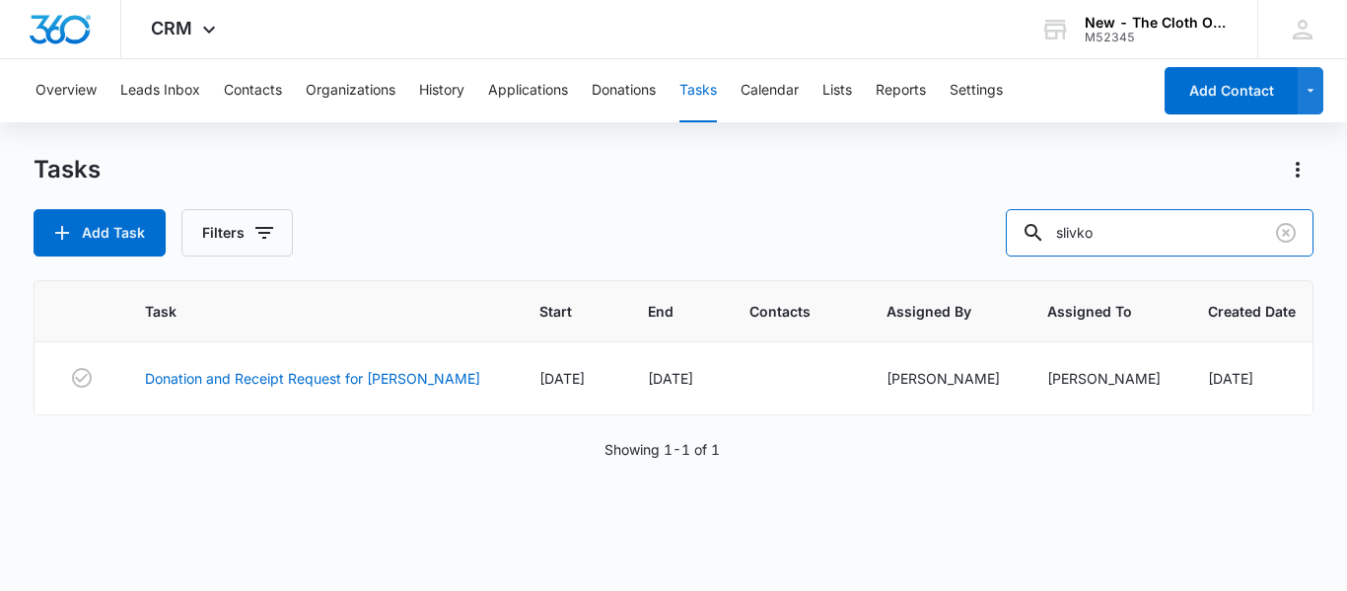
type input "slivko"
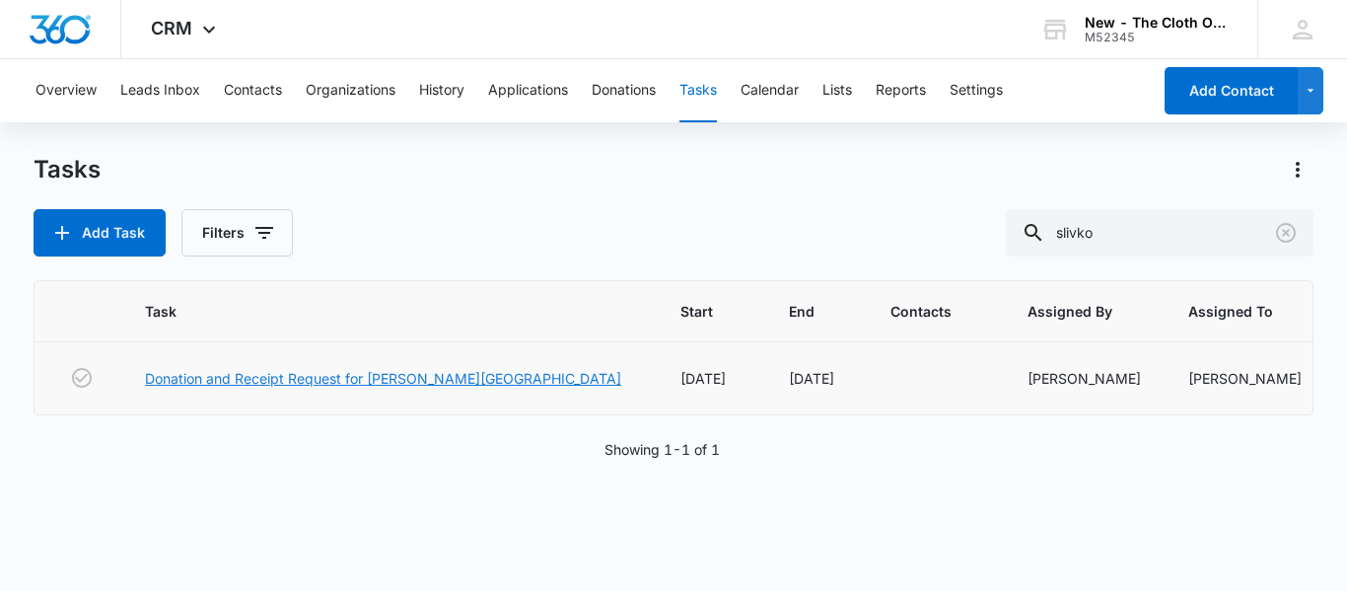
click at [379, 379] on link "Donation and Receipt Request for [PERSON_NAME][GEOGRAPHIC_DATA]" at bounding box center [383, 378] width 476 height 21
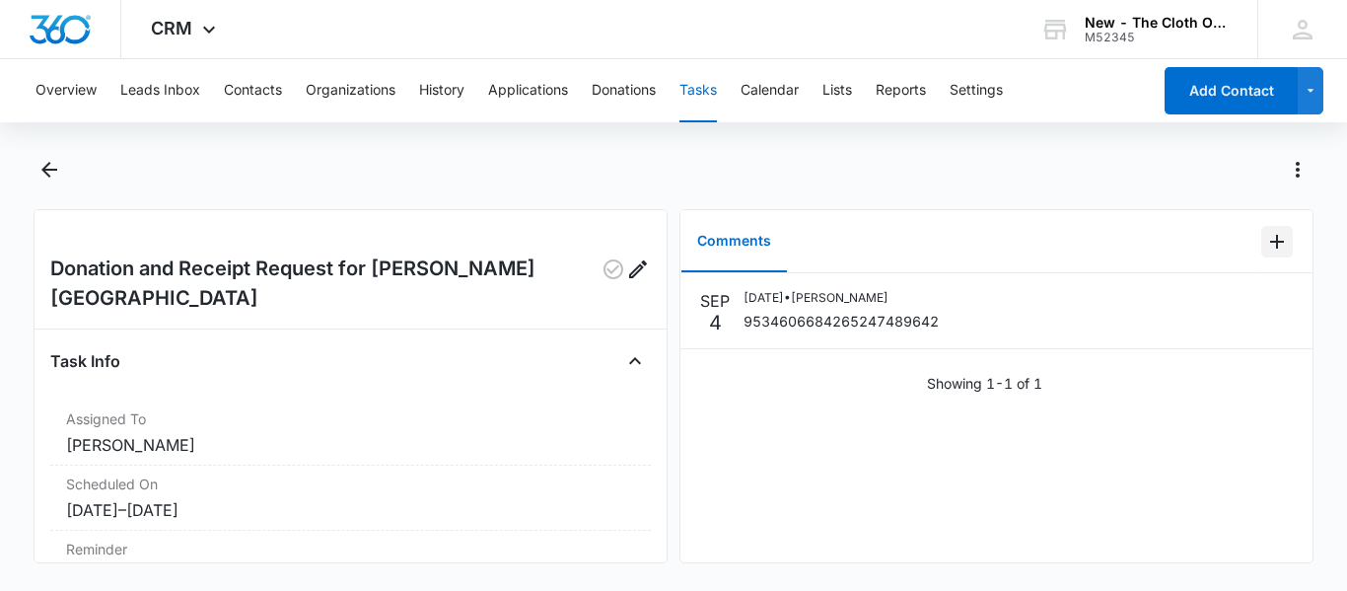
click at [1270, 238] on icon "Add Comment" at bounding box center [1277, 242] width 14 height 14
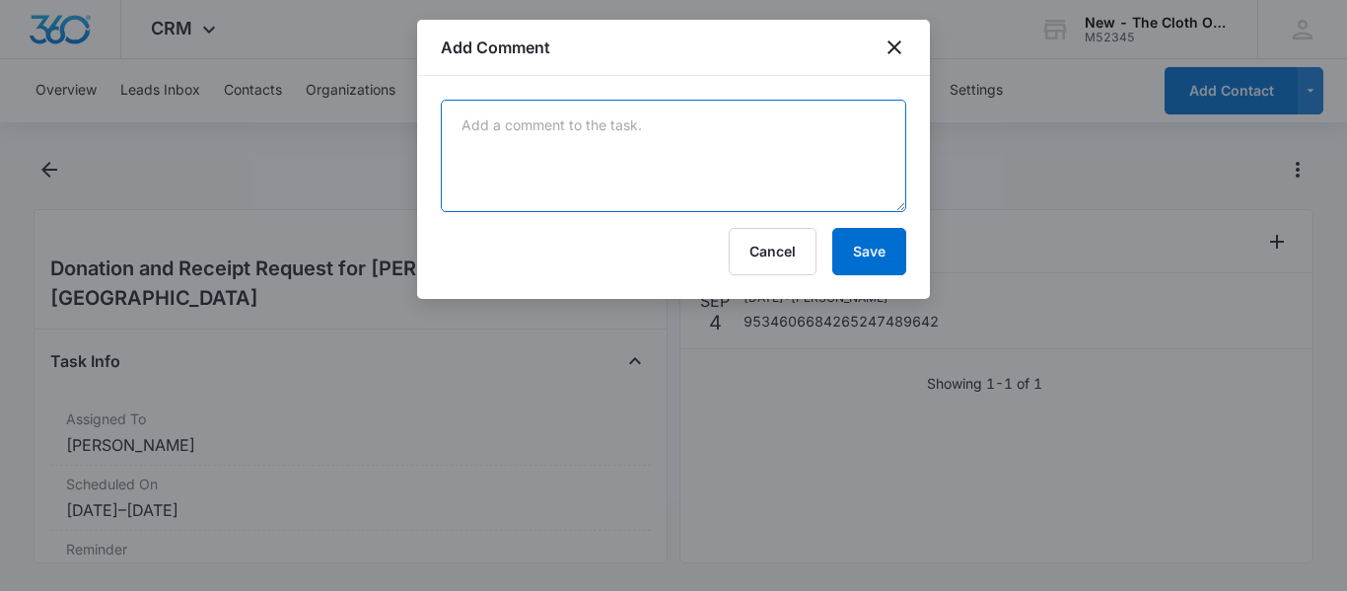
click at [648, 109] on textarea at bounding box center [673, 156] width 465 height 112
paste textarea "Your item was delivered at the front door or porch at 2:01 pm on [DATE] in [GEO…"
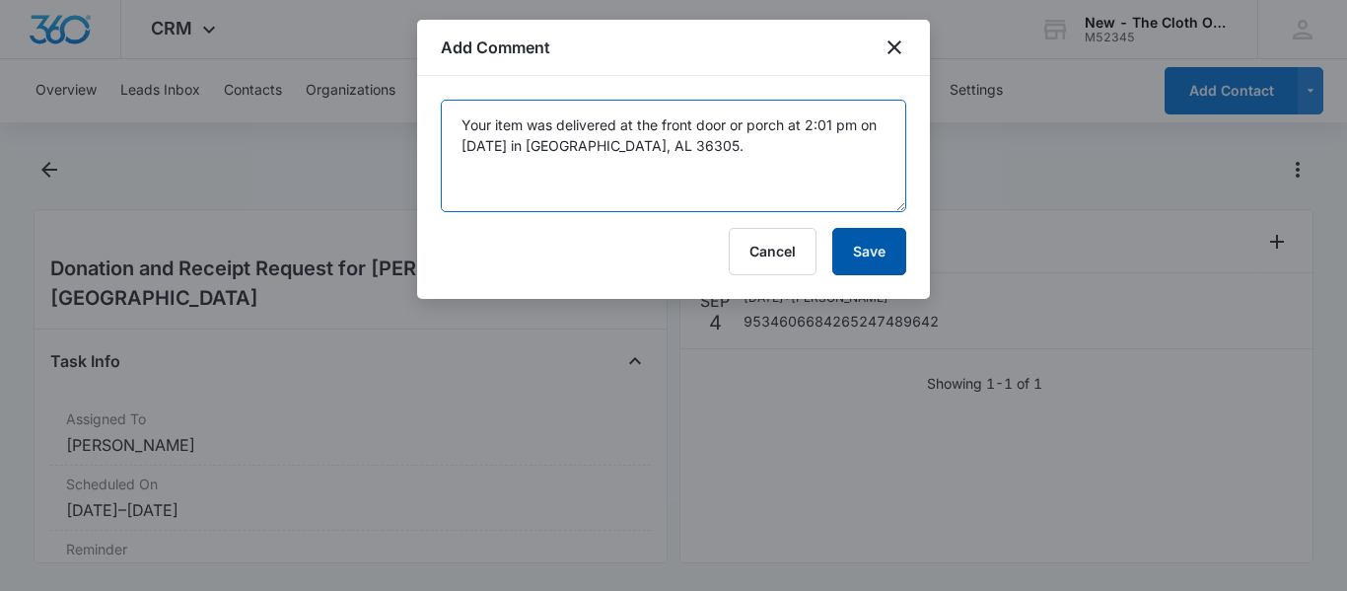
type textarea "Your item was delivered at the front door or porch at 2:01 pm on [DATE] in [GEO…"
click at [860, 268] on button "Save" at bounding box center [869, 251] width 74 height 47
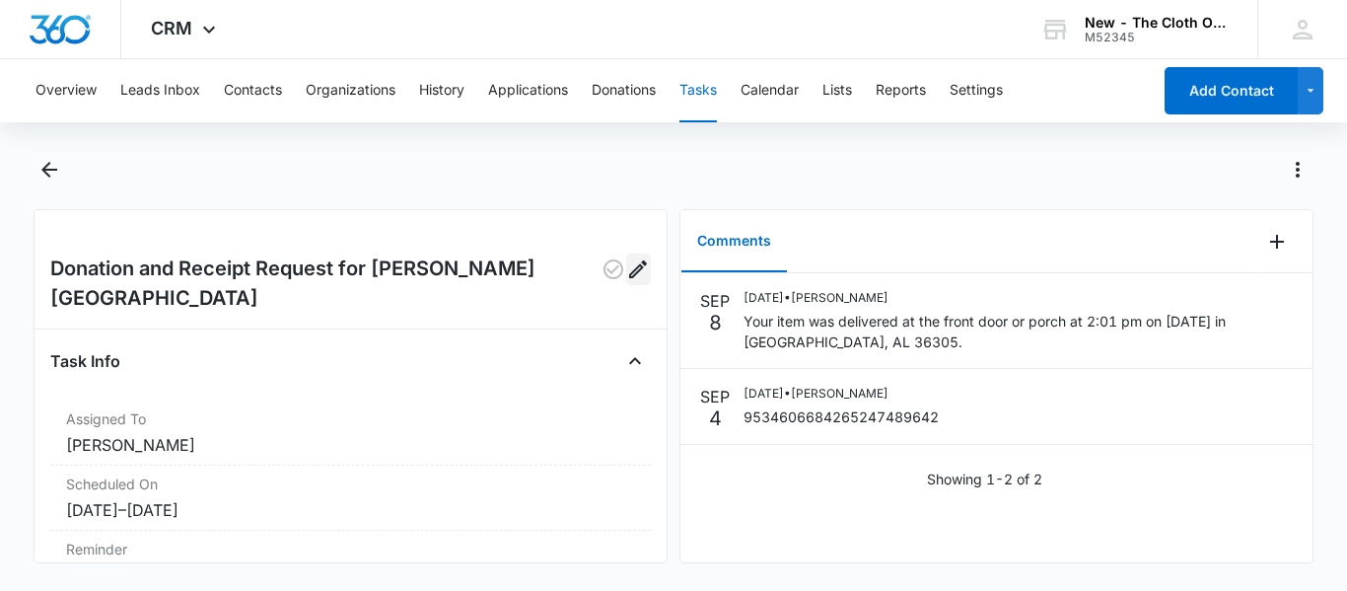
click at [631, 278] on icon "Edit" at bounding box center [638, 269] width 24 height 24
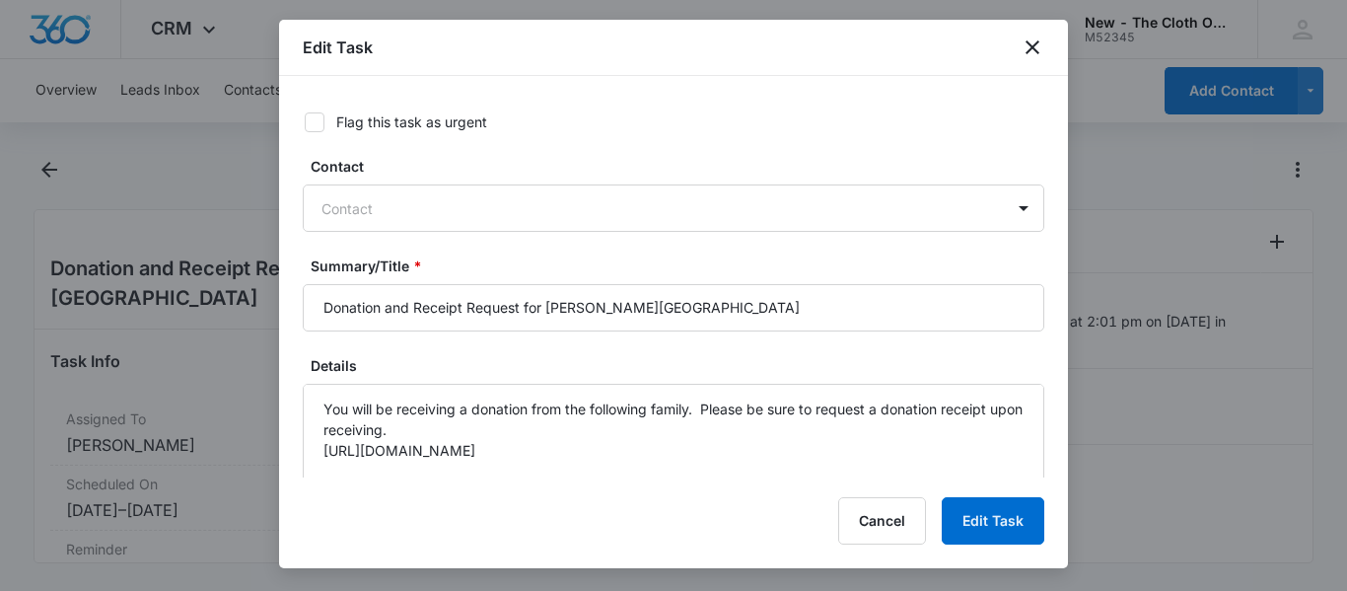
type input "[DATE]"
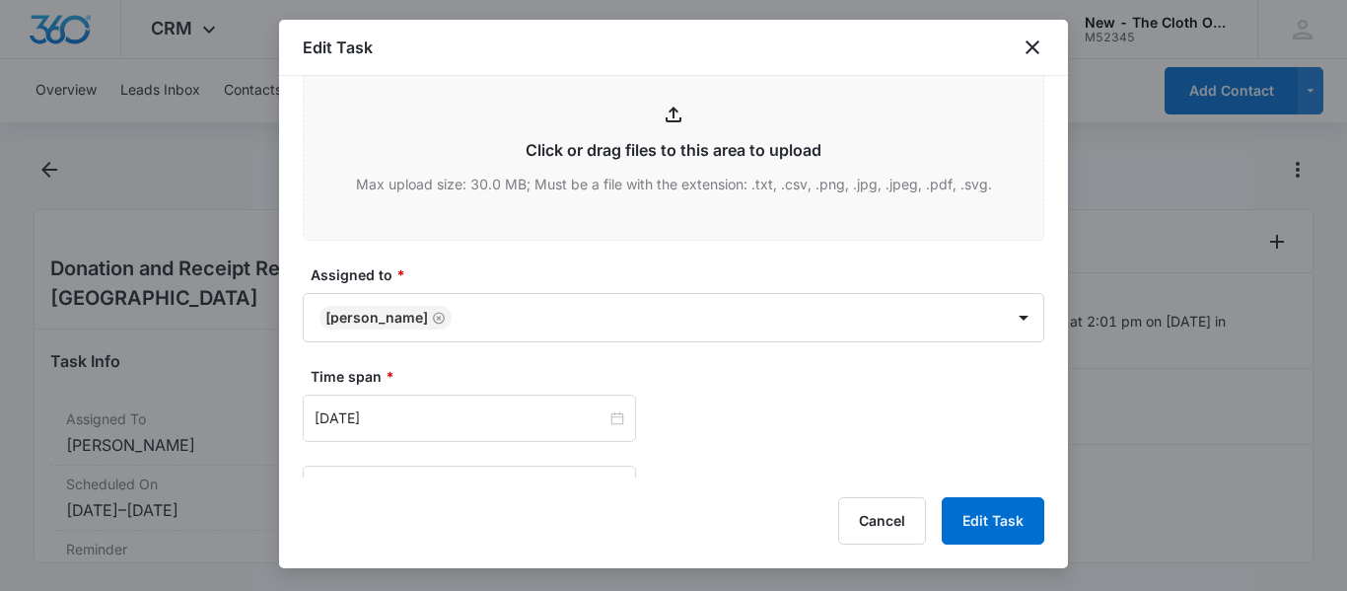
scroll to position [1020, 0]
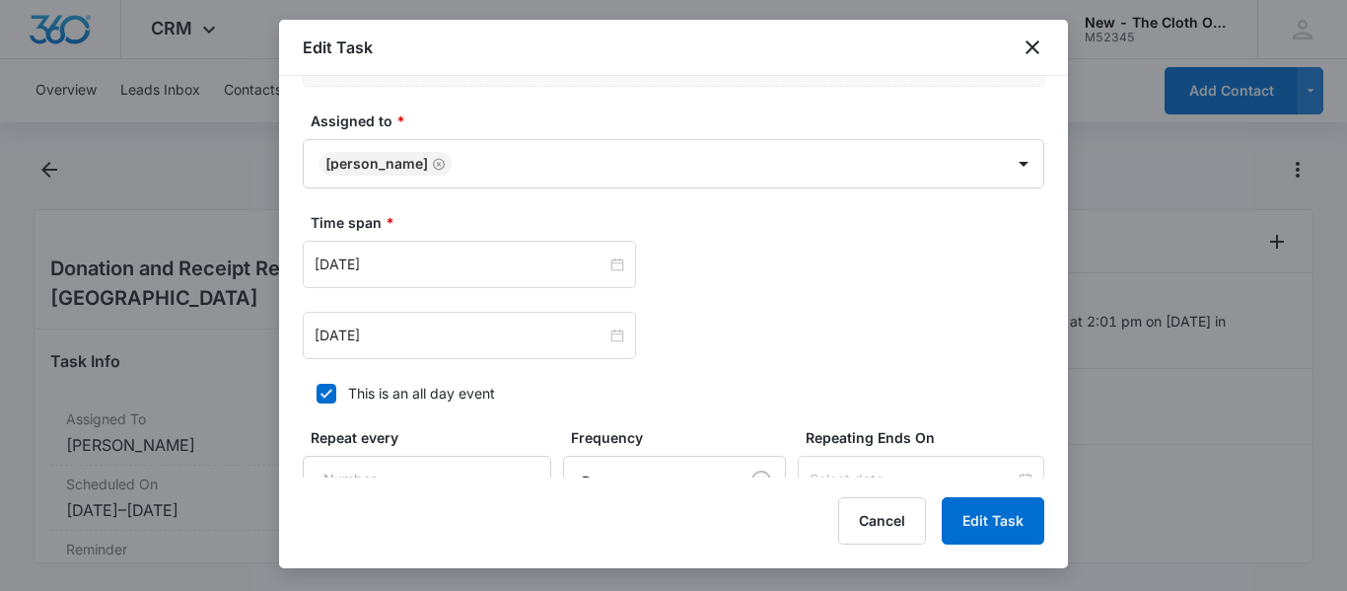
click at [427, 385] on div "This is an all day event" at bounding box center [421, 393] width 147 height 21
click at [316, 386] on input "This is an all day event" at bounding box center [310, 393] width 14 height 14
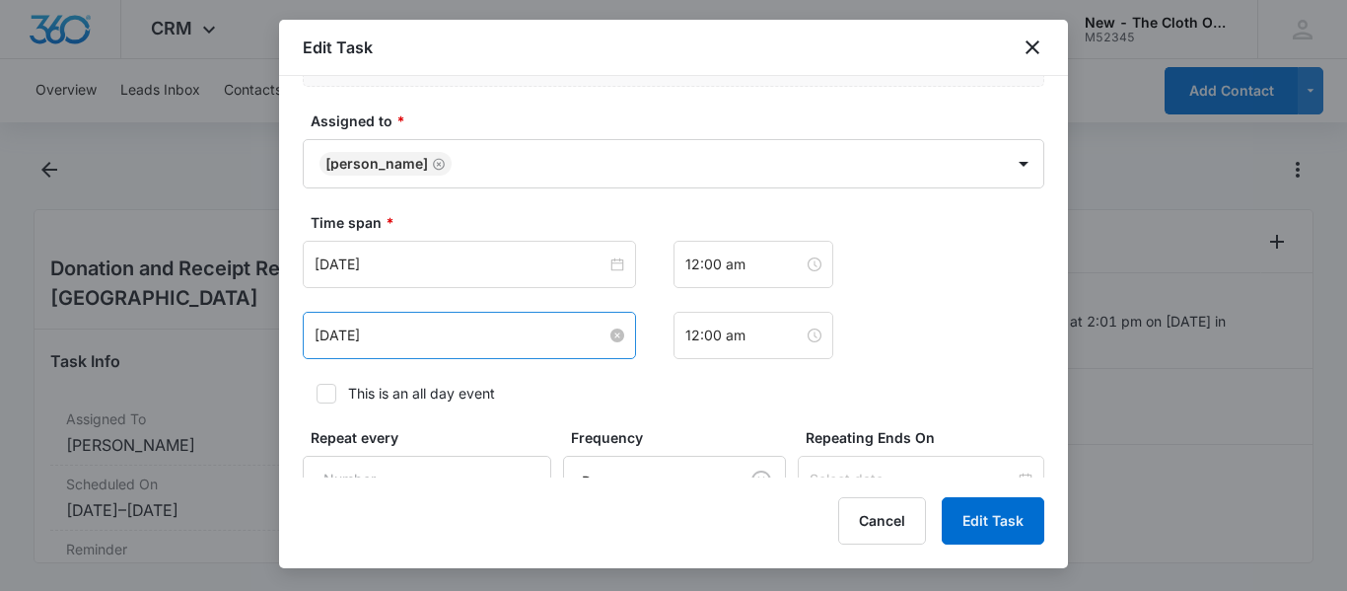
click at [455, 339] on input "[DATE]" at bounding box center [461, 335] width 292 height 22
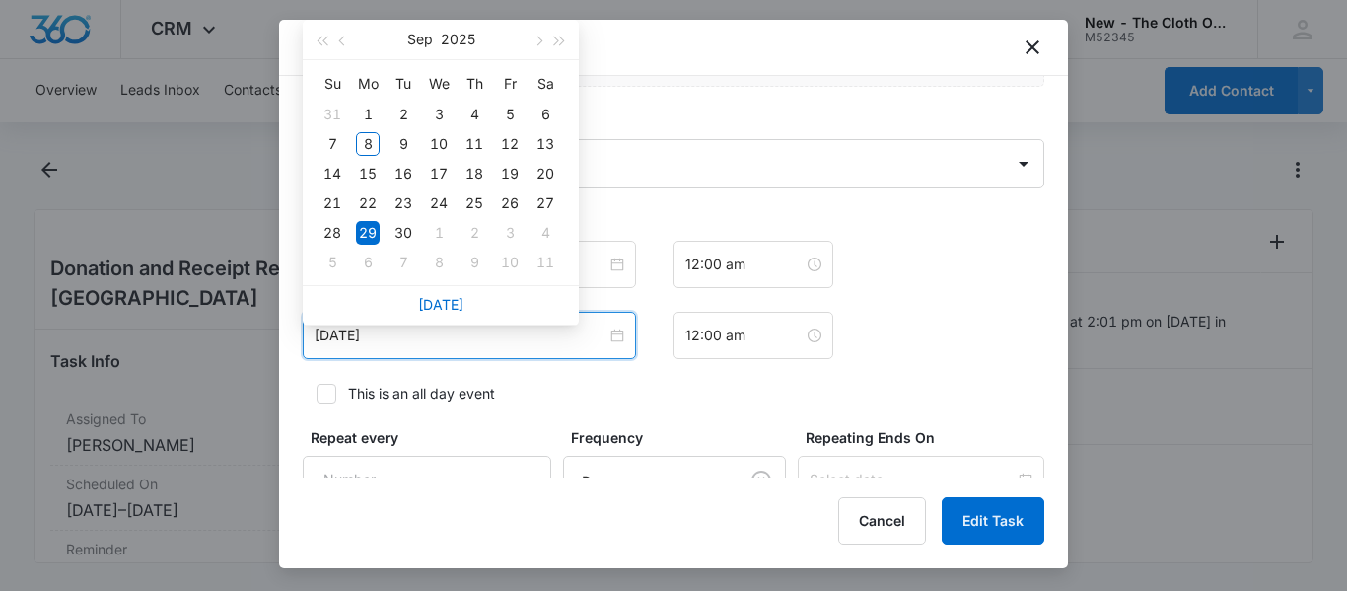
click at [342, 401] on label "This is an all day event" at bounding box center [673, 393] width 741 height 21
click at [316, 400] on input "This is an all day event" at bounding box center [310, 393] width 14 height 14
checkbox input "true"
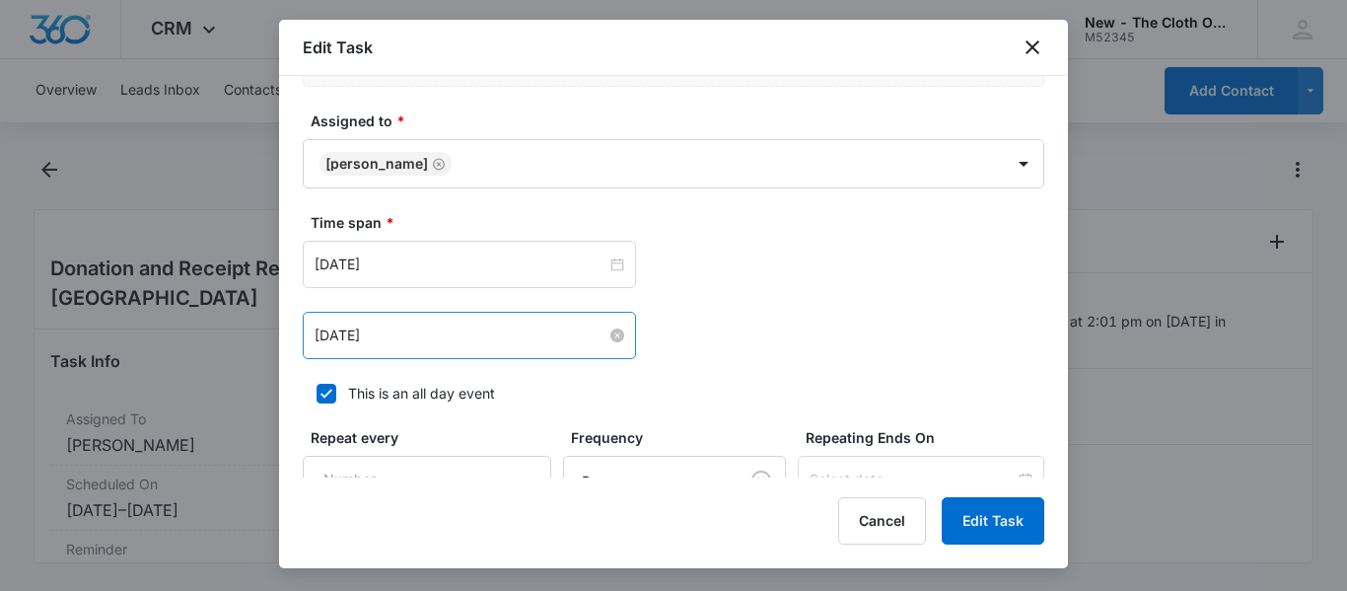
click at [516, 333] on input "[DATE]" at bounding box center [461, 335] width 292 height 22
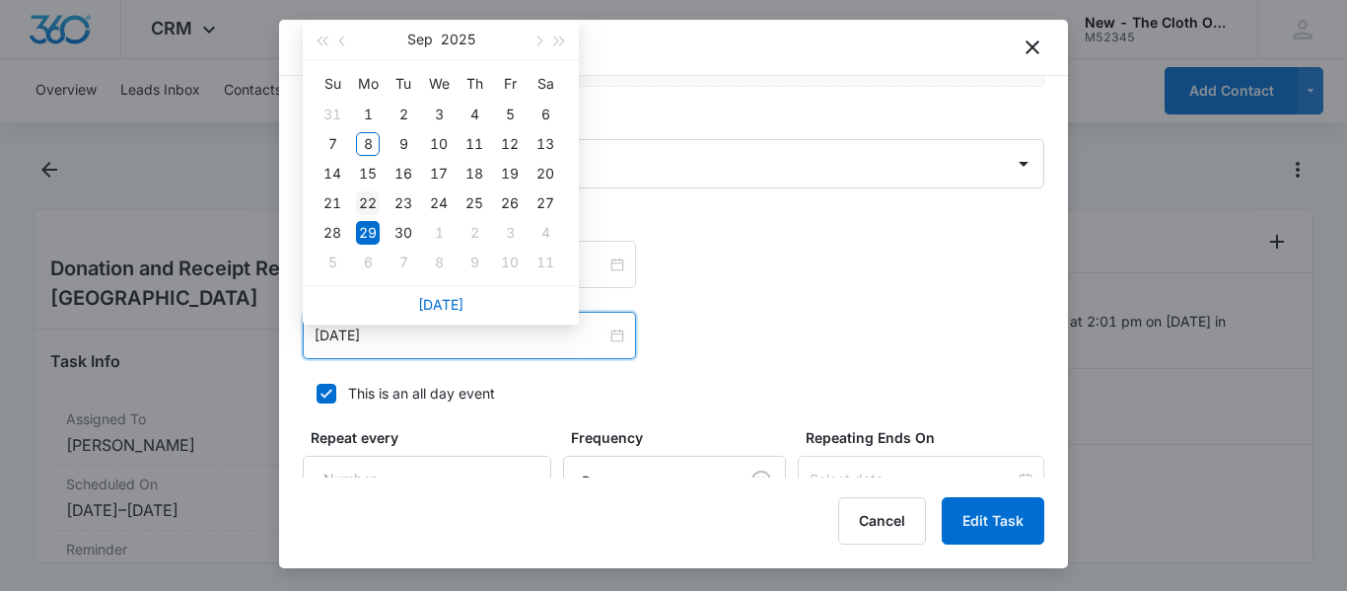
click at [370, 203] on div "22" at bounding box center [368, 203] width 24 height 24
type input "[DATE]"
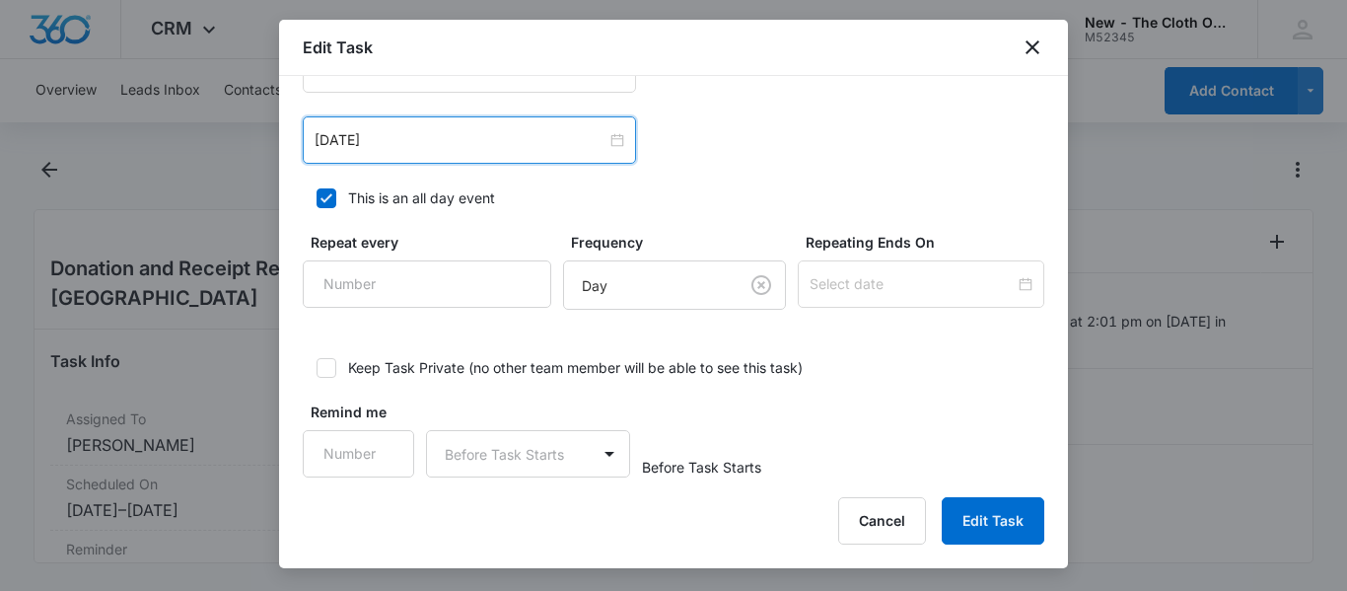
scroll to position [1239, 0]
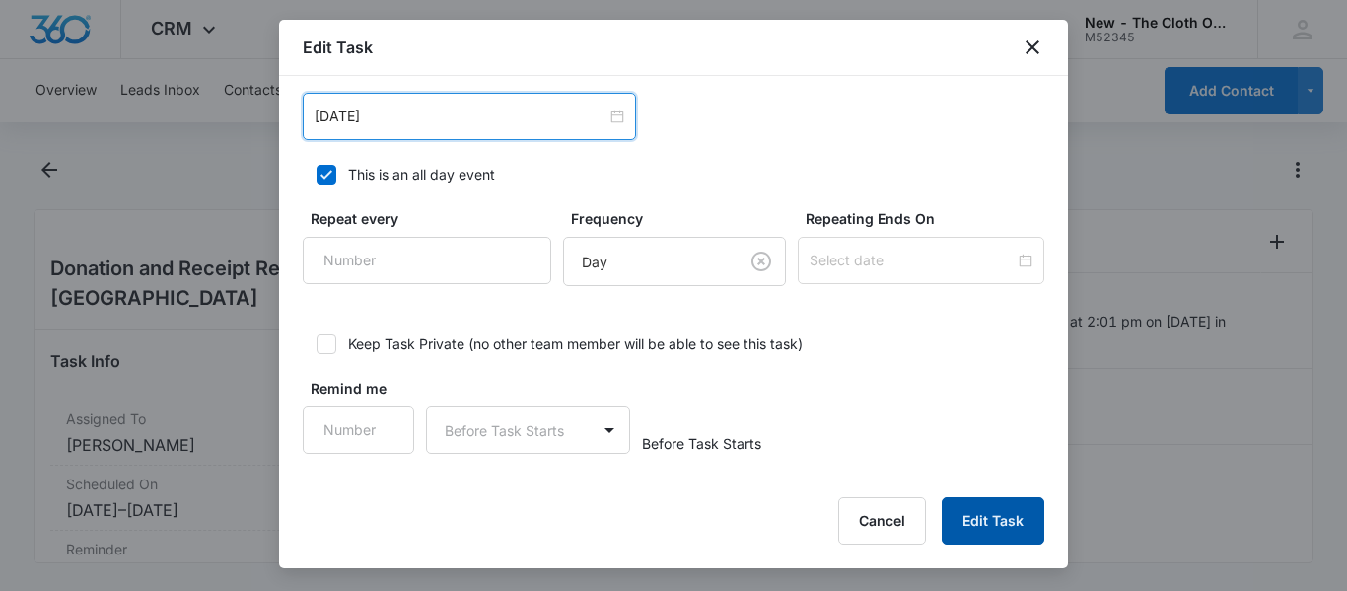
click at [994, 535] on button "Edit Task" at bounding box center [993, 520] width 103 height 47
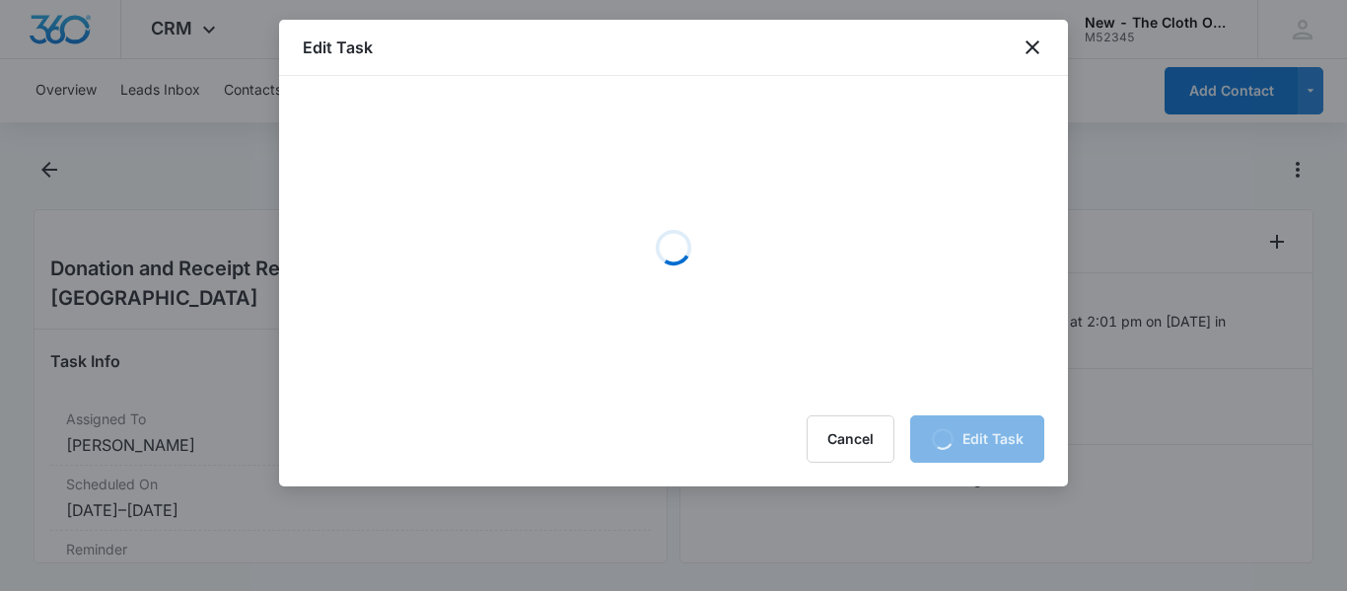
scroll to position [0, 0]
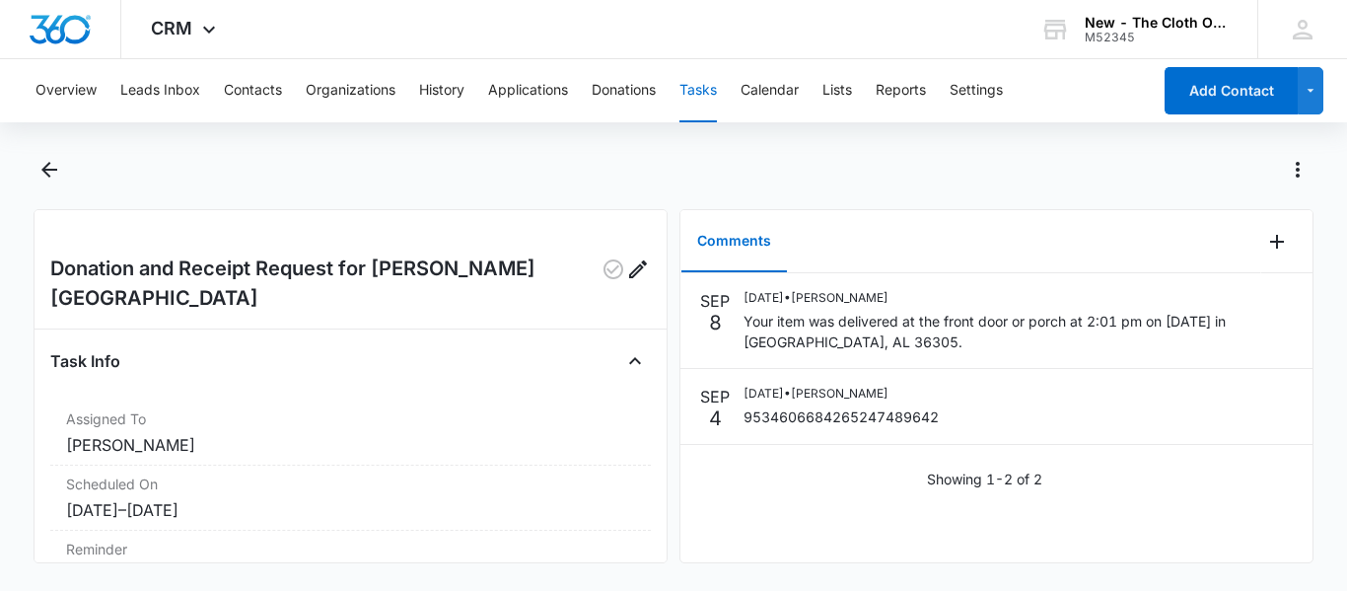
click at [680, 82] on div "Overview Leads Inbox Contacts Organizations History Applications Donations Task…" at bounding box center [587, 90] width 1127 height 63
click at [710, 90] on button "Tasks" at bounding box center [697, 90] width 37 height 63
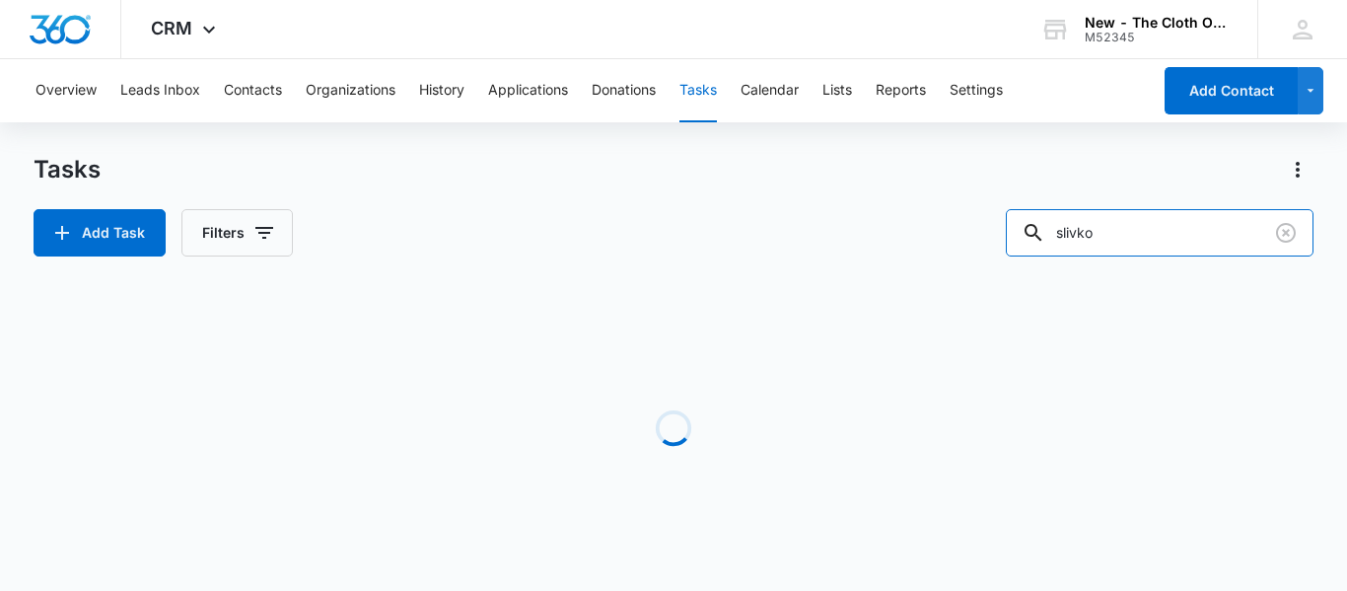
drag, startPoint x: 1120, startPoint y: 235, endPoint x: 892, endPoint y: 238, distance: 227.8
click at [892, 238] on div "Add Task Filters slivko" at bounding box center [674, 232] width 1280 height 47
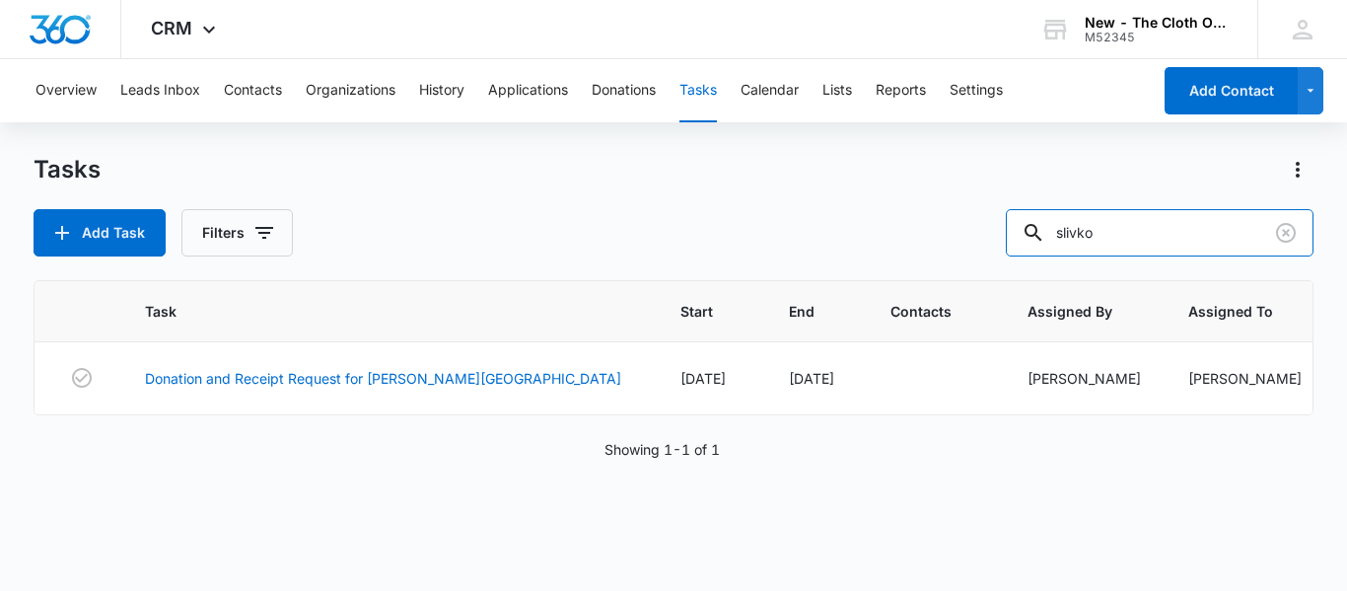
paste input "[PERSON_NAME]"
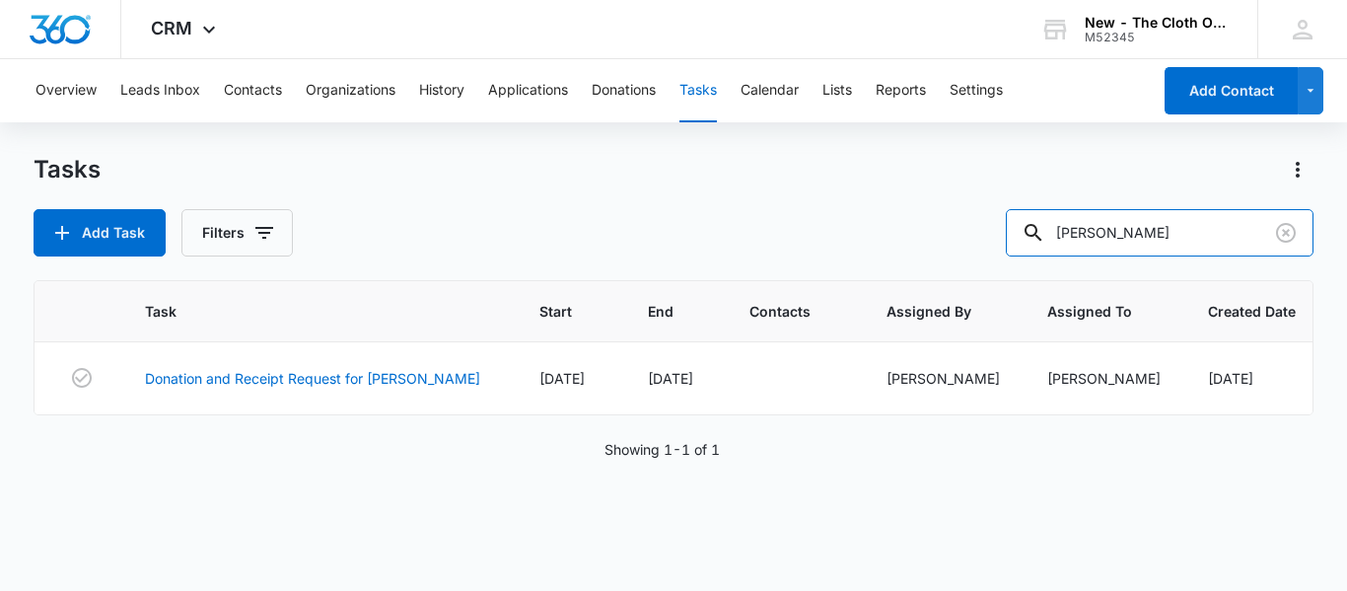
drag, startPoint x: 1212, startPoint y: 227, endPoint x: 750, endPoint y: 253, distance: 462.2
click at [750, 253] on div "Add Task Filters Ellie Gusweiler" at bounding box center [674, 232] width 1280 height 47
type input "chrystal johnson"
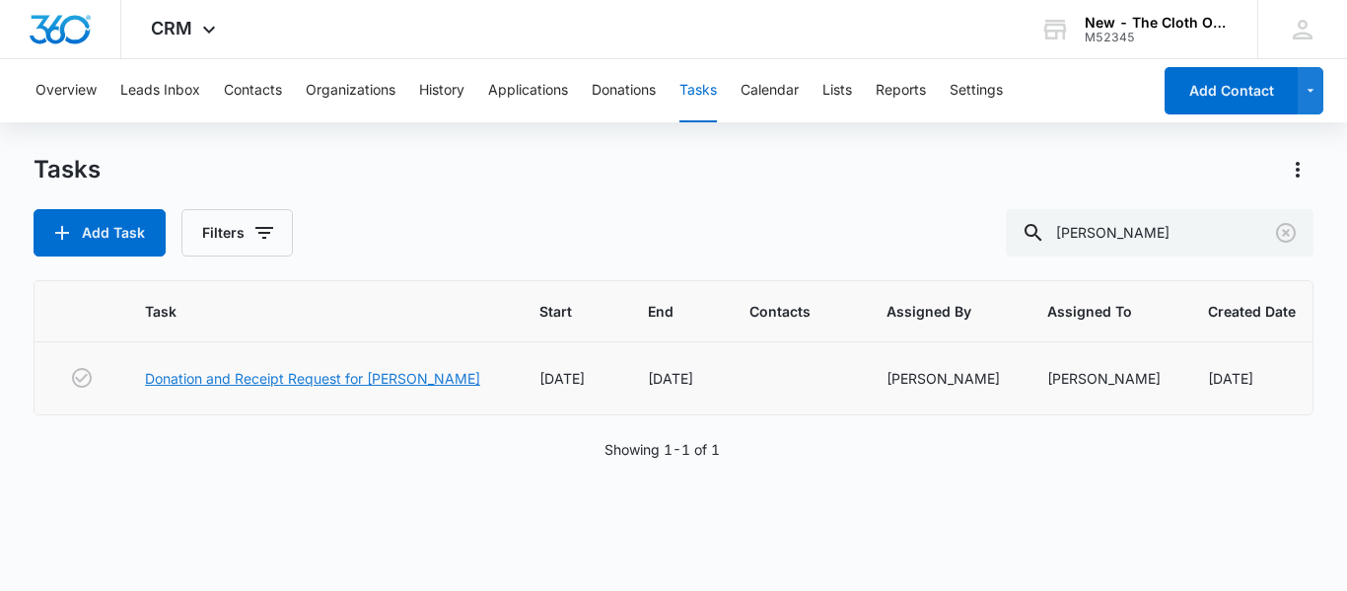
click at [301, 377] on link "Donation and Receipt Request for [PERSON_NAME]" at bounding box center [312, 378] width 335 height 21
